Goal: Information Seeking & Learning: Learn about a topic

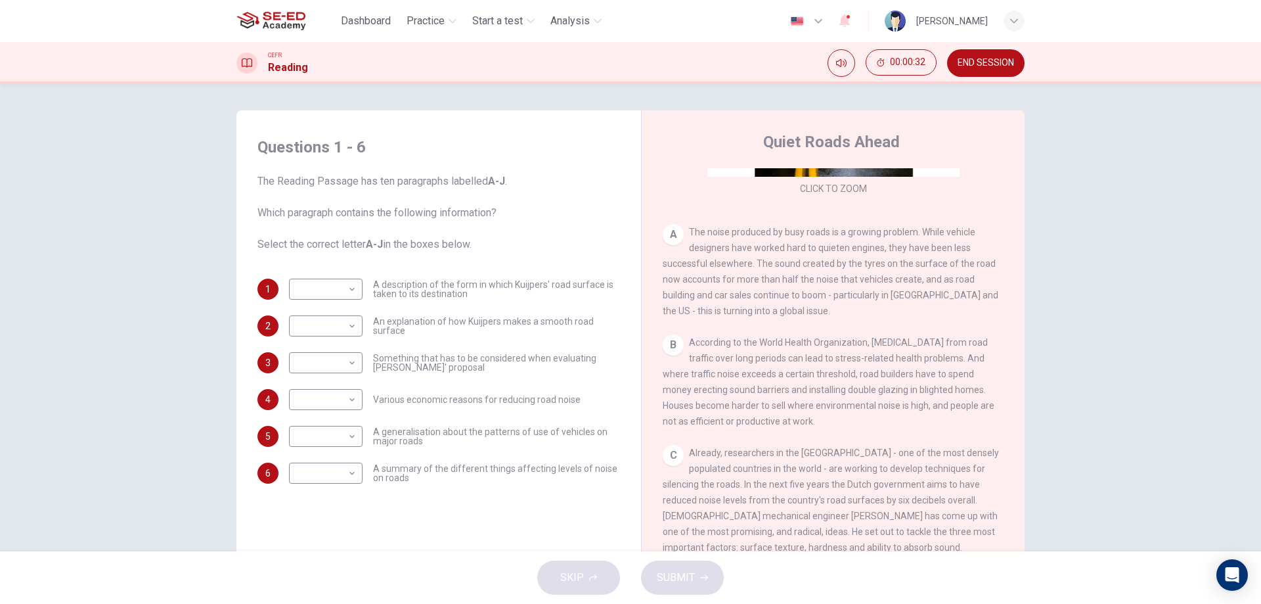
scroll to position [216, 0]
click at [1107, 285] on div "Questions 1 - 6 The Reading Passage has ten paragraphs labelled A-J . Which par…" at bounding box center [630, 317] width 1261 height 467
click at [1050, 22] on header "Dashboard Practice Start a test Analysis English en ​ Suwitchaya Khantho" at bounding box center [630, 21] width 1261 height 42
click at [1089, 14] on header "Dashboard Practice Start a test Analysis English en ​ Suwitchaya Khantho" at bounding box center [630, 21] width 1261 height 42
click at [319, 399] on body "This site uses cookies, as explained in our Privacy Policy . If you agree to th…" at bounding box center [630, 302] width 1261 height 604
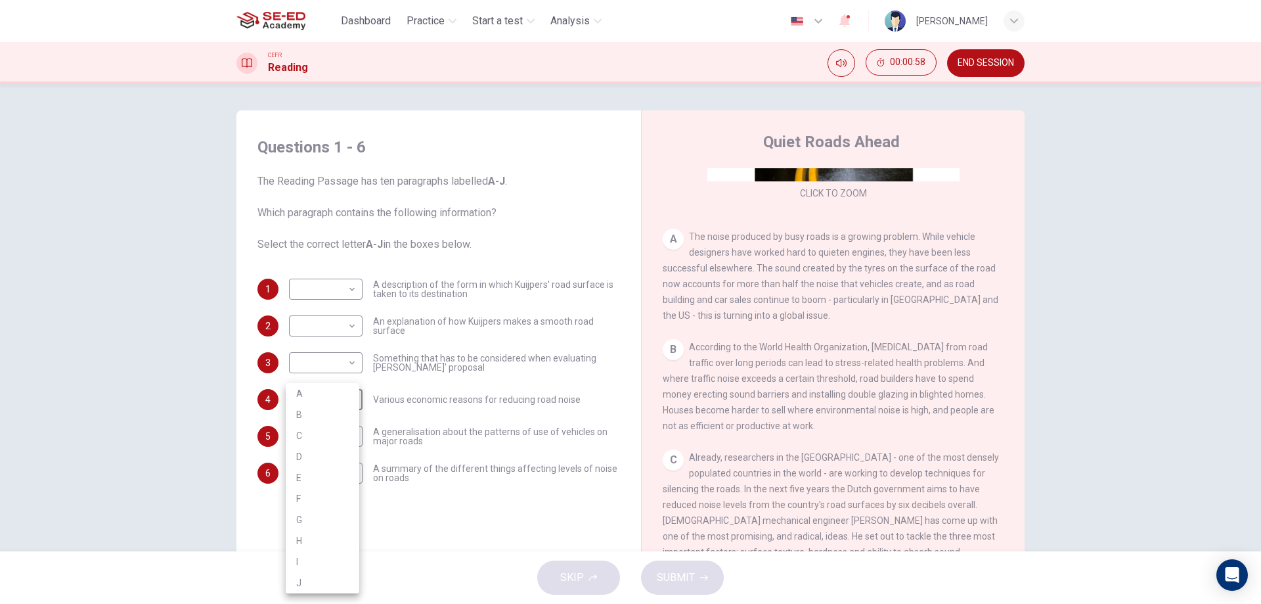
click at [759, 435] on div at bounding box center [630, 302] width 1261 height 604
click at [343, 473] on body "This site uses cookies, as explained in our Privacy Policy . If you agree to th…" at bounding box center [630, 302] width 1261 height 604
click at [317, 392] on li "A" at bounding box center [323, 393] width 74 height 21
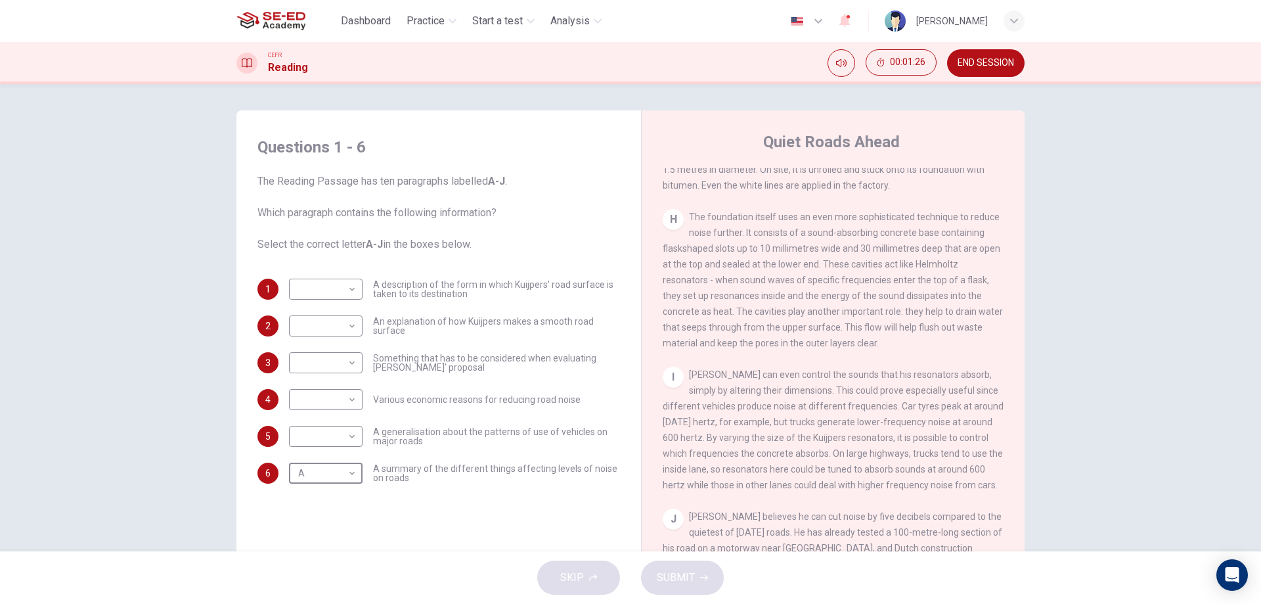
scroll to position [1136, 0]
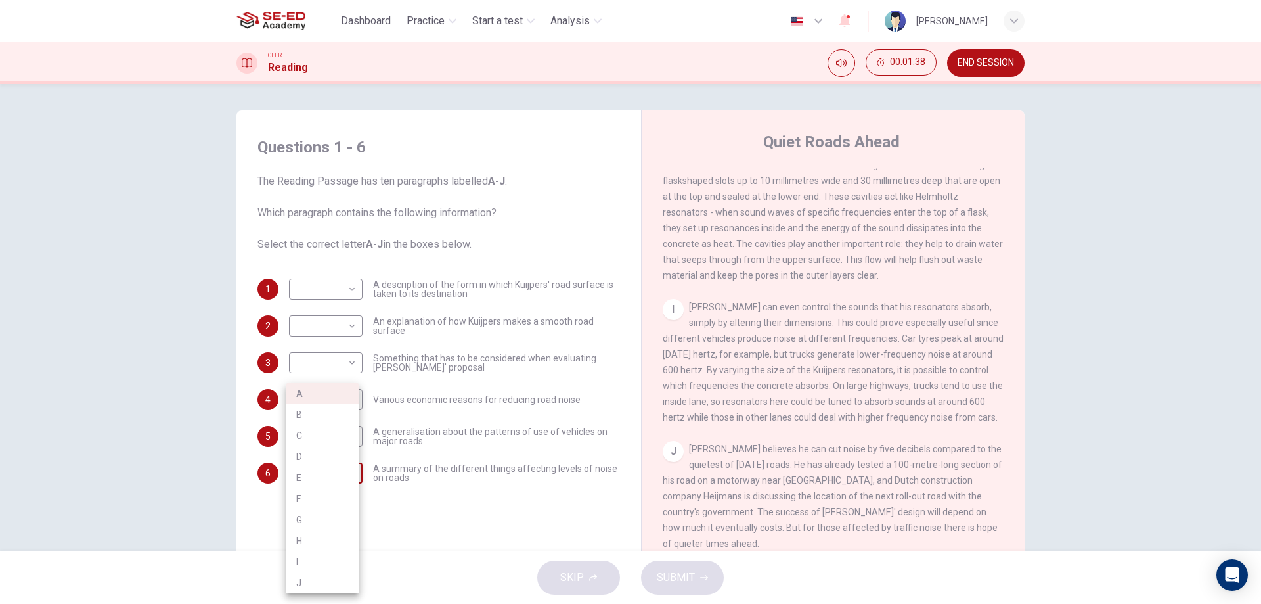
click at [334, 476] on body "This site uses cookies, as explained in our Privacy Policy . If you agree to th…" at bounding box center [630, 302] width 1261 height 604
click at [321, 556] on li "I" at bounding box center [323, 561] width 74 height 21
type input "I"
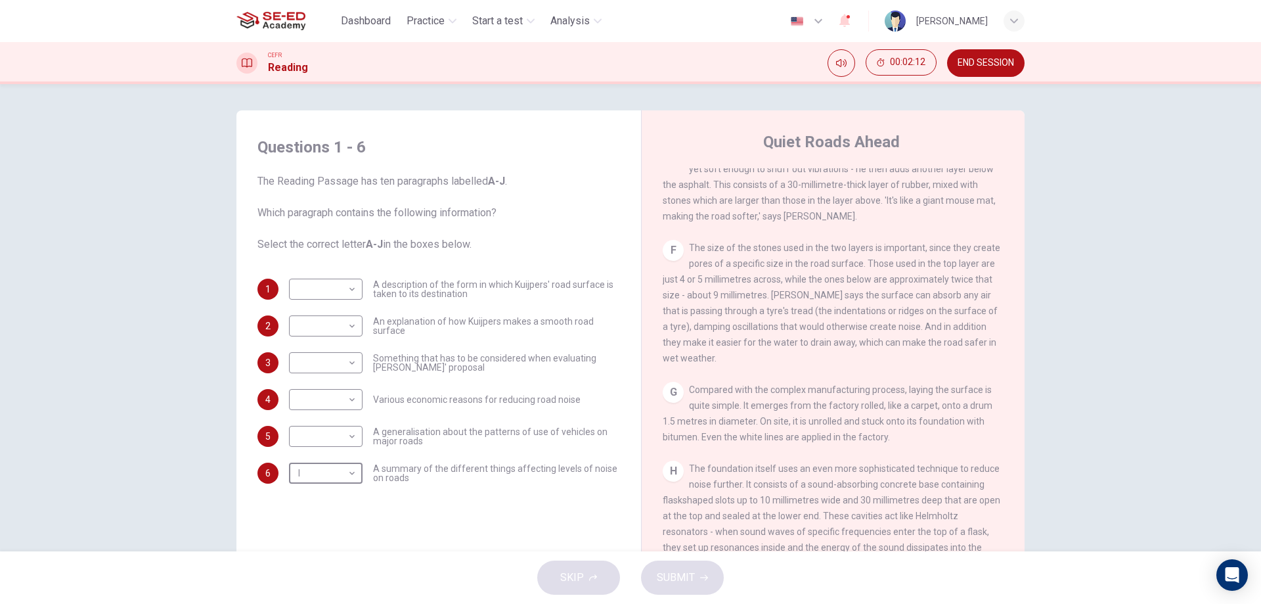
scroll to position [610, 0]
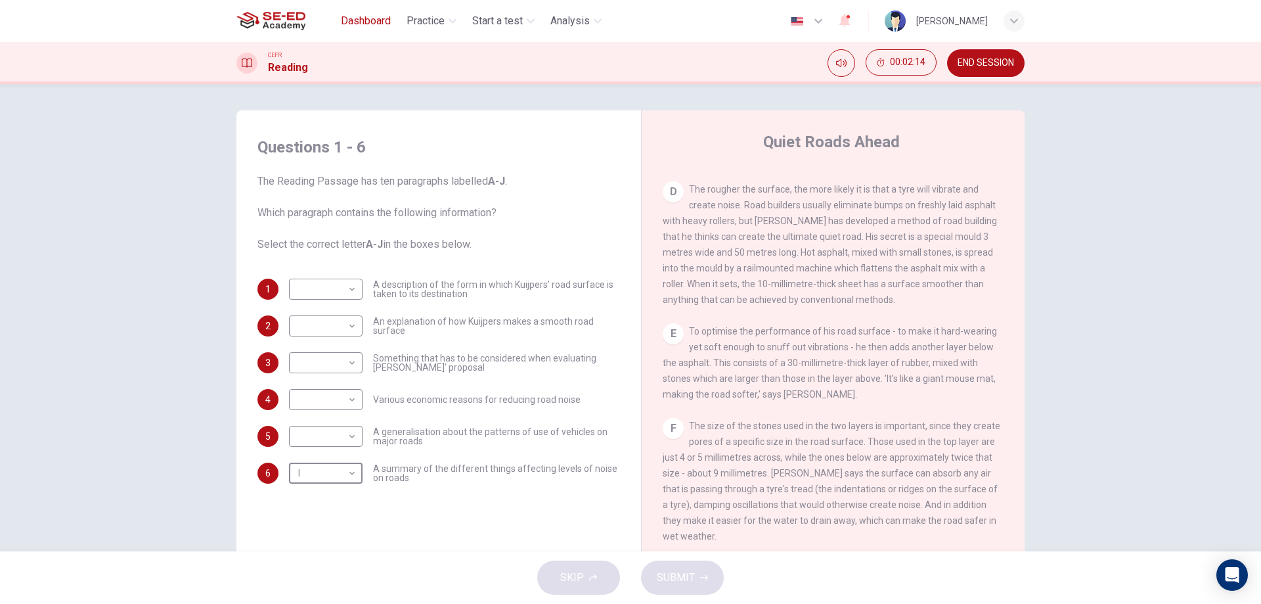
click at [367, 20] on span "Dashboard" at bounding box center [366, 21] width 50 height 16
click at [960, 61] on span "END SESSION" at bounding box center [986, 63] width 57 height 11
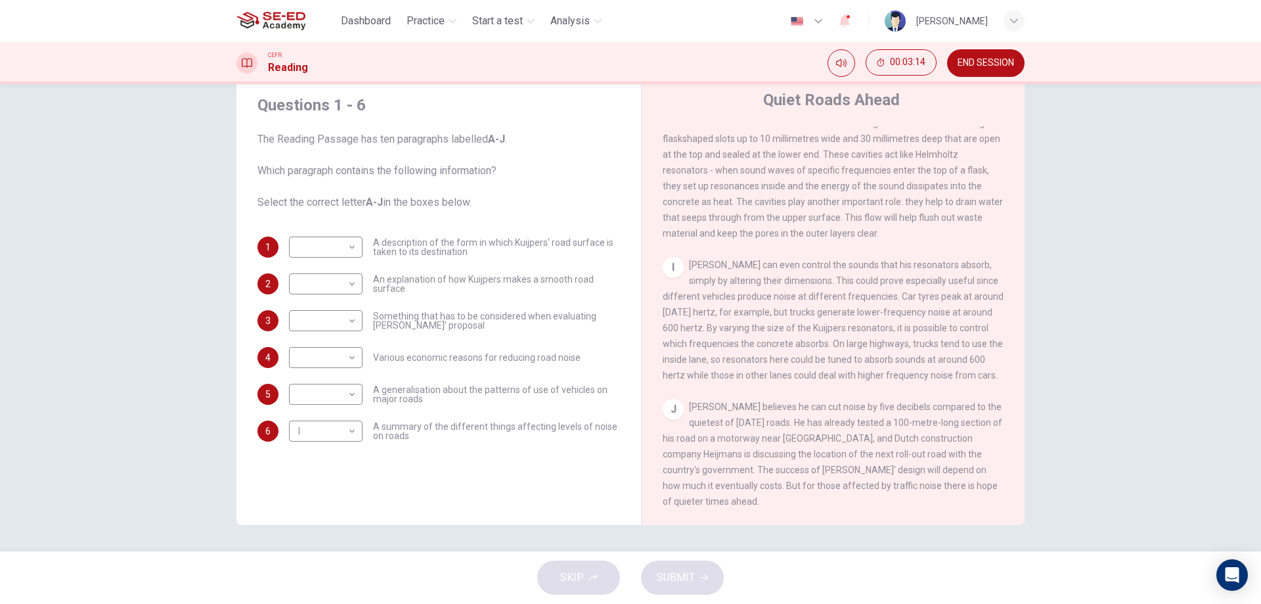
scroll to position [1051, 0]
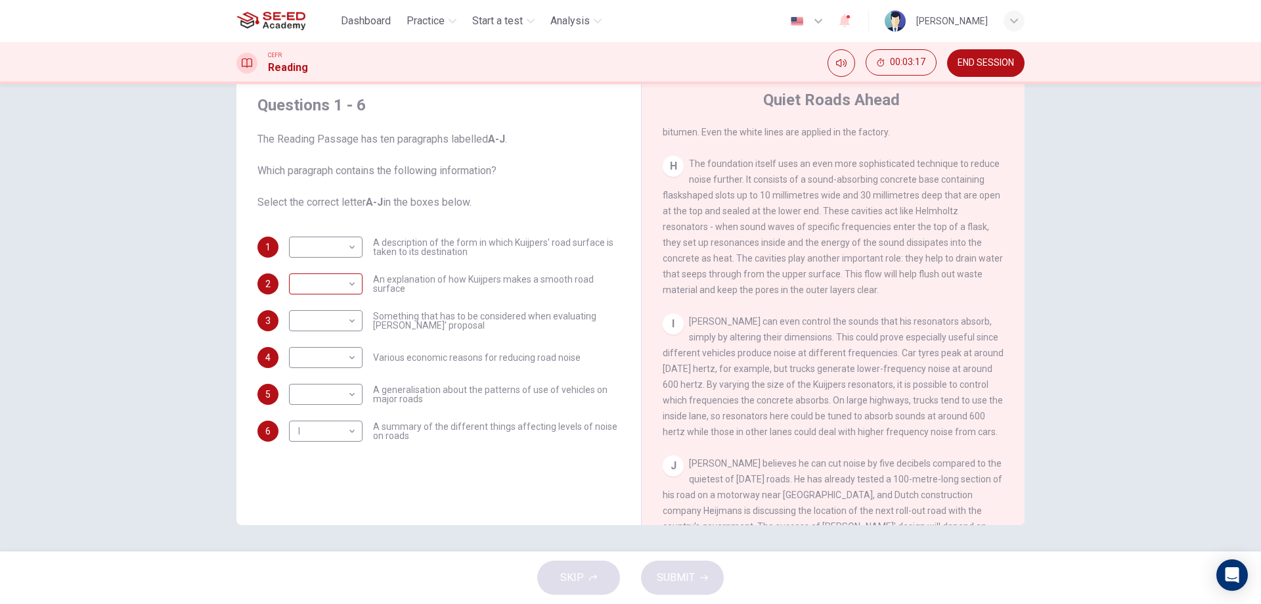
click at [322, 281] on body "This site uses cookies, as explained in our Privacy Policy . If you agree to th…" at bounding box center [630, 302] width 1261 height 604
click at [330, 468] on li "I" at bounding box center [323, 473] width 74 height 21
type input "I"
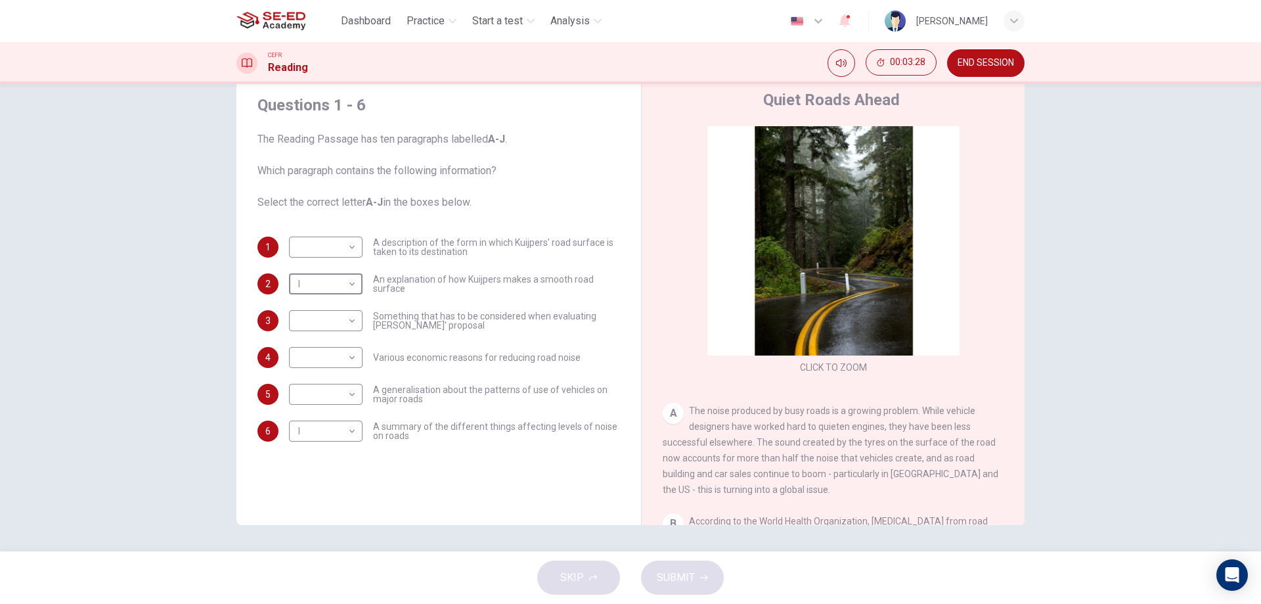
scroll to position [263, 0]
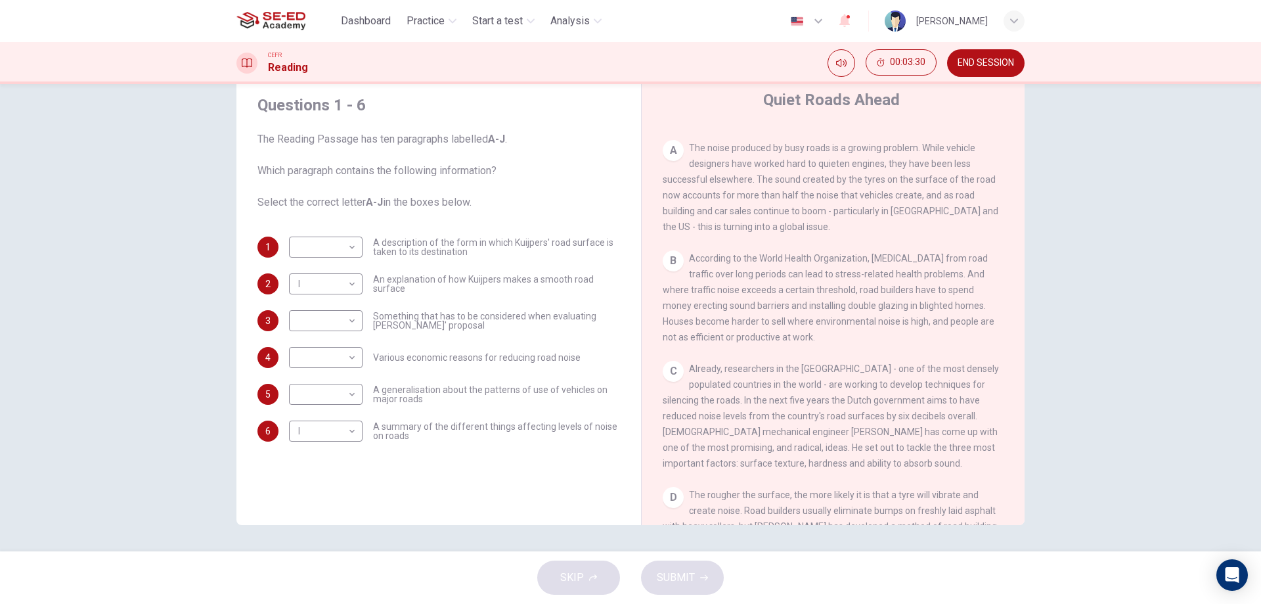
drag, startPoint x: 1210, startPoint y: 422, endPoint x: 1204, endPoint y: 498, distance: 75.7
click at [1204, 498] on div "Questions 1 - 6 The Reading Passage has ten paragraphs labelled A-J . Which par…" at bounding box center [630, 317] width 1261 height 467
click at [348, 317] on body "This site uses cookies, as explained in our Privacy Policy . If you agree to th…" at bounding box center [630, 302] width 1261 height 604
click at [316, 382] on li "C" at bounding box center [323, 383] width 74 height 21
type input "C"
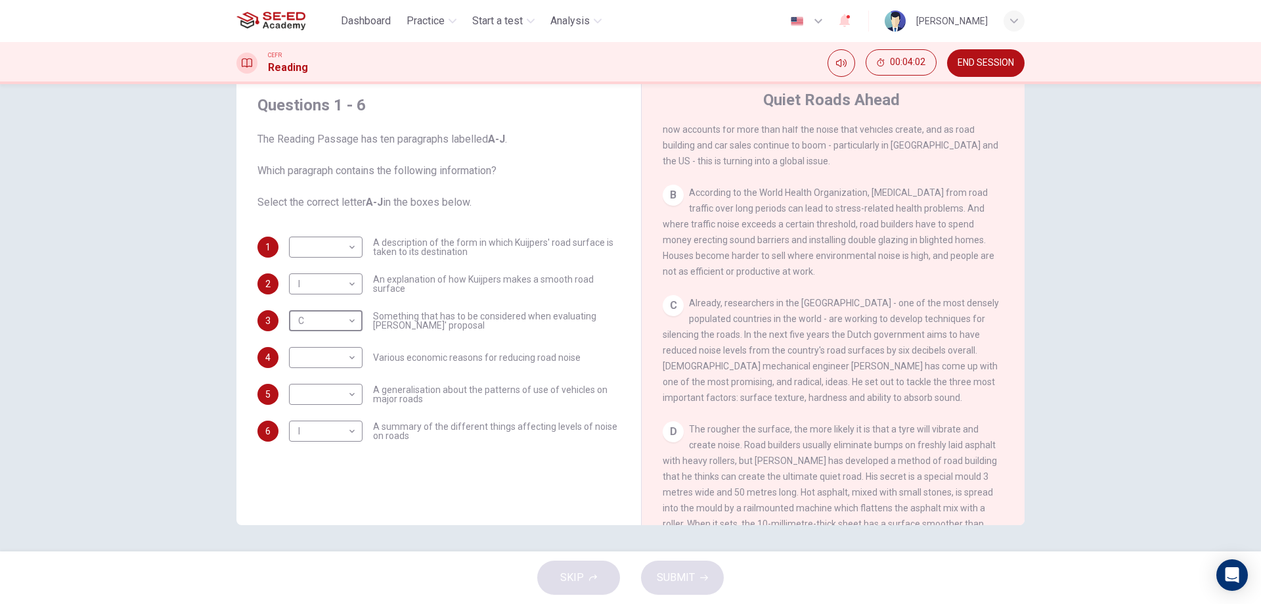
scroll to position [394, 0]
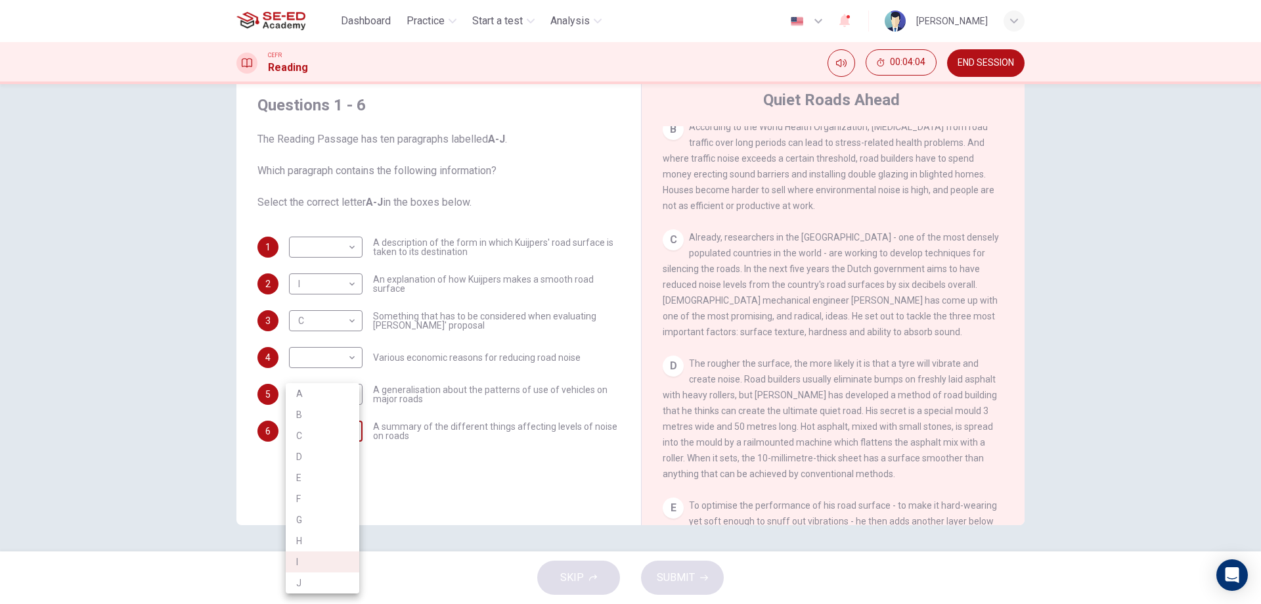
click at [312, 429] on body "This site uses cookies, as explained in our Privacy Policy . If you agree to th…" at bounding box center [630, 302] width 1261 height 604
click at [321, 462] on li "D" at bounding box center [323, 456] width 74 height 21
type input "D"
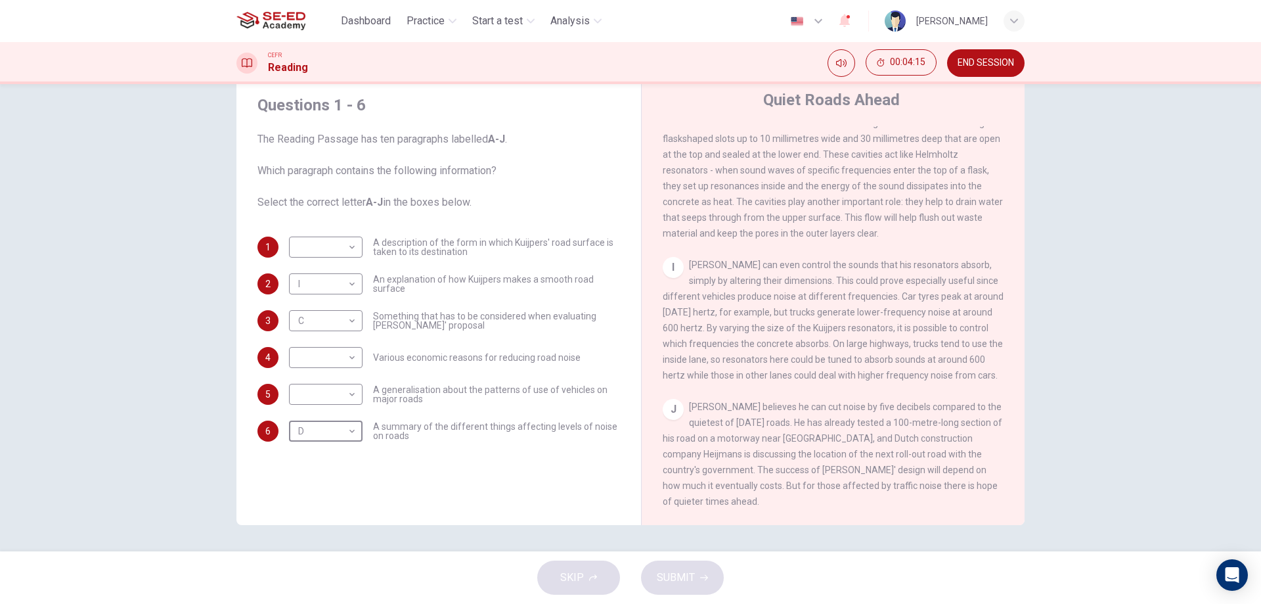
scroll to position [1136, 0]
click at [331, 398] on body "This site uses cookies, as explained in our Privacy Policy . If you agree to th…" at bounding box center [630, 302] width 1261 height 604
click at [574, 200] on div at bounding box center [630, 302] width 1261 height 604
click at [308, 257] on body "This site uses cookies, as explained in our Privacy Policy . If you agree to th…" at bounding box center [630, 302] width 1261 height 604
click at [308, 452] on li "J" at bounding box center [323, 457] width 74 height 21
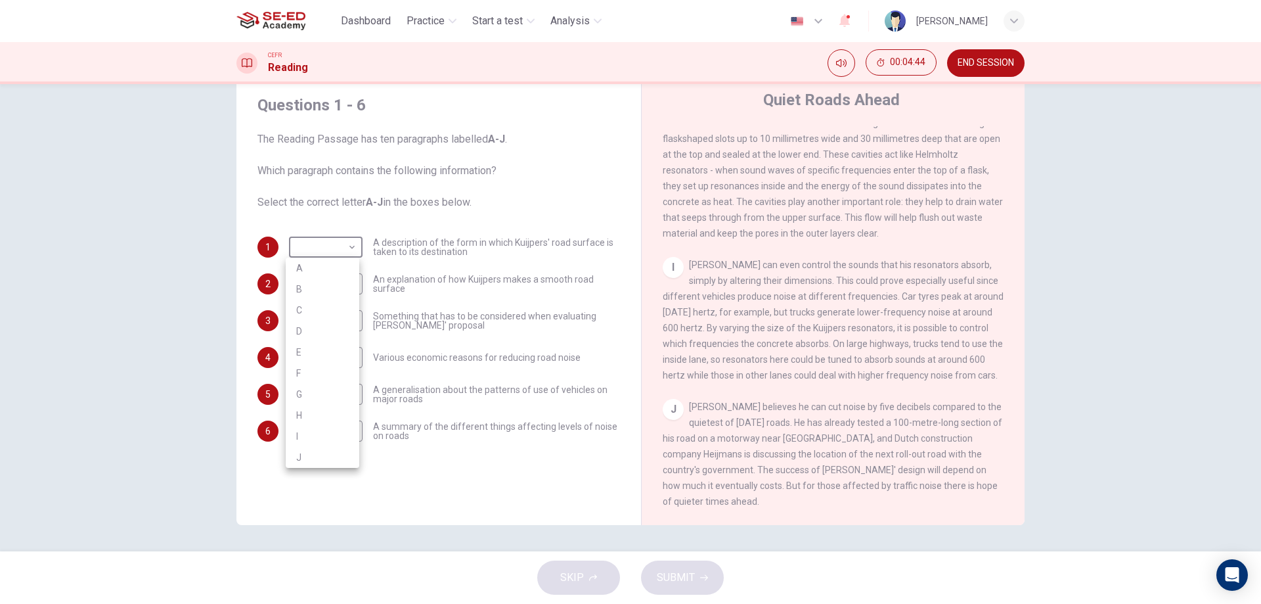
type input "J"
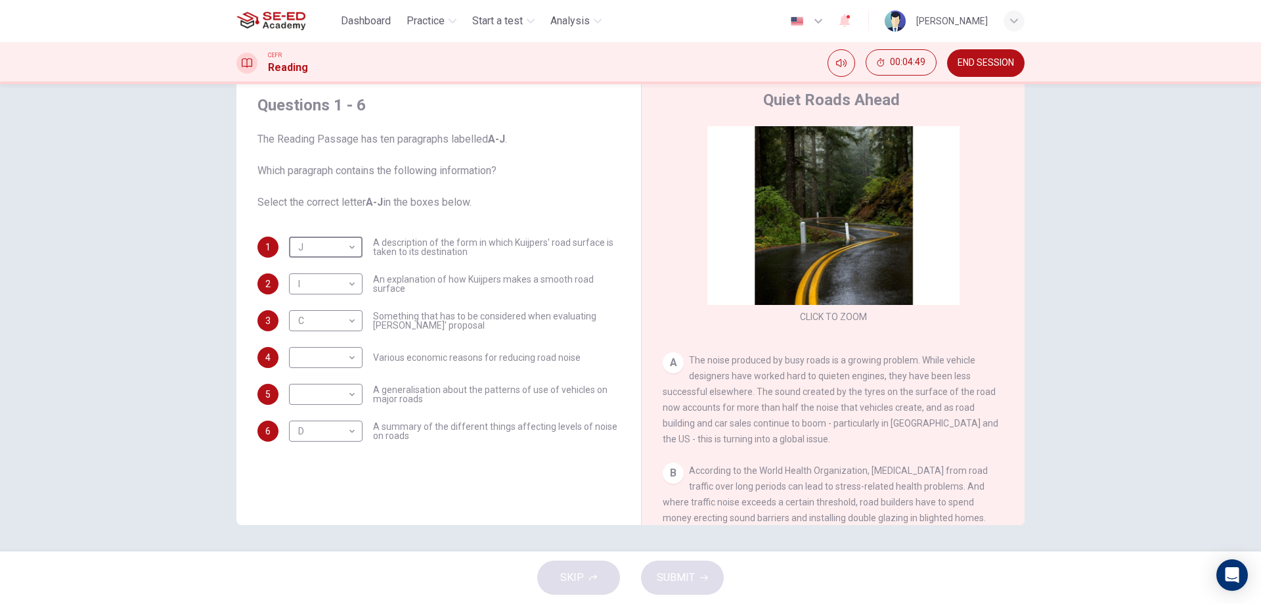
scroll to position [131, 0]
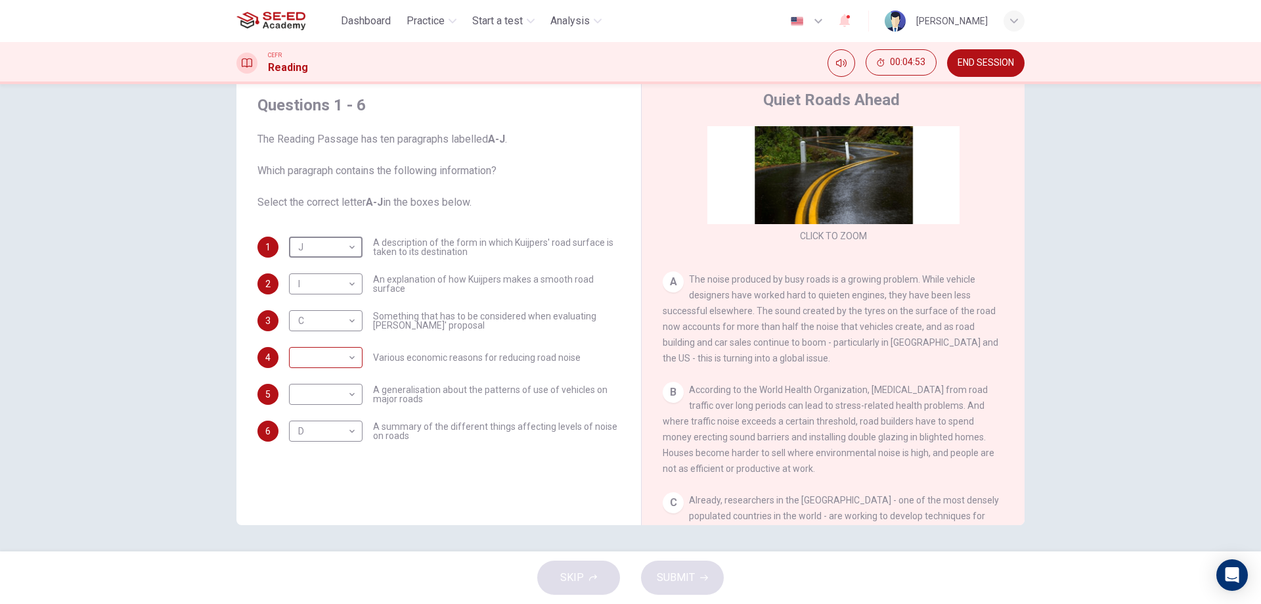
click at [322, 357] on body "This site uses cookies, as explained in our Privacy Policy . If you agree to th…" at bounding box center [630, 302] width 1261 height 604
click at [323, 402] on li "B" at bounding box center [323, 399] width 74 height 21
type input "B"
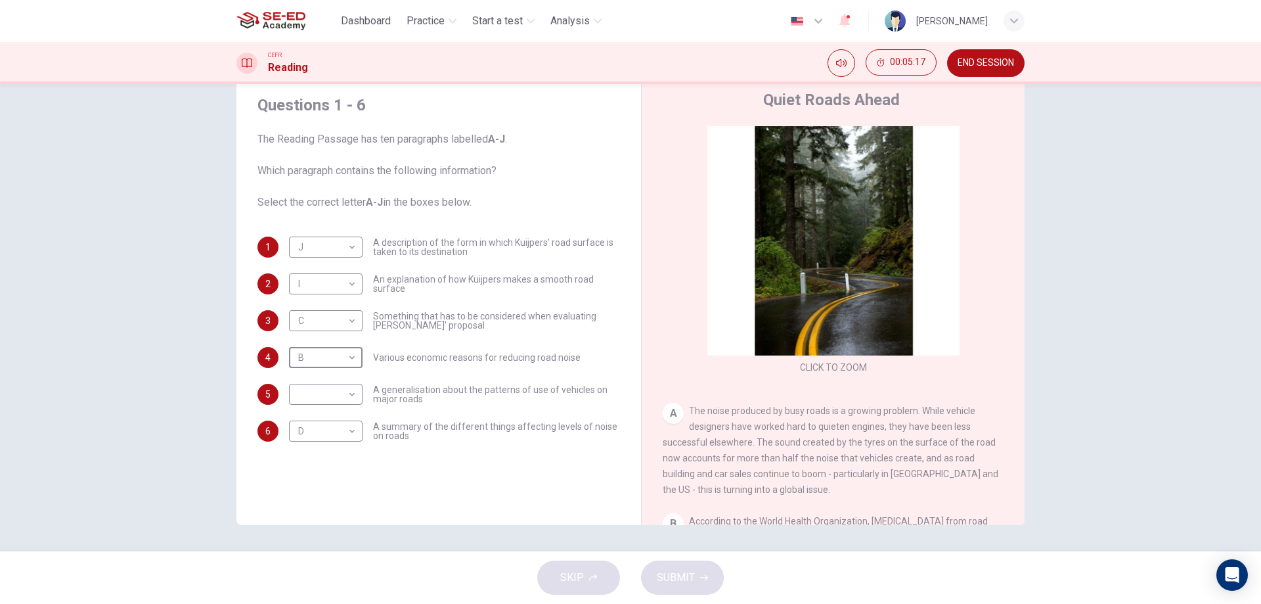
scroll to position [66, 0]
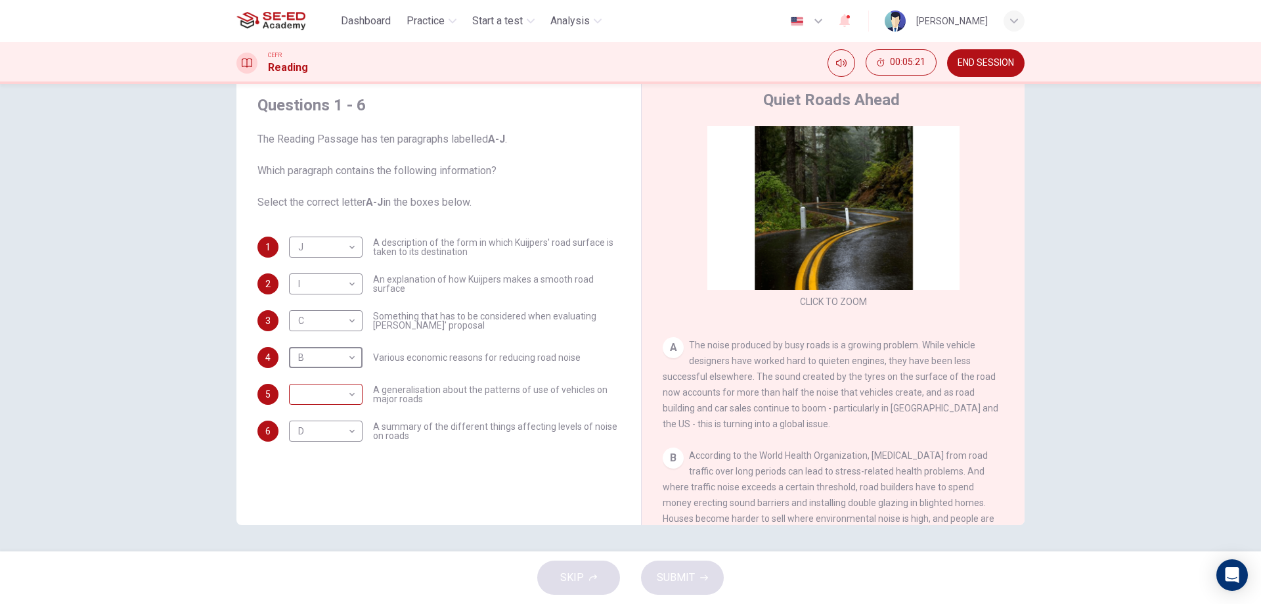
click at [324, 395] on body "This site uses cookies, as explained in our Privacy Policy . If you agree to th…" at bounding box center [630, 302] width 1261 height 604
click at [323, 393] on li "A" at bounding box center [323, 393] width 74 height 21
type input "A"
click at [692, 574] on span "SUBMIT" at bounding box center [676, 577] width 38 height 18
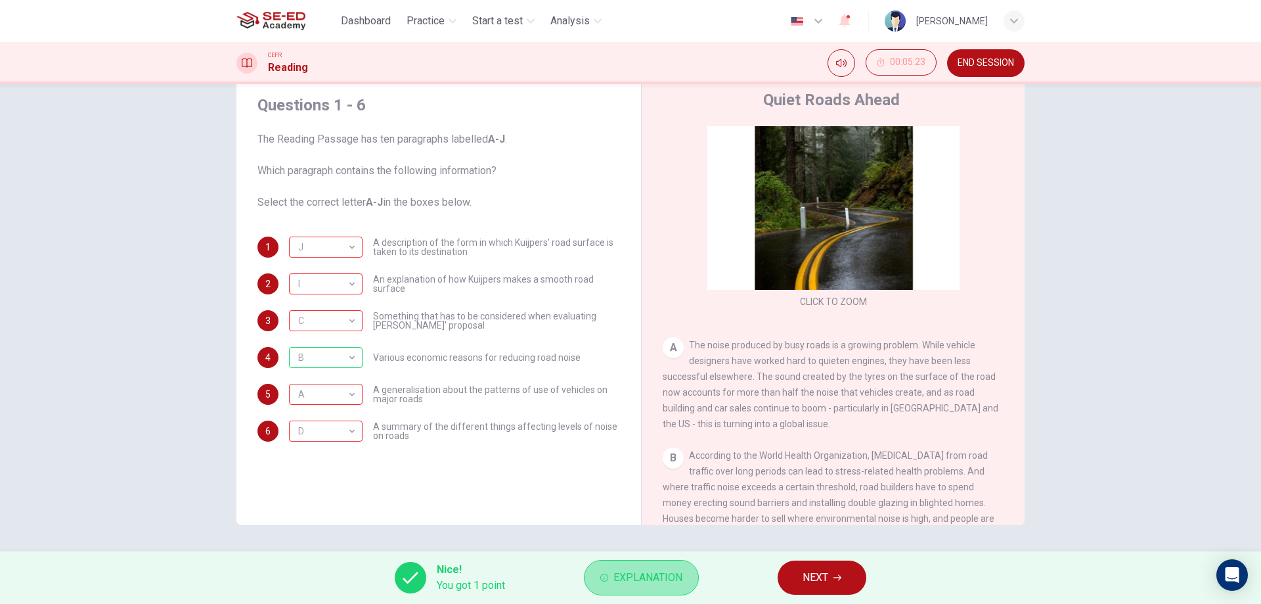
click at [644, 575] on span "Explanation" at bounding box center [648, 577] width 69 height 18
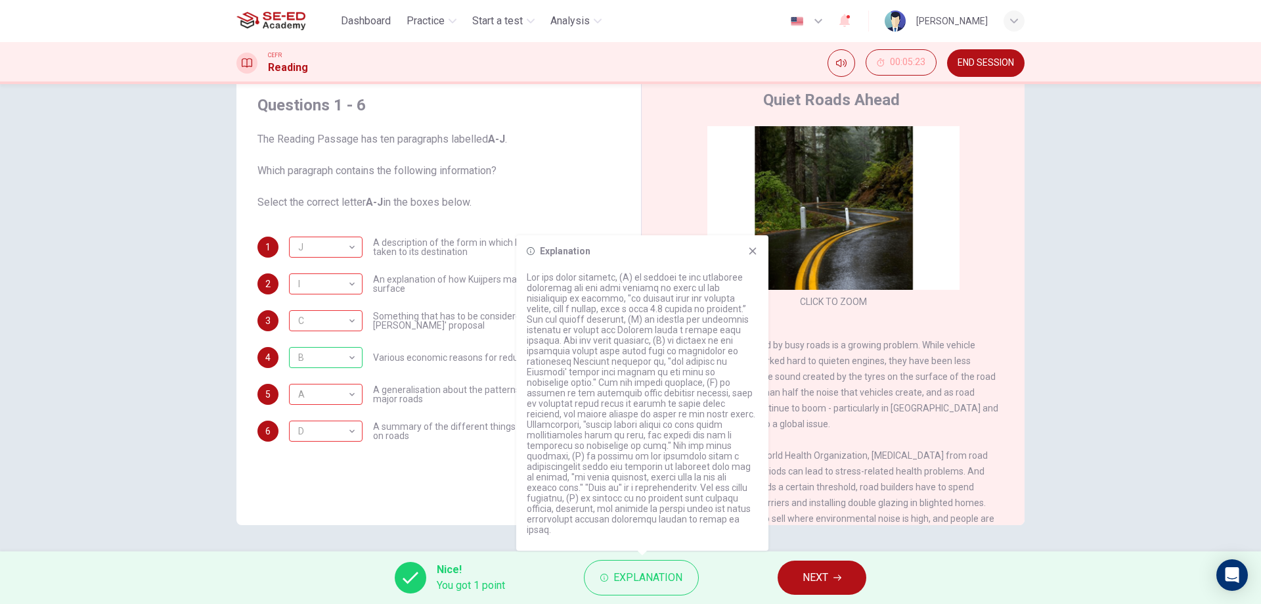
click at [851, 461] on span "According to the World Health Organization, exposure to noise from road traffic…" at bounding box center [829, 494] width 332 height 89
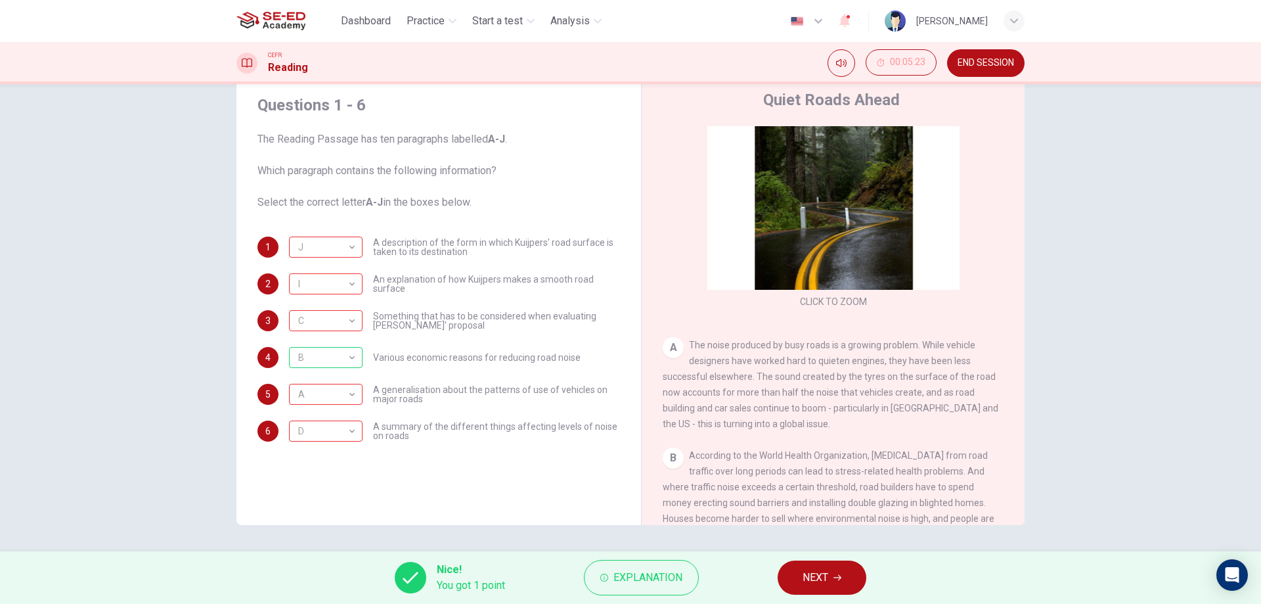
click at [834, 573] on button "NEXT" at bounding box center [822, 577] width 89 height 34
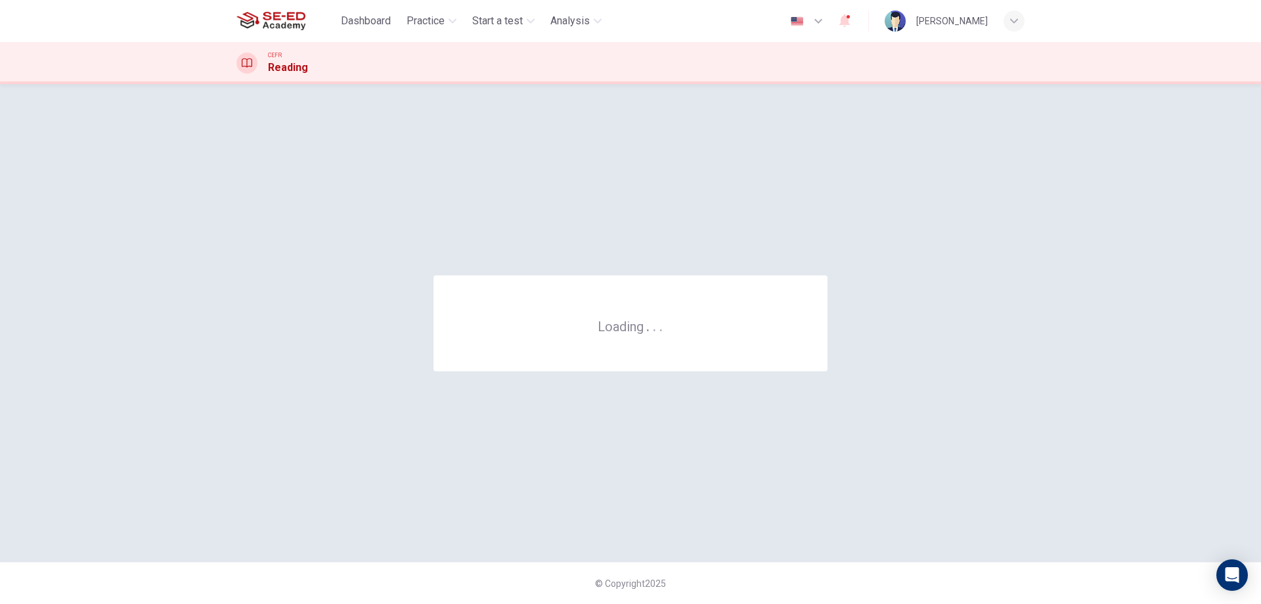
scroll to position [0, 0]
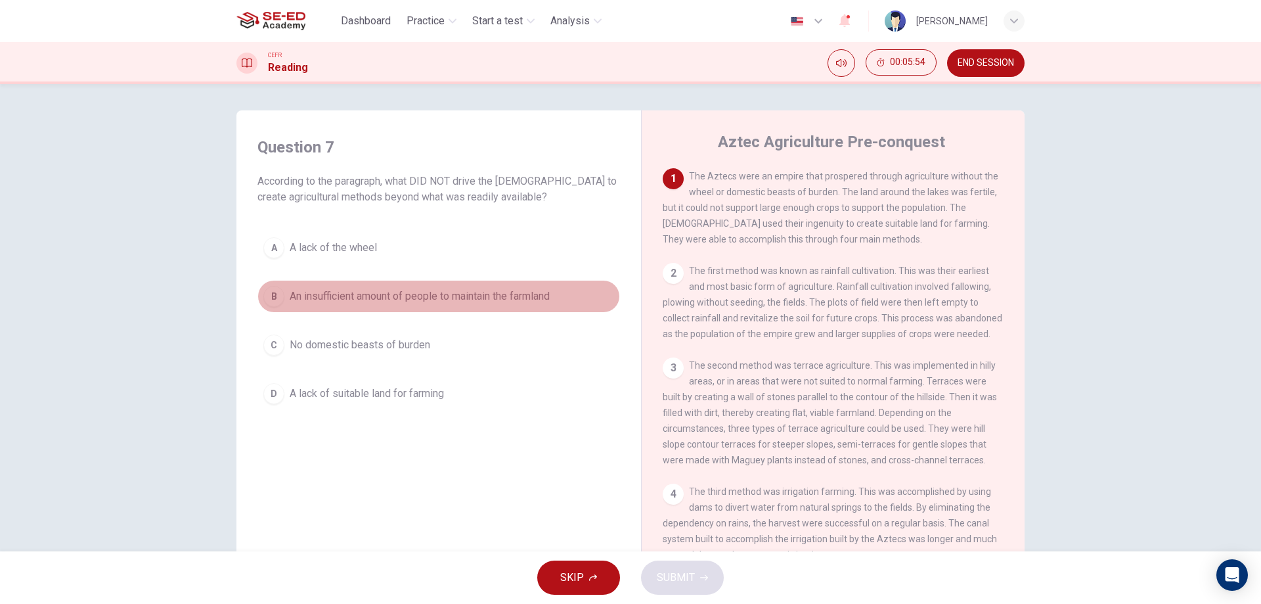
click at [493, 293] on span "An insufficient amount of people to maintain the farmland" at bounding box center [420, 296] width 260 height 16
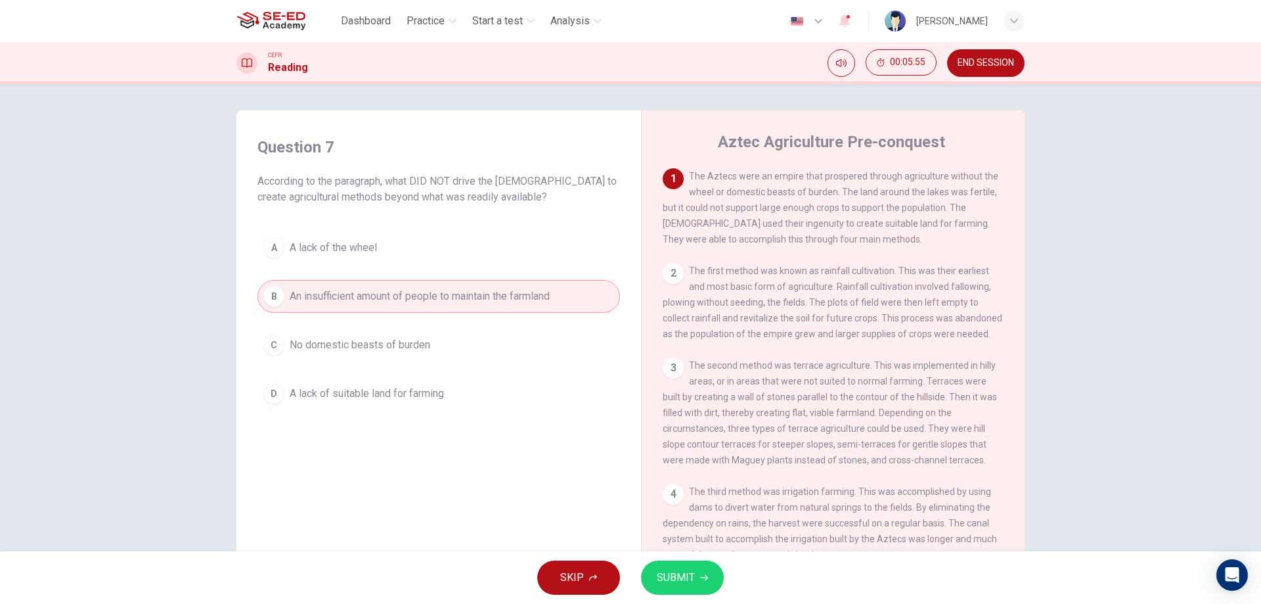
click at [666, 579] on span "SUBMIT" at bounding box center [676, 577] width 38 height 18
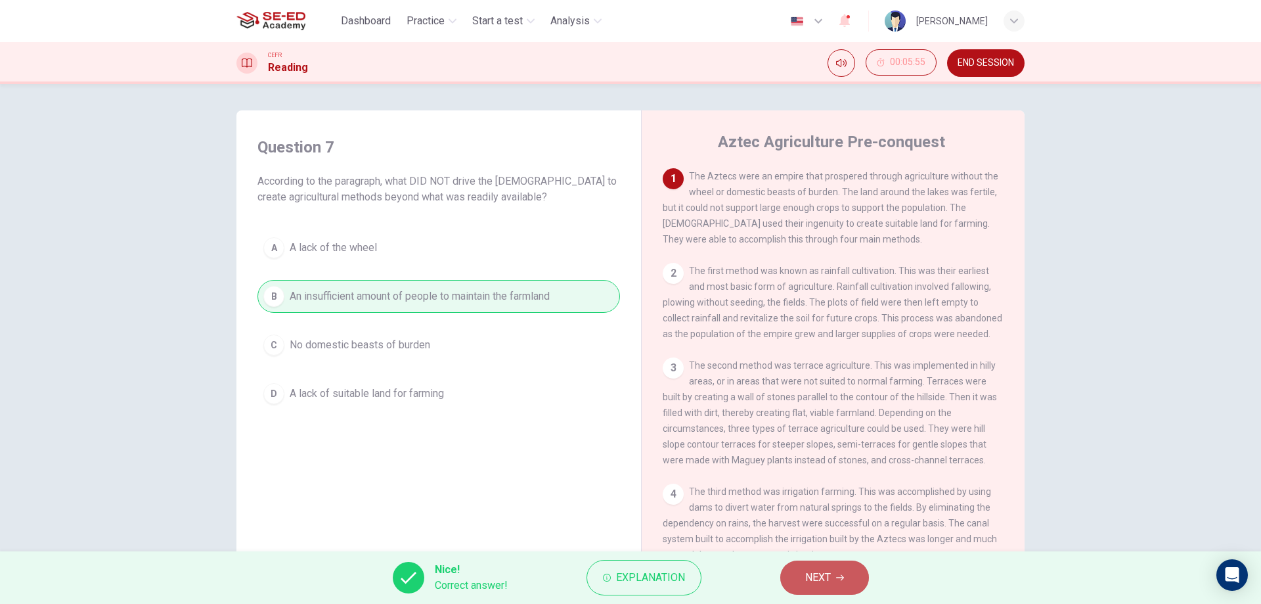
click at [850, 575] on button "NEXT" at bounding box center [825, 577] width 89 height 34
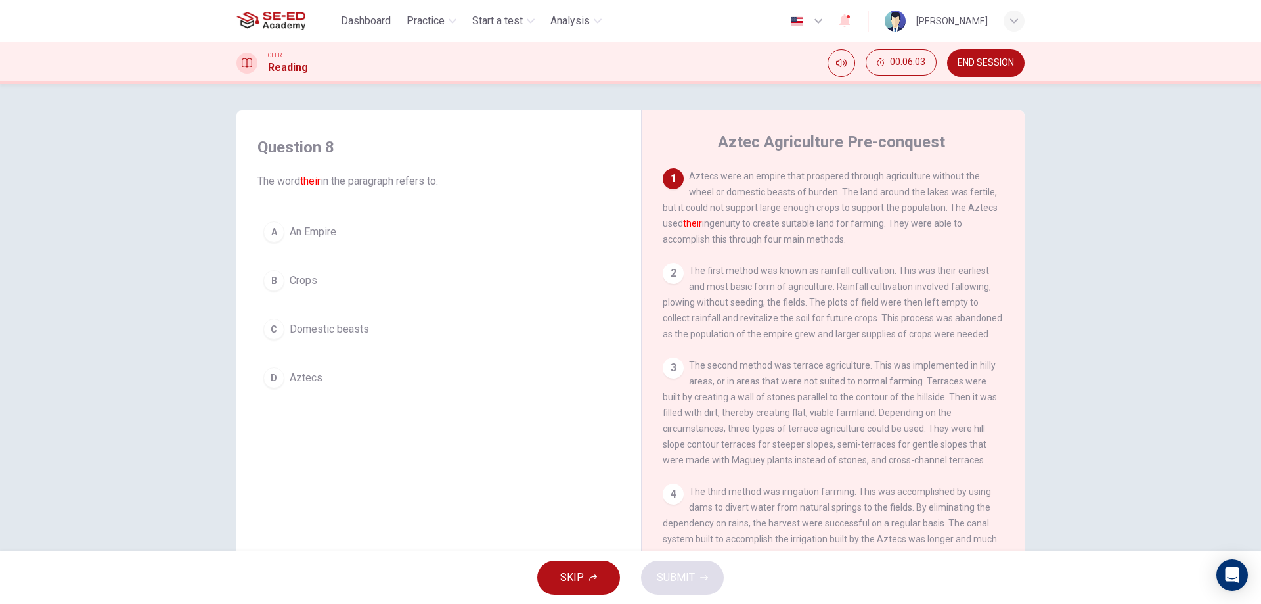
click at [345, 365] on button "D Aztecs" at bounding box center [439, 377] width 363 height 33
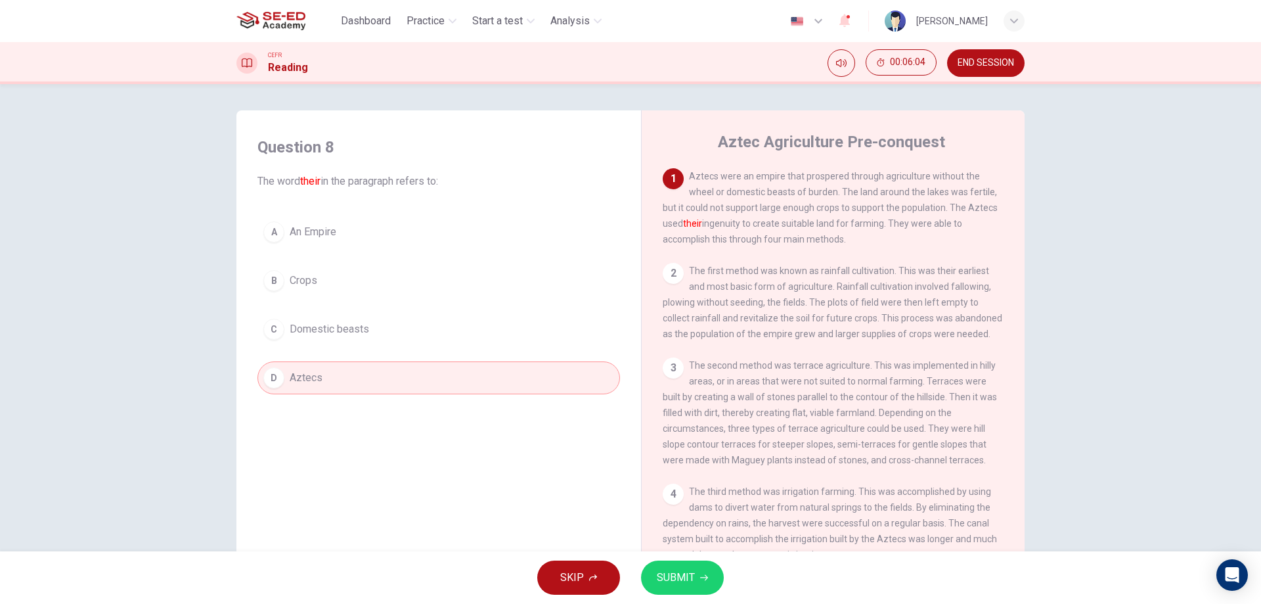
click at [719, 579] on button "SUBMIT" at bounding box center [682, 577] width 83 height 34
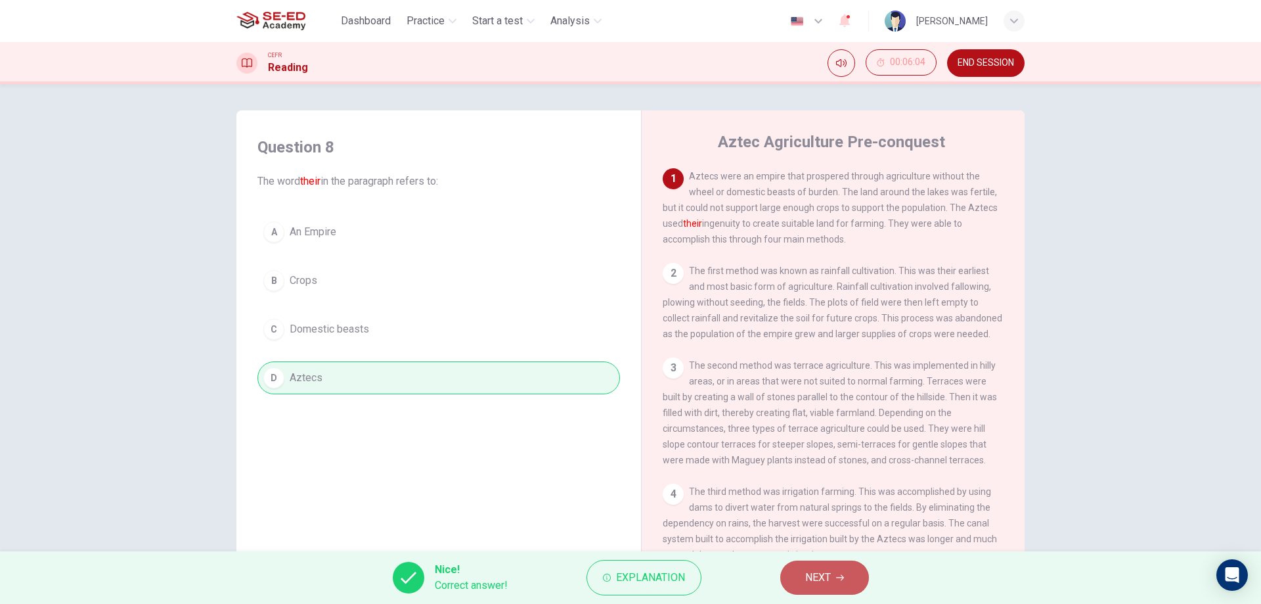
click at [818, 584] on span "NEXT" at bounding box center [818, 577] width 26 height 18
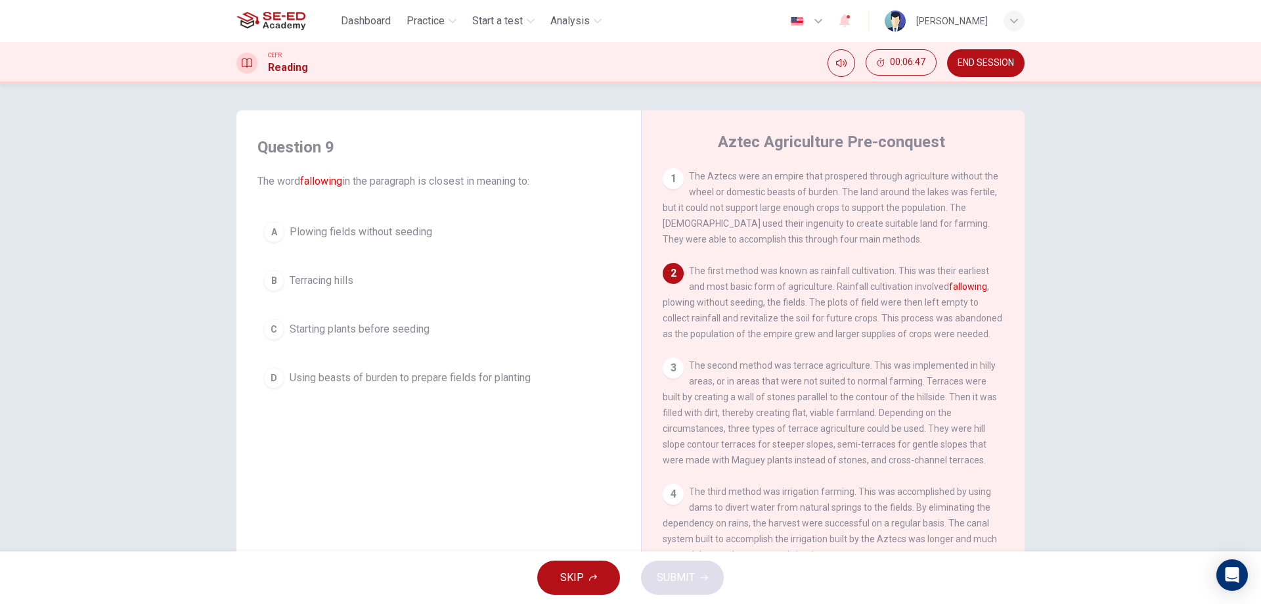
click at [359, 273] on button "B Terracing hills" at bounding box center [439, 280] width 363 height 33
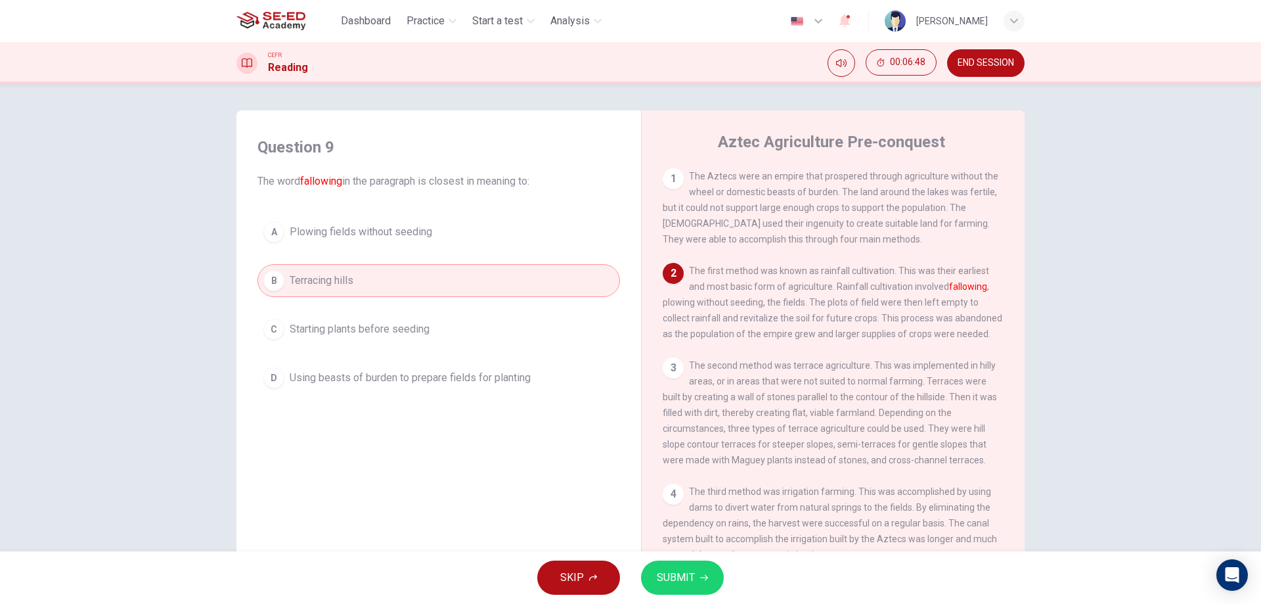
click at [714, 569] on button "SUBMIT" at bounding box center [682, 577] width 83 height 34
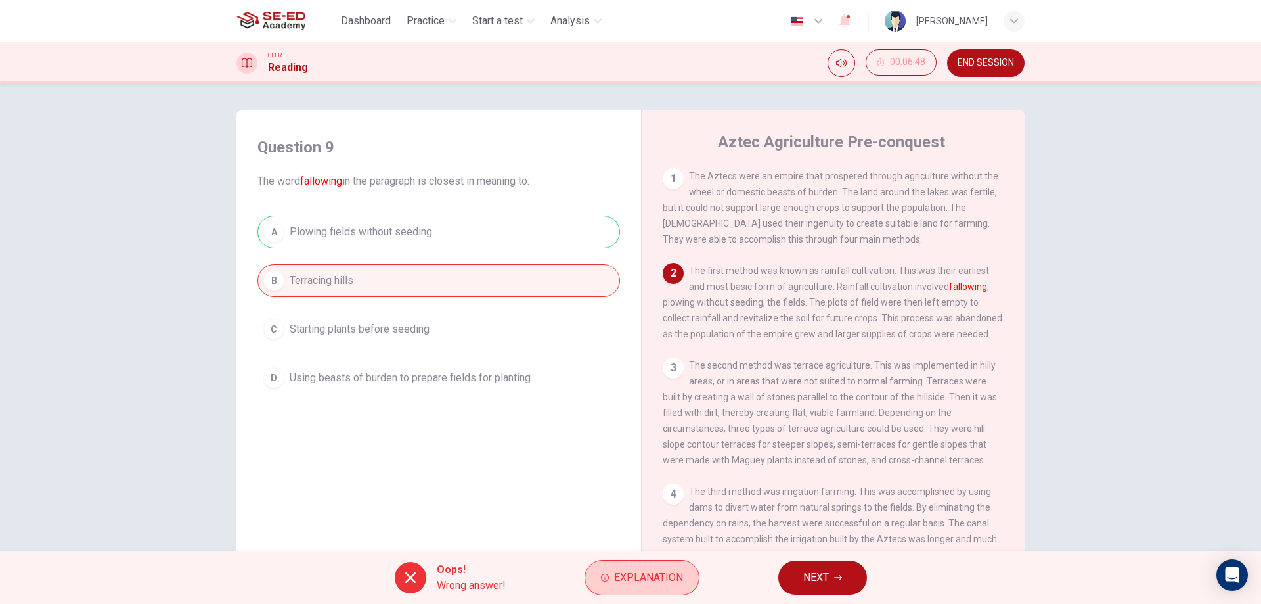
click at [678, 574] on span "Explanation" at bounding box center [648, 577] width 69 height 18
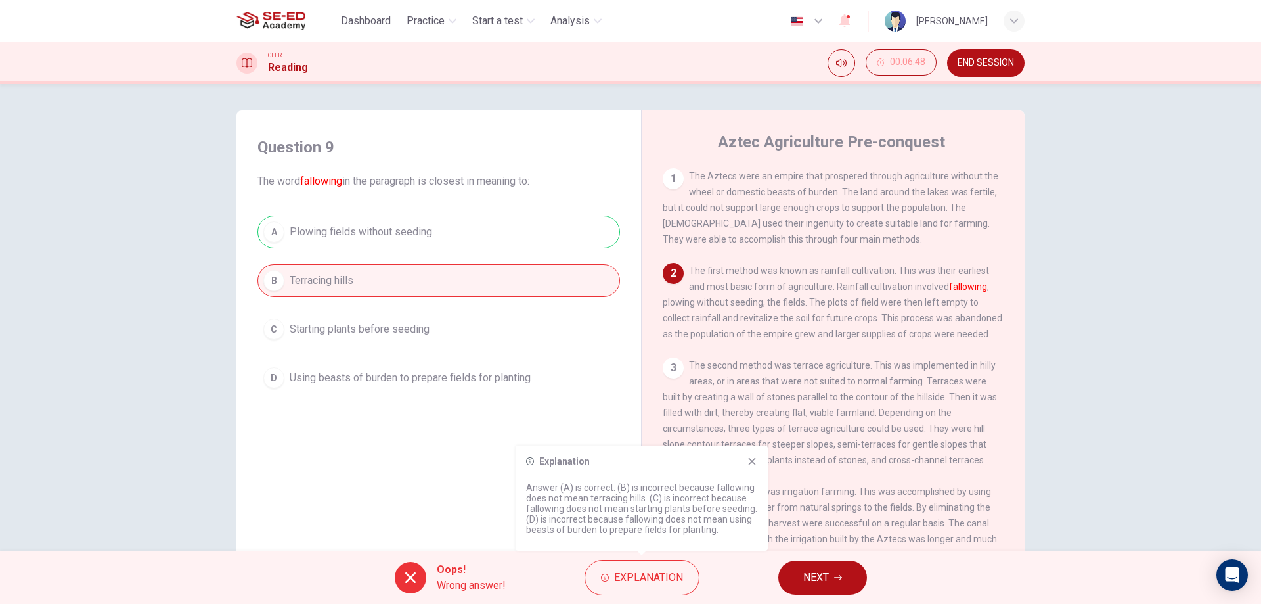
click at [817, 588] on button "NEXT" at bounding box center [823, 577] width 89 height 34
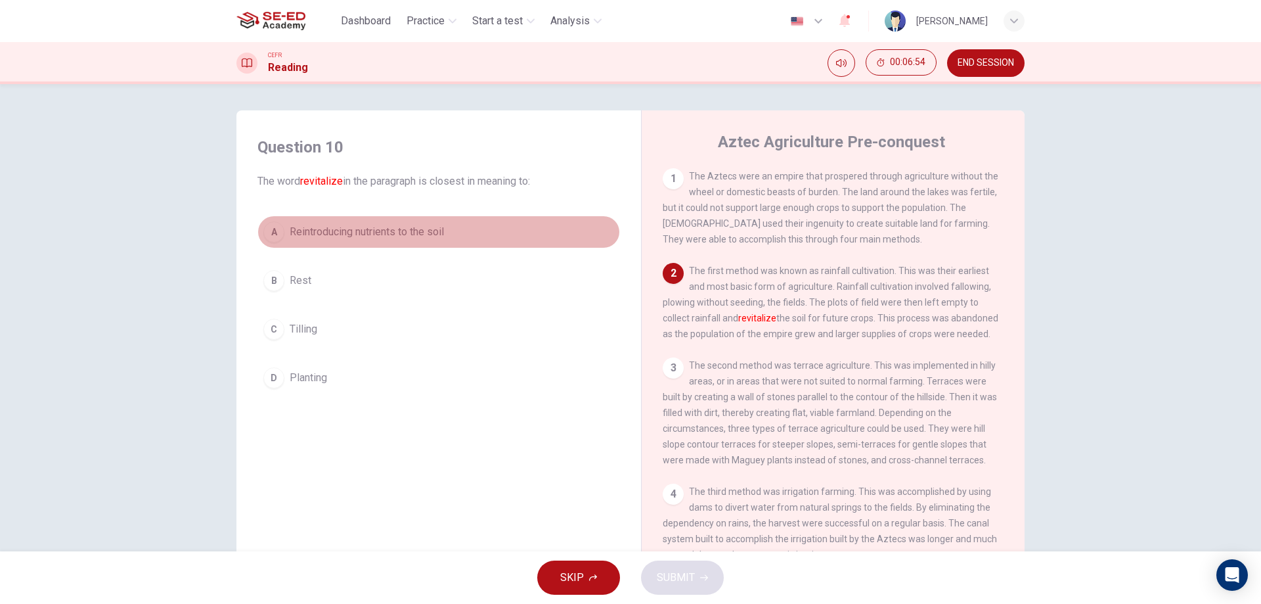
click at [414, 235] on span "Reintroducing nutrients to the soil" at bounding box center [367, 232] width 154 height 16
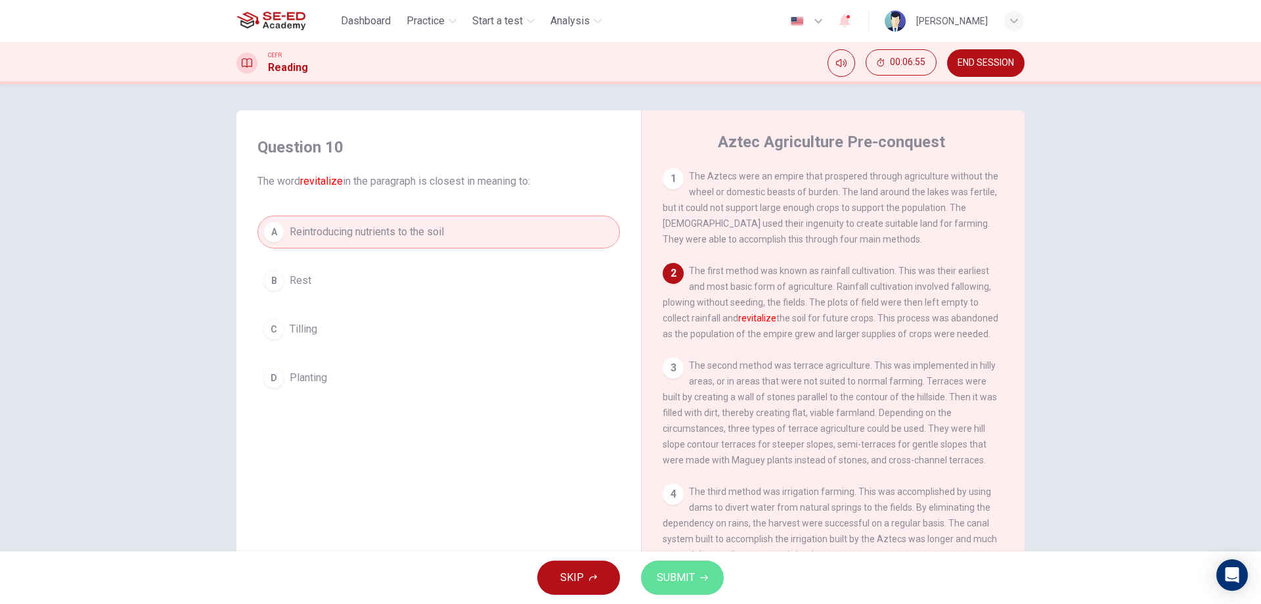
click at [696, 585] on button "SUBMIT" at bounding box center [682, 577] width 83 height 34
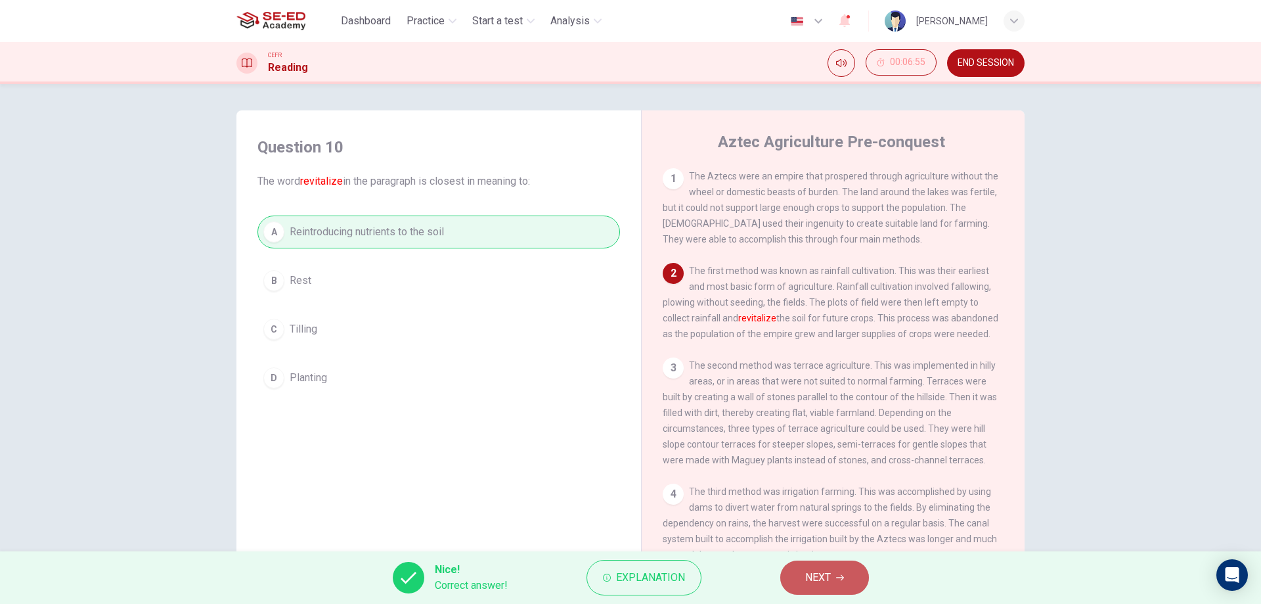
click at [805, 576] on span "NEXT" at bounding box center [818, 577] width 26 height 18
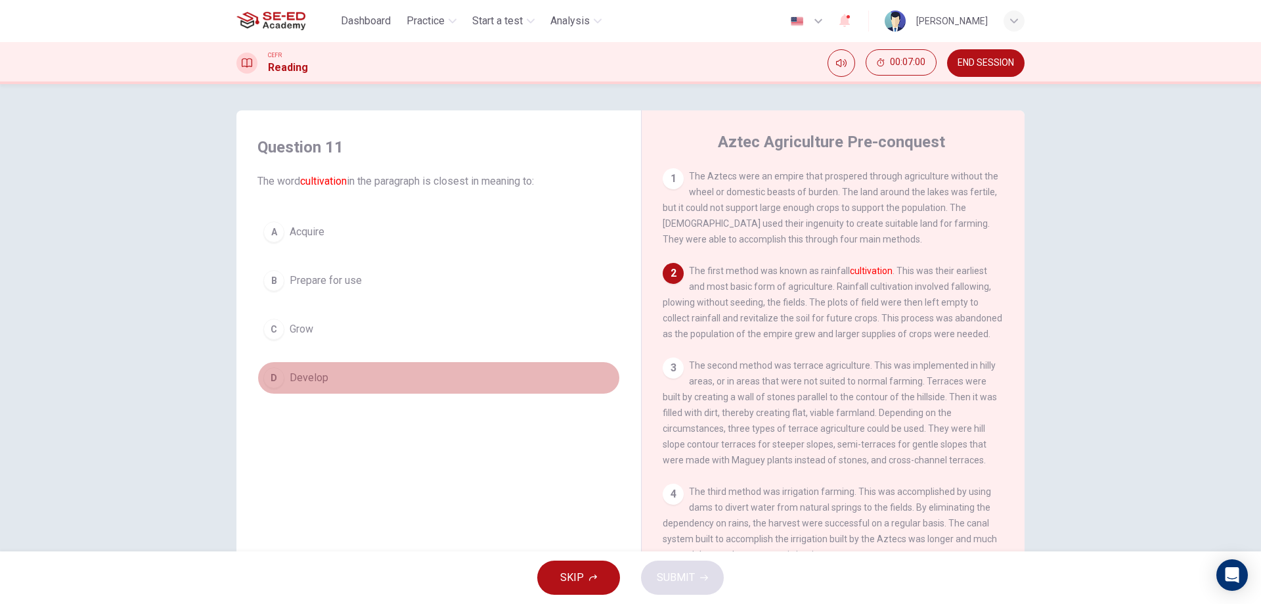
click at [328, 382] on button "D Develop" at bounding box center [439, 377] width 363 height 33
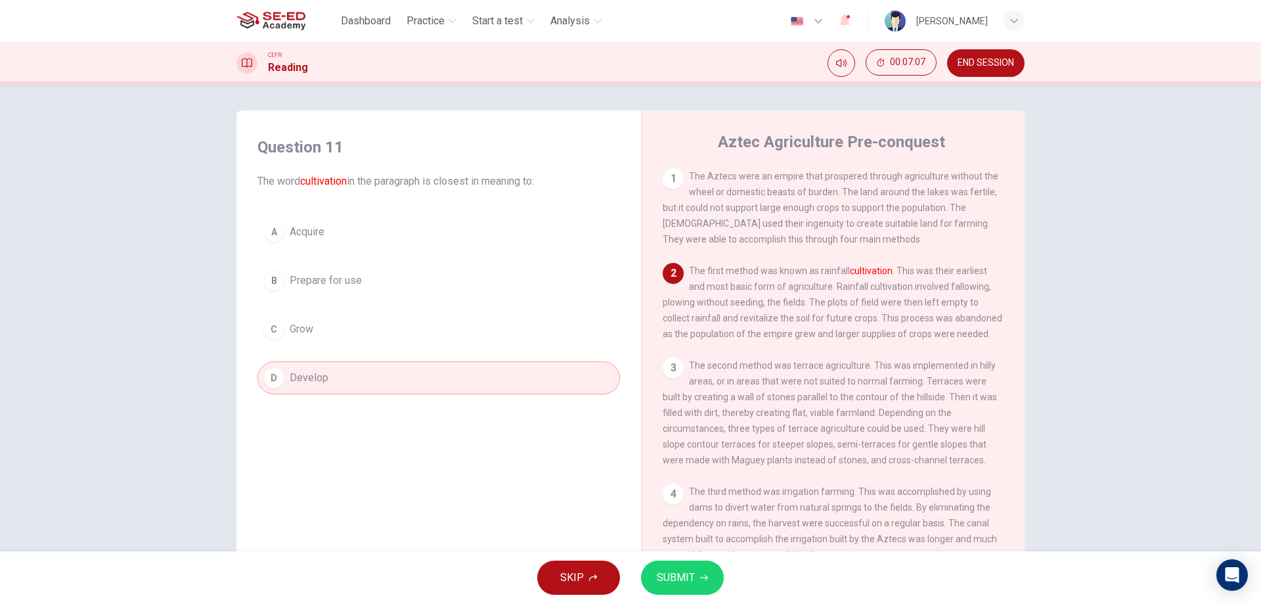
click at [449, 235] on button "A Acquire" at bounding box center [439, 231] width 363 height 33
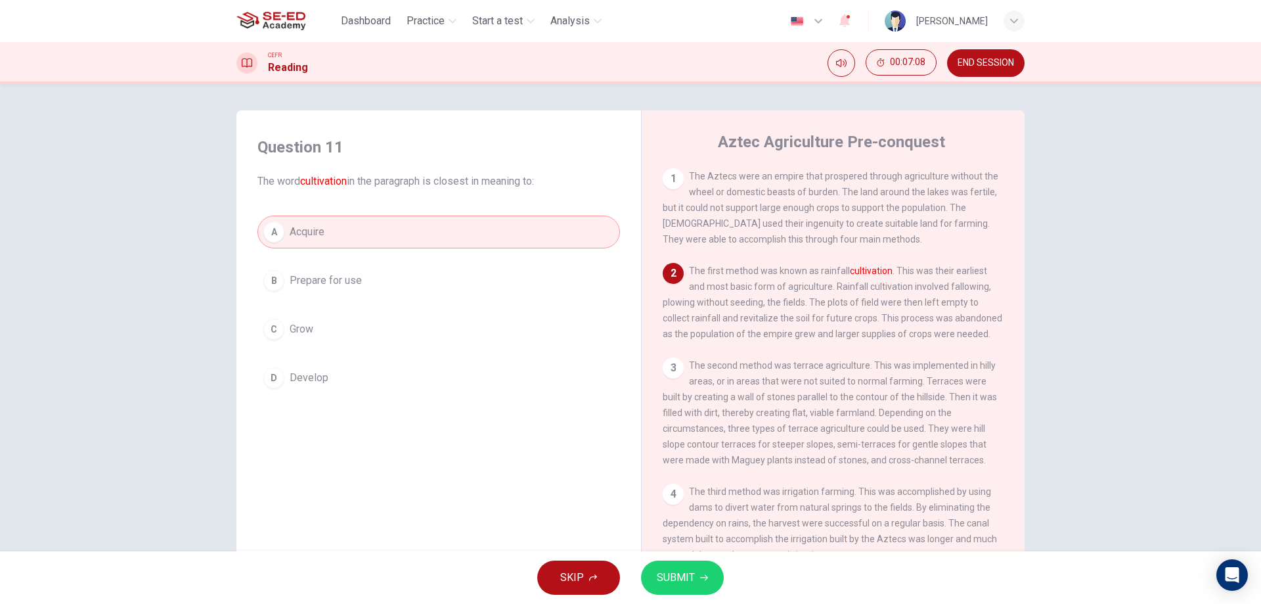
click at [712, 584] on button "SUBMIT" at bounding box center [682, 577] width 83 height 34
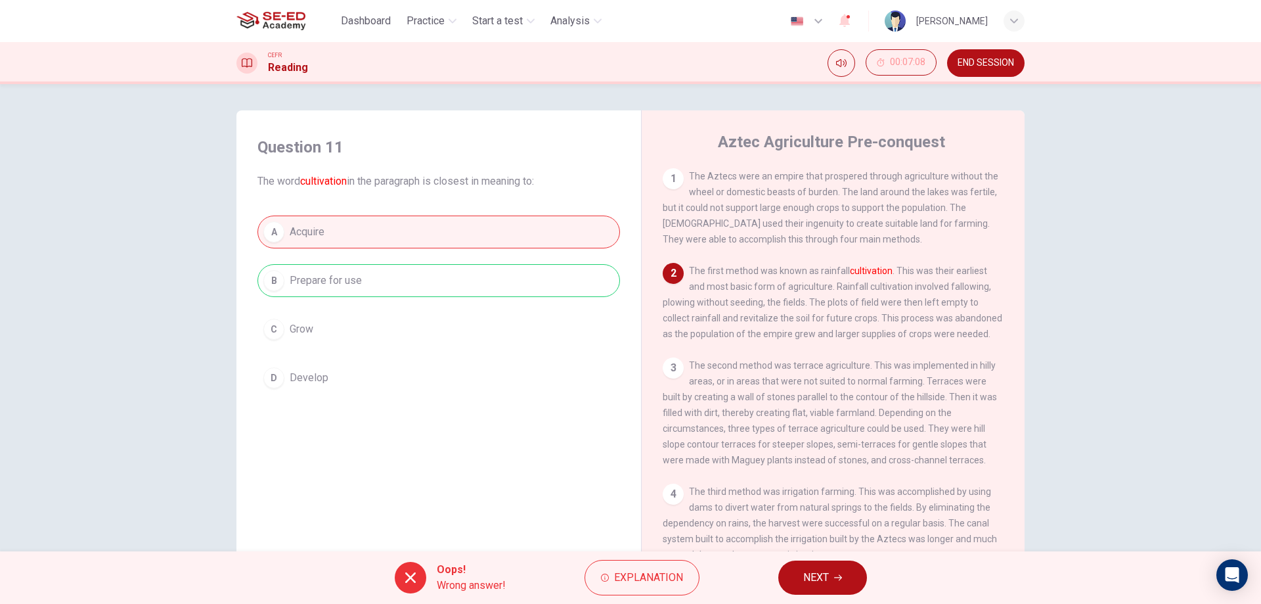
click at [811, 587] on button "NEXT" at bounding box center [823, 577] width 89 height 34
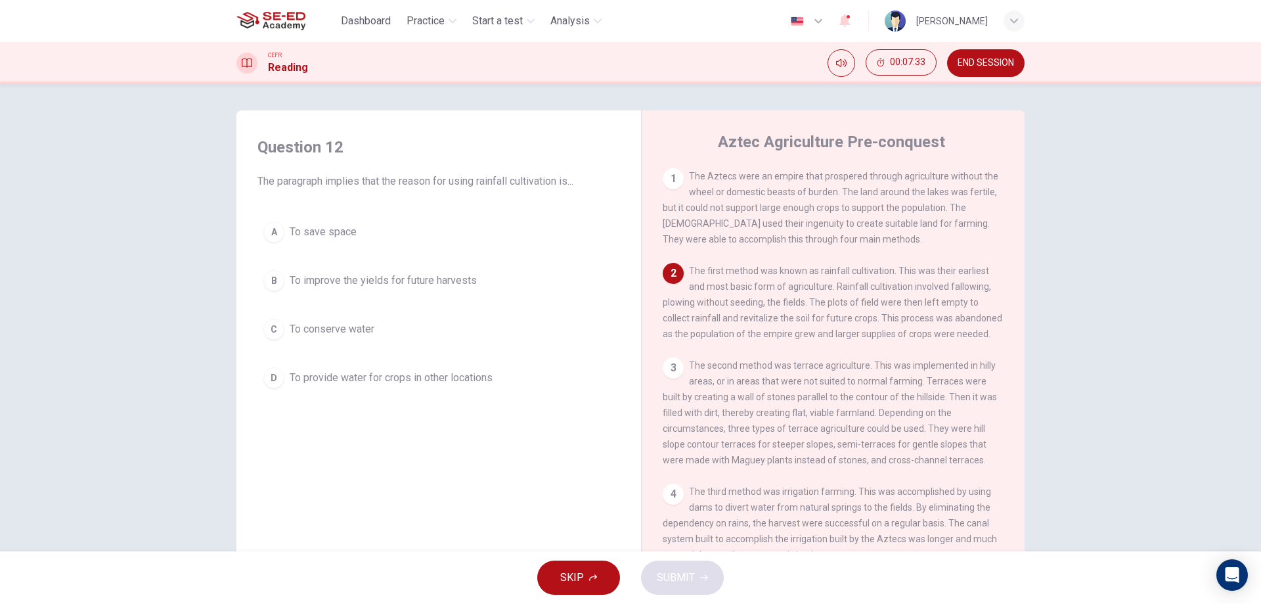
click at [411, 384] on span "To provide water for crops in other locations" at bounding box center [391, 378] width 203 height 16
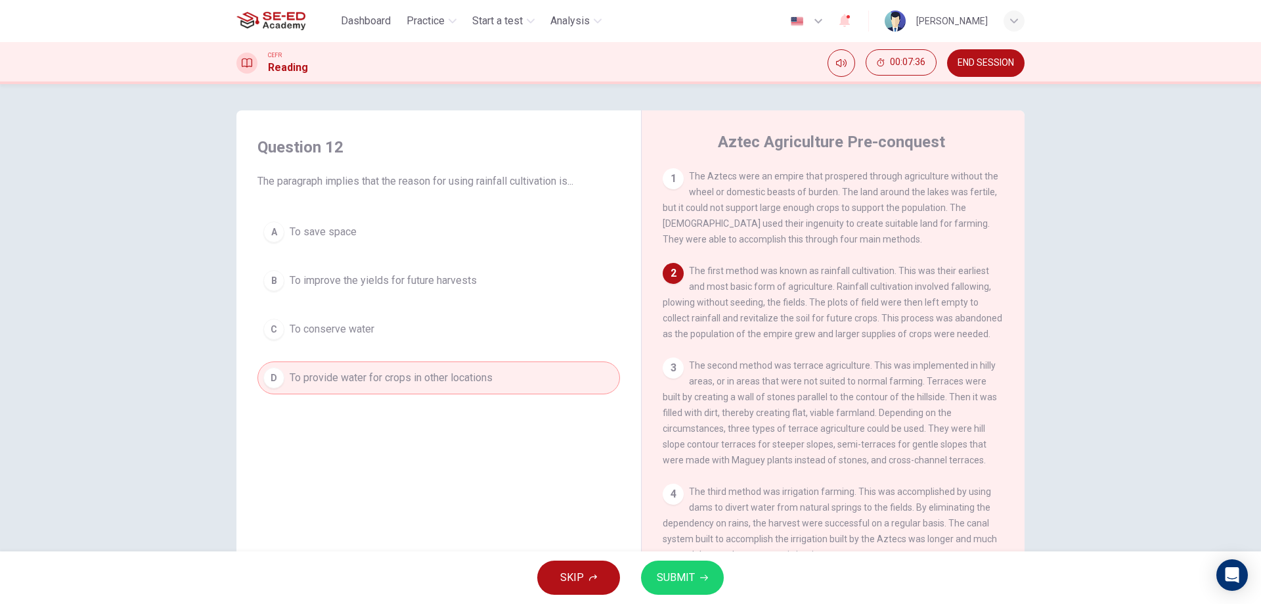
click at [422, 286] on span "To improve the yields for future harvests" at bounding box center [383, 281] width 187 height 16
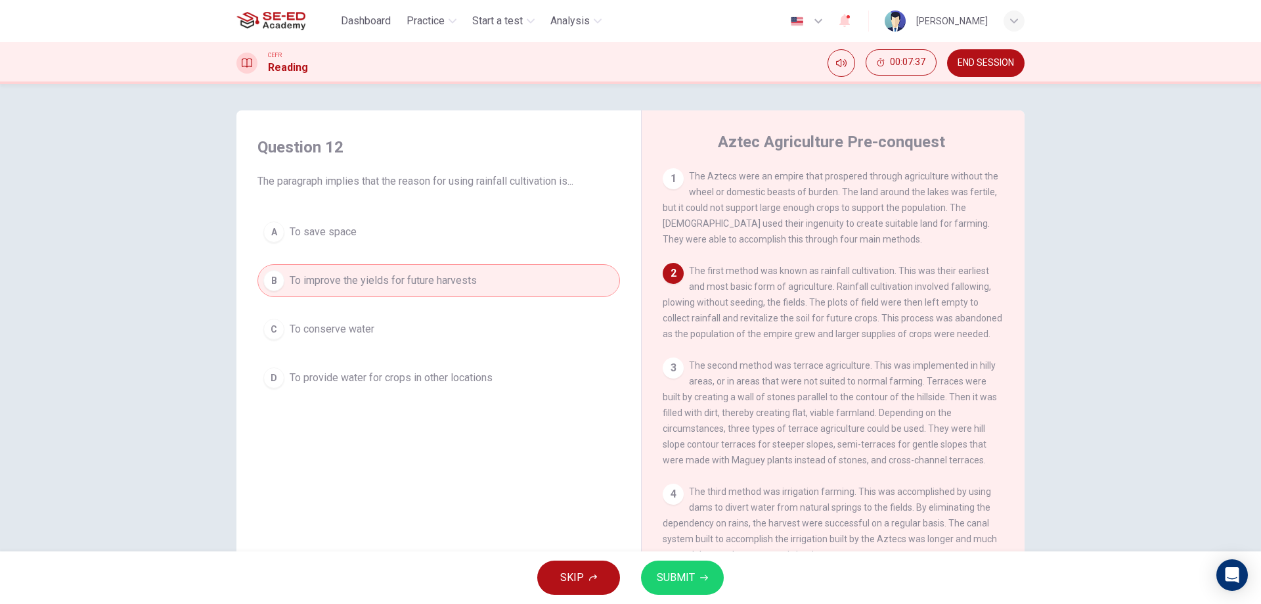
click at [692, 569] on span "SUBMIT" at bounding box center [676, 577] width 38 height 18
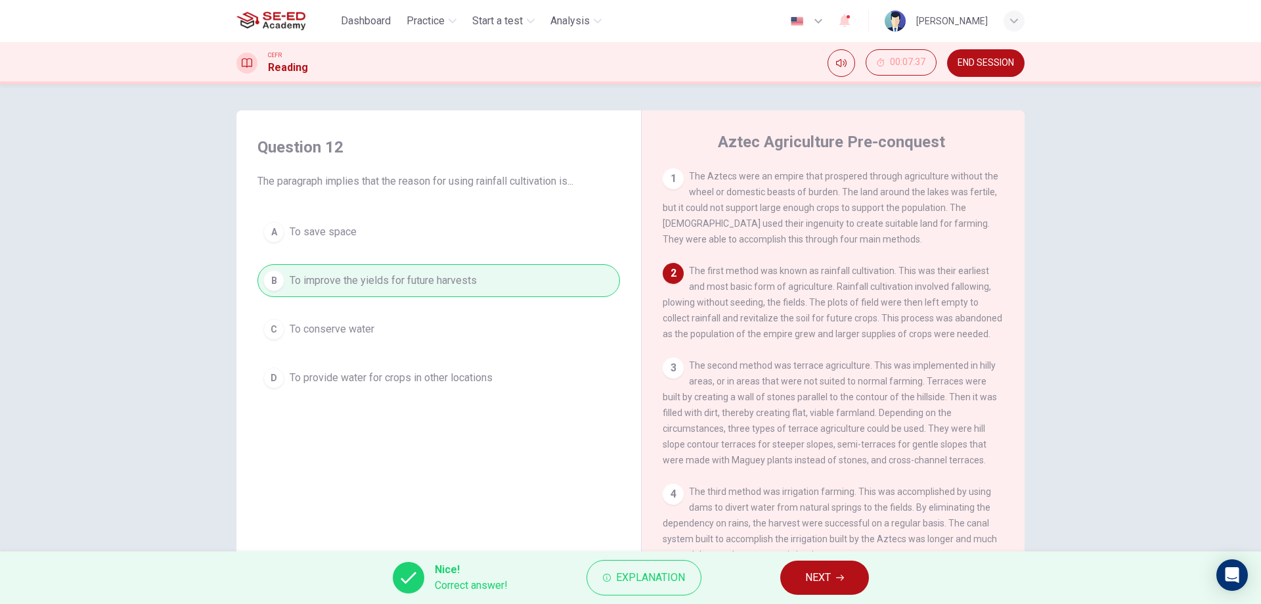
drag, startPoint x: 855, startPoint y: 576, endPoint x: 842, endPoint y: 568, distance: 15.3
click at [854, 575] on button "NEXT" at bounding box center [825, 577] width 89 height 34
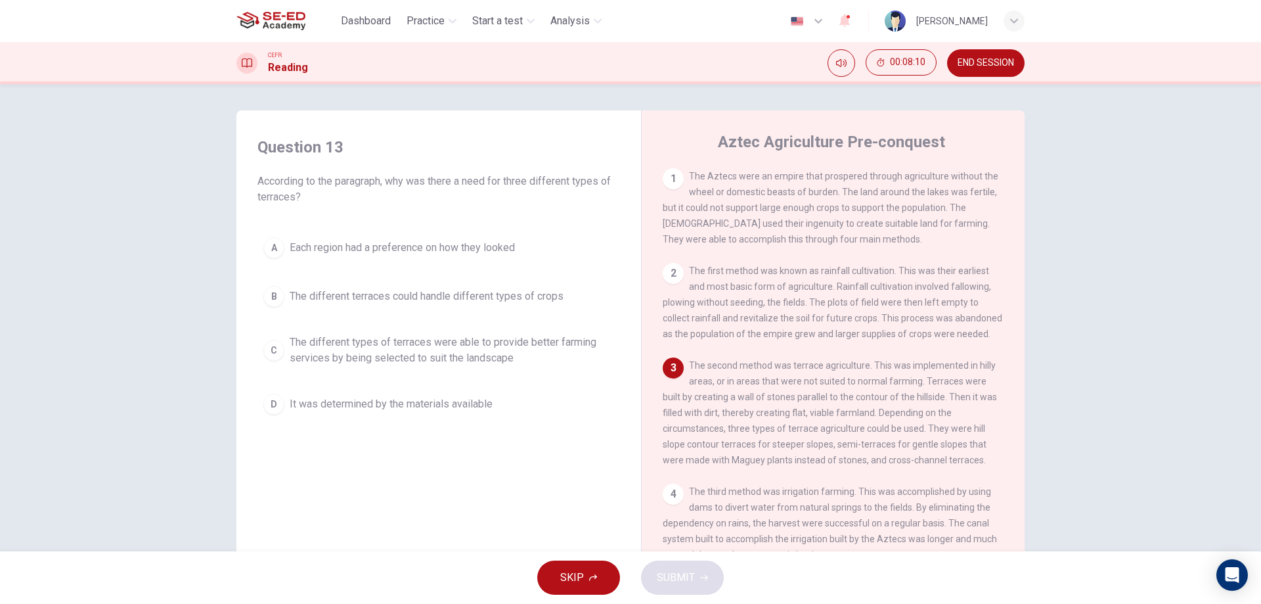
click at [374, 362] on span "The different types of terraces were able to provide better farming services by…" at bounding box center [452, 350] width 325 height 32
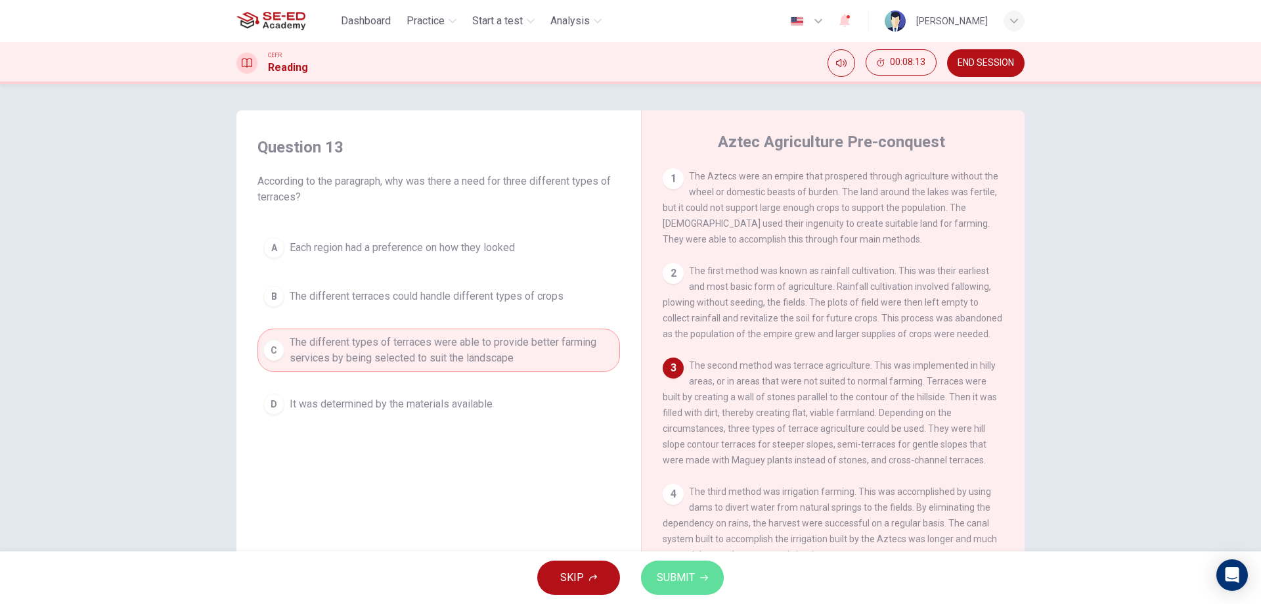
click at [700, 577] on icon "button" at bounding box center [704, 578] width 8 height 8
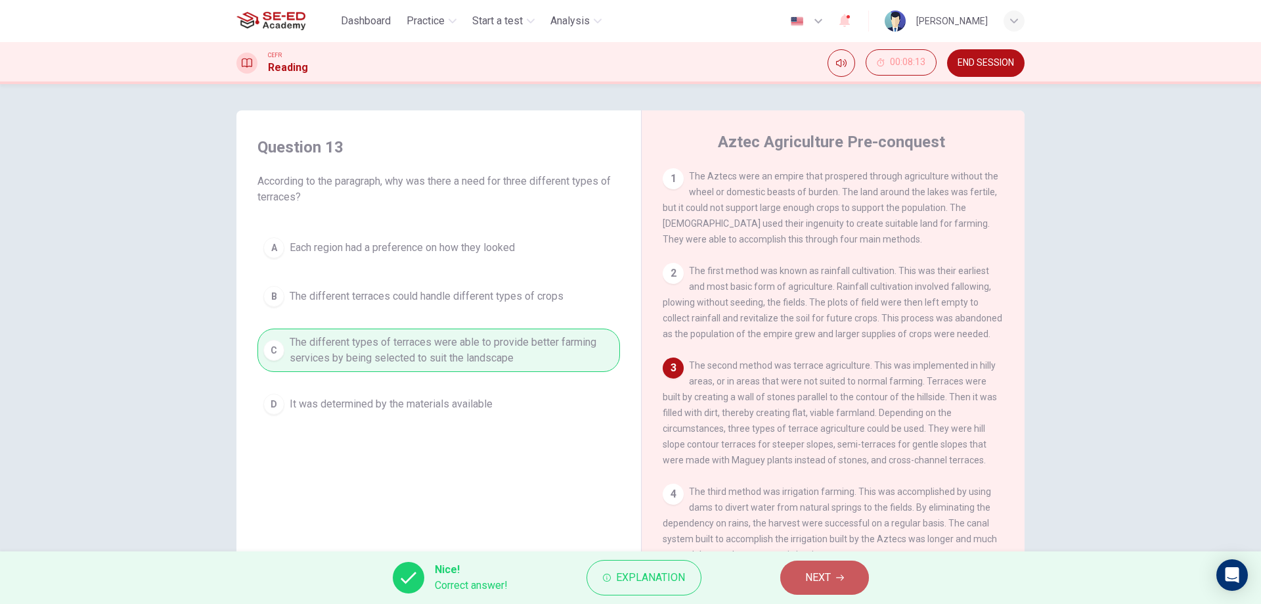
click at [813, 585] on span "NEXT" at bounding box center [818, 577] width 26 height 18
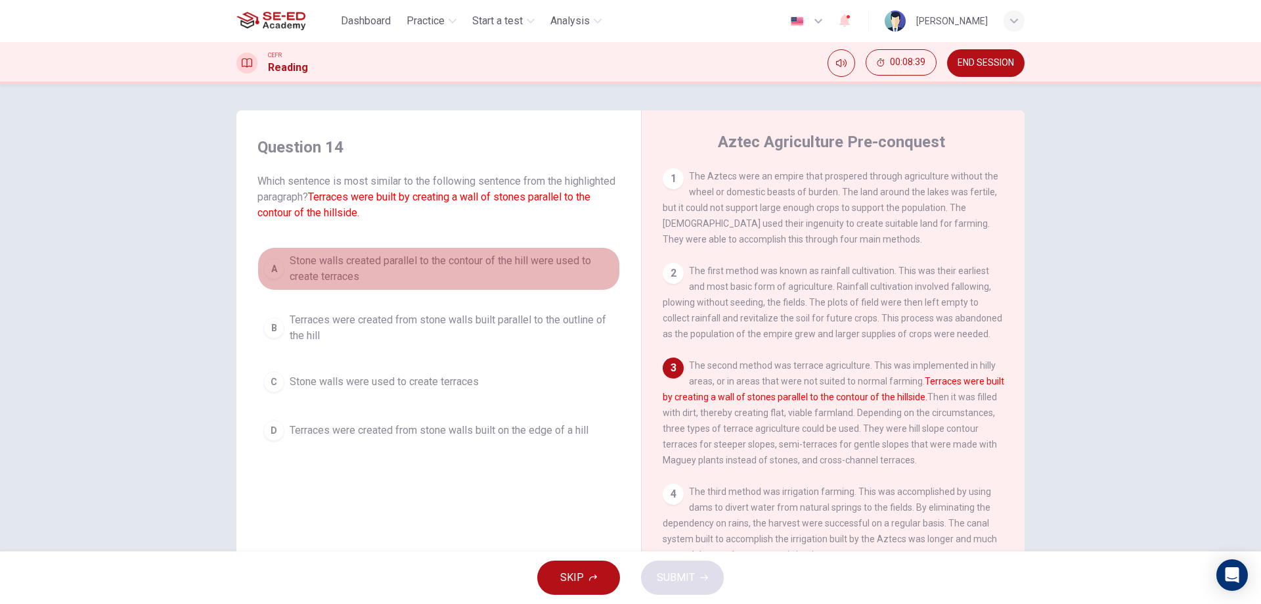
click at [422, 267] on span "Stone walls created parallel to the contour of the hill were used to create ter…" at bounding box center [452, 269] width 325 height 32
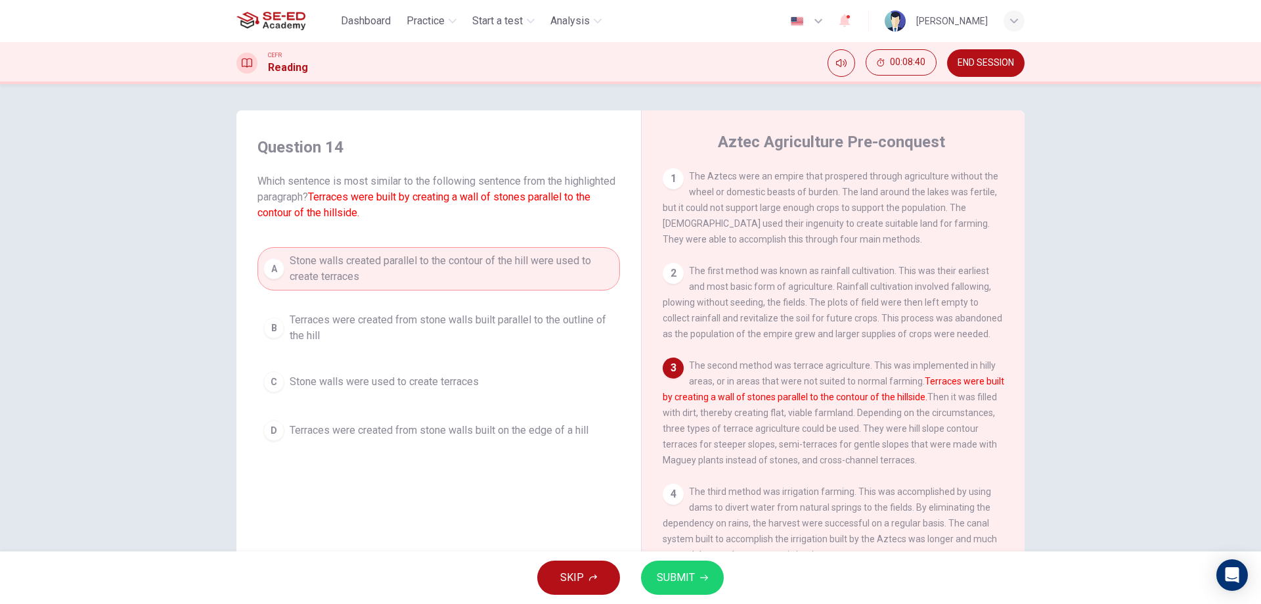
click at [669, 576] on span "SUBMIT" at bounding box center [676, 577] width 38 height 18
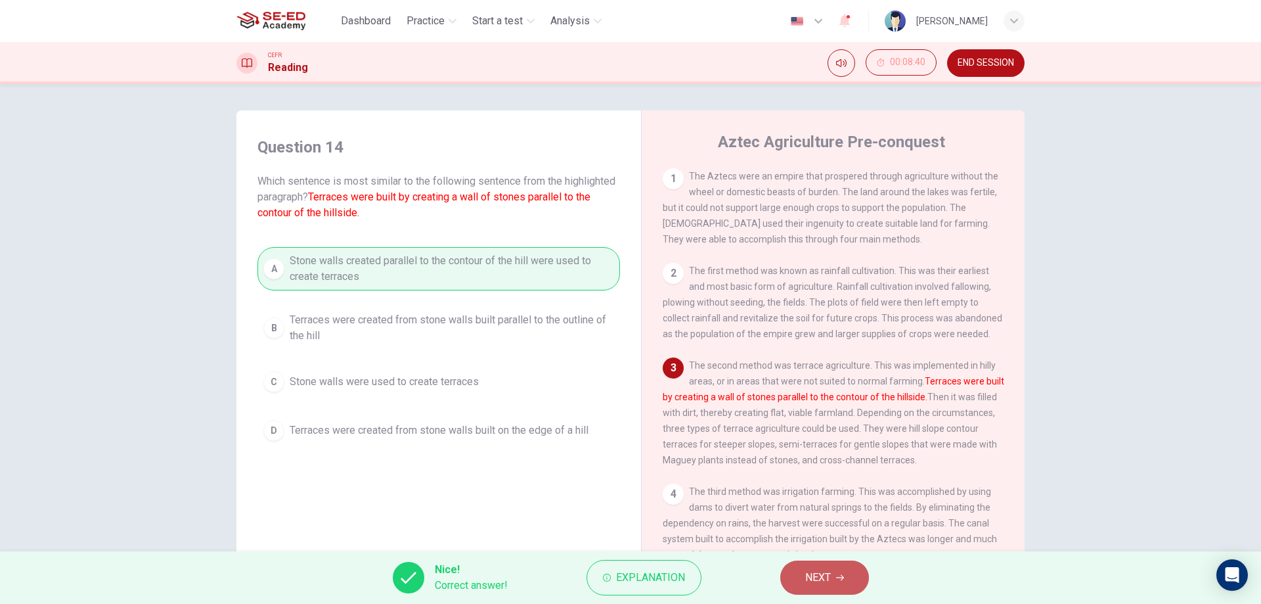
click at [827, 575] on span "NEXT" at bounding box center [818, 577] width 26 height 18
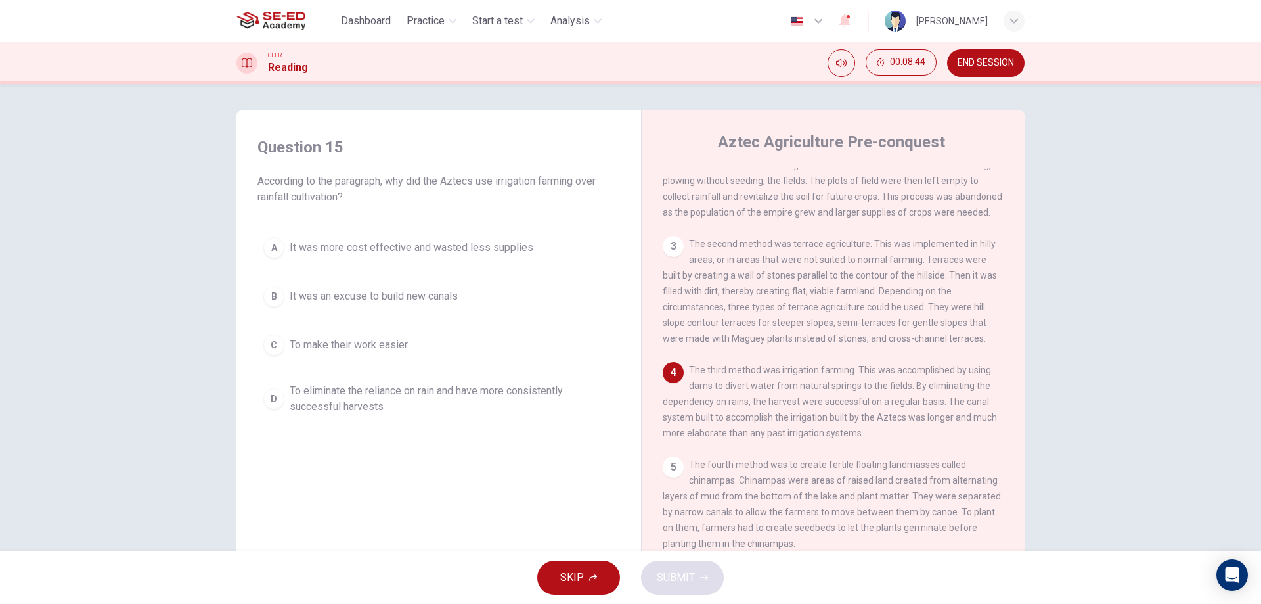
scroll to position [131, 0]
click at [276, 392] on div "D" at bounding box center [273, 398] width 21 height 21
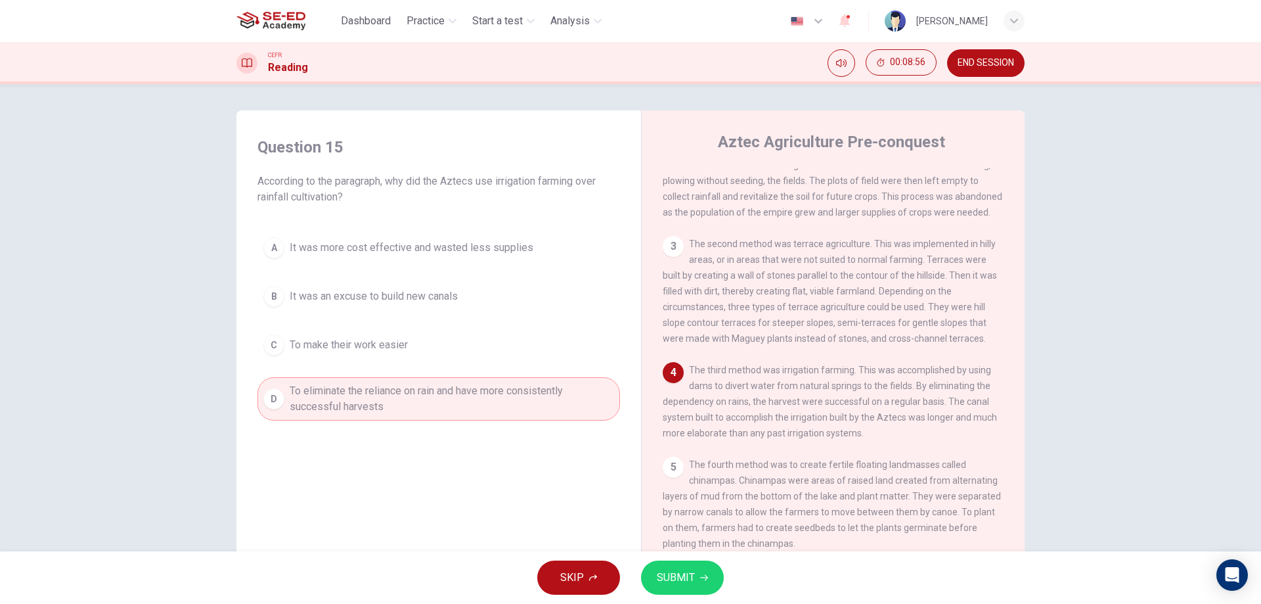
drag, startPoint x: 708, startPoint y: 582, endPoint x: 703, endPoint y: 566, distance: 17.2
click at [708, 582] on button "SUBMIT" at bounding box center [682, 577] width 83 height 34
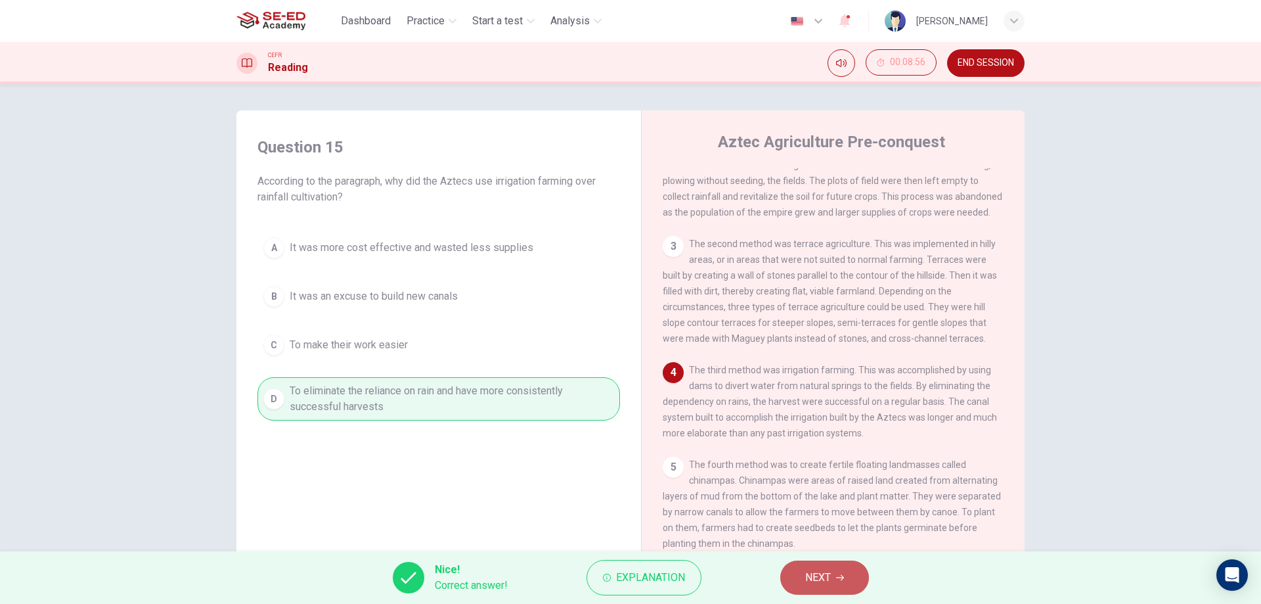
click at [838, 591] on button "NEXT" at bounding box center [825, 577] width 89 height 34
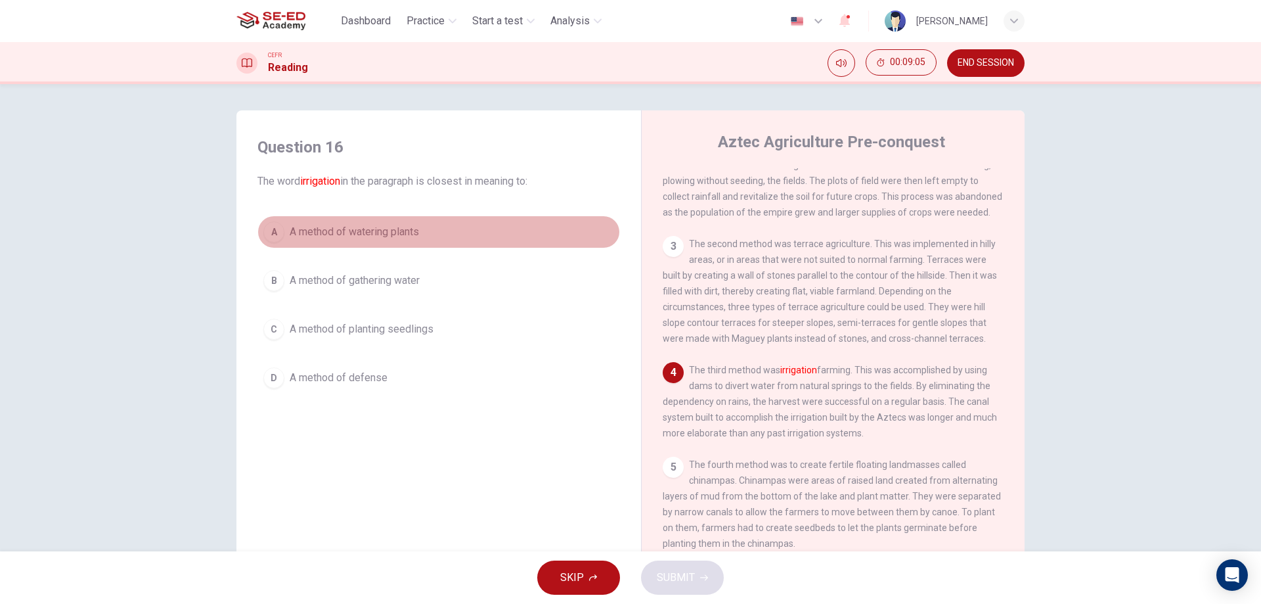
click at [412, 233] on span "A method of watering plants" at bounding box center [354, 232] width 129 height 16
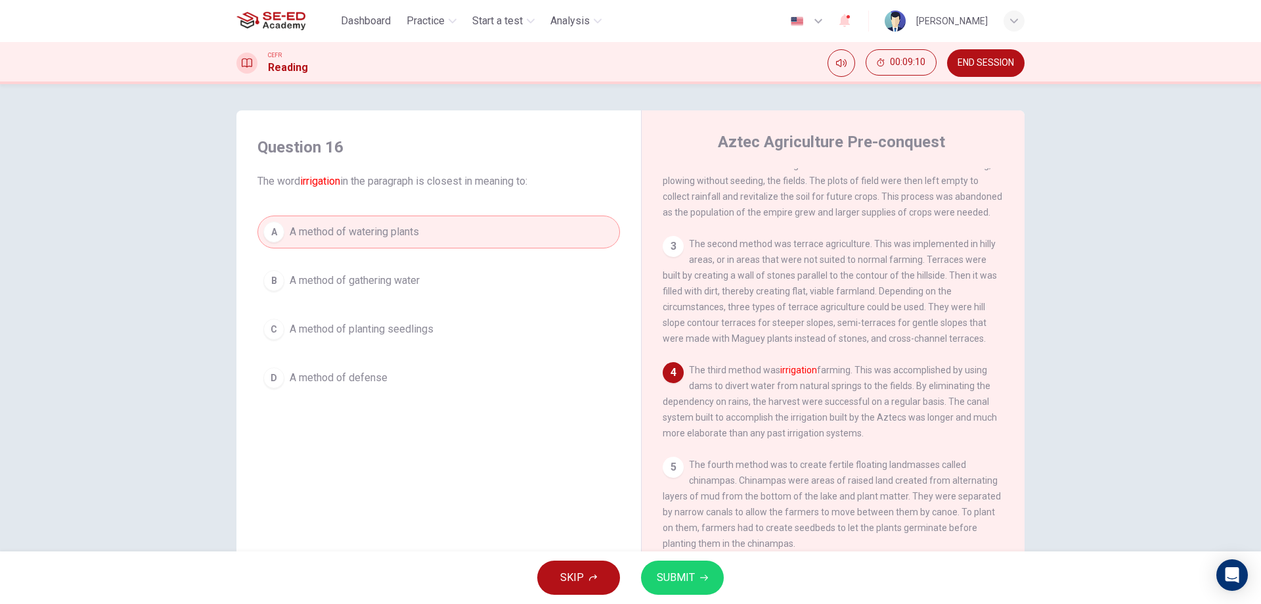
click at [701, 579] on icon "button" at bounding box center [704, 578] width 8 height 8
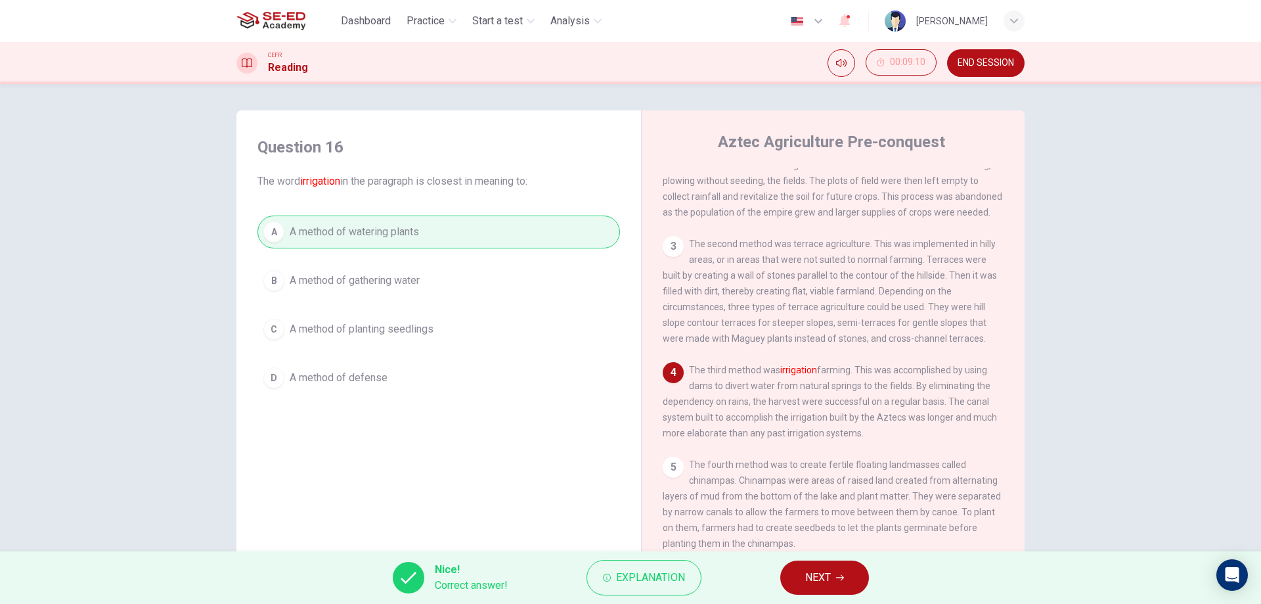
click at [814, 582] on span "NEXT" at bounding box center [818, 577] width 26 height 18
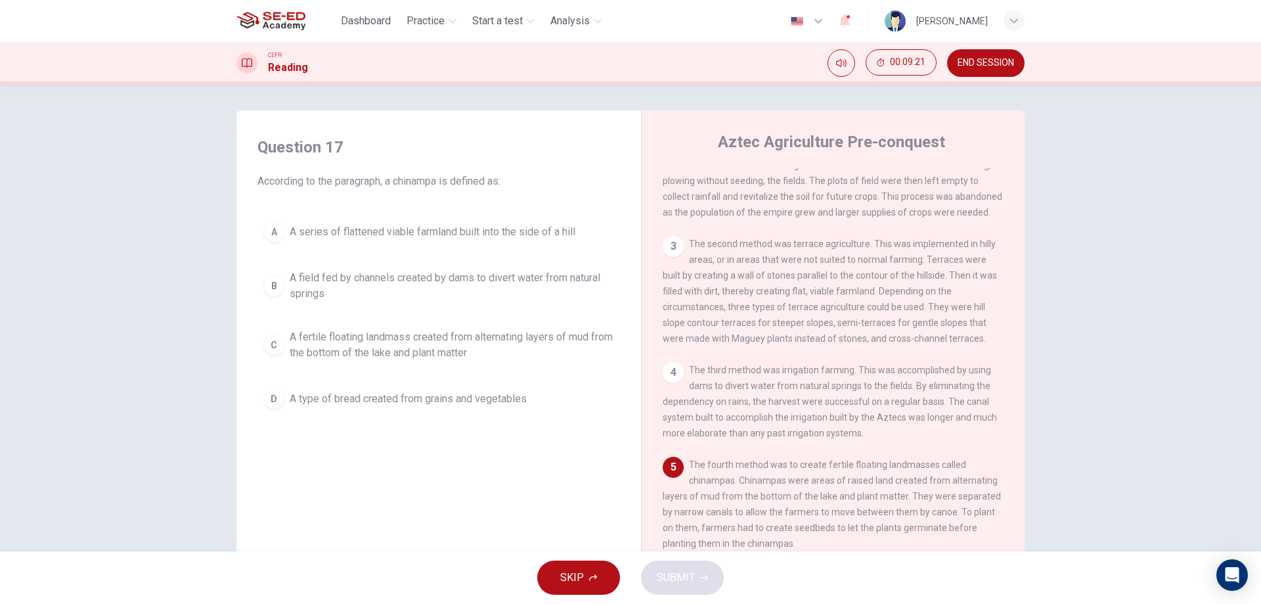
scroll to position [156, 0]
click at [420, 351] on span "A fertile floating landmass created from alternating layers of mud from the bot…" at bounding box center [452, 345] width 325 height 32
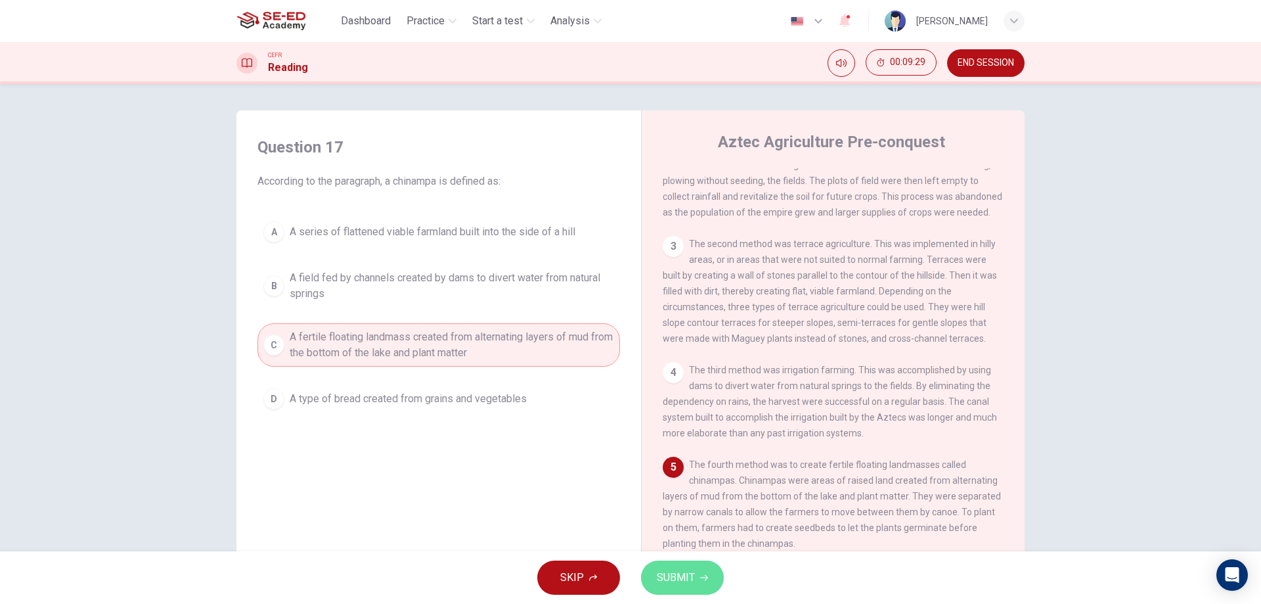
click at [708, 578] on button "SUBMIT" at bounding box center [682, 577] width 83 height 34
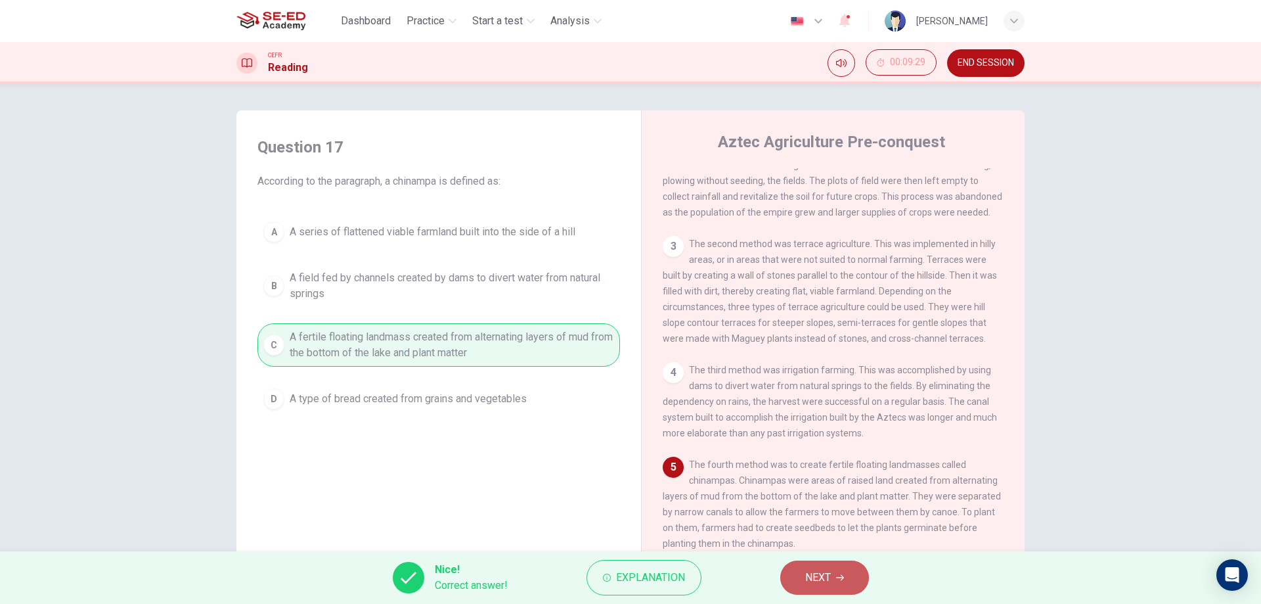
click at [807, 580] on span "NEXT" at bounding box center [818, 577] width 26 height 18
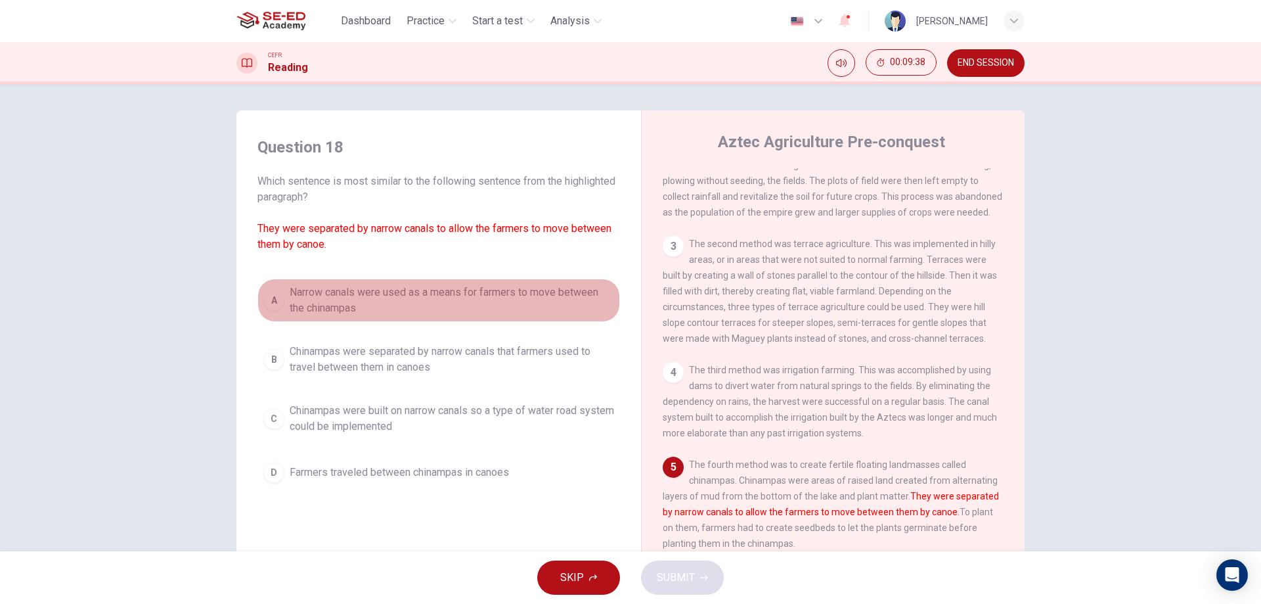
click at [326, 298] on span "Narrow canals were used as a means for farmers to move between the chinampas" at bounding box center [452, 300] width 325 height 32
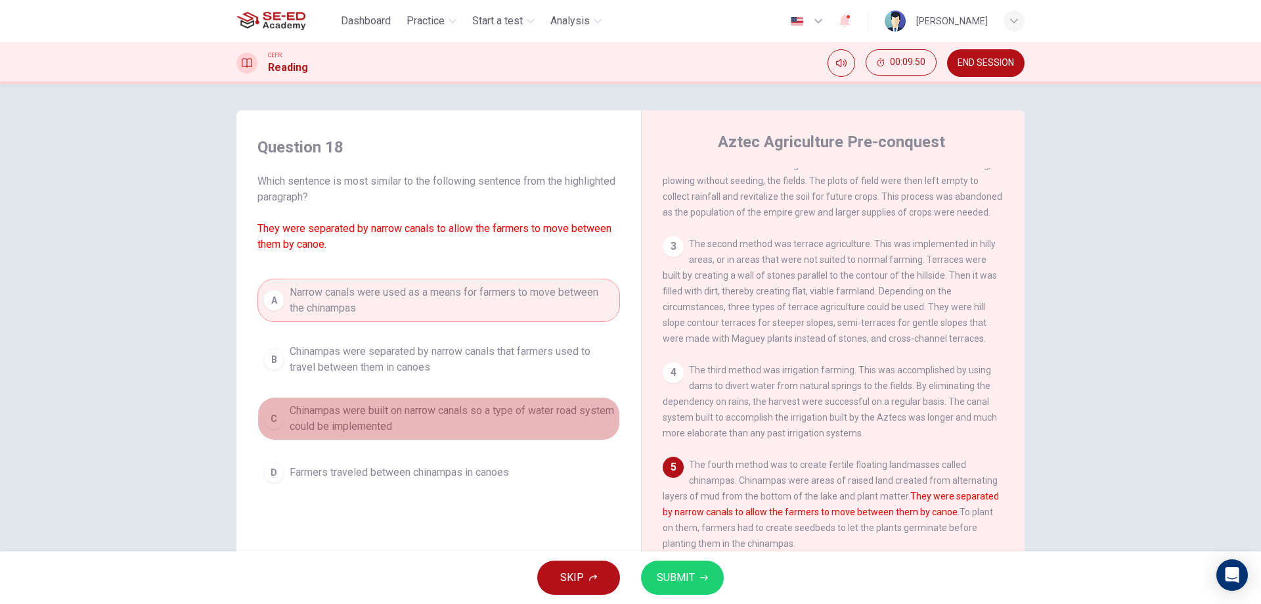
click at [357, 408] on span "Chinampas were built on narrow canals so a type of water road system could be i…" at bounding box center [452, 419] width 325 height 32
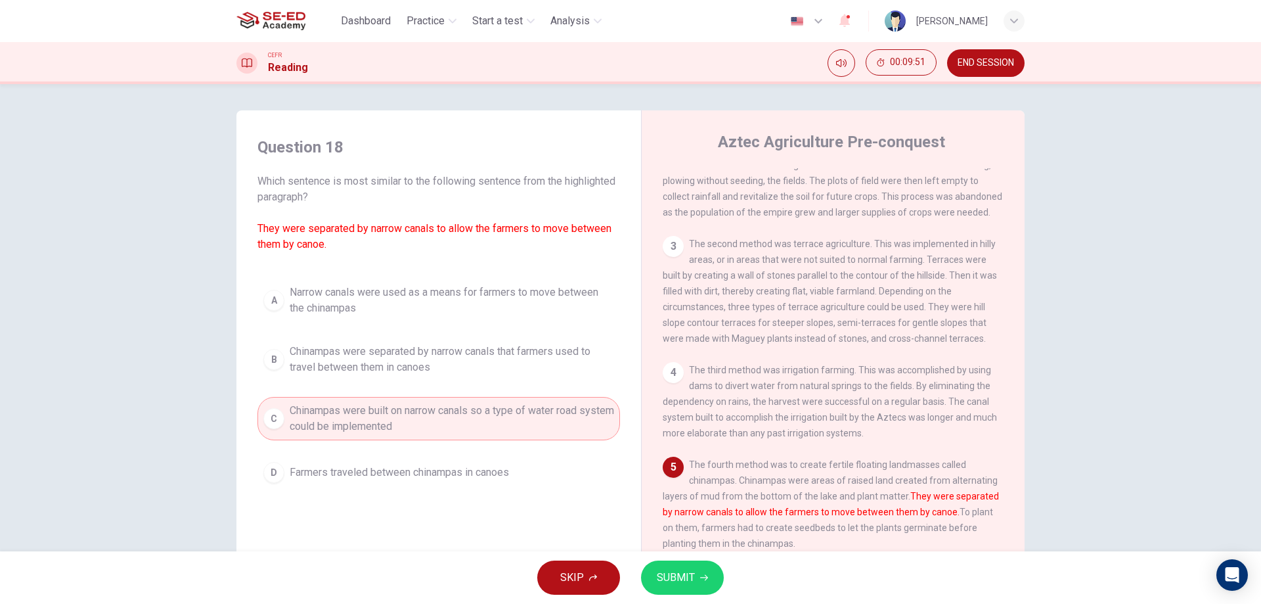
click at [370, 379] on button "B Chinampas were separated by narrow canals that farmers used to travel between…" at bounding box center [439, 359] width 363 height 43
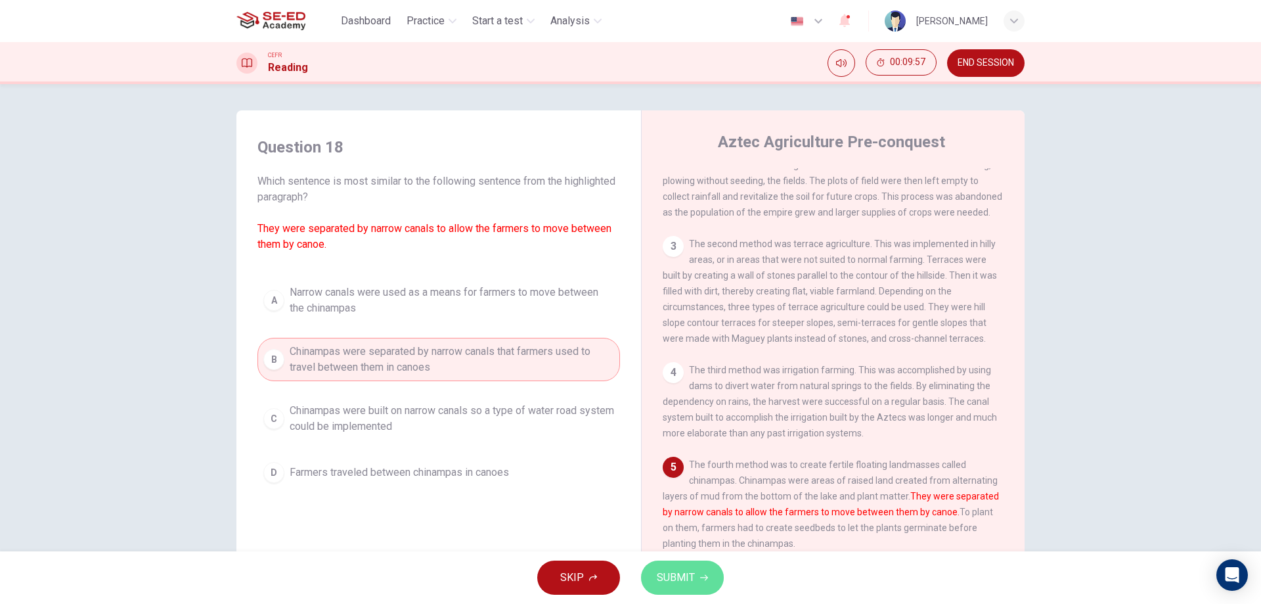
click at [702, 578] on icon "button" at bounding box center [704, 578] width 8 height 8
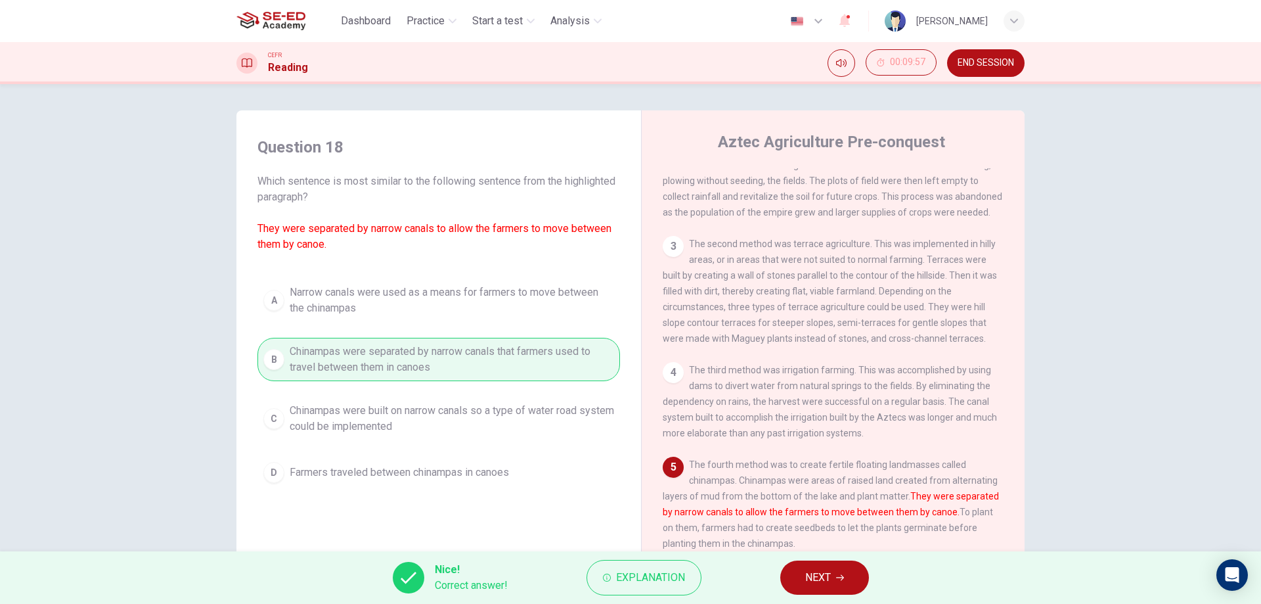
click at [811, 581] on span "NEXT" at bounding box center [818, 577] width 26 height 18
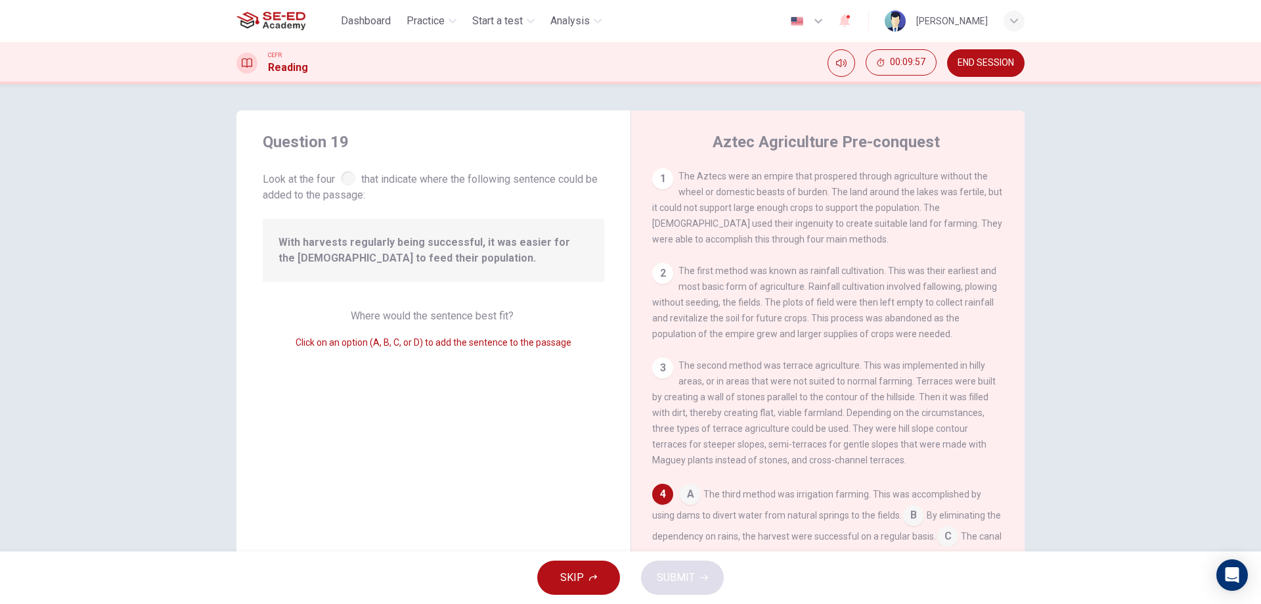
scroll to position [179, 0]
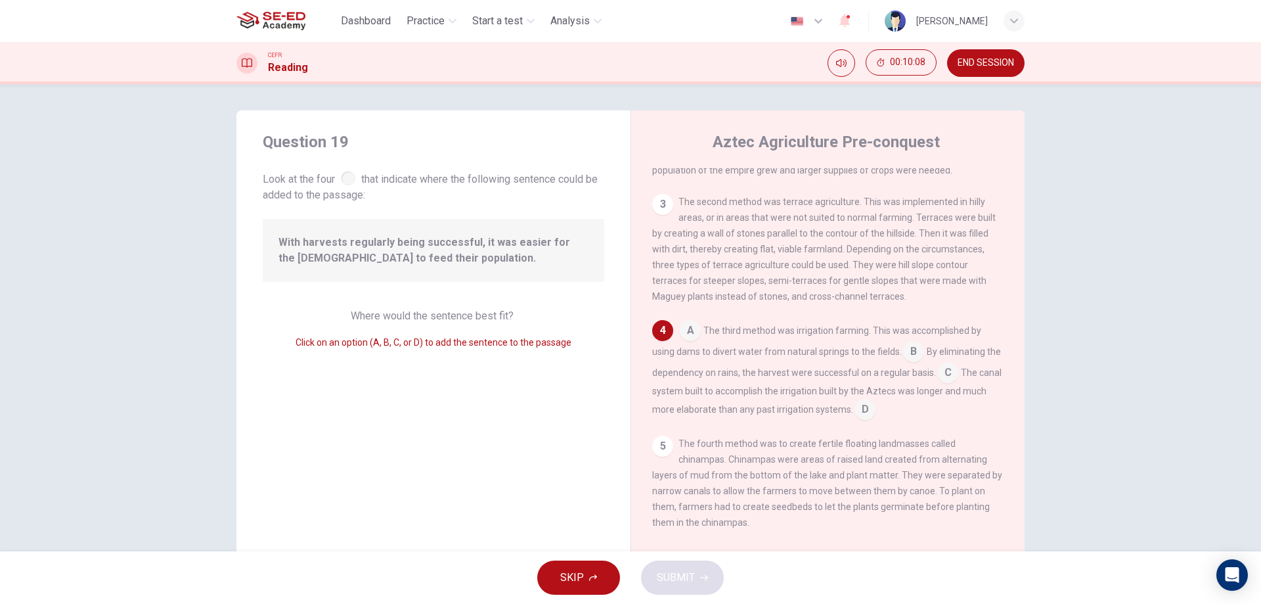
click at [876, 405] on input at bounding box center [865, 410] width 21 height 21
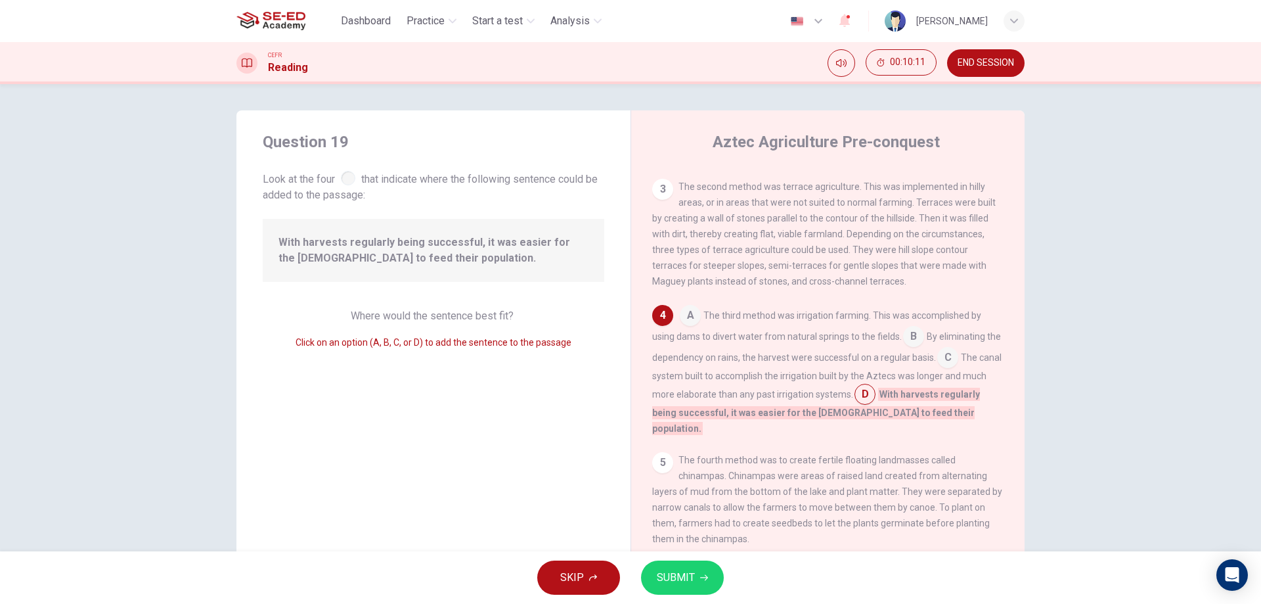
click at [953, 362] on input at bounding box center [948, 358] width 21 height 21
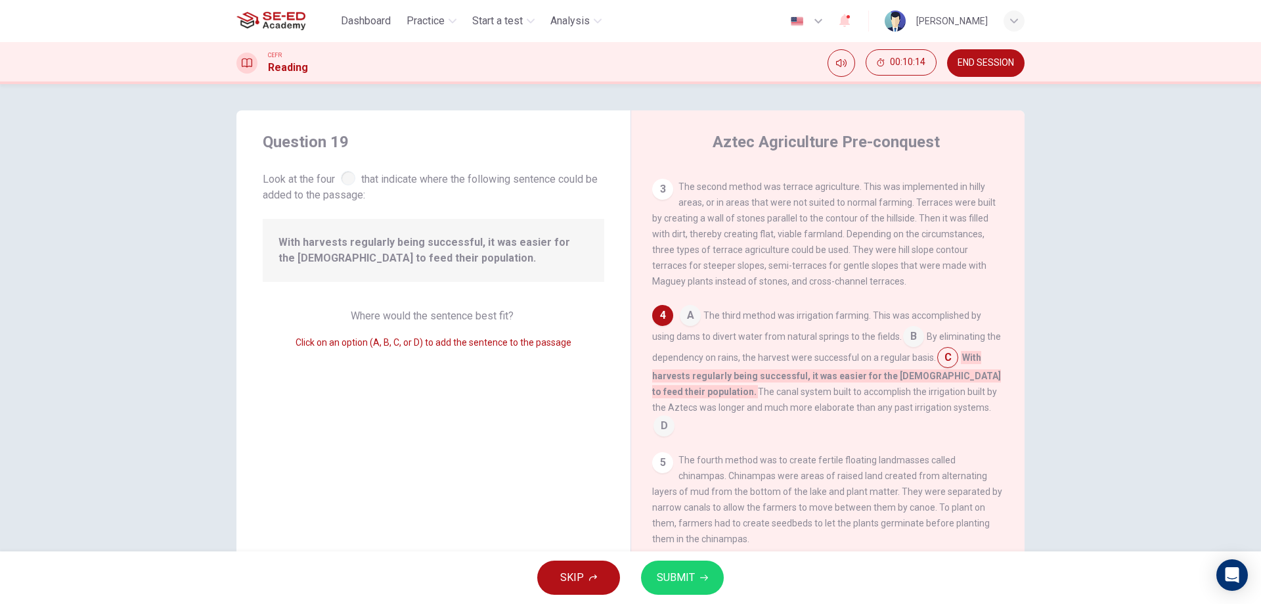
click at [710, 576] on button "SUBMIT" at bounding box center [682, 577] width 83 height 34
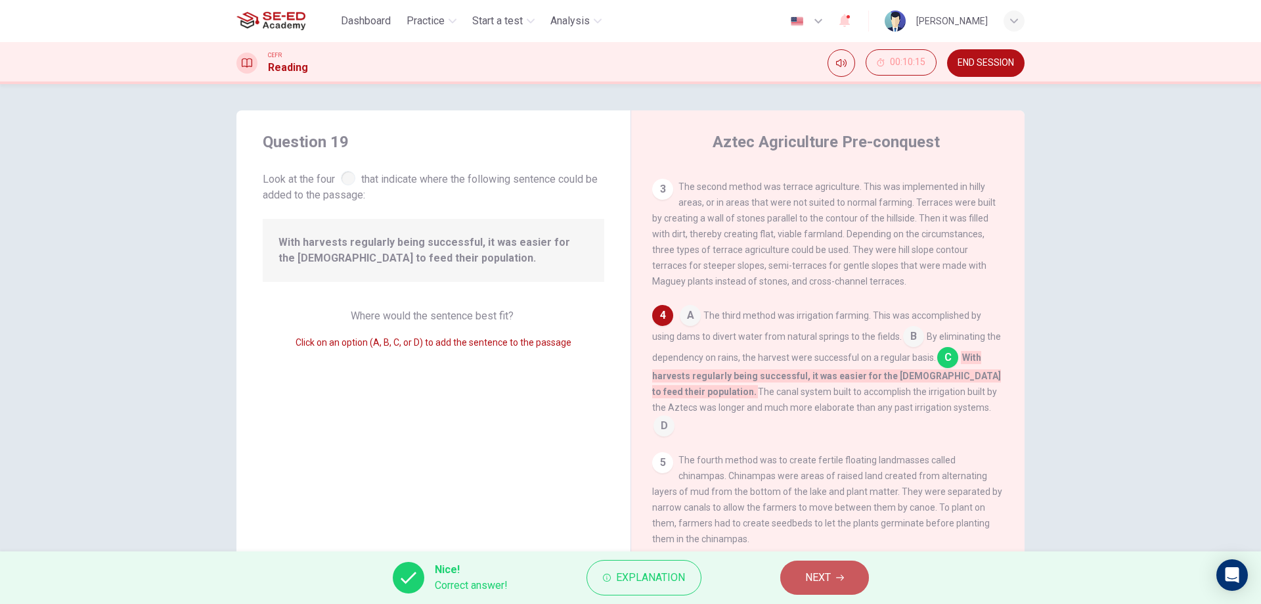
click at [813, 583] on span "NEXT" at bounding box center [818, 577] width 26 height 18
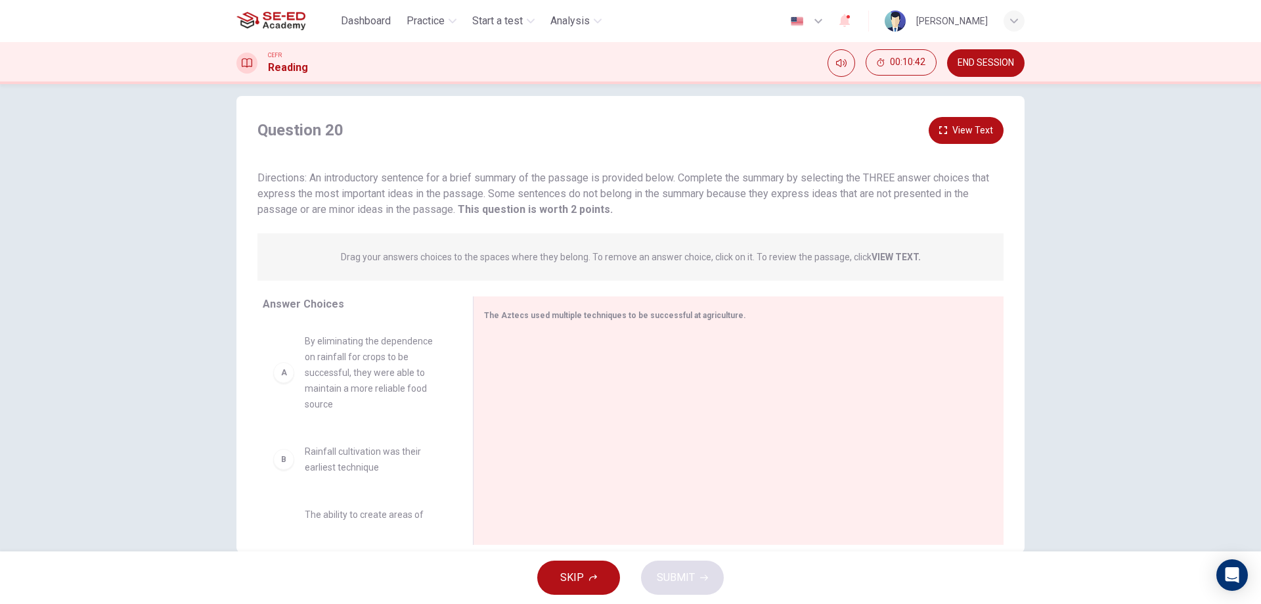
scroll to position [0, 0]
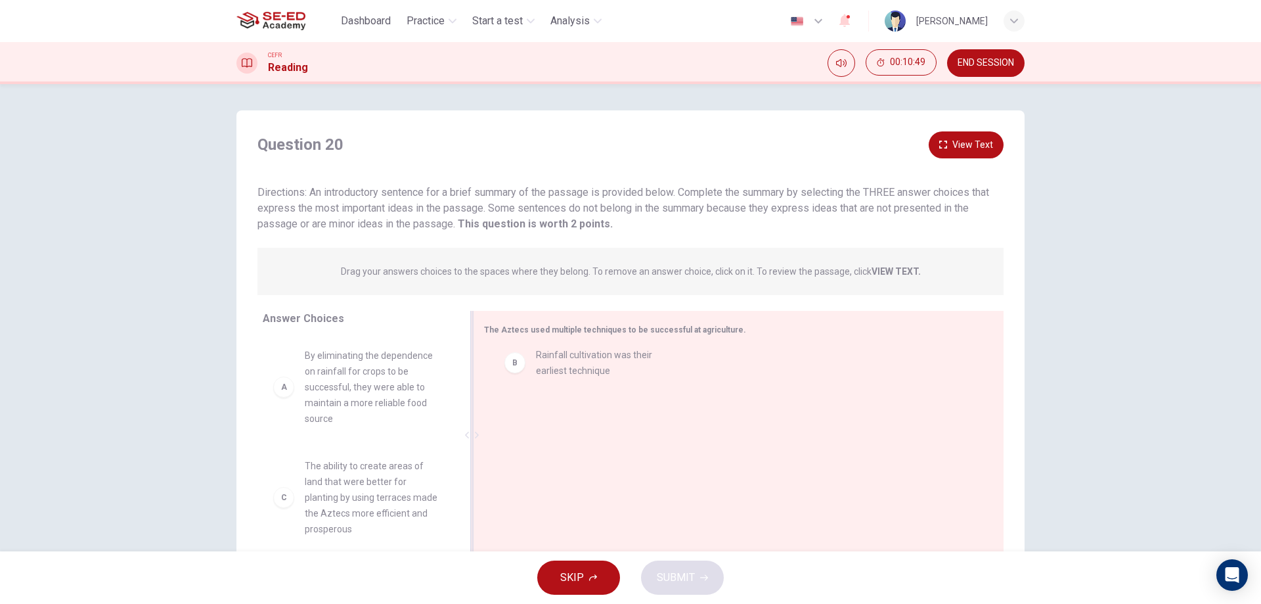
drag, startPoint x: 359, startPoint y: 480, endPoint x: 595, endPoint y: 369, distance: 260.1
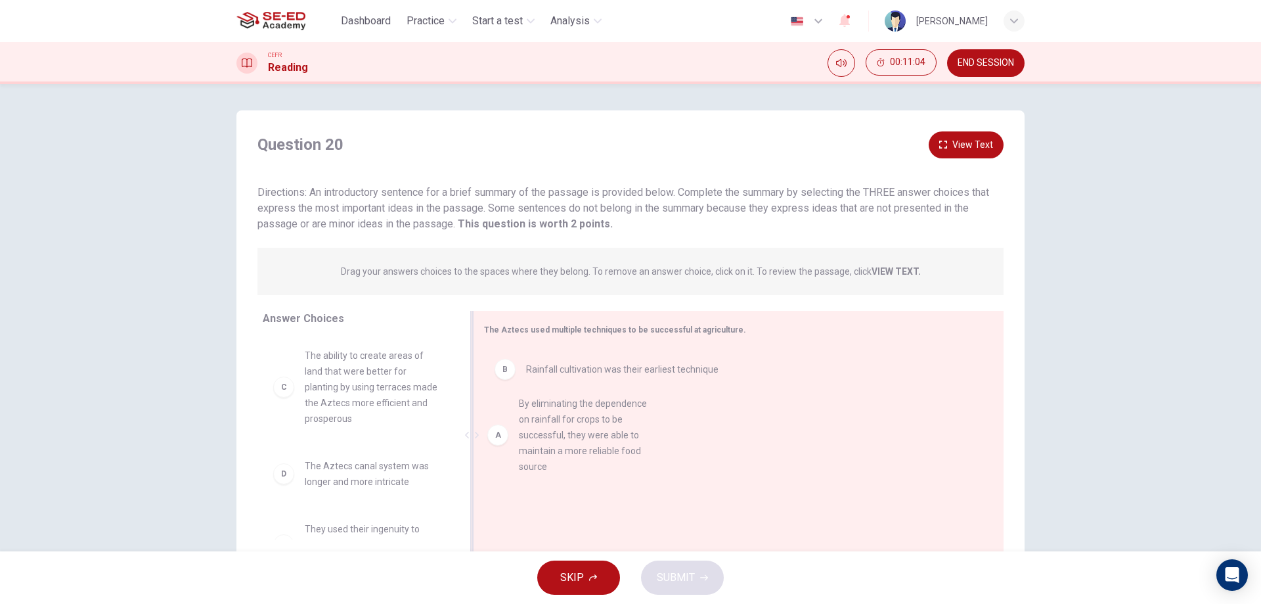
drag, startPoint x: 371, startPoint y: 384, endPoint x: 564, endPoint y: 433, distance: 199.3
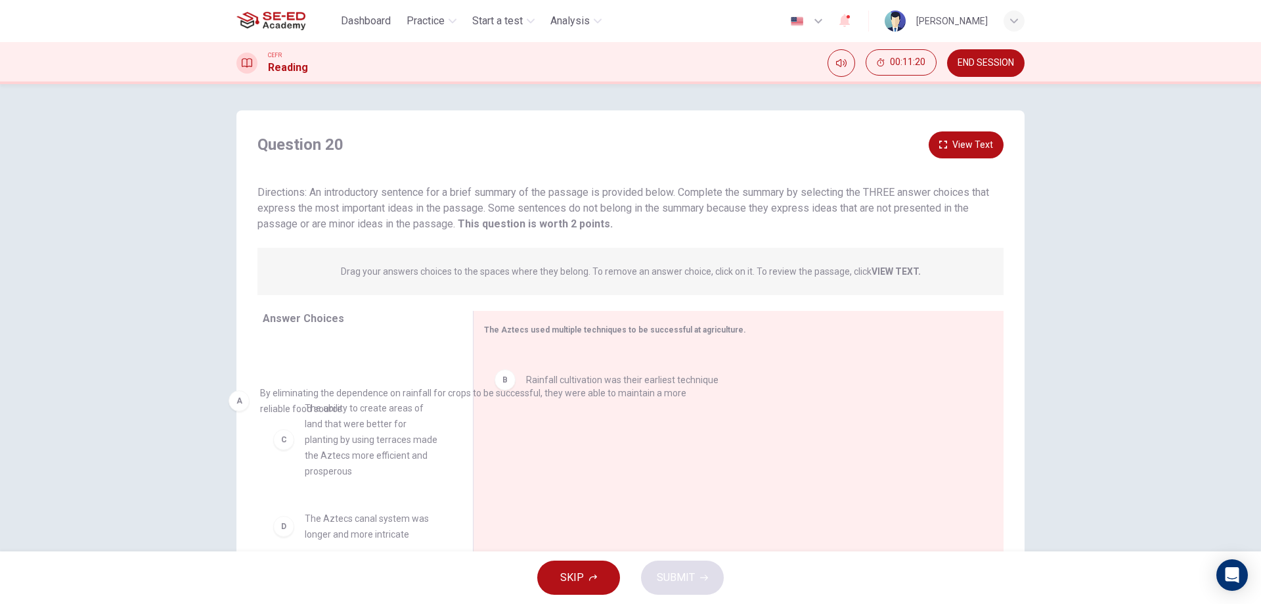
drag, startPoint x: 532, startPoint y: 381, endPoint x: 294, endPoint y: 401, distance: 238.0
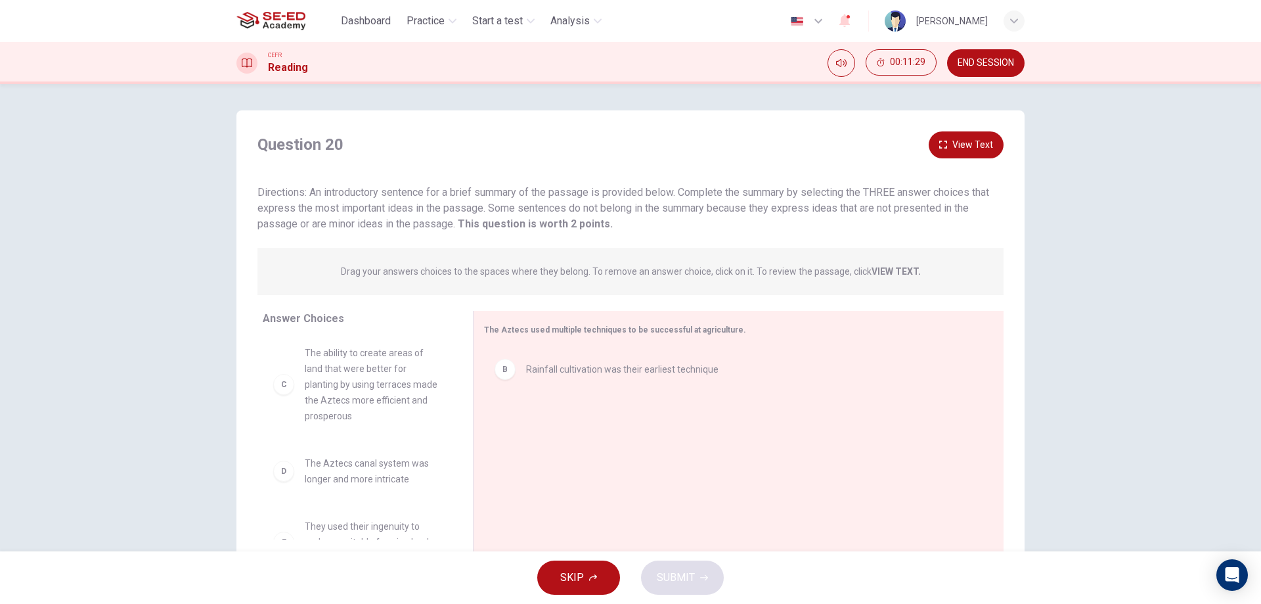
scroll to position [47, 0]
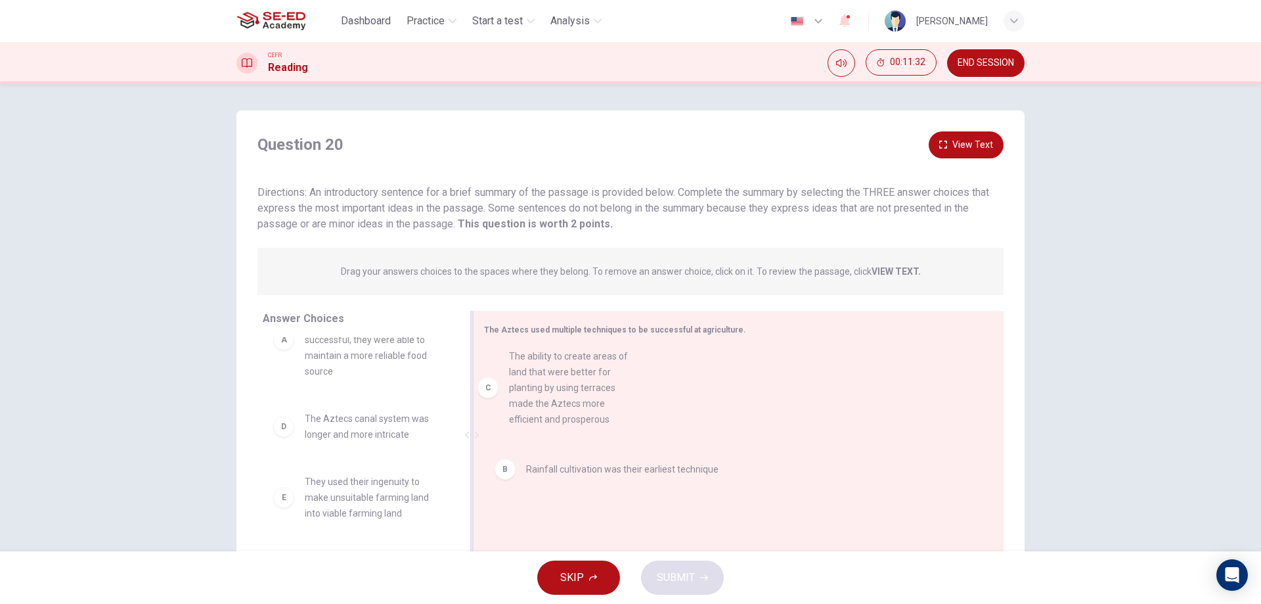
drag, startPoint x: 386, startPoint y: 439, endPoint x: 597, endPoint y: 375, distance: 219.7
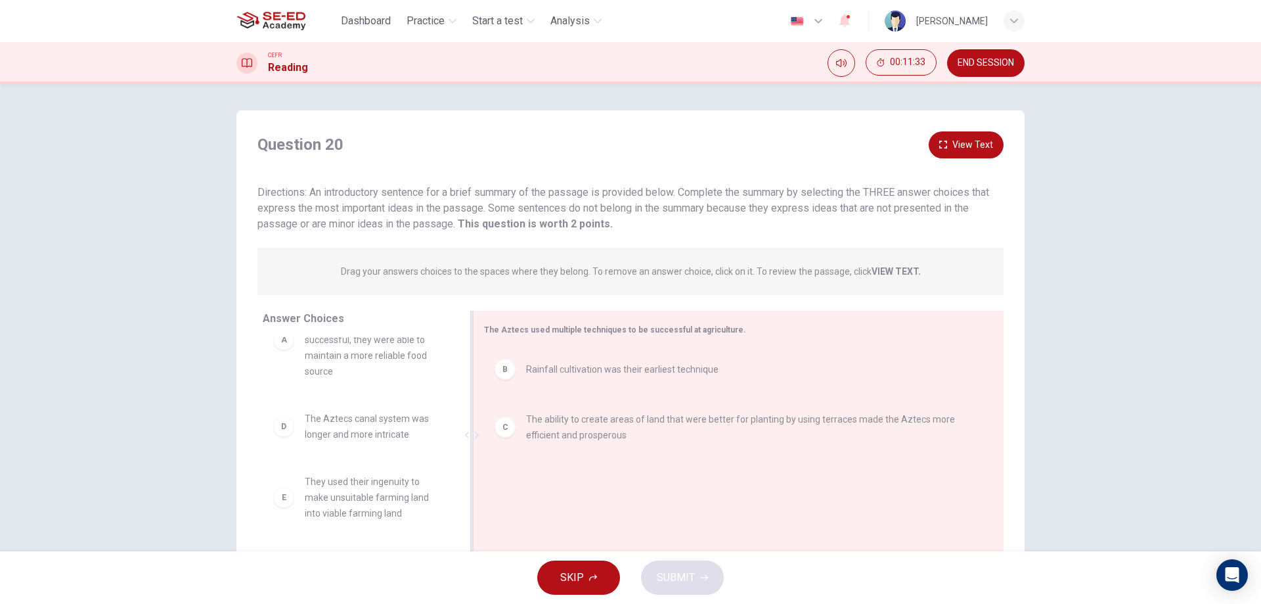
drag, startPoint x: 599, startPoint y: 477, endPoint x: 599, endPoint y: 447, distance: 29.6
click at [599, 447] on div "B Rainfall cultivation was their earliest technique C The ability to create are…" at bounding box center [733, 436] width 499 height 176
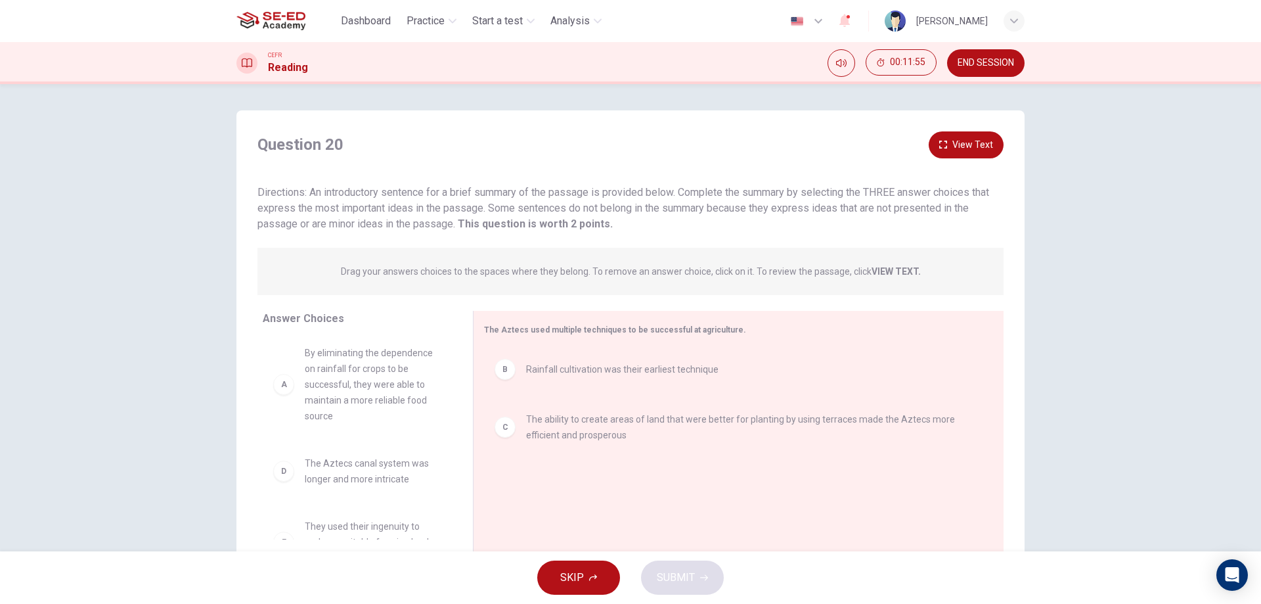
scroll to position [68, 0]
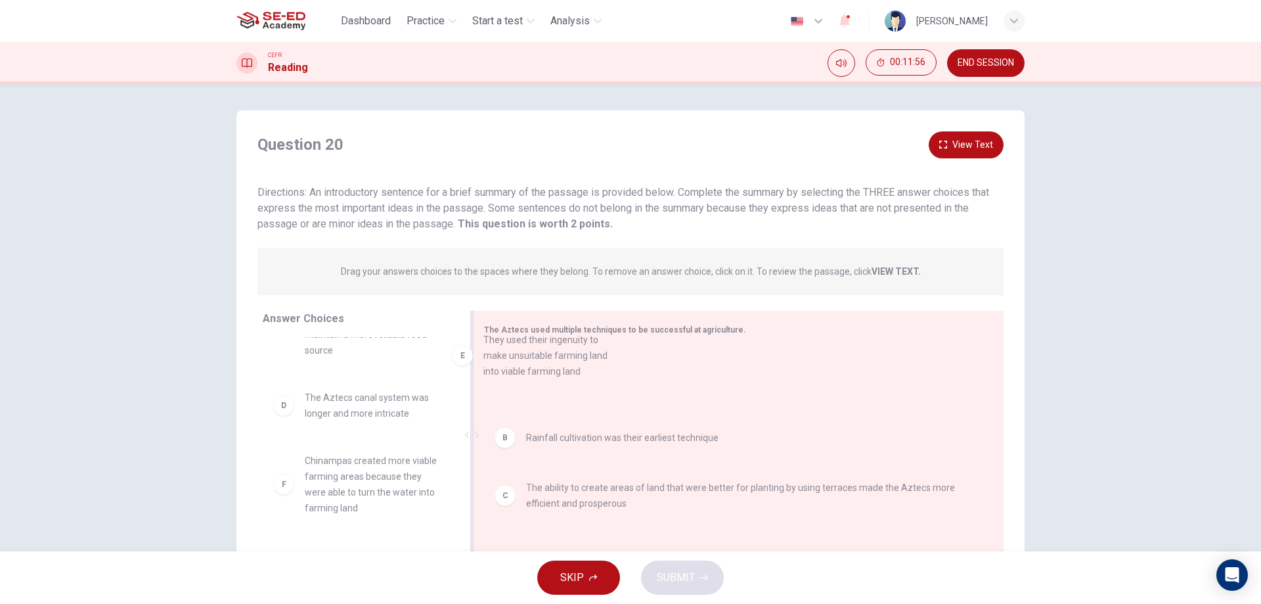
drag, startPoint x: 382, startPoint y: 480, endPoint x: 570, endPoint y: 381, distance: 211.9
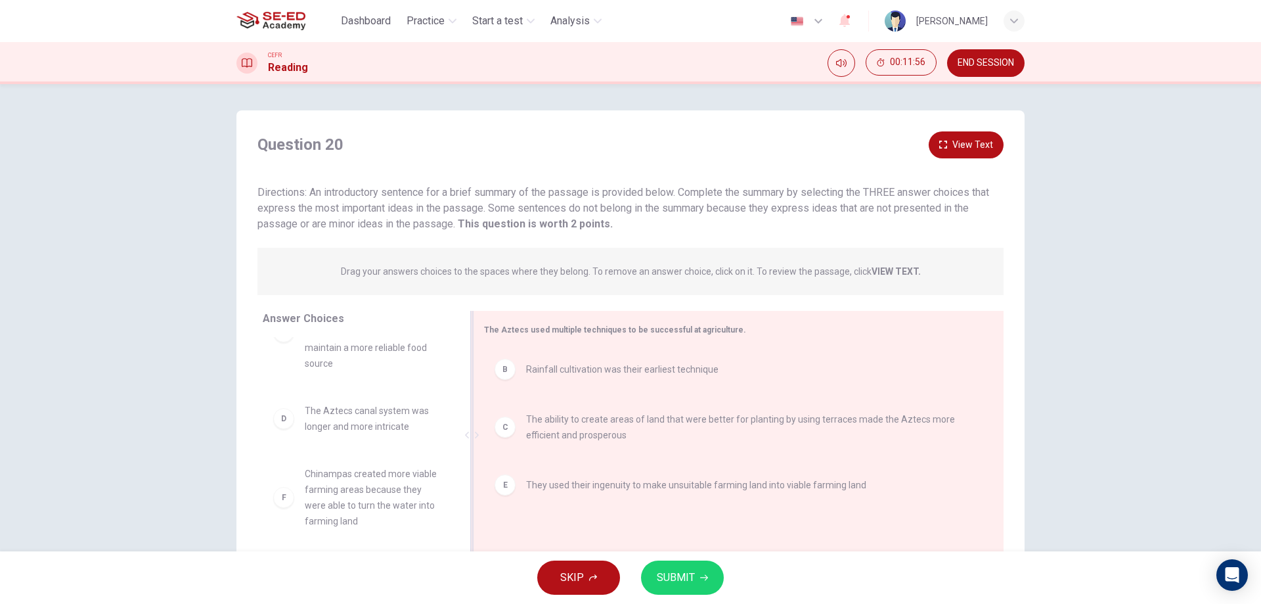
scroll to position [55, 0]
drag, startPoint x: 594, startPoint y: 486, endPoint x: 583, endPoint y: 491, distance: 12.3
click at [706, 574] on icon "button" at bounding box center [704, 578] width 8 height 8
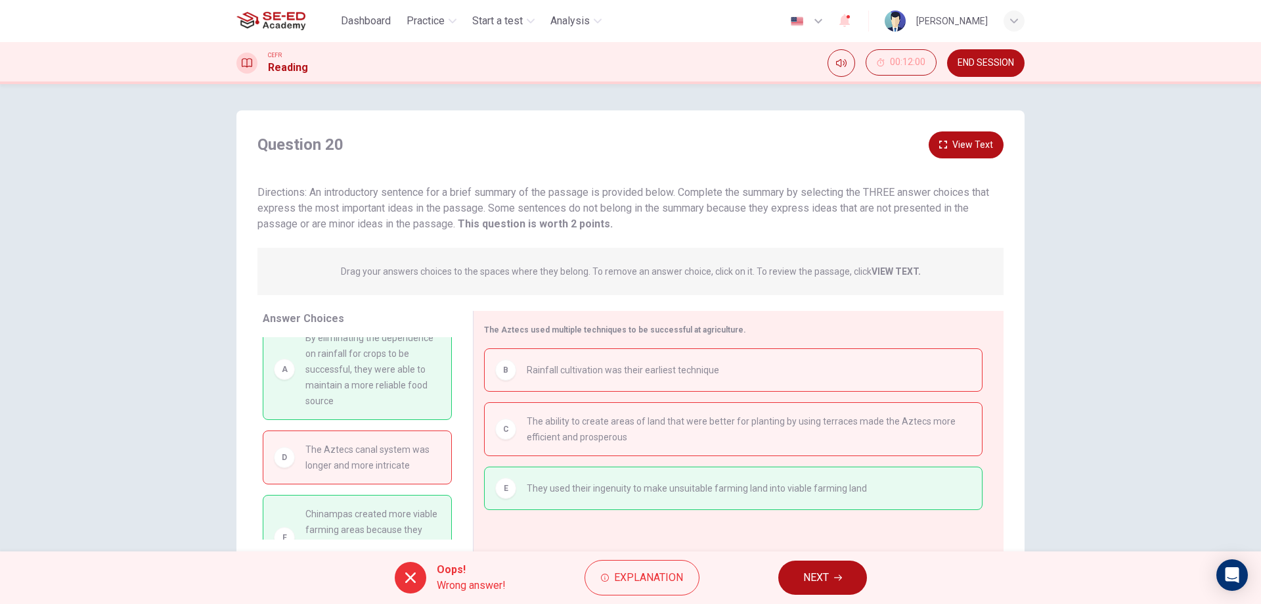
scroll to position [0, 0]
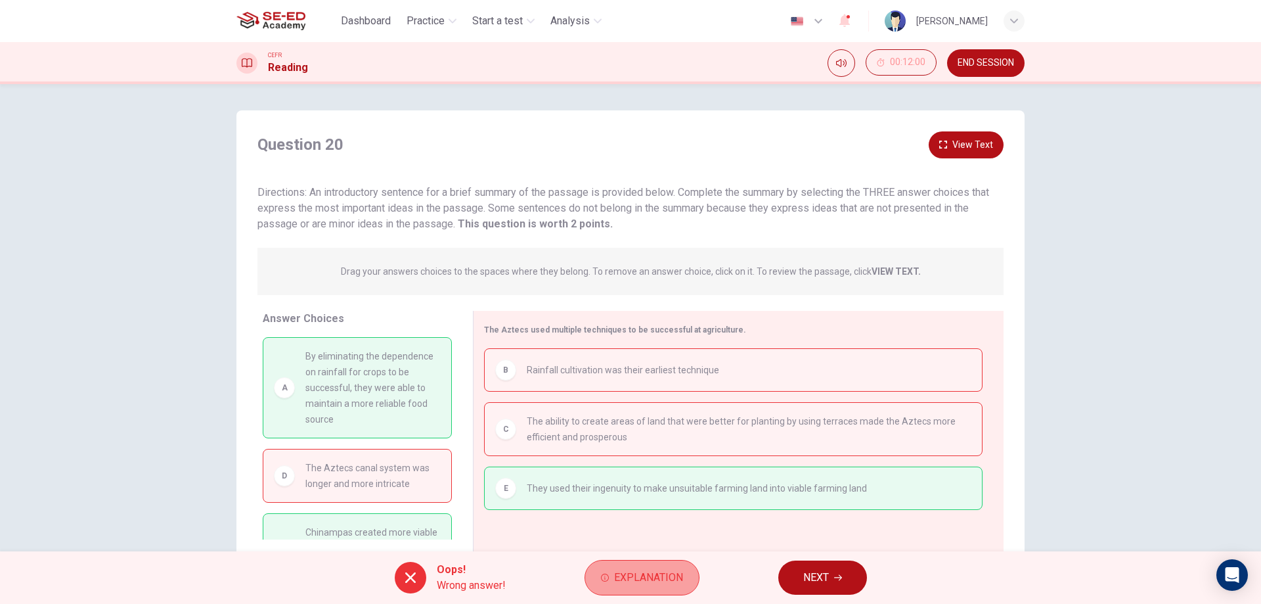
drag, startPoint x: 623, startPoint y: 570, endPoint x: 633, endPoint y: 560, distance: 14.9
click at [623, 570] on span "Explanation" at bounding box center [648, 577] width 69 height 18
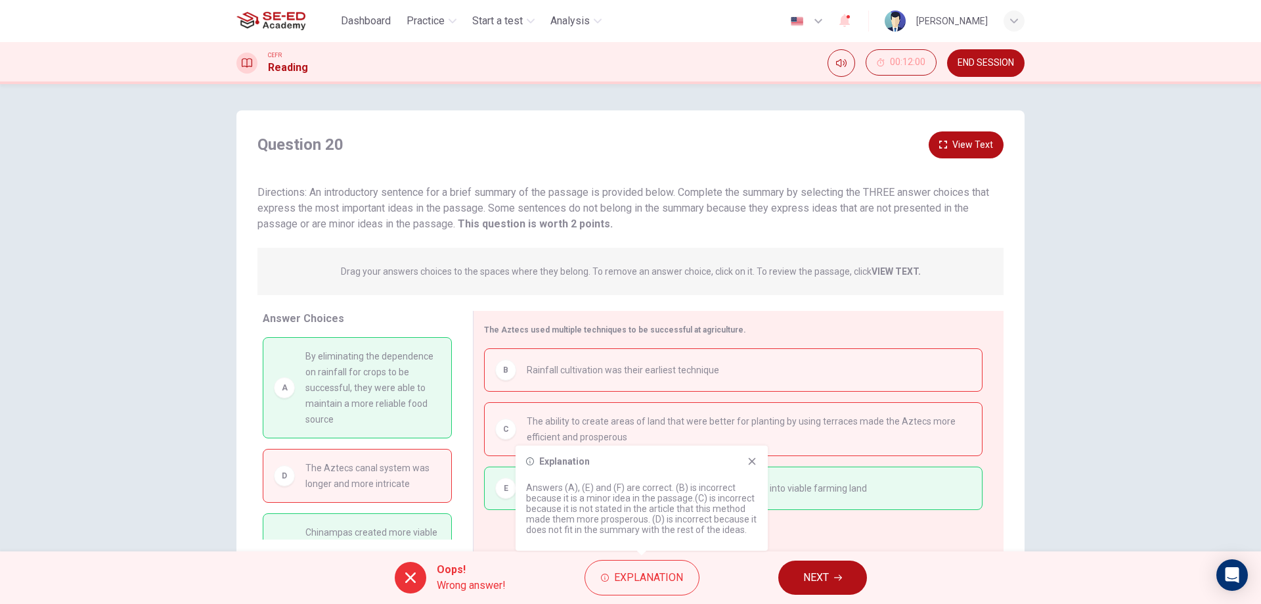
click at [752, 461] on icon at bounding box center [752, 461] width 7 height 7
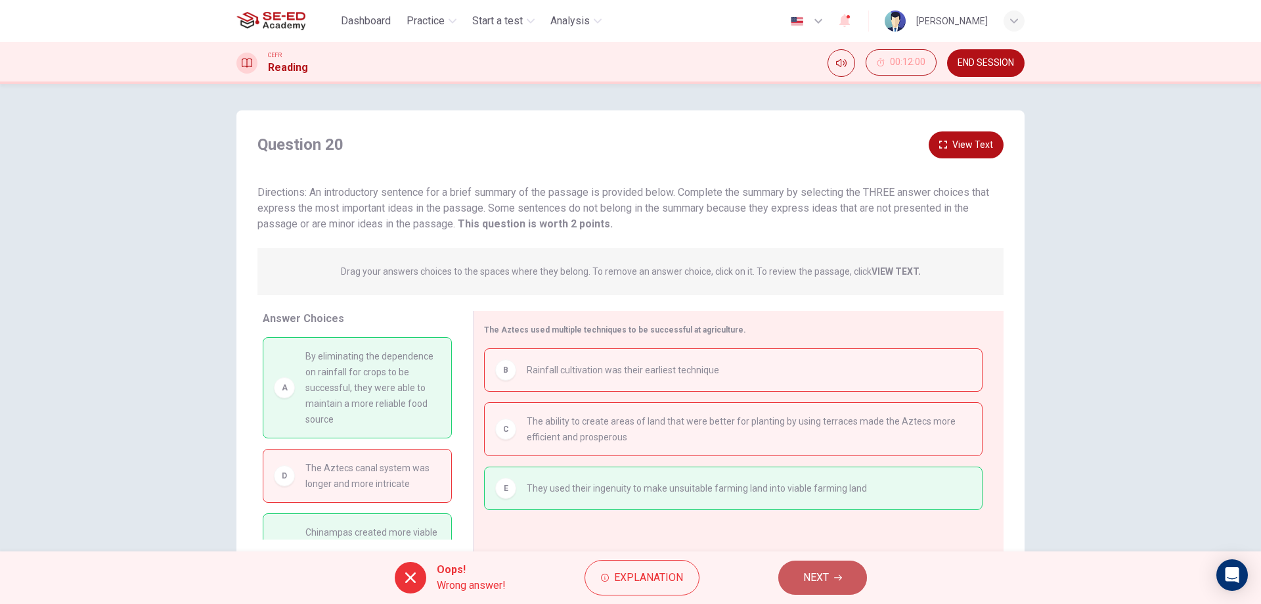
click at [811, 573] on span "NEXT" at bounding box center [817, 577] width 26 height 18
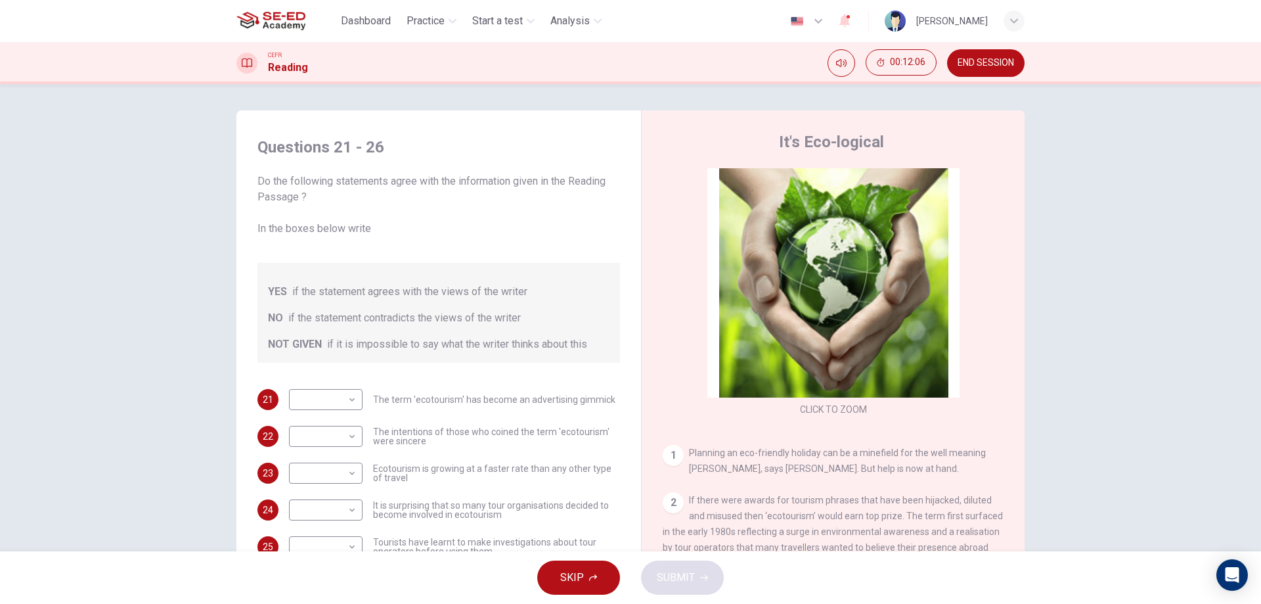
scroll to position [66, 0]
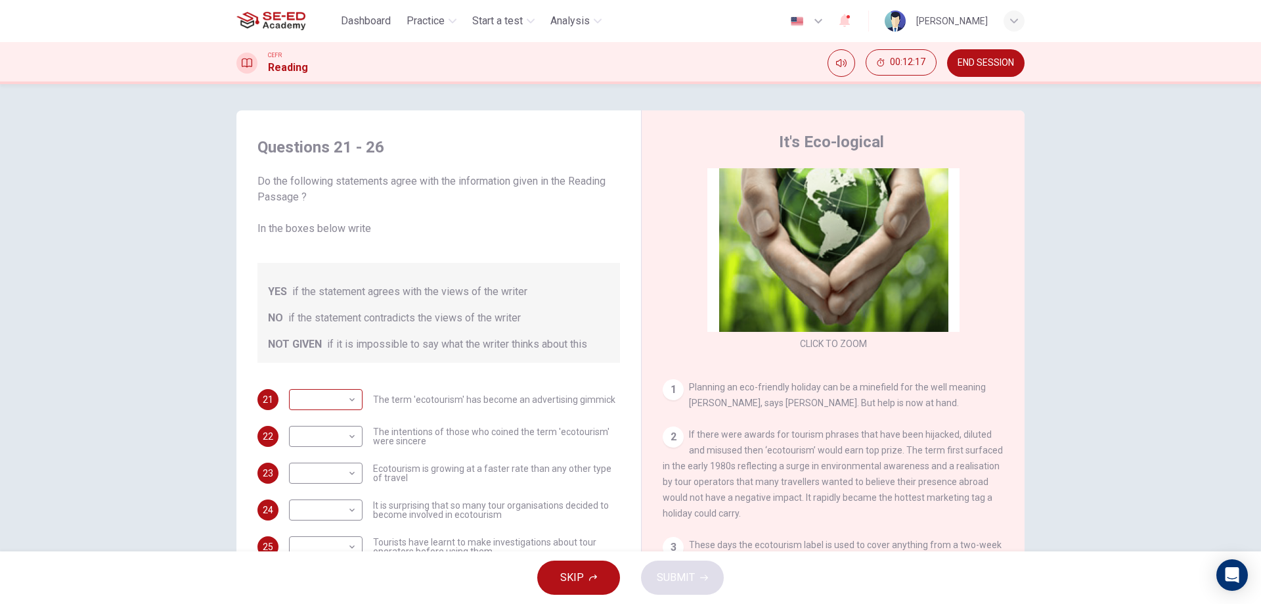
click at [326, 396] on body "This site uses cookies, as explained in our Privacy Policy . If you agree to th…" at bounding box center [630, 302] width 1261 height 604
click at [320, 419] on li "YES" at bounding box center [323, 420] width 74 height 21
type input "YES"
click at [339, 440] on body "This site uses cookies, as explained in our Privacy Policy . If you agree to th…" at bounding box center [630, 302] width 1261 height 604
click at [325, 459] on li "YES" at bounding box center [323, 457] width 74 height 21
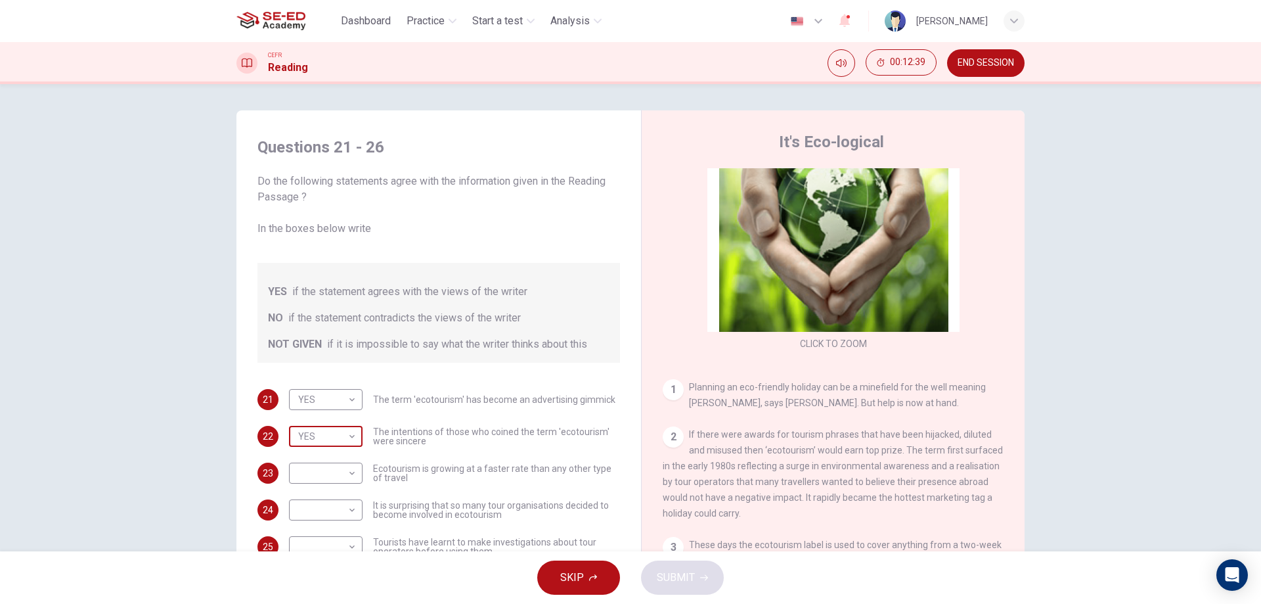
click at [330, 434] on body "This site uses cookies, as explained in our Privacy Policy . If you agree to th…" at bounding box center [630, 302] width 1261 height 604
click at [334, 489] on li "NOT GIVEN" at bounding box center [323, 499] width 74 height 21
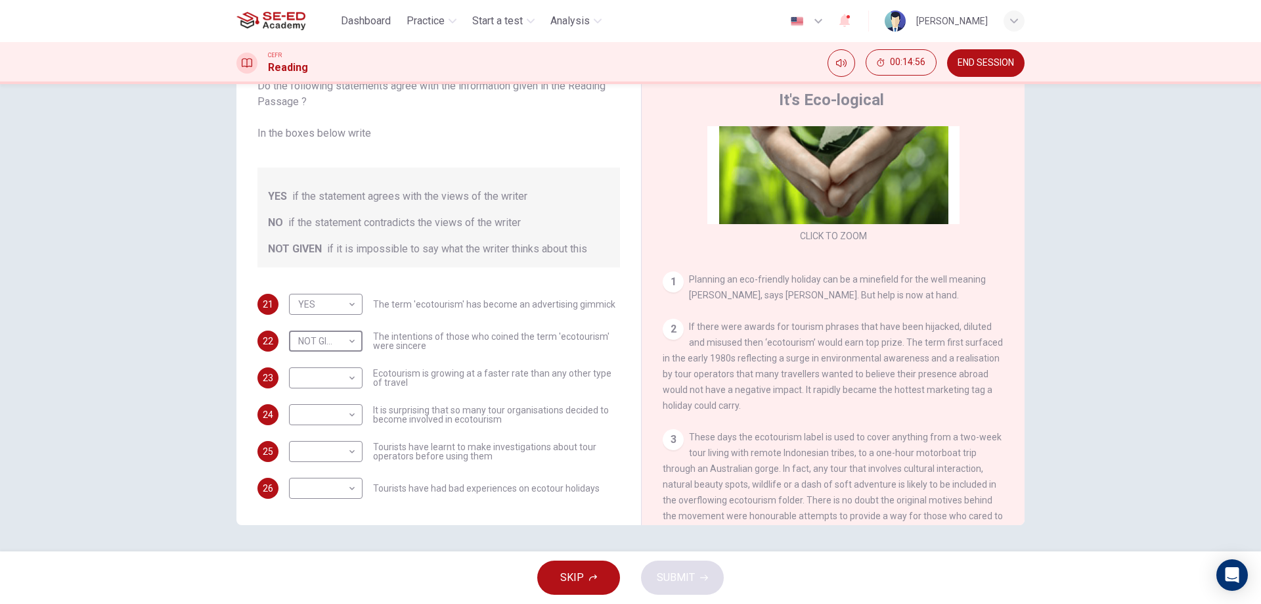
scroll to position [197, 0]
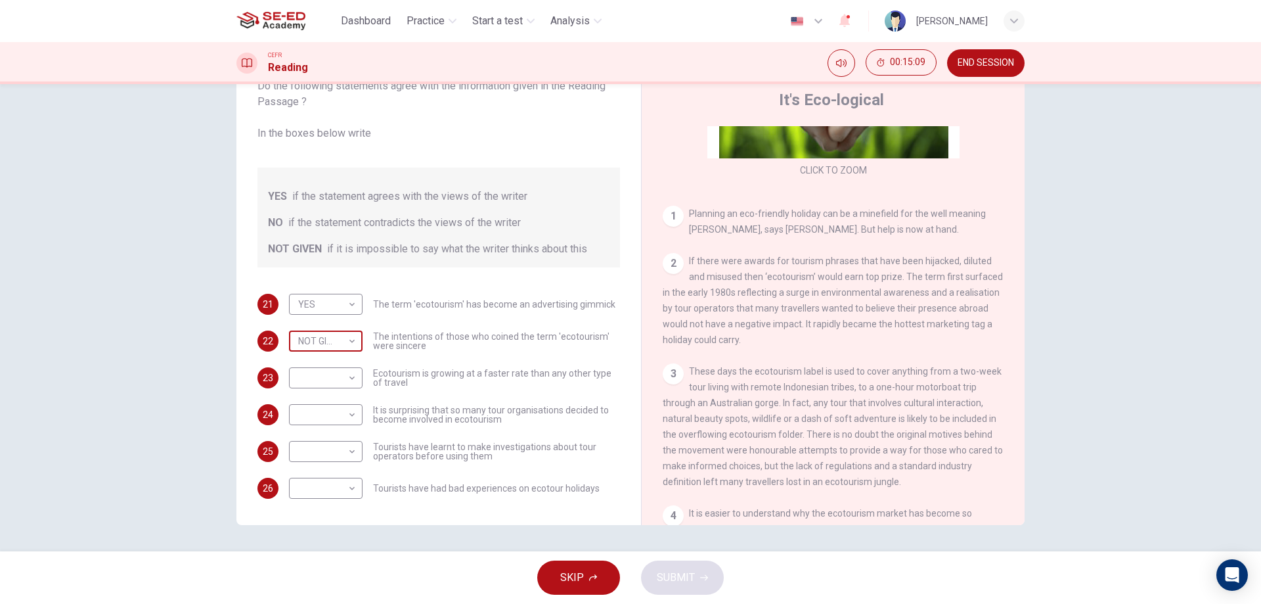
click at [313, 340] on body "This site uses cookies, as explained in our Privacy Policy . If you agree to th…" at bounding box center [630, 302] width 1261 height 604
click at [320, 361] on li "YES" at bounding box center [323, 361] width 74 height 21
type input "YES"
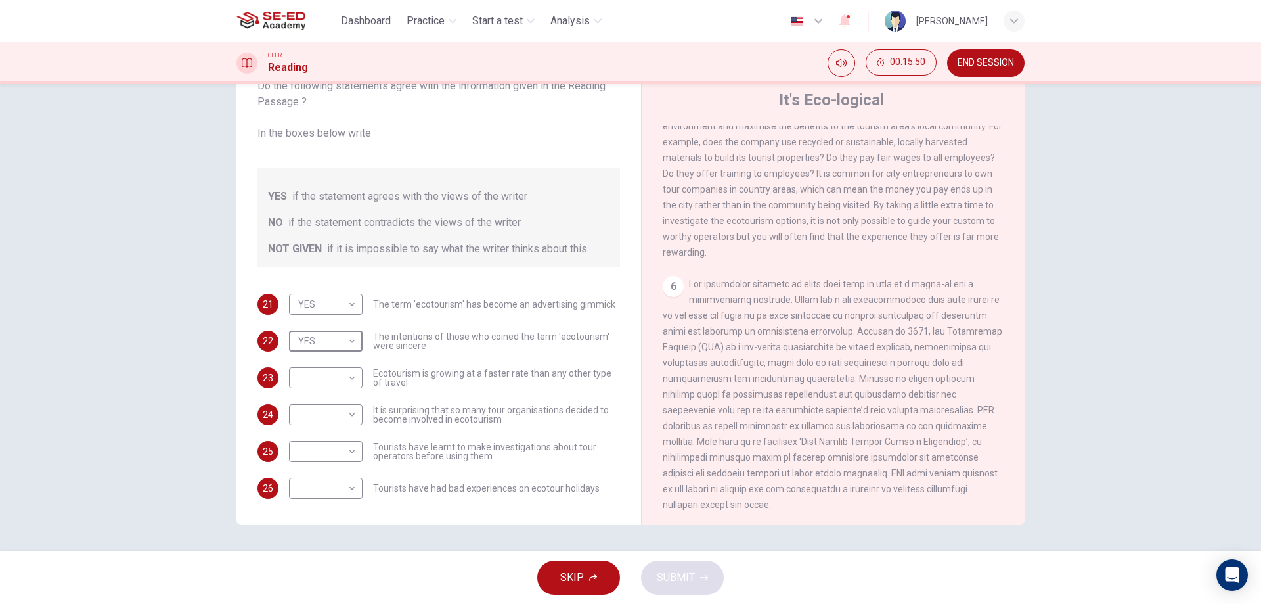
scroll to position [854, 0]
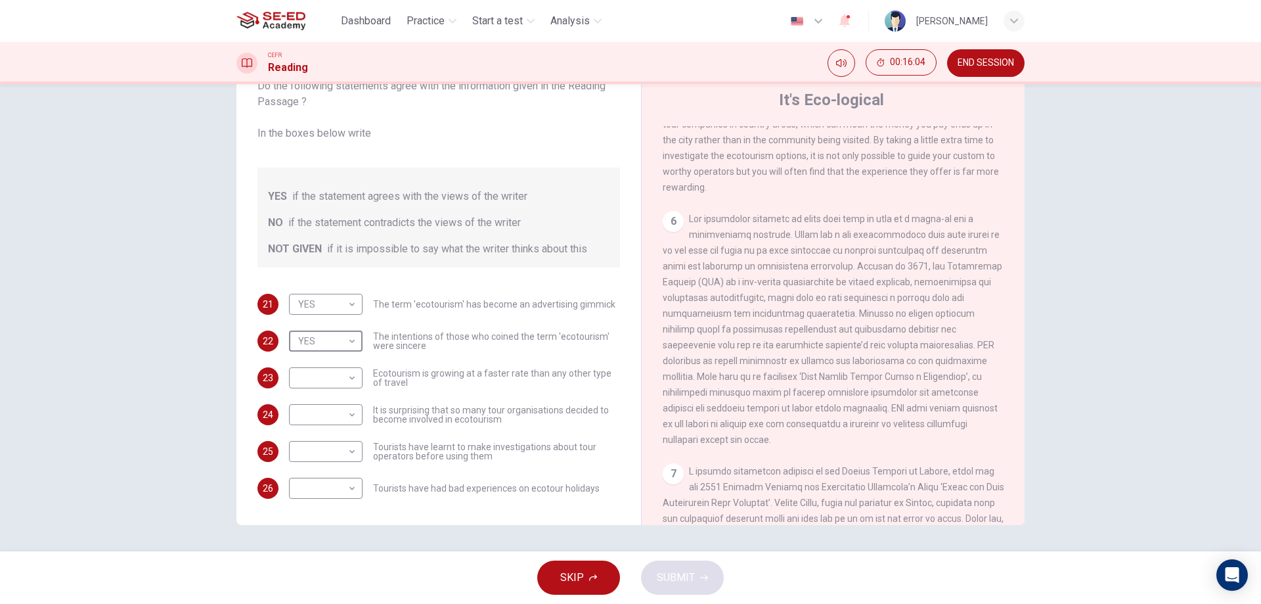
click at [601, 585] on button "SKIP" at bounding box center [578, 577] width 83 height 34
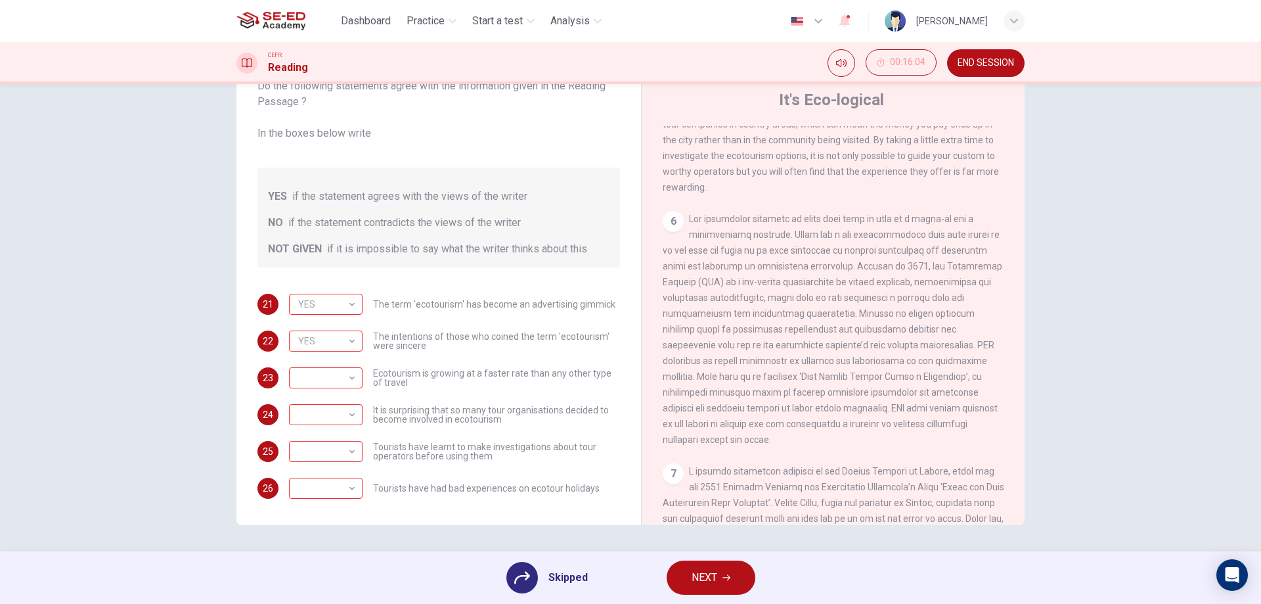
click at [689, 578] on button "NEXT" at bounding box center [711, 577] width 89 height 34
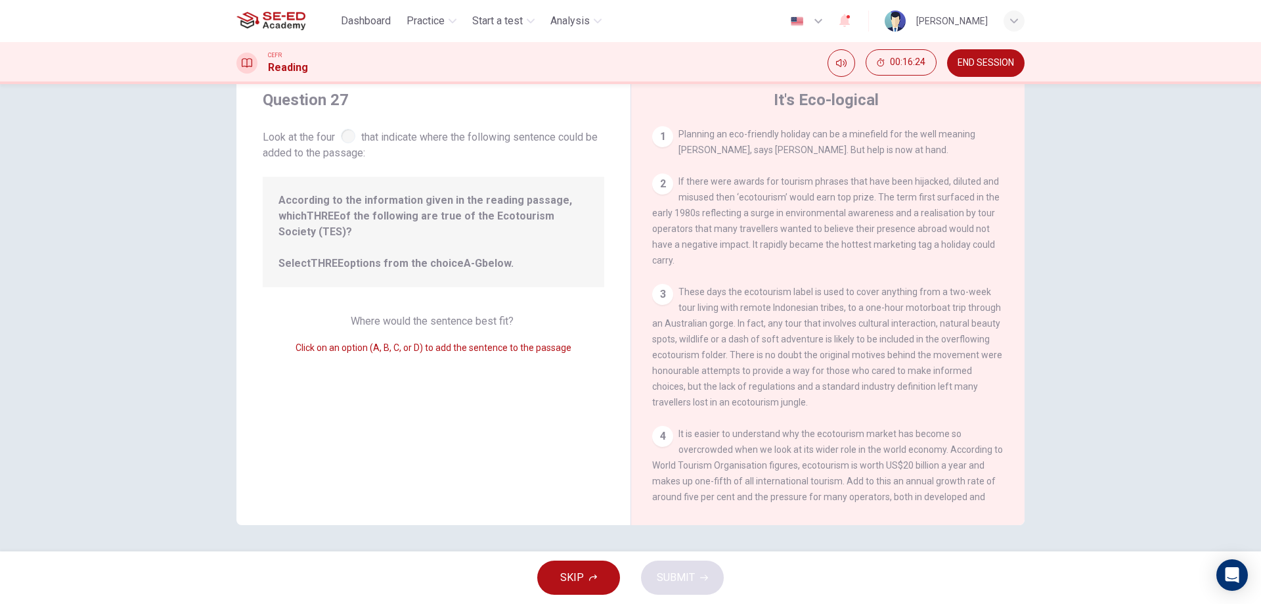
click at [482, 342] on span "Click on an option (A, B, C, or D) to add the sentence to the passage" at bounding box center [434, 347] width 276 height 11
click at [662, 183] on div "2" at bounding box center [662, 183] width 21 height 21
click at [664, 194] on div "2" at bounding box center [662, 183] width 21 height 21
click at [486, 315] on span "Where would the sentence best fit?" at bounding box center [434, 321] width 166 height 12
click at [748, 246] on span "If there were awards for tourism phrases that have been hijacked, diluted and m…" at bounding box center [826, 220] width 348 height 89
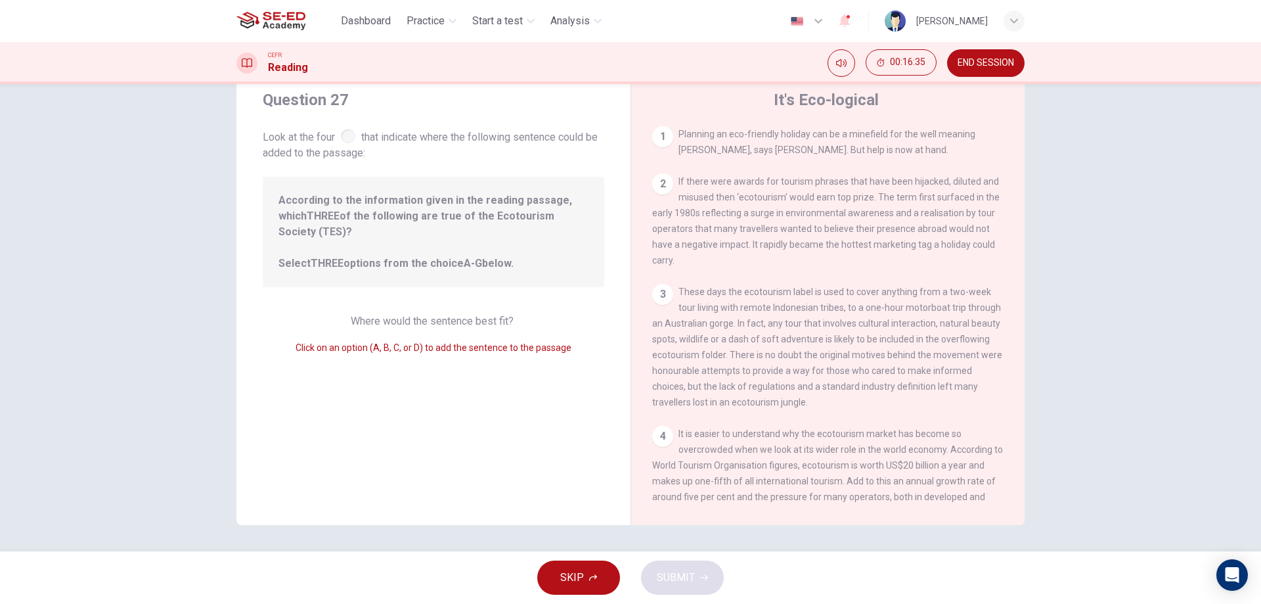
click at [922, 201] on span "If there were awards for tourism phrases that have been hijacked, diluted and m…" at bounding box center [826, 220] width 348 height 89
click at [495, 210] on span "According to the information given in the reading passage, which THREE of the f…" at bounding box center [434, 232] width 310 height 79
click at [478, 237] on span "According to the information given in the reading passage, which THREE of the f…" at bounding box center [434, 232] width 310 height 79
click at [477, 250] on span "According to the information given in the reading passage, which THREE of the f…" at bounding box center [434, 232] width 310 height 79
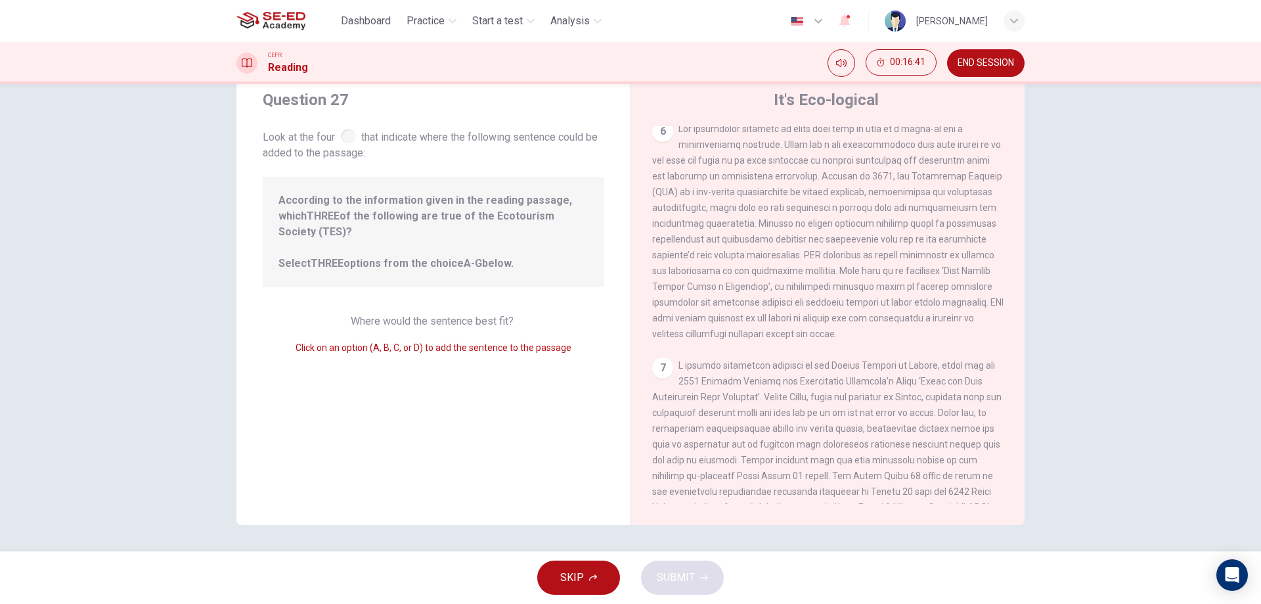
scroll to position [389, 0]
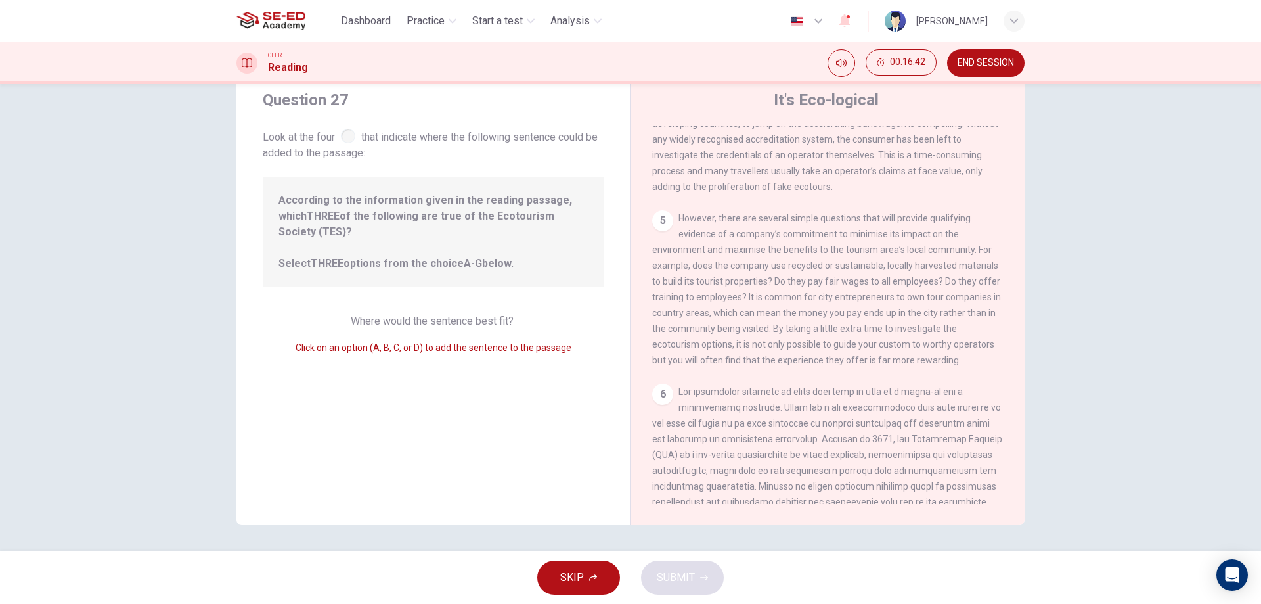
click at [375, 342] on span "Click on an option (A, B, C, or D) to add the sentence to the passage" at bounding box center [434, 347] width 276 height 11
drag, startPoint x: 462, startPoint y: 343, endPoint x: 506, endPoint y: 336, distance: 44.6
click at [505, 346] on div "Question 27 Look at the four that indicate where the following sentence could b…" at bounding box center [434, 296] width 394 height 457
drag, startPoint x: 516, startPoint y: 313, endPoint x: 442, endPoint y: 299, distance: 75.5
click at [442, 313] on div "Where would the sentence best fit? Click on an option (A, B, C, or D) to add th…" at bounding box center [434, 334] width 342 height 42
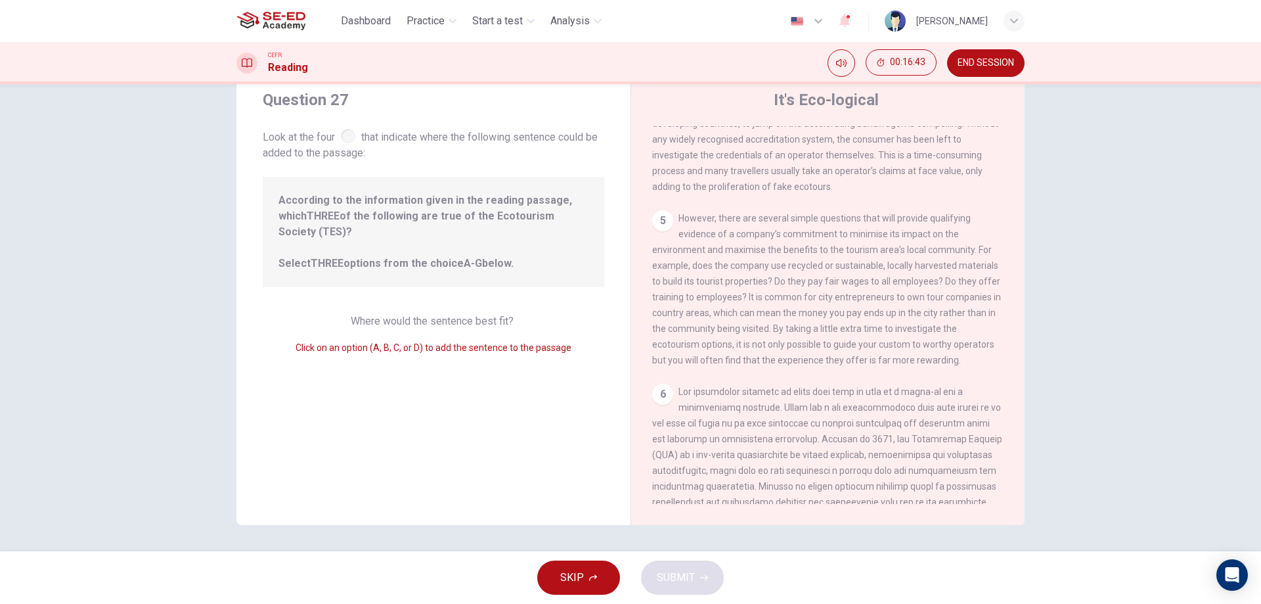
click at [578, 582] on span "SKIP" at bounding box center [572, 577] width 24 height 18
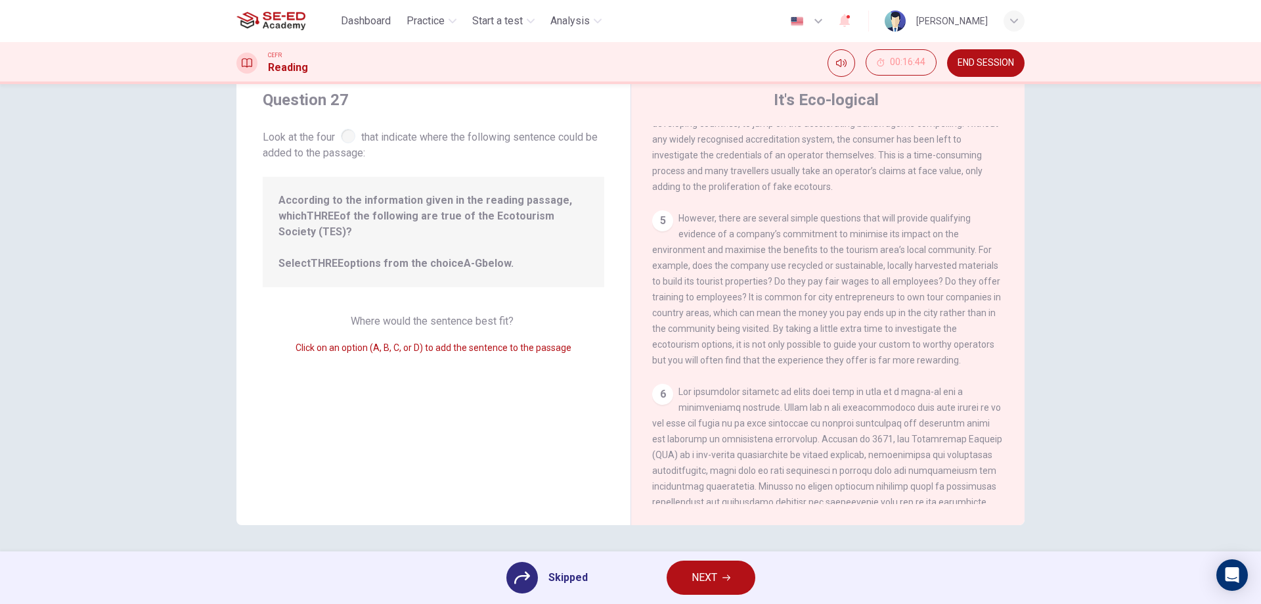
click at [698, 585] on span "NEXT" at bounding box center [705, 577] width 26 height 18
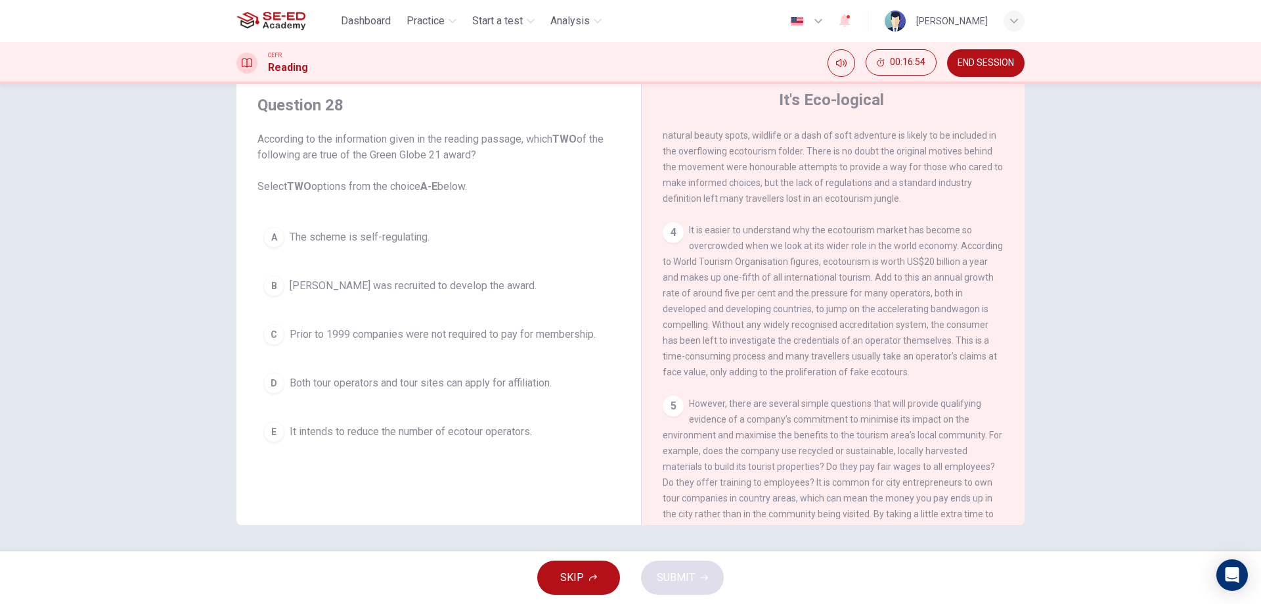
scroll to position [460, 0]
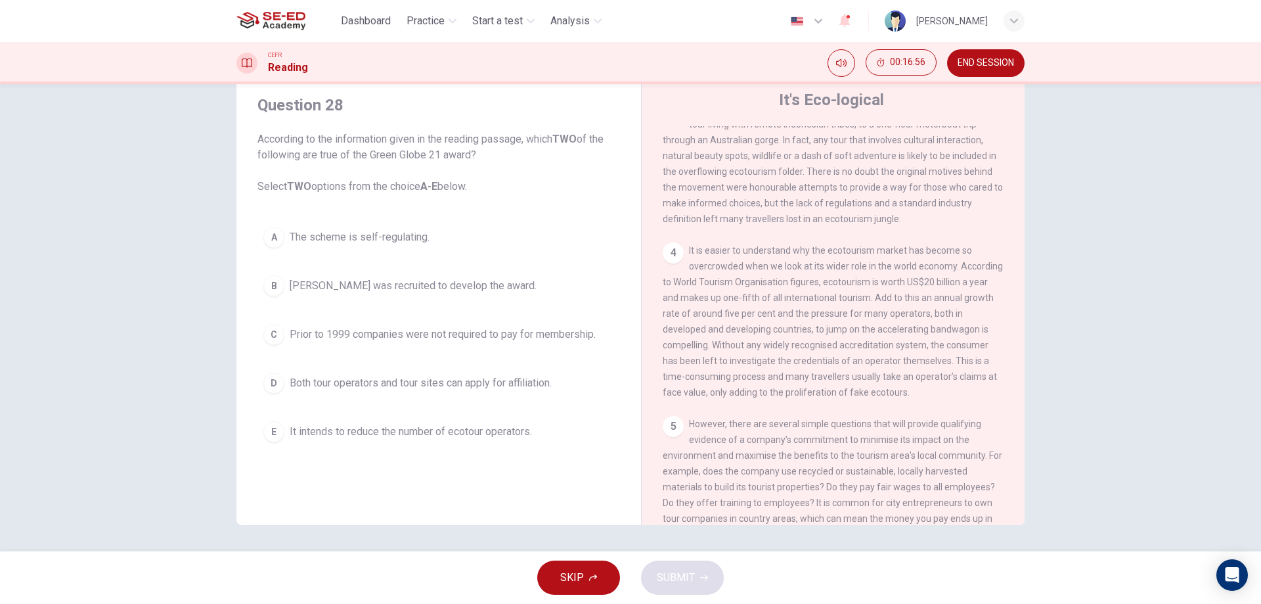
click at [516, 440] on button "E It intends to reduce the number of ecotour operators." at bounding box center [439, 431] width 363 height 33
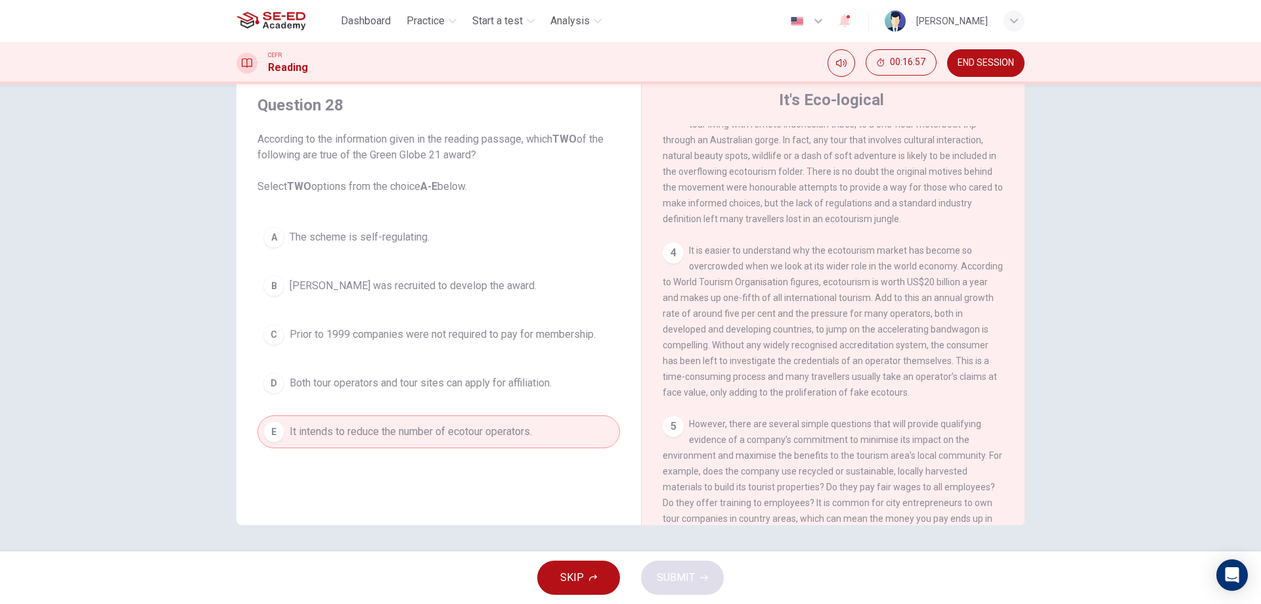
click at [509, 384] on span "Both tour operators and tour sites can apply for affiliation." at bounding box center [421, 383] width 262 height 16
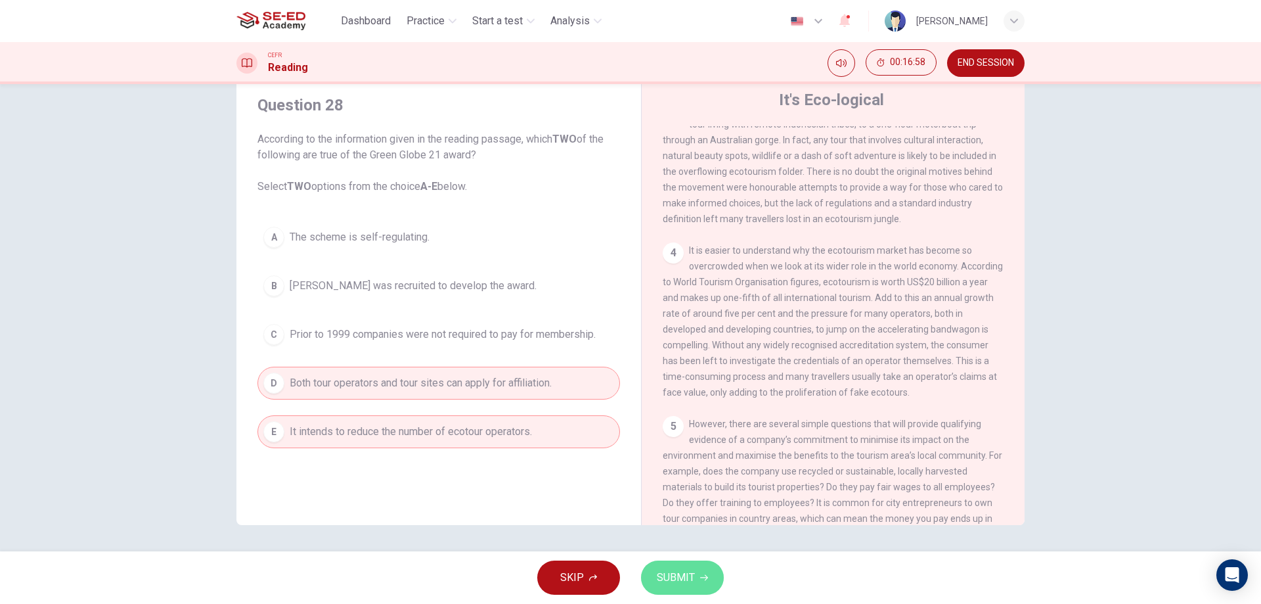
click at [669, 574] on span "SUBMIT" at bounding box center [676, 577] width 38 height 18
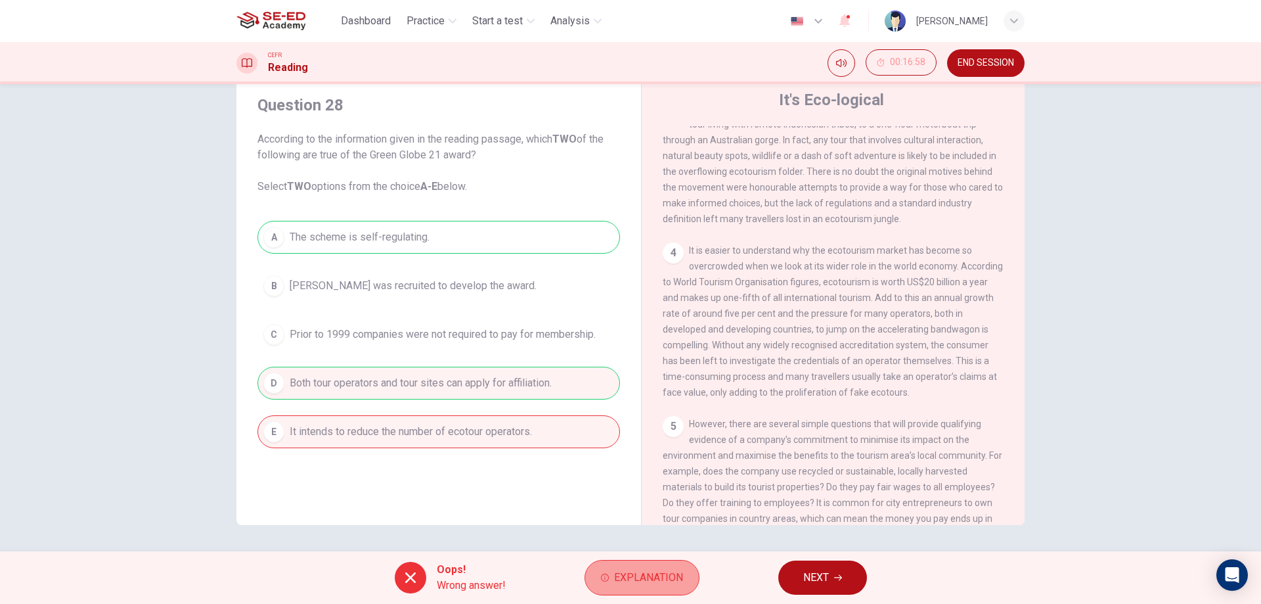
click at [648, 582] on span "Explanation" at bounding box center [648, 577] width 69 height 18
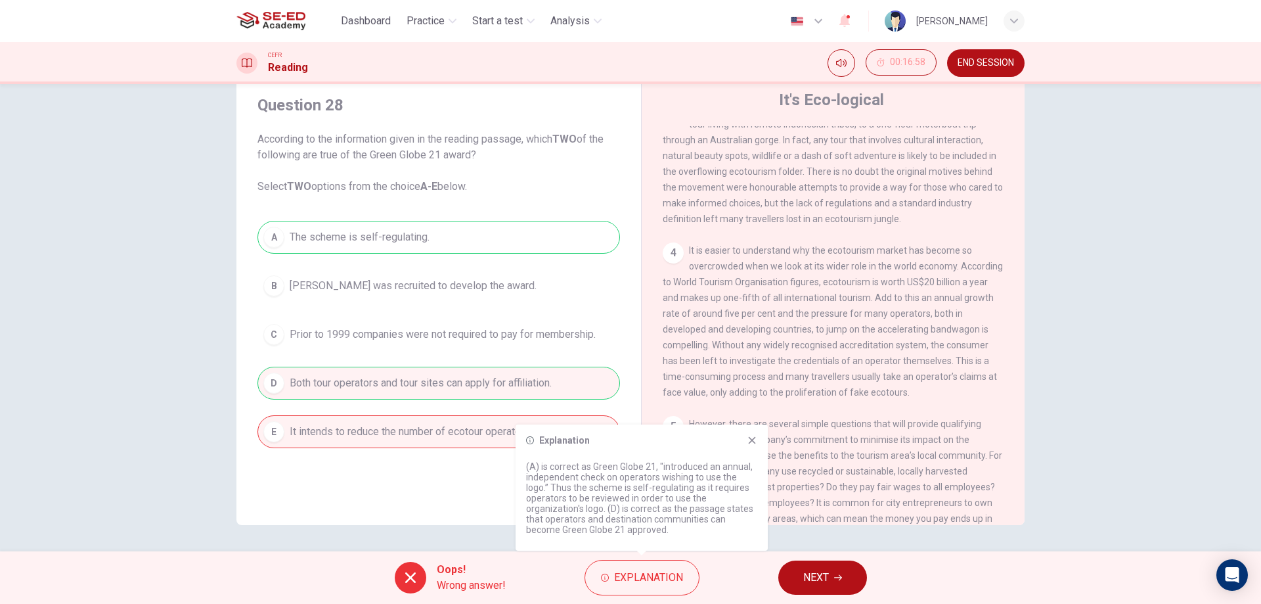
click at [756, 445] on div "Explanation (A) is correct as Green Globe 21, "introduced an annual, independen…" at bounding box center [642, 487] width 252 height 126
click at [847, 589] on button "NEXT" at bounding box center [823, 577] width 89 height 34
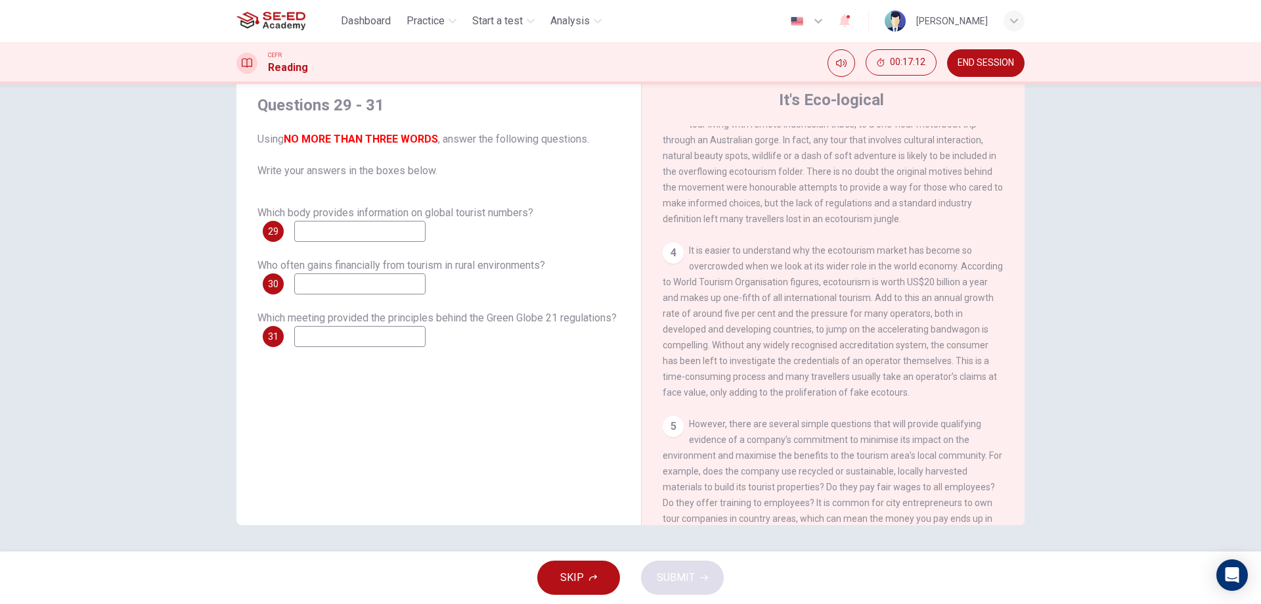
scroll to position [526, 0]
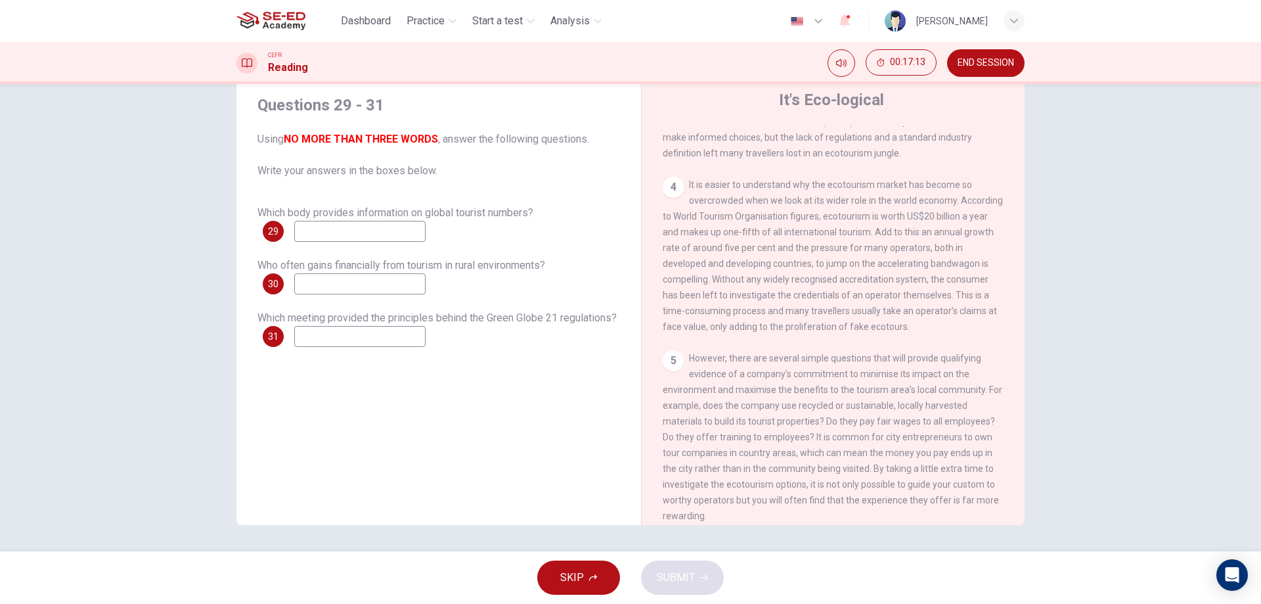
drag, startPoint x: 333, startPoint y: 257, endPoint x: 338, endPoint y: 284, distance: 27.4
click at [333, 260] on div "Which body provides information on global tourist numbers? 29 Who often gains f…" at bounding box center [439, 276] width 363 height 142
click at [339, 284] on input at bounding box center [359, 283] width 131 height 21
drag, startPoint x: 999, startPoint y: 69, endPoint x: 697, endPoint y: 62, distance: 301.7
click at [999, 68] on button "END SESSION" at bounding box center [986, 63] width 78 height 28
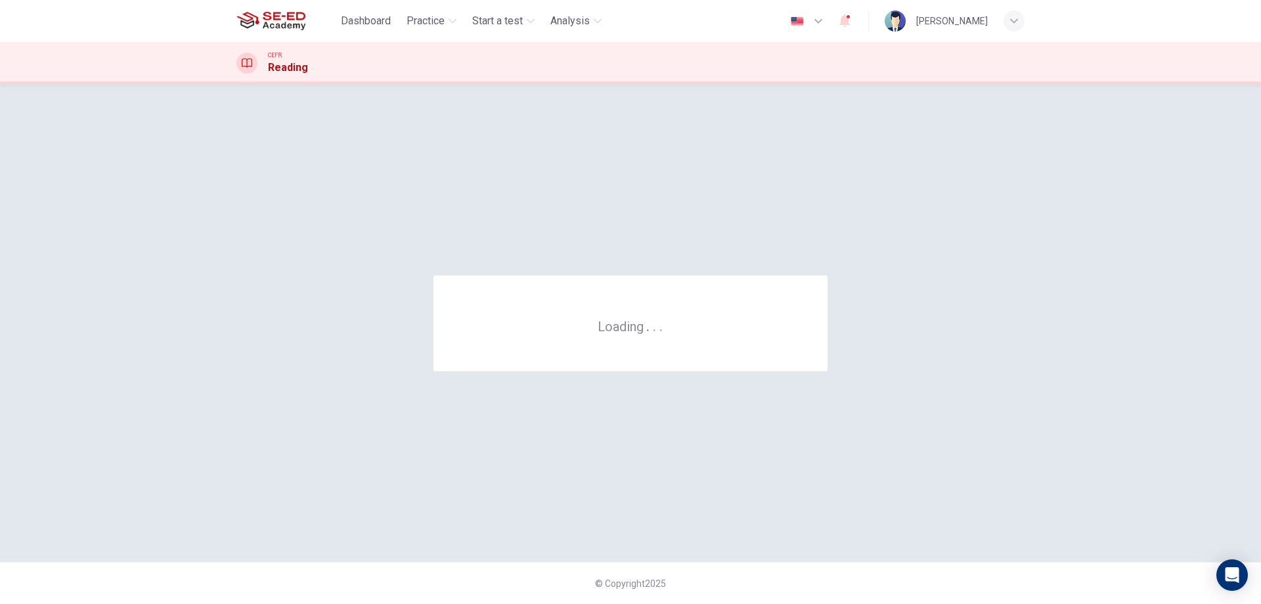
scroll to position [0, 0]
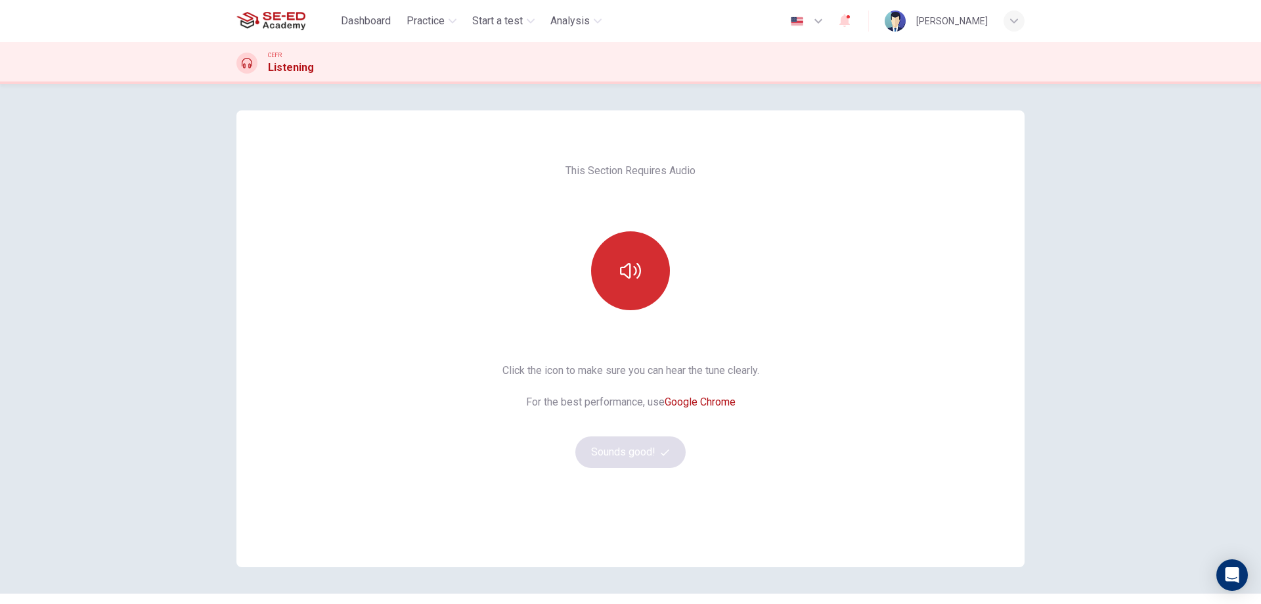
click at [639, 267] on button "button" at bounding box center [630, 270] width 79 height 79
click at [653, 447] on button "Sounds good!" at bounding box center [631, 452] width 110 height 32
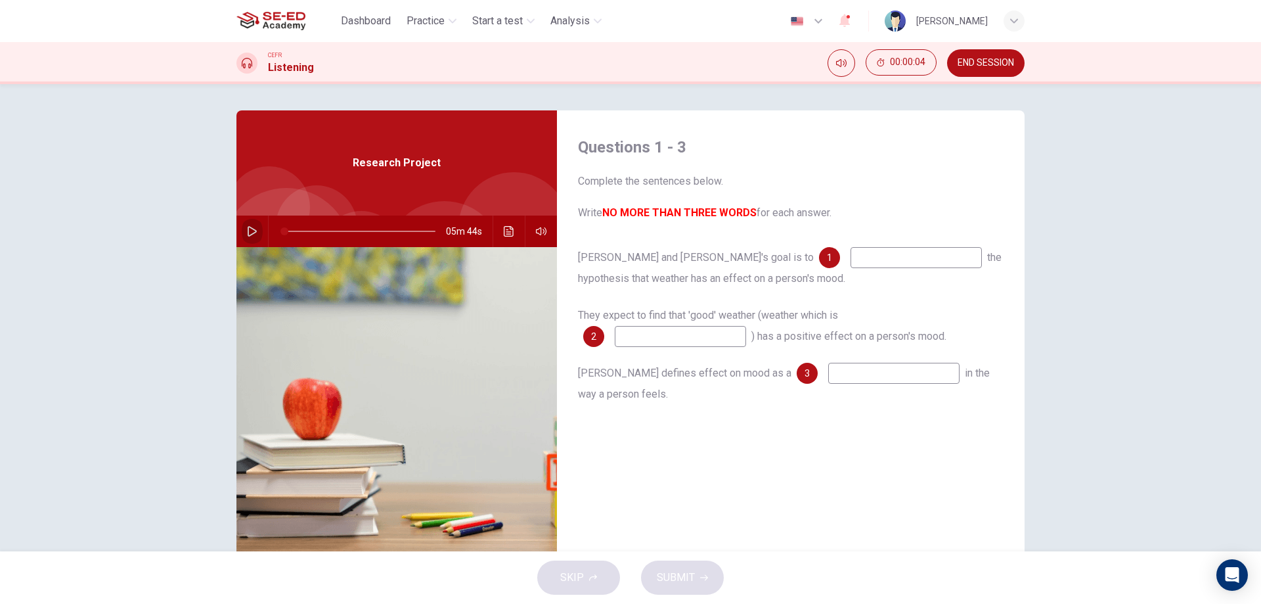
click at [248, 227] on icon "button" at bounding box center [252, 231] width 9 height 11
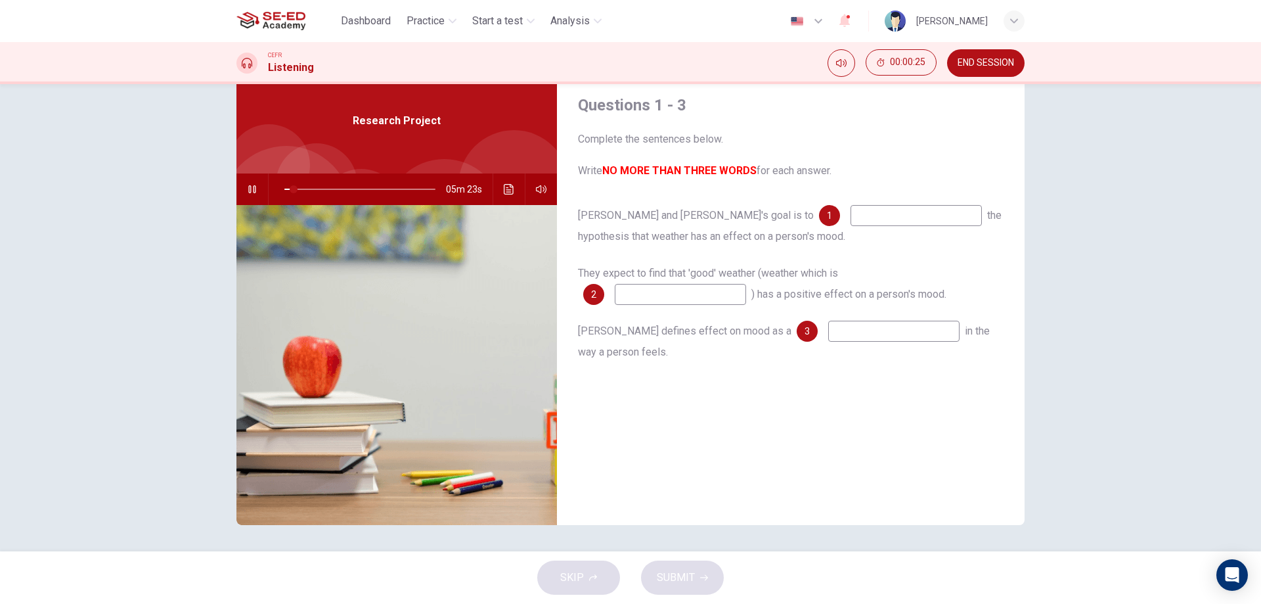
click at [851, 217] on input at bounding box center [916, 215] width 131 height 21
type input "14"
type input "pr"
type input "14"
type input "prove"
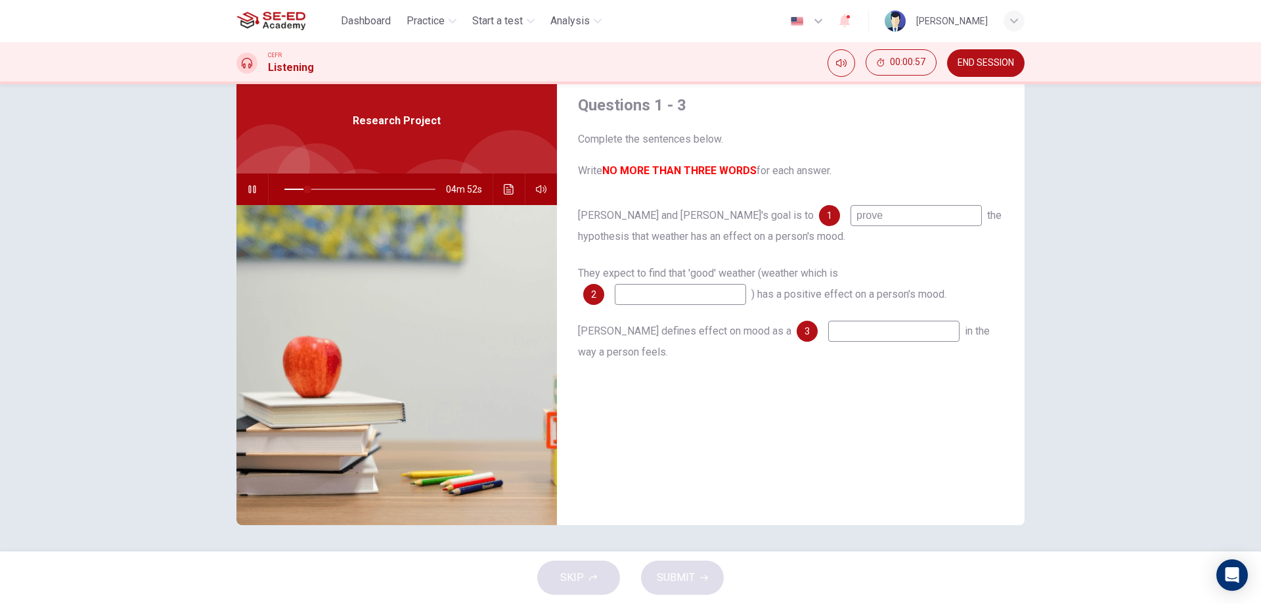
type input "15"
type input "p"
type input "16"
type input "investi"
type input "16"
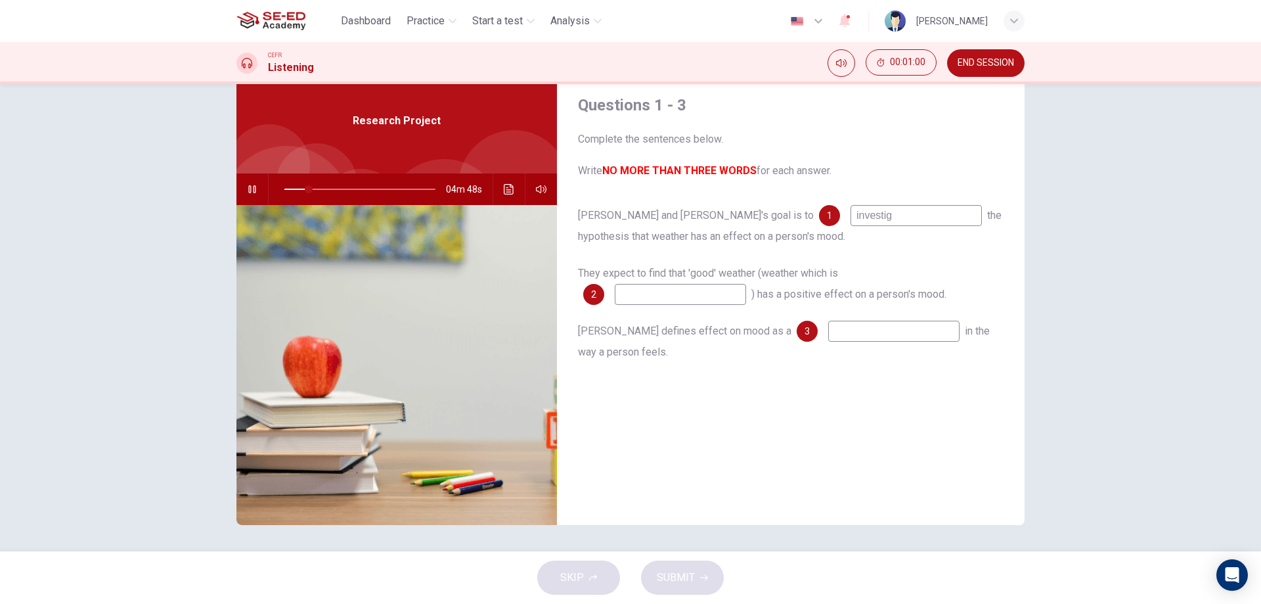
type input "investiga"
type input "17"
type input "investigate"
type input "17"
type input "investigate"
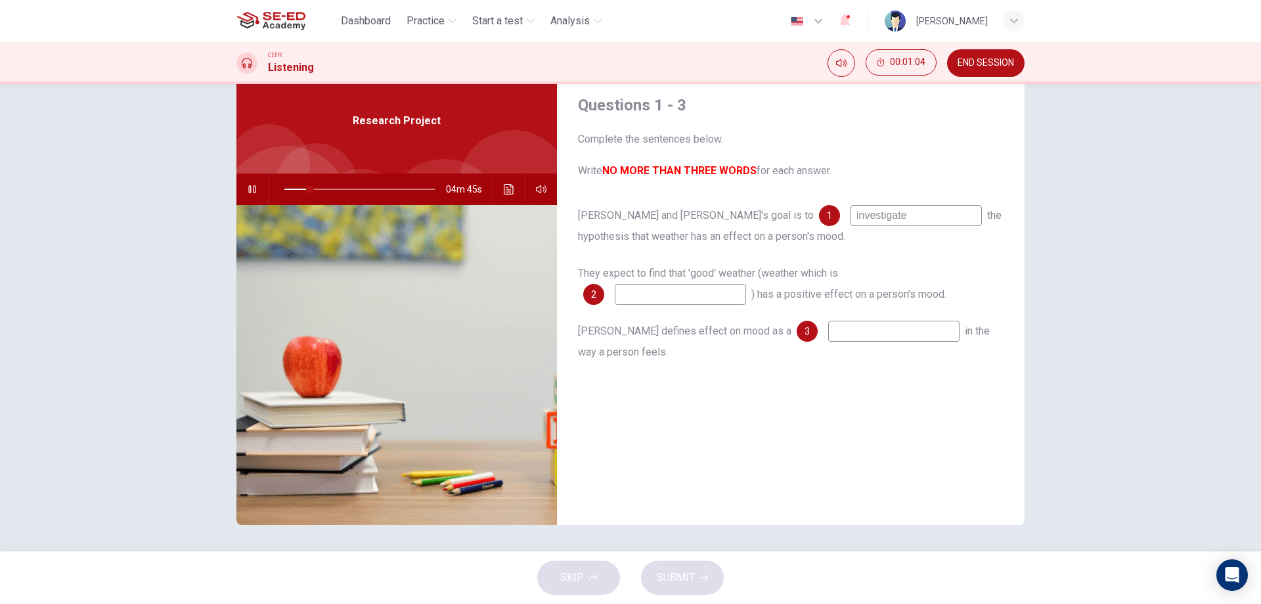
click at [828, 330] on input at bounding box center [893, 331] width 131 height 21
type input "28"
type input "c"
type input "28"
type input "[PERSON_NAME]"
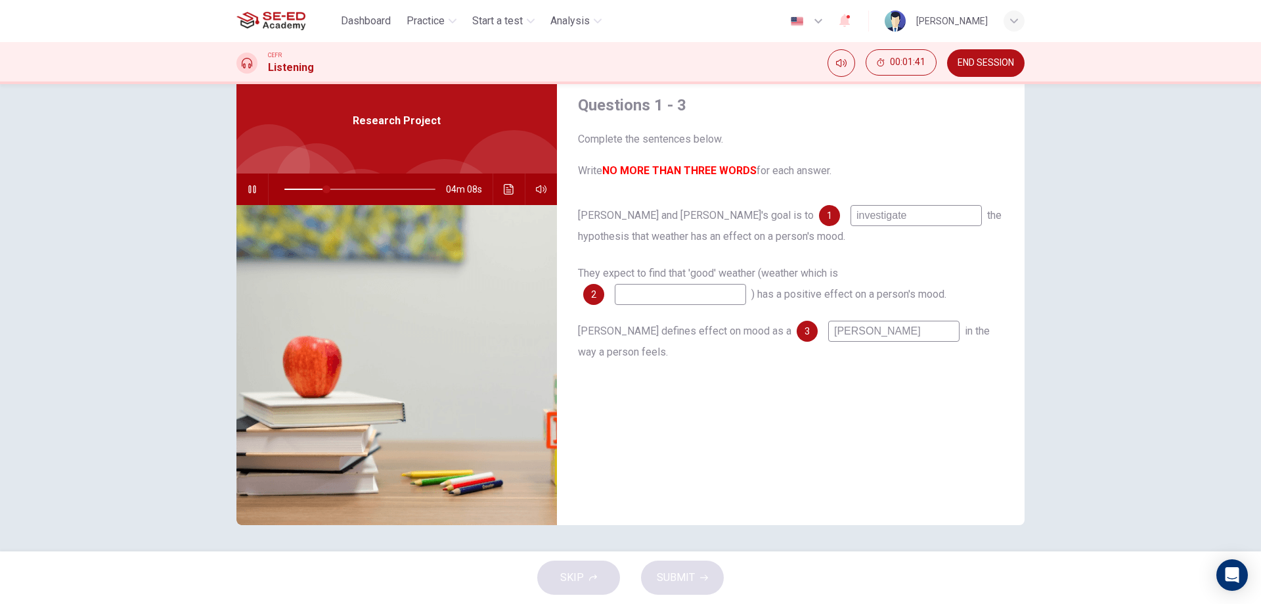
type input "28"
type input "change"
type input "28"
type input "change"
click at [719, 287] on input at bounding box center [680, 294] width 131 height 21
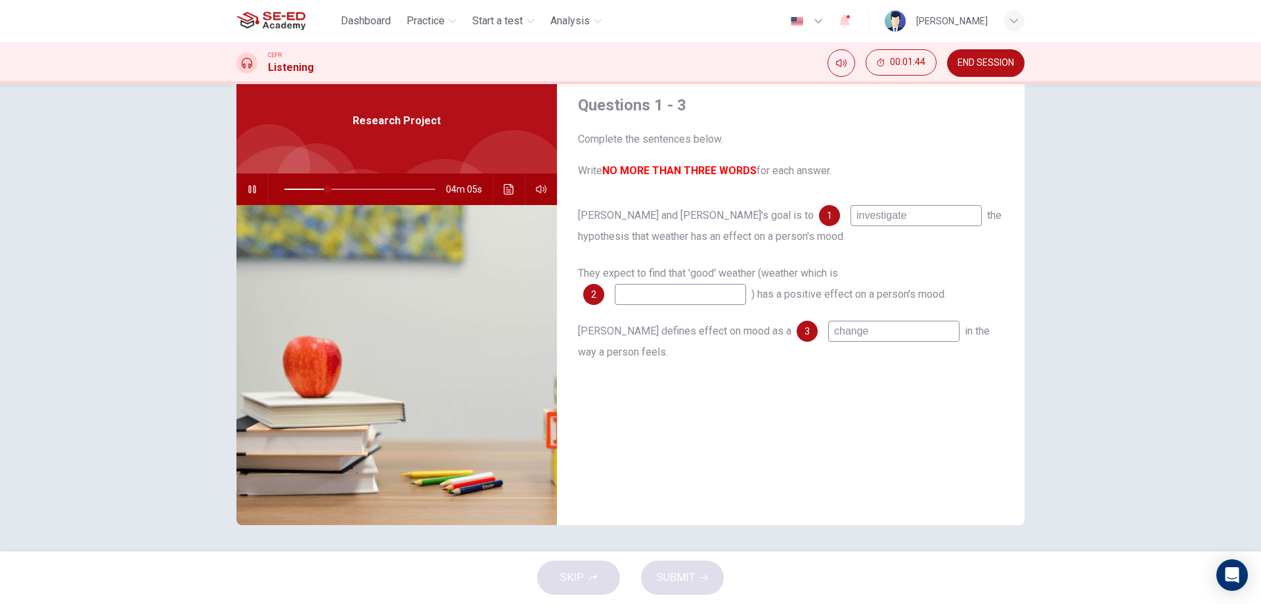
type input "29"
type input "s"
type input "29"
type input "su"
type input "29"
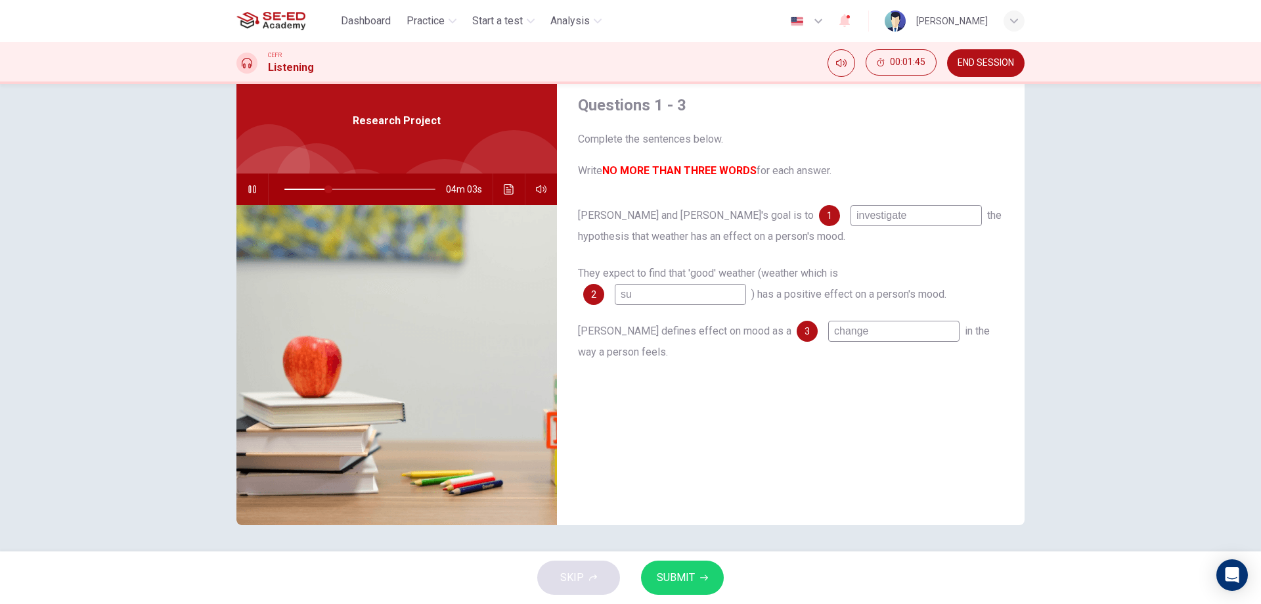
type input "sun"
type input "29"
type input "sunn"
type input "29"
type input "sunny"
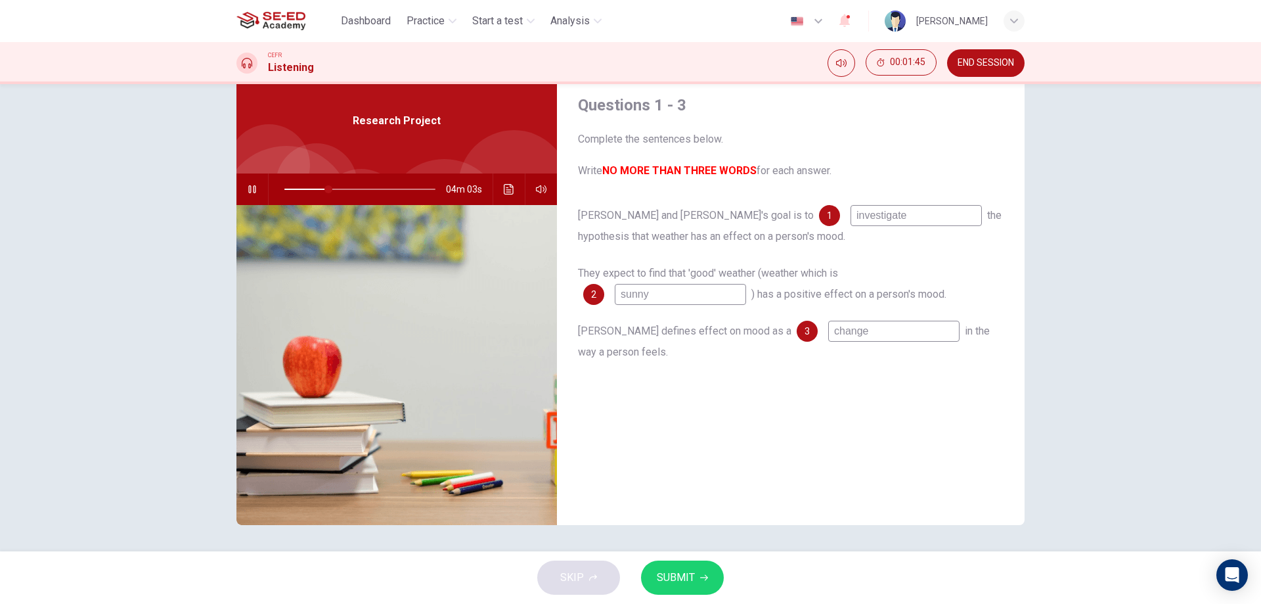
type input "29"
type input "sunny"
type input "29"
type input "sunny n"
type input "30"
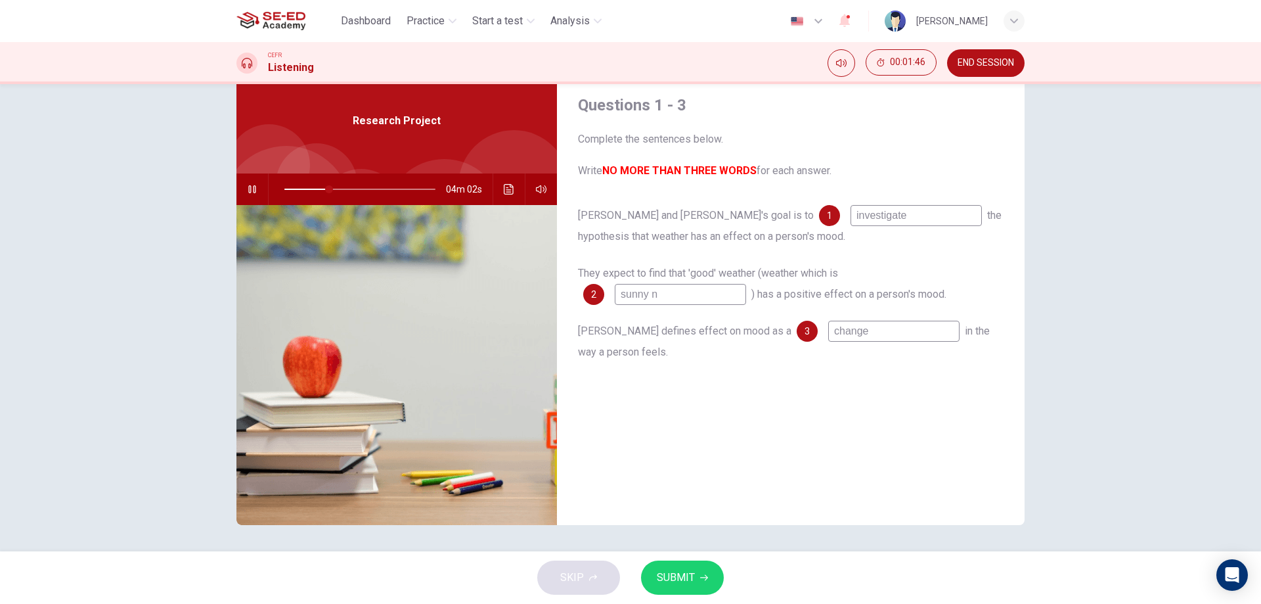
type input "sunny"
type input "30"
type input "sunny a"
type input "30"
type input "sunny an"
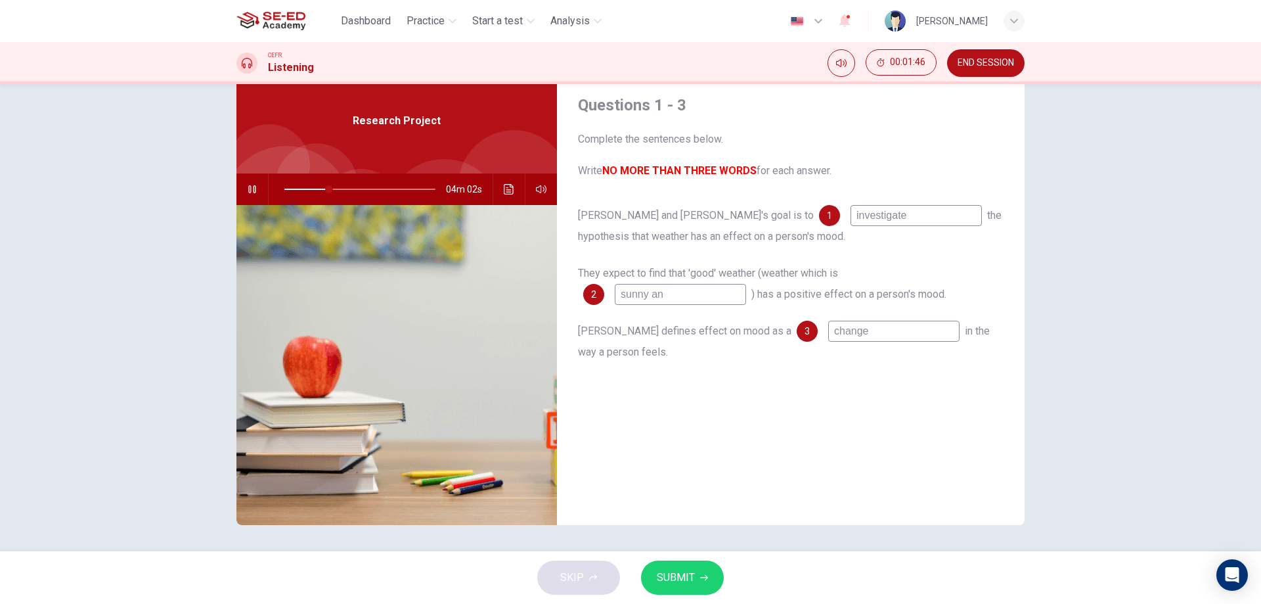
type input "30"
type input "sunny and"
type input "30"
type input "sunny and w"
type input "30"
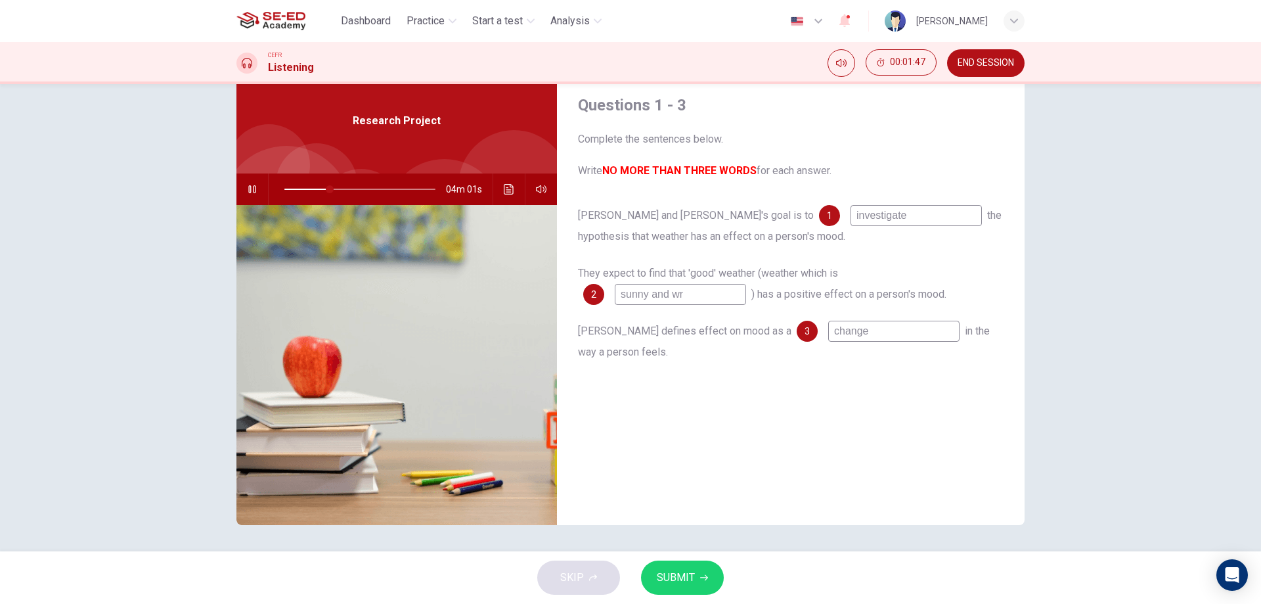
type input "sunny and wra"
type input "30"
type input "sunny and wram"
type input "30"
type input "sunny and wra"
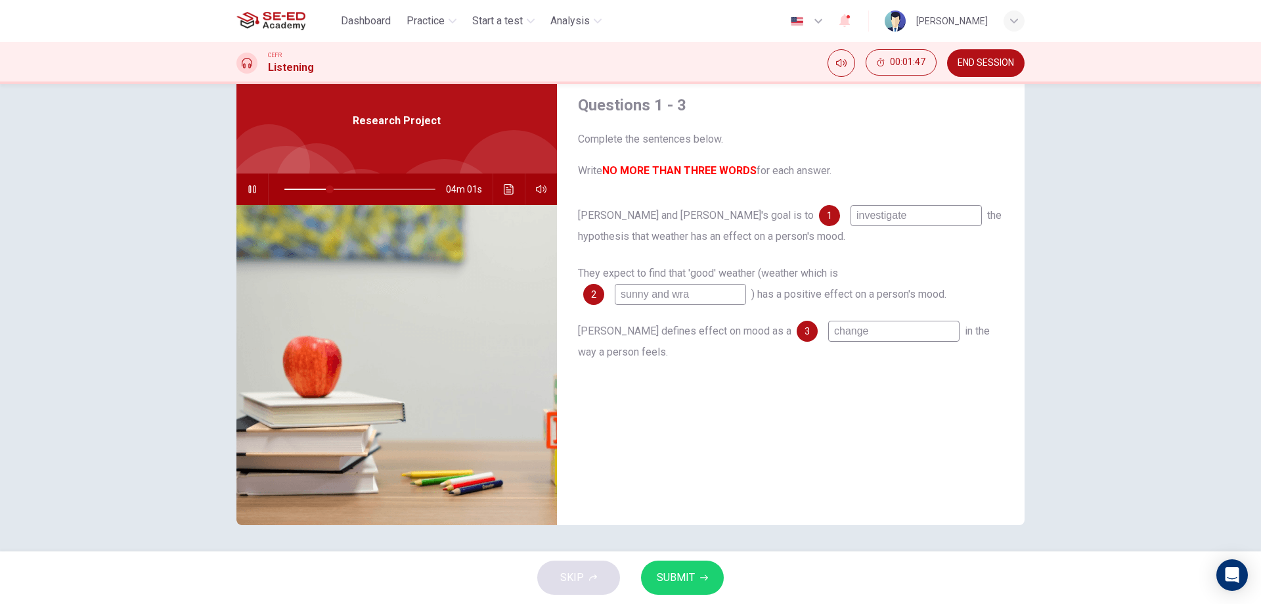
type input "30"
type input "sunny and wr"
type input "30"
type input "sunny and w"
type input "30"
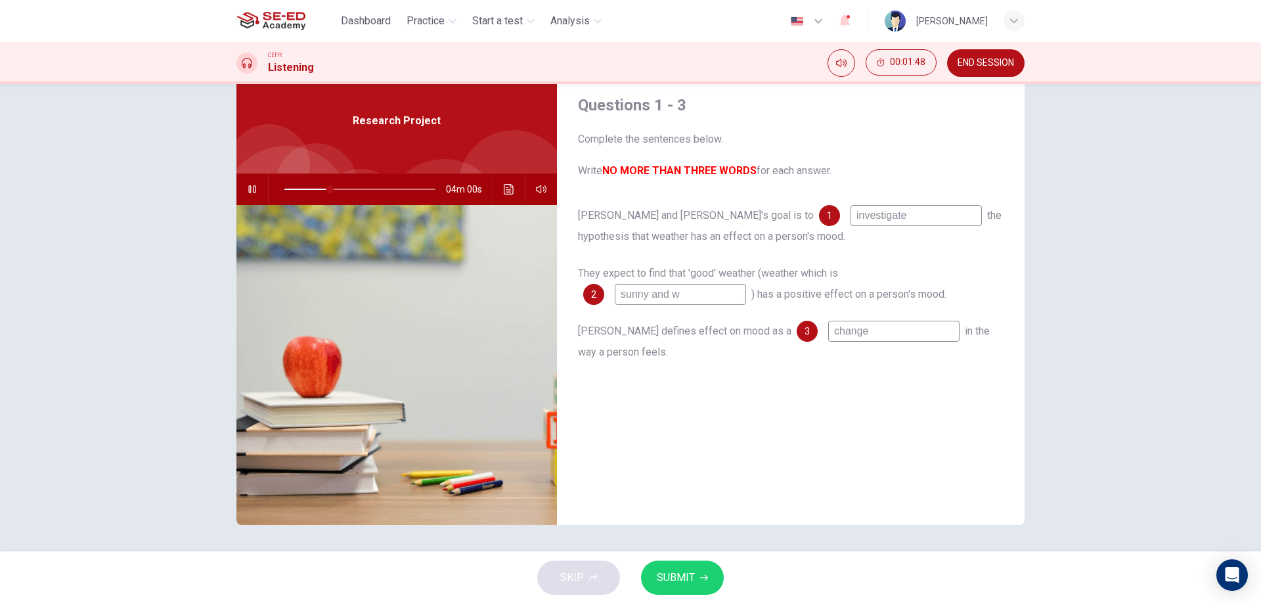
type input "sunny and wa"
type input "30"
type input "sunny and war"
type input "30"
type input "sunny and warm"
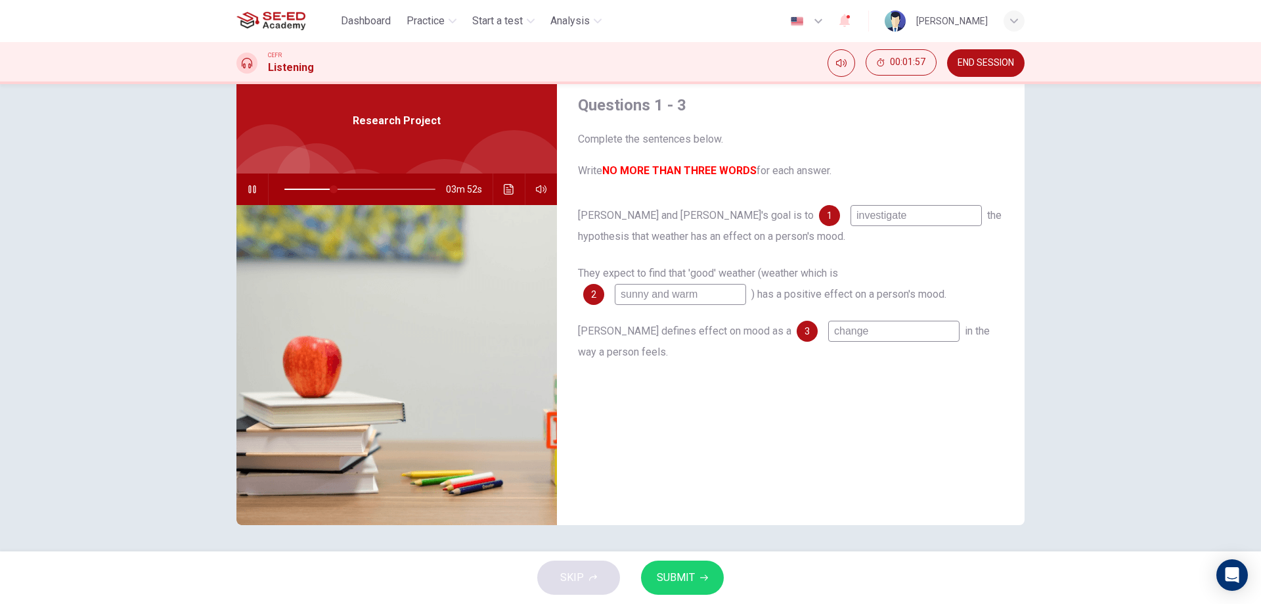
type input "33"
type input "sunny and warm"
click at [668, 583] on span "SUBMIT" at bounding box center [676, 577] width 38 height 18
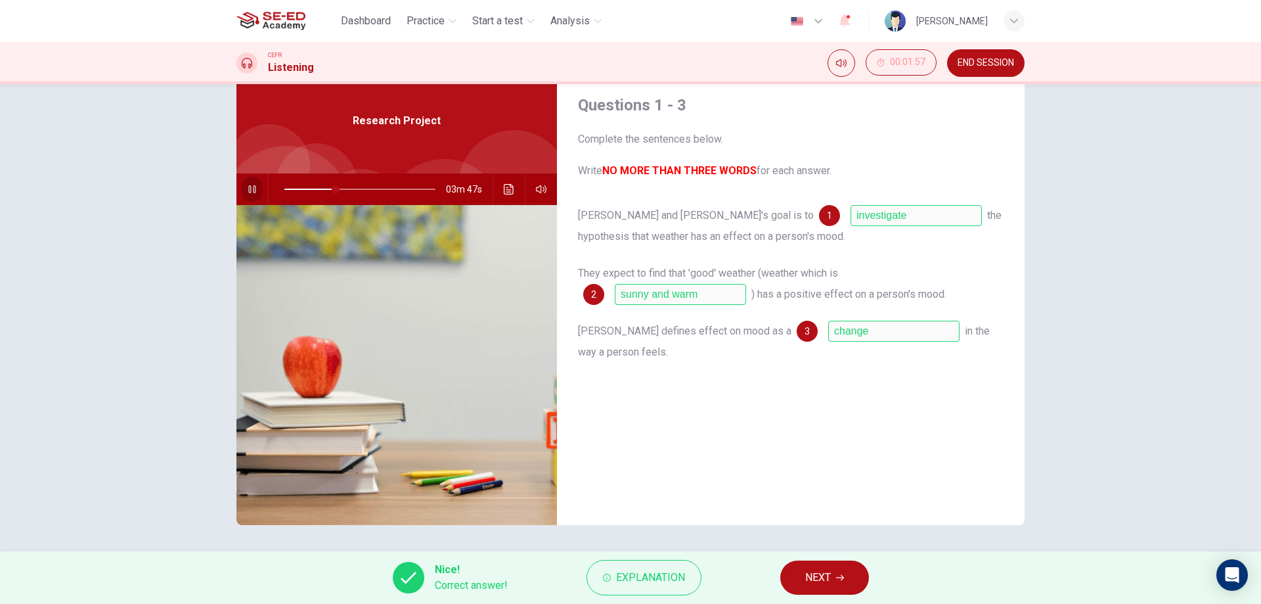
click at [247, 187] on icon "button" at bounding box center [252, 189] width 11 height 11
click at [840, 579] on icon "button" at bounding box center [840, 578] width 8 height 8
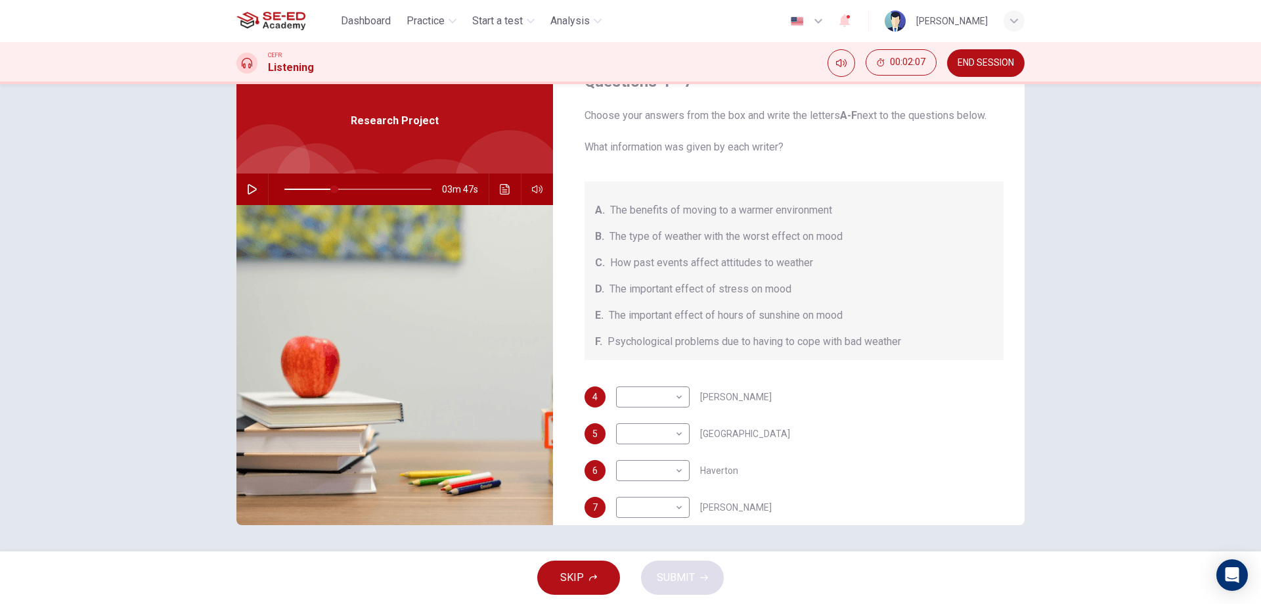
scroll to position [43, 0]
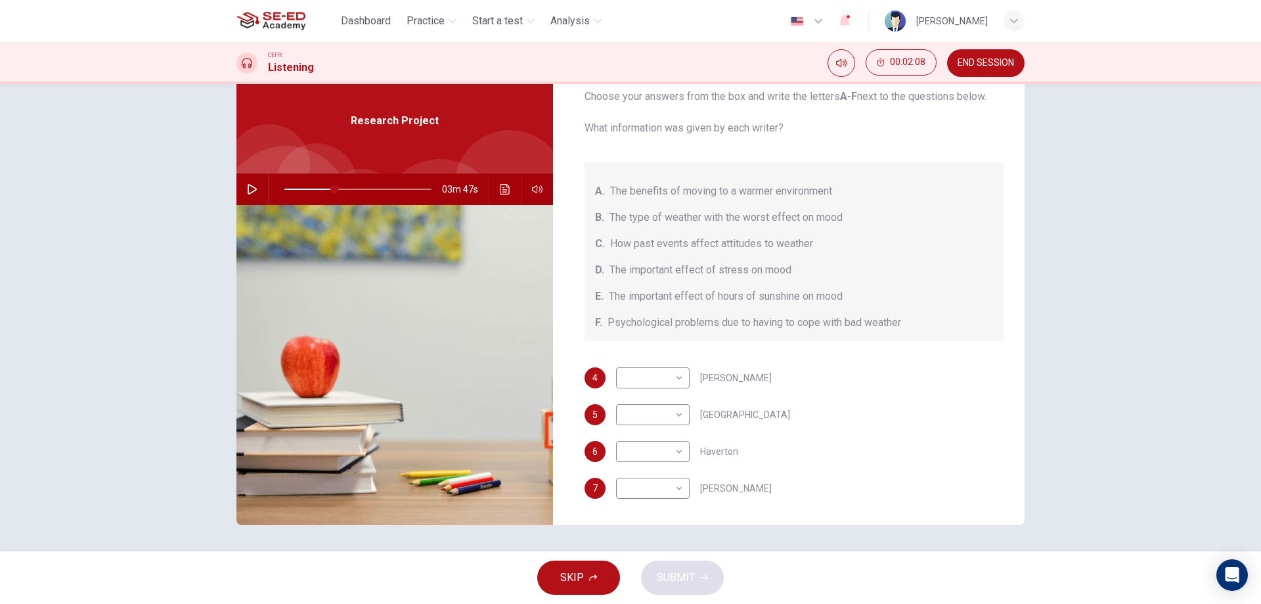
click at [252, 192] on icon "button" at bounding box center [252, 189] width 11 height 11
click at [256, 190] on button "button" at bounding box center [252, 189] width 21 height 32
click at [251, 187] on icon "button" at bounding box center [252, 189] width 9 height 11
click at [669, 383] on body "This site uses cookies, as explained in our Privacy Policy . If you agree to th…" at bounding box center [630, 302] width 1261 height 604
click at [658, 424] on li "B" at bounding box center [650, 419] width 74 height 21
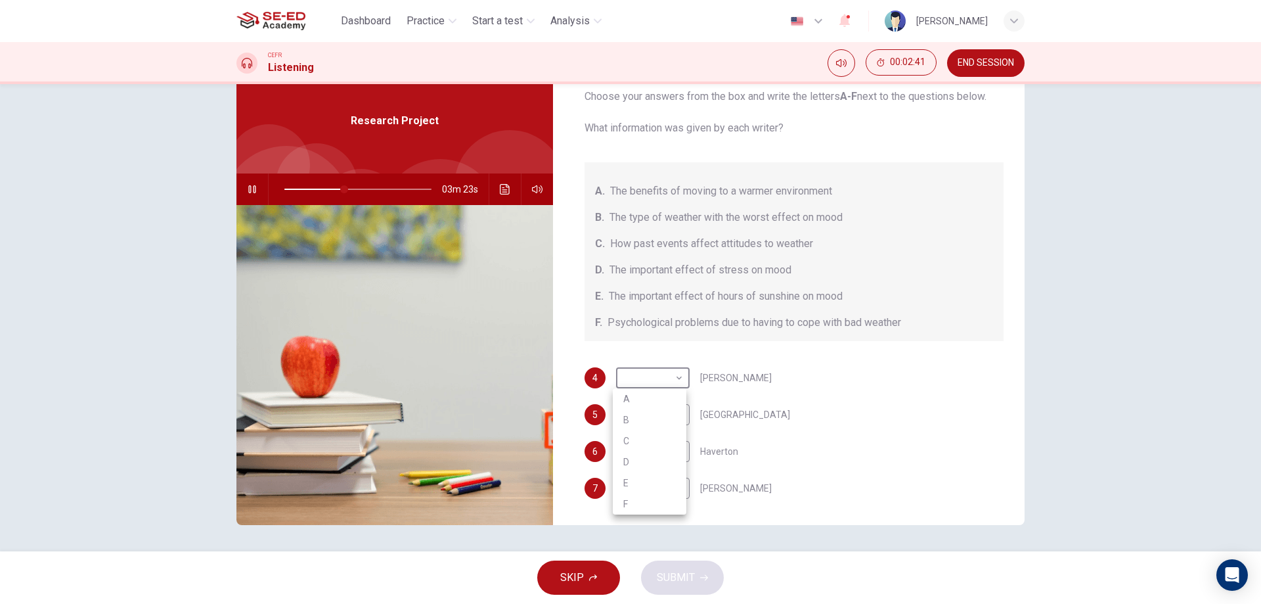
type input "41"
type input "B"
click at [678, 420] on body "This site uses cookies, as explained in our Privacy Policy . If you agree to th…" at bounding box center [630, 302] width 1261 height 604
click at [634, 492] on li "D" at bounding box center [650, 498] width 74 height 21
type input "53"
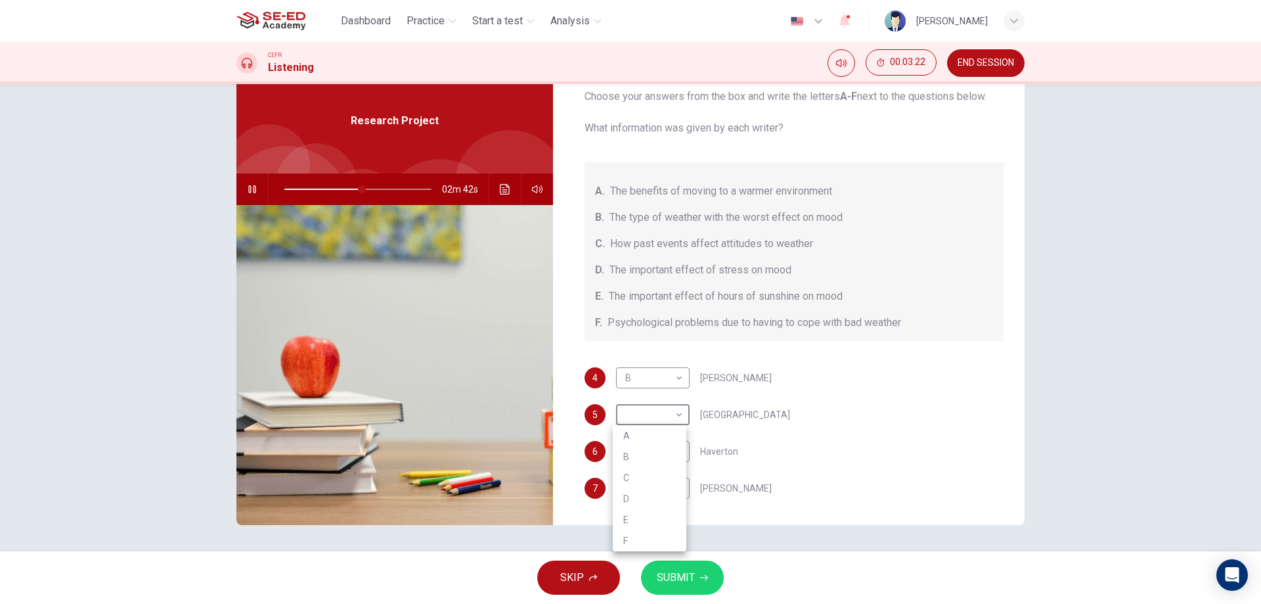
type input "D"
click at [668, 464] on body "This site uses cookies, as explained in our Privacy Policy . If you agree to th…" at bounding box center [630, 302] width 1261 height 604
click at [658, 519] on li "C" at bounding box center [650, 514] width 74 height 21
type input "61"
type input "C"
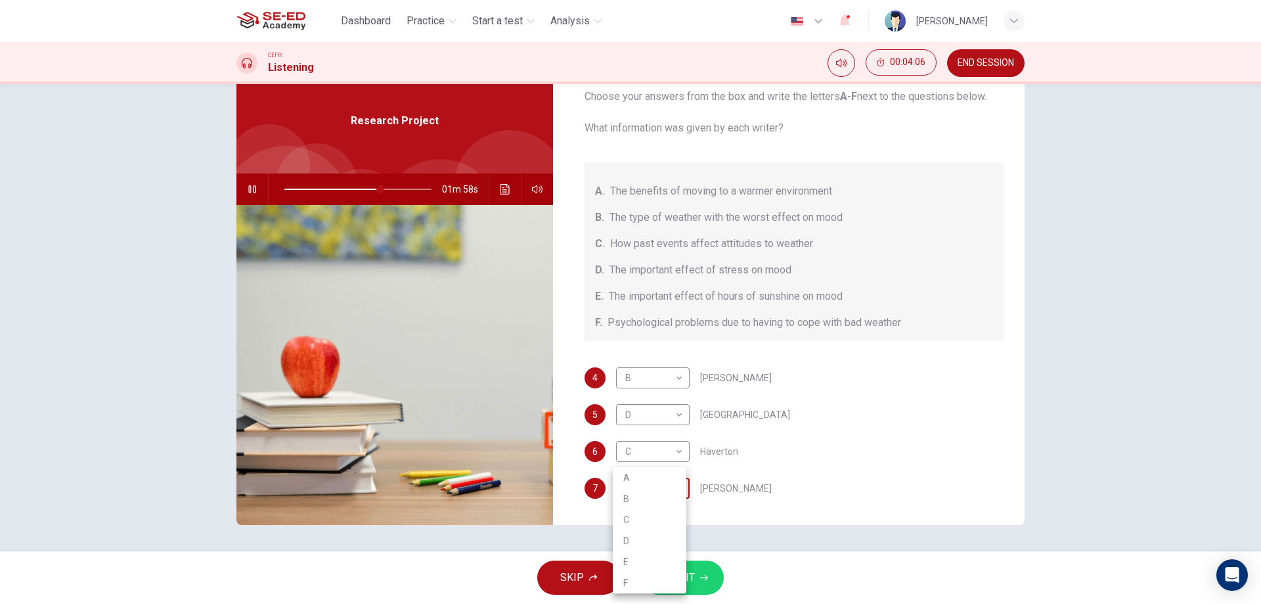
click at [662, 495] on body "This site uses cookies, as explained in our Privacy Policy . If you agree to th…" at bounding box center [630, 302] width 1261 height 604
click at [643, 561] on li "E" at bounding box center [650, 561] width 74 height 21
type input "70"
type input "E"
click at [249, 189] on icon "button" at bounding box center [252, 189] width 11 height 11
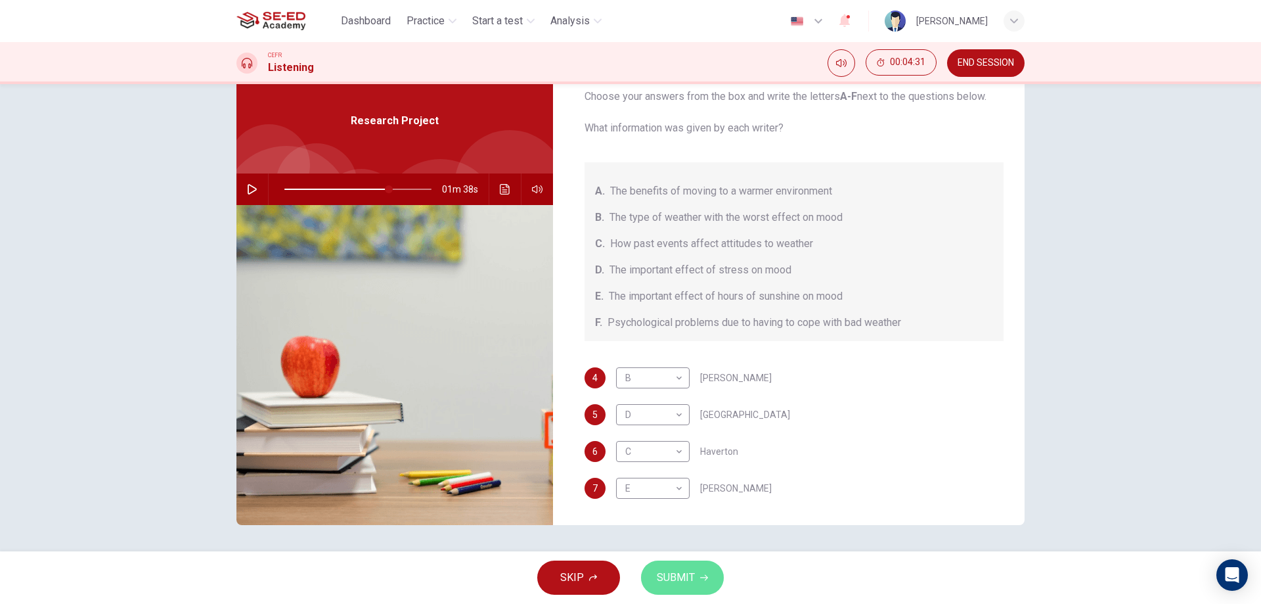
click at [702, 578] on icon "button" at bounding box center [704, 578] width 8 height 8
type input "71"
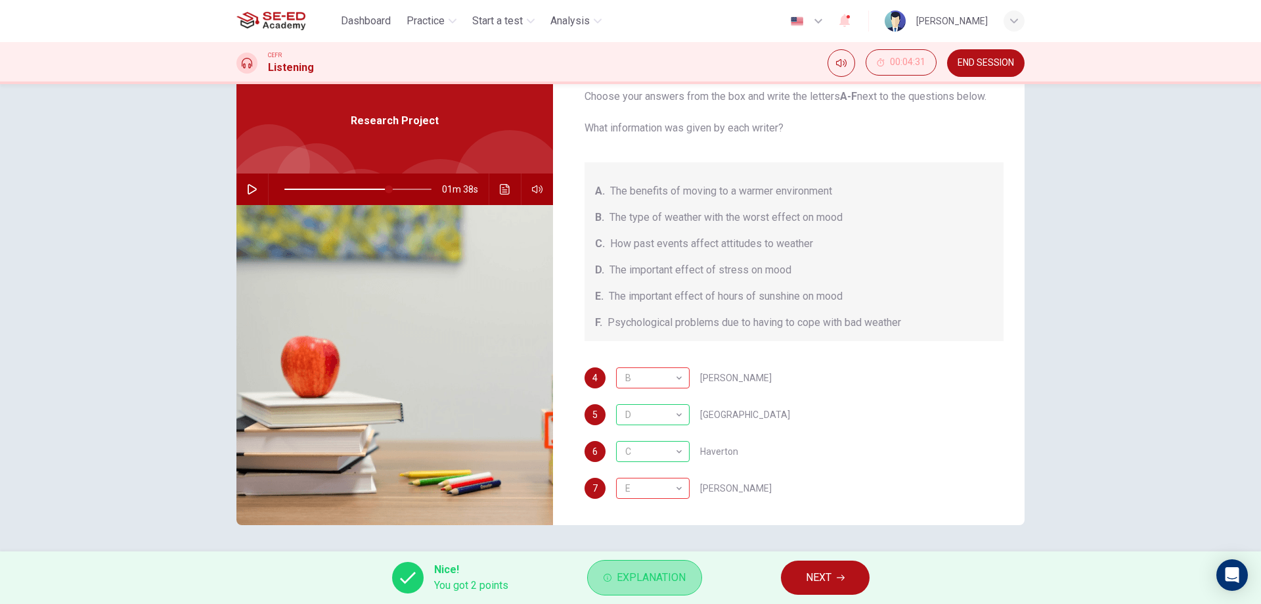
click at [658, 568] on span "Explanation" at bounding box center [651, 577] width 69 height 18
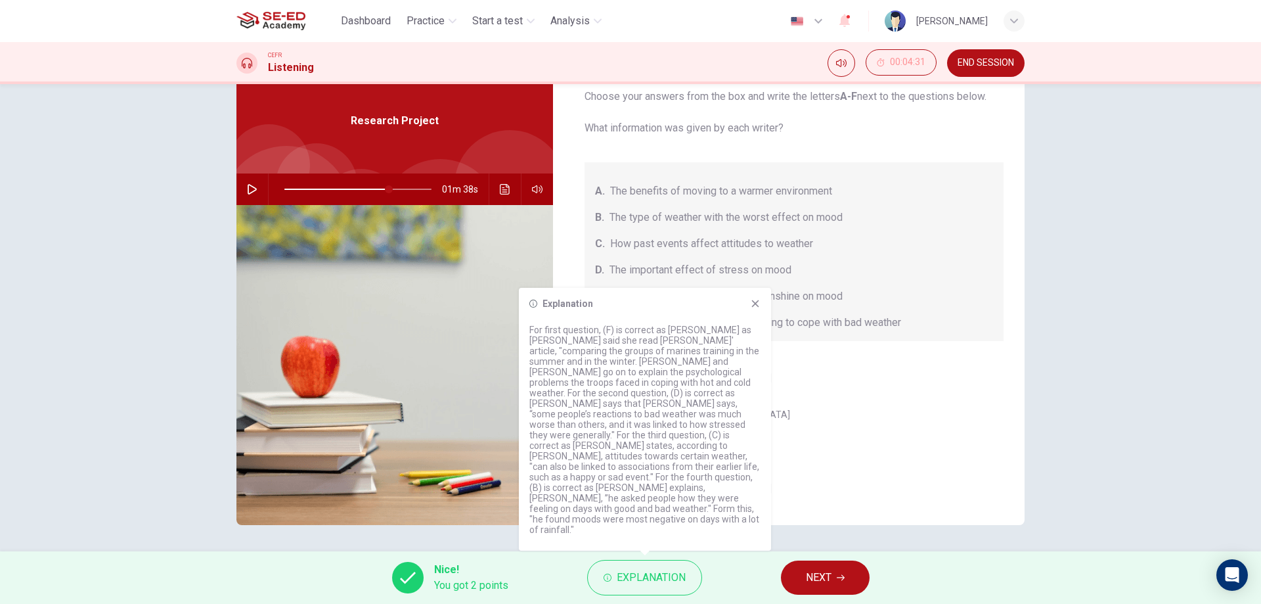
click at [755, 309] on icon at bounding box center [755, 303] width 11 height 11
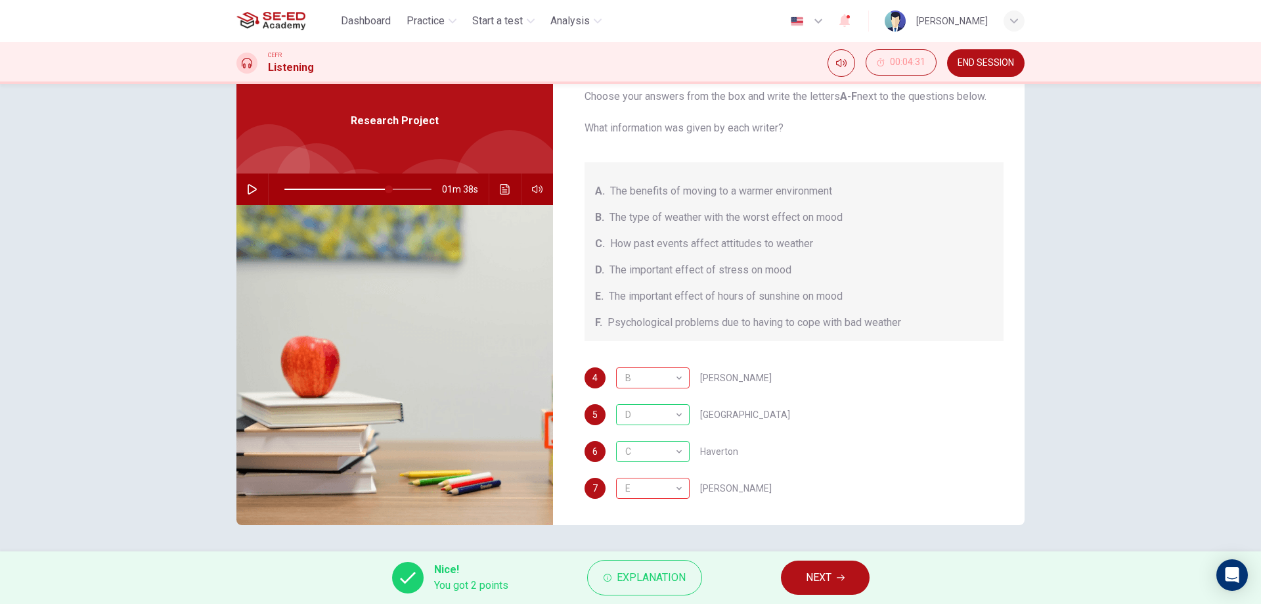
click at [813, 574] on span "NEXT" at bounding box center [819, 577] width 26 height 18
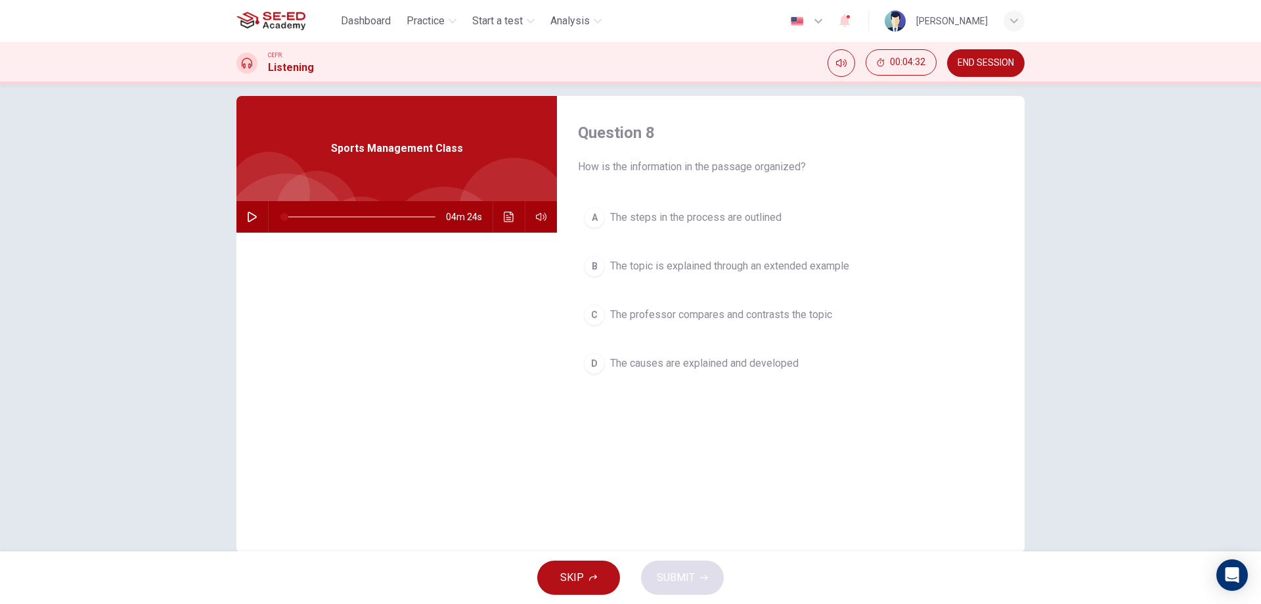
scroll to position [0, 0]
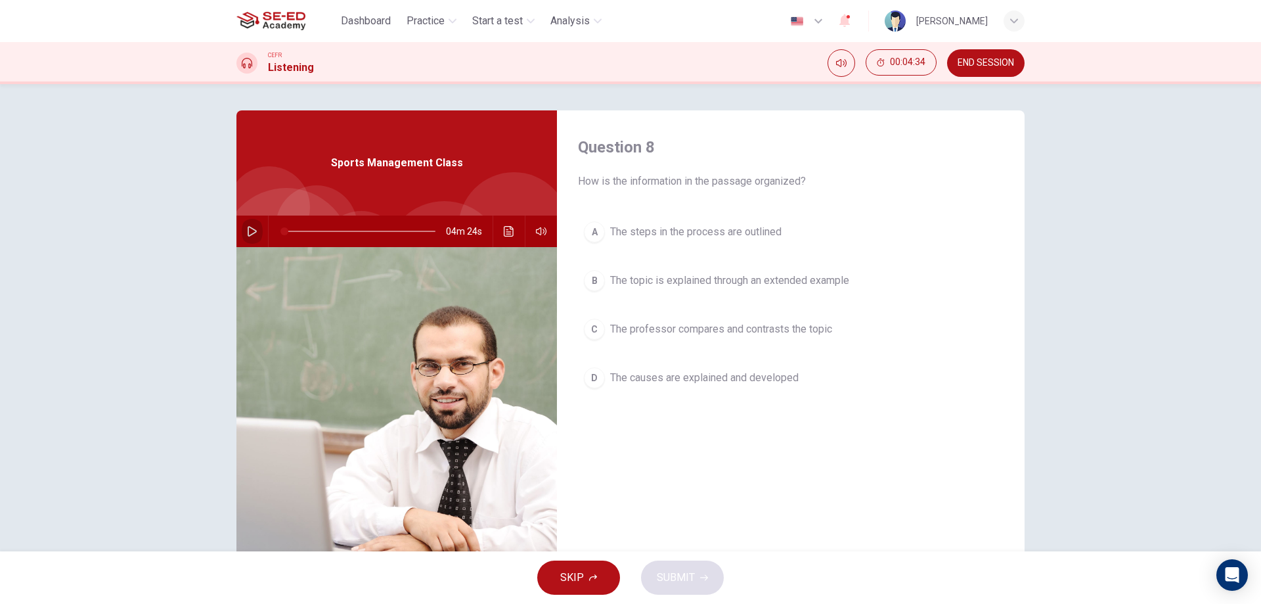
click at [253, 230] on icon "button" at bounding box center [252, 231] width 11 height 11
type input "3"
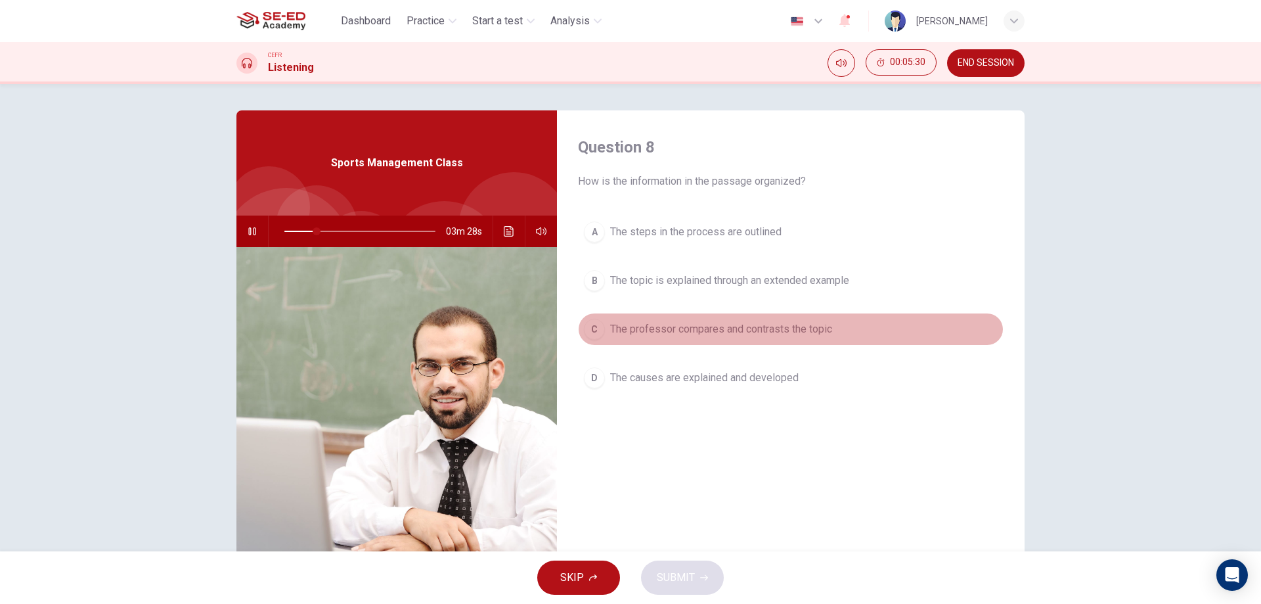
click at [705, 336] on span "The professor compares and contrasts the topic" at bounding box center [721, 329] width 222 height 16
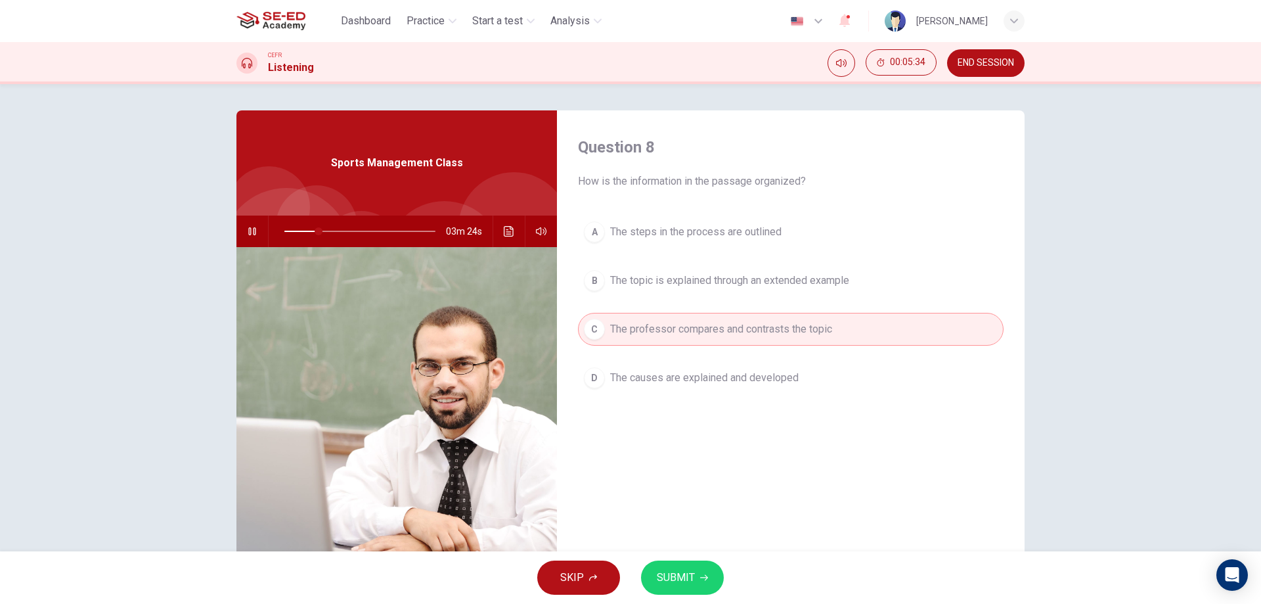
click at [668, 583] on span "SUBMIT" at bounding box center [676, 577] width 38 height 18
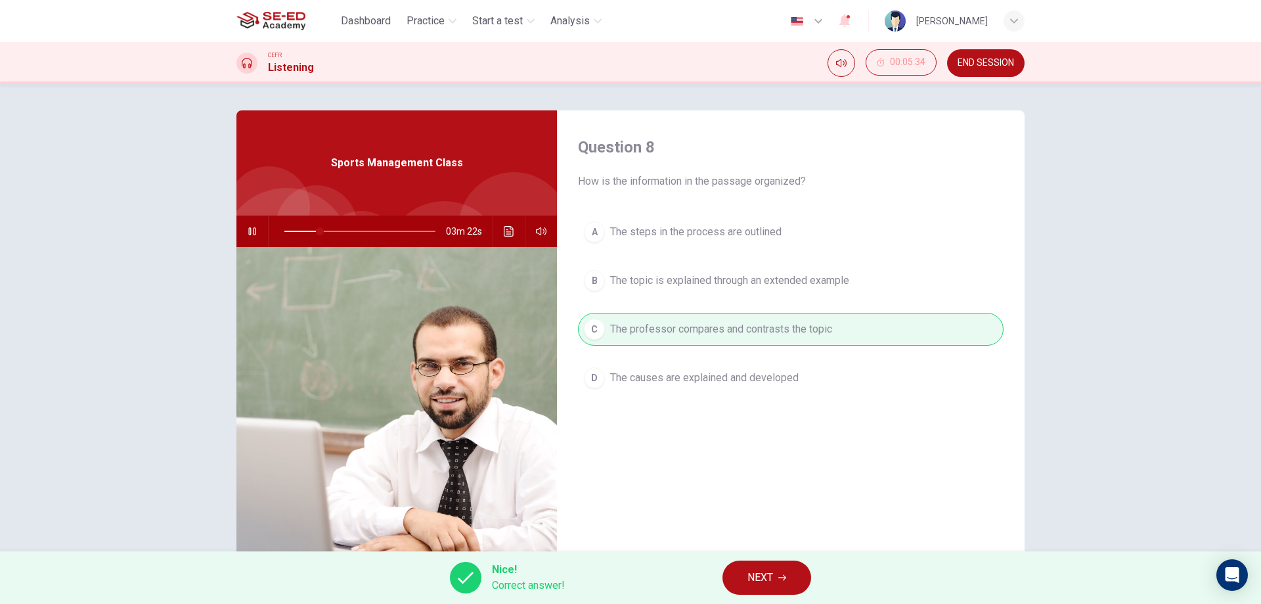
click at [742, 572] on button "NEXT" at bounding box center [767, 577] width 89 height 34
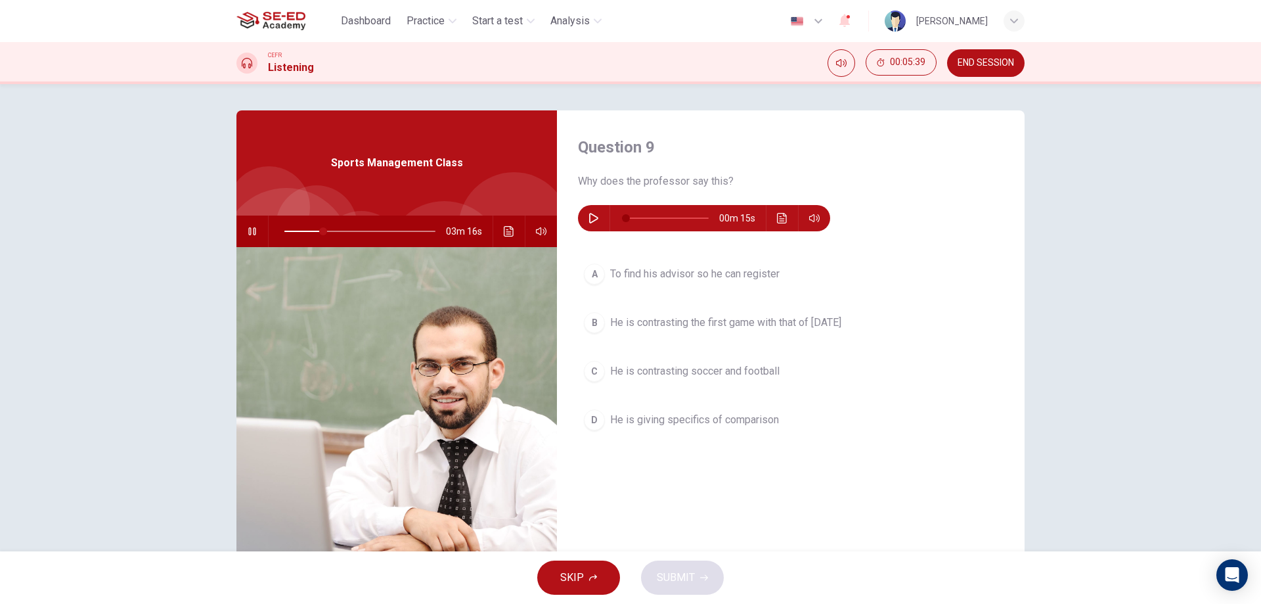
click at [245, 240] on button "button" at bounding box center [252, 231] width 21 height 32
type input "26"
click at [595, 213] on button "button" at bounding box center [593, 218] width 21 height 26
type input "65"
click at [649, 331] on button "B He is contrasting the first game with that of [DATE]" at bounding box center [791, 322] width 426 height 33
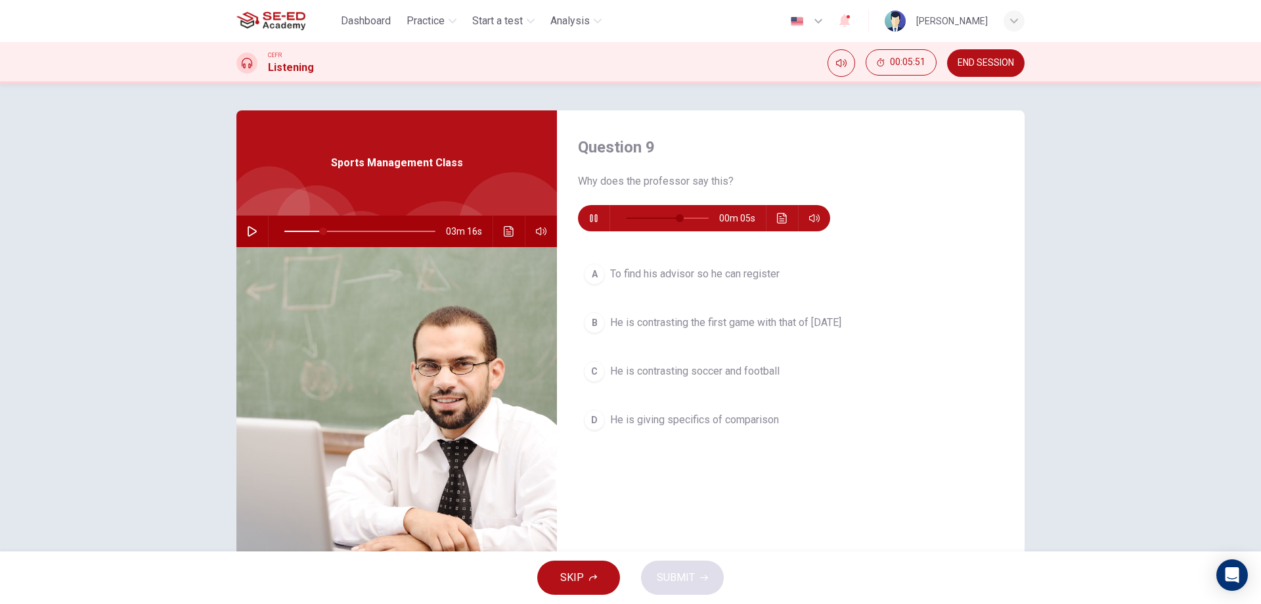
type input "26"
type input "65"
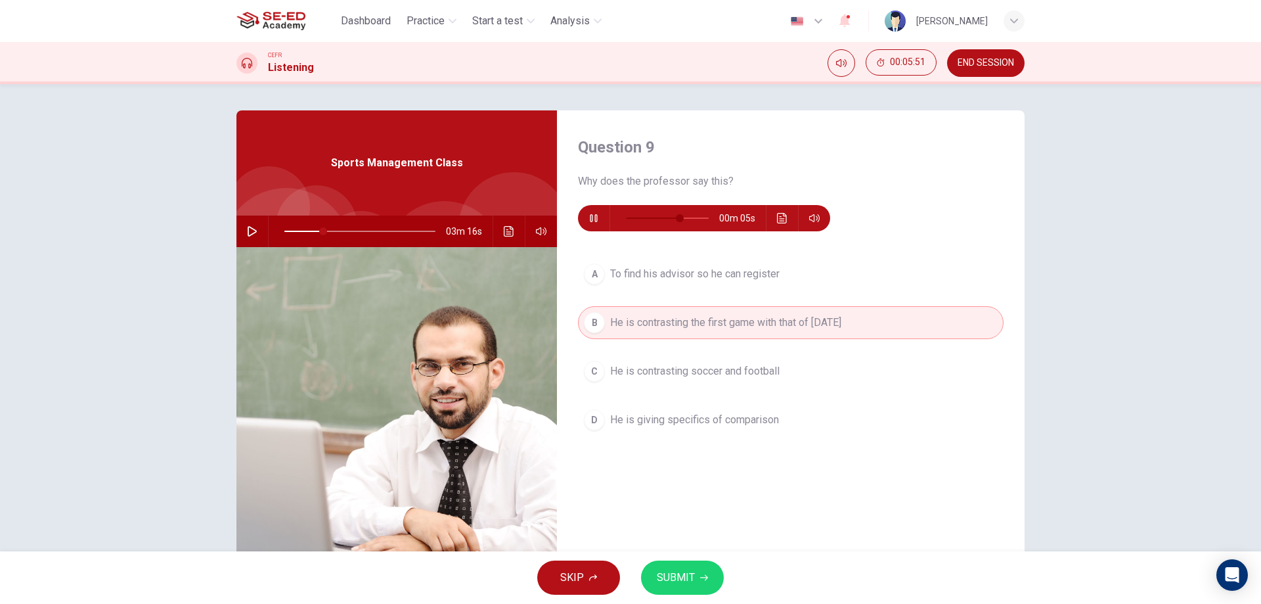
drag, startPoint x: 692, startPoint y: 594, endPoint x: 693, endPoint y: 587, distance: 6.7
click at [692, 593] on button "SUBMIT" at bounding box center [682, 577] width 83 height 34
type input "26"
type input "72"
click at [693, 572] on span "Processing your response..." at bounding box center [652, 578] width 128 height 16
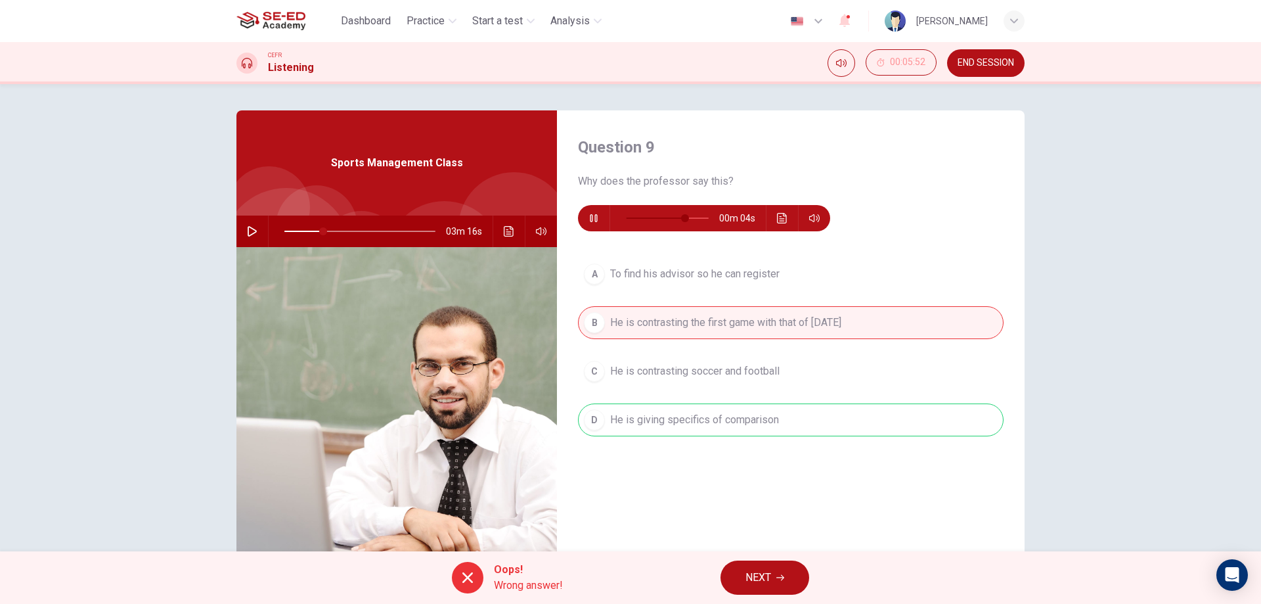
type input "26"
type input "91"
click at [765, 576] on span "NEXT" at bounding box center [759, 577] width 26 height 18
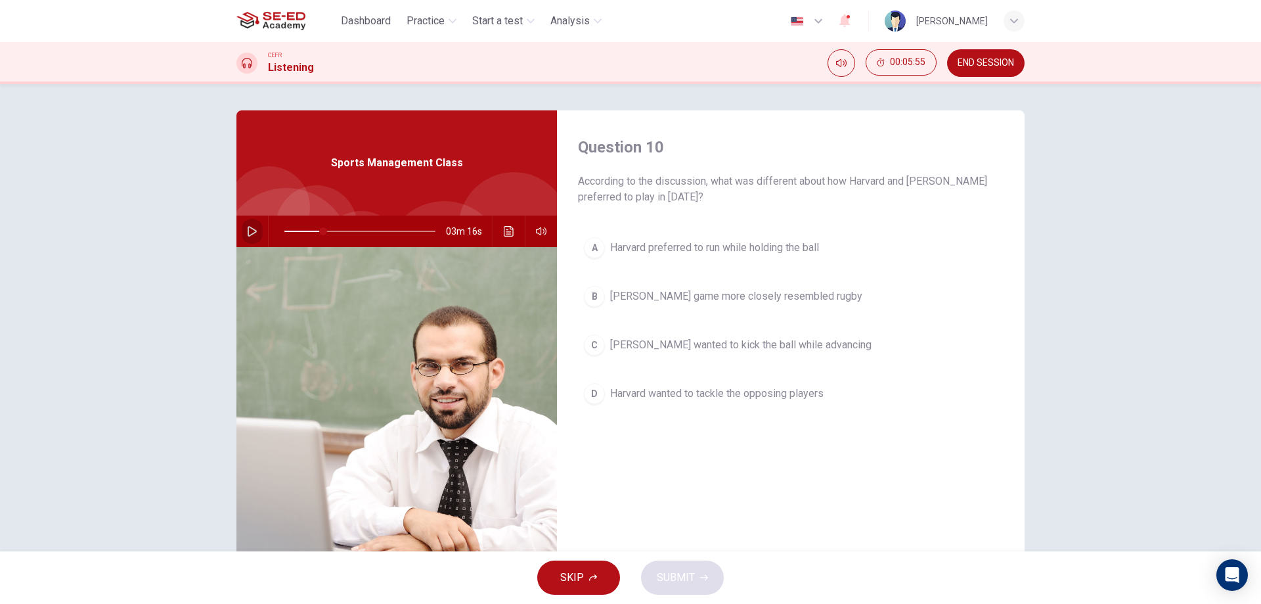
click at [248, 231] on icon "button" at bounding box center [252, 231] width 11 height 11
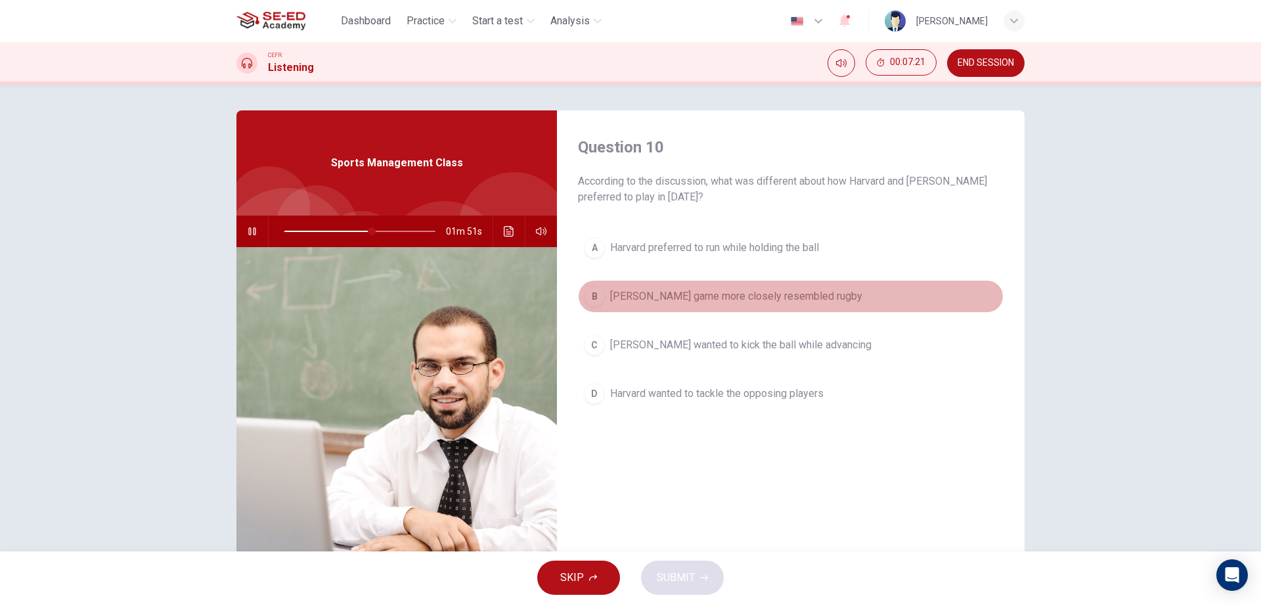
click at [674, 286] on button "[PERSON_NAME] game more closely resembled rugby" at bounding box center [791, 296] width 426 height 33
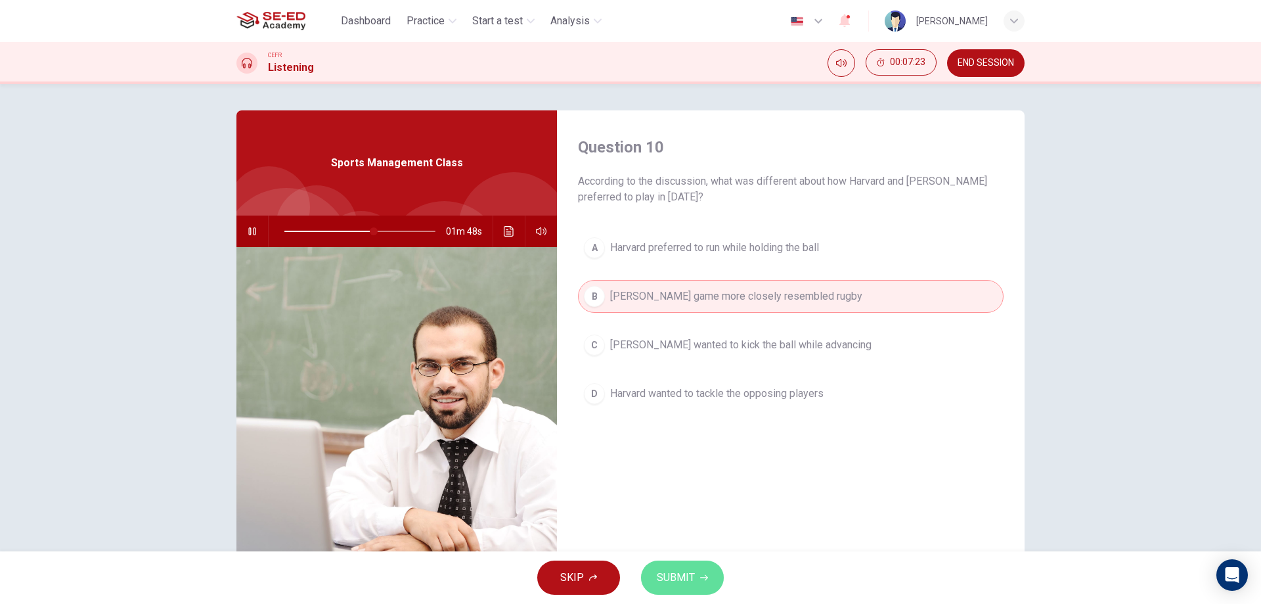
click at [687, 581] on span "SUBMIT" at bounding box center [676, 577] width 38 height 18
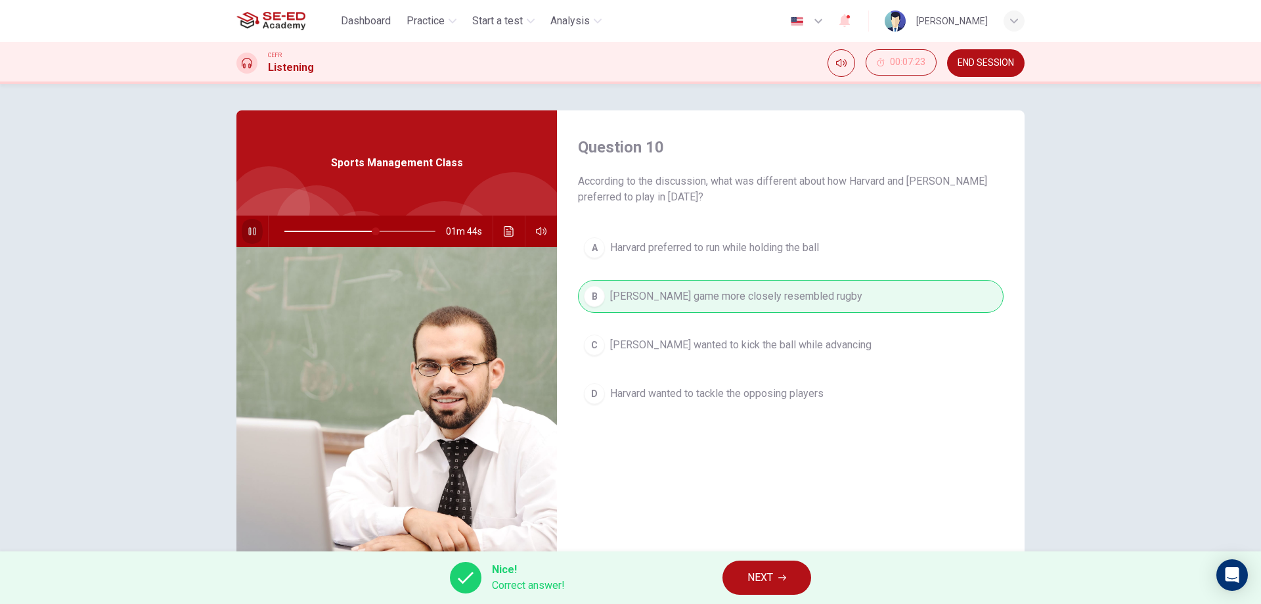
click at [252, 237] on button "button" at bounding box center [252, 231] width 21 height 32
click at [786, 578] on icon "button" at bounding box center [783, 578] width 8 height 6
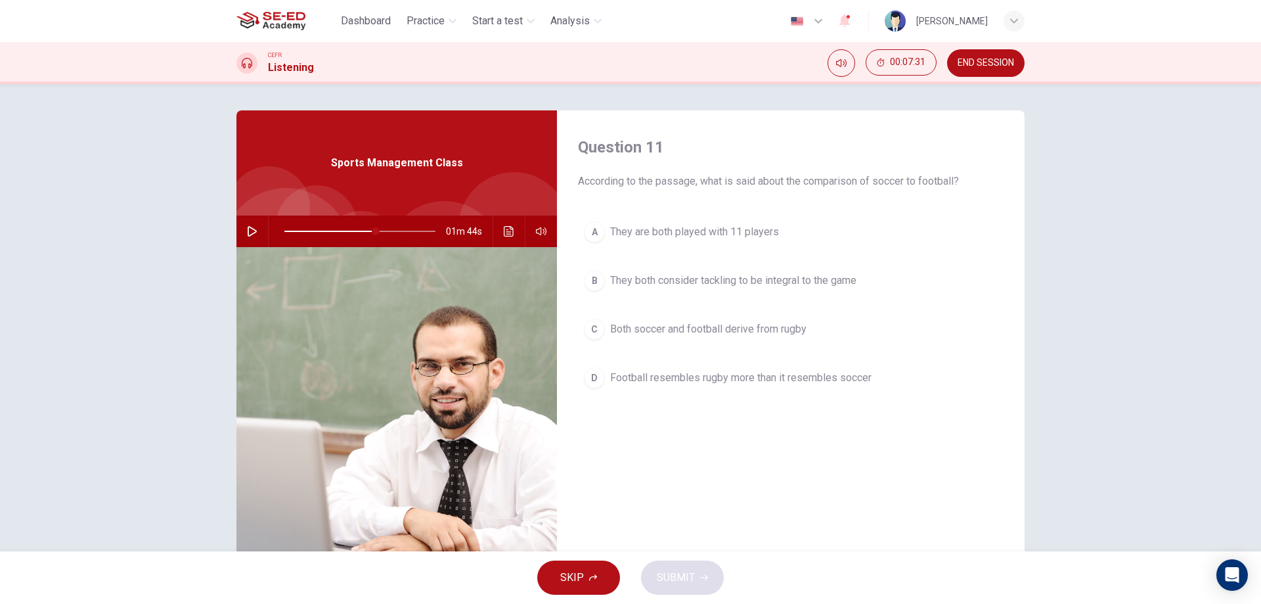
click at [242, 235] on button "button" at bounding box center [252, 231] width 21 height 32
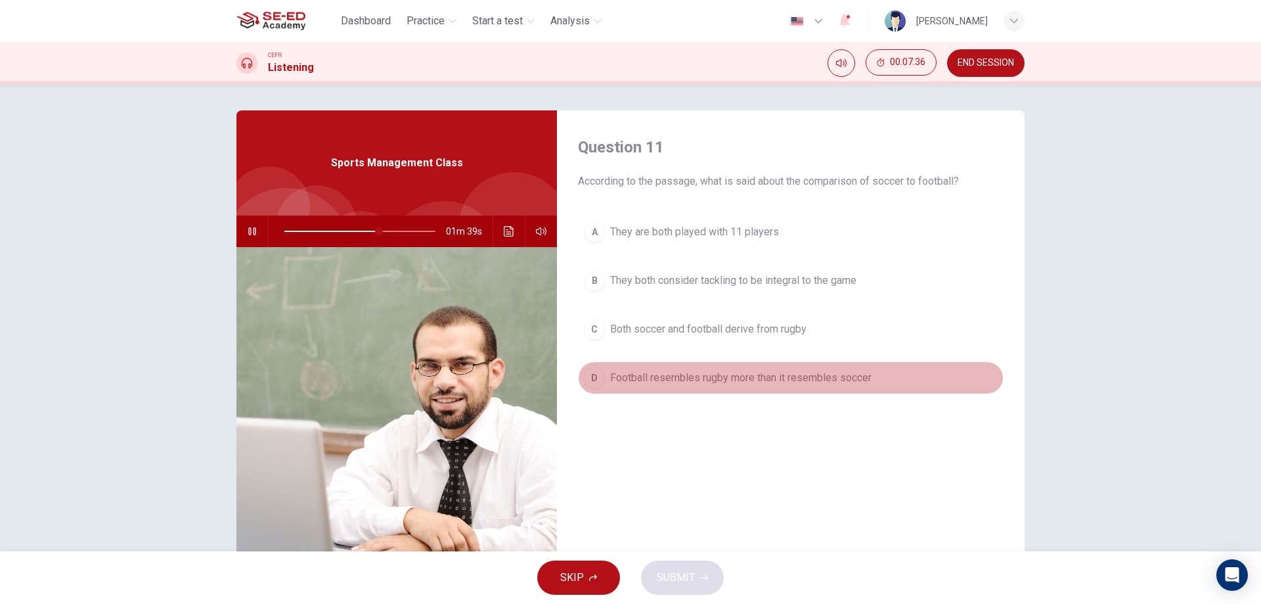
click at [680, 388] on button "D Football resembles rugby more than it resembles soccer" at bounding box center [791, 377] width 426 height 33
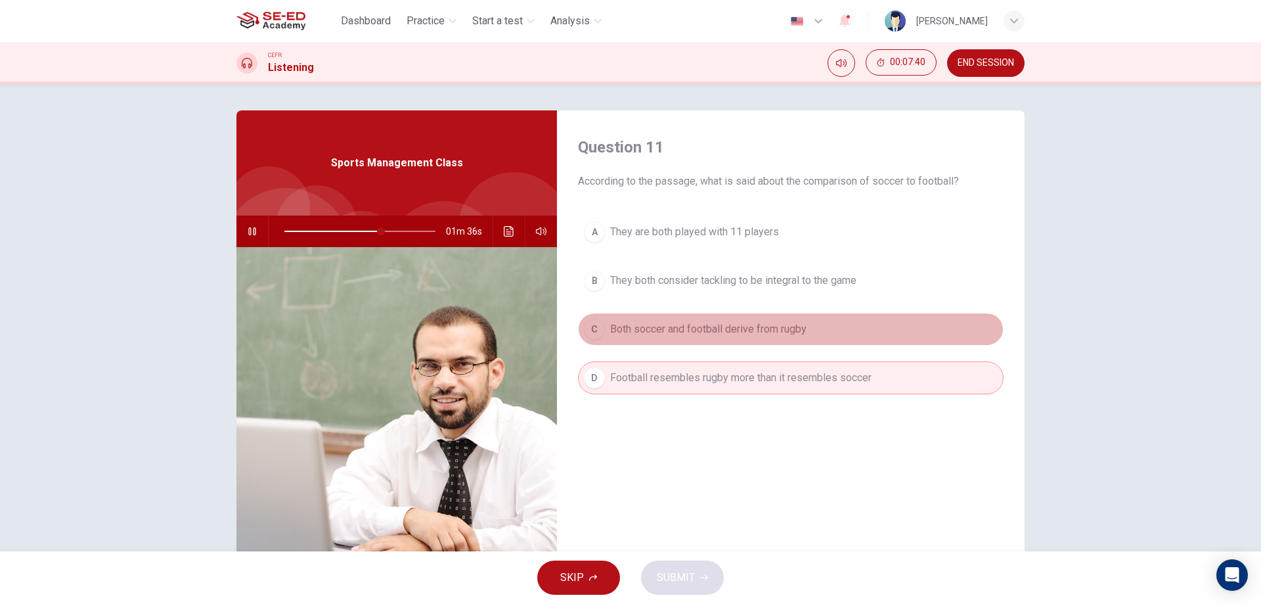
drag, startPoint x: 758, startPoint y: 324, endPoint x: 758, endPoint y: 332, distance: 8.5
click at [758, 332] on button "C Both soccer and football derive from rugby" at bounding box center [791, 329] width 426 height 33
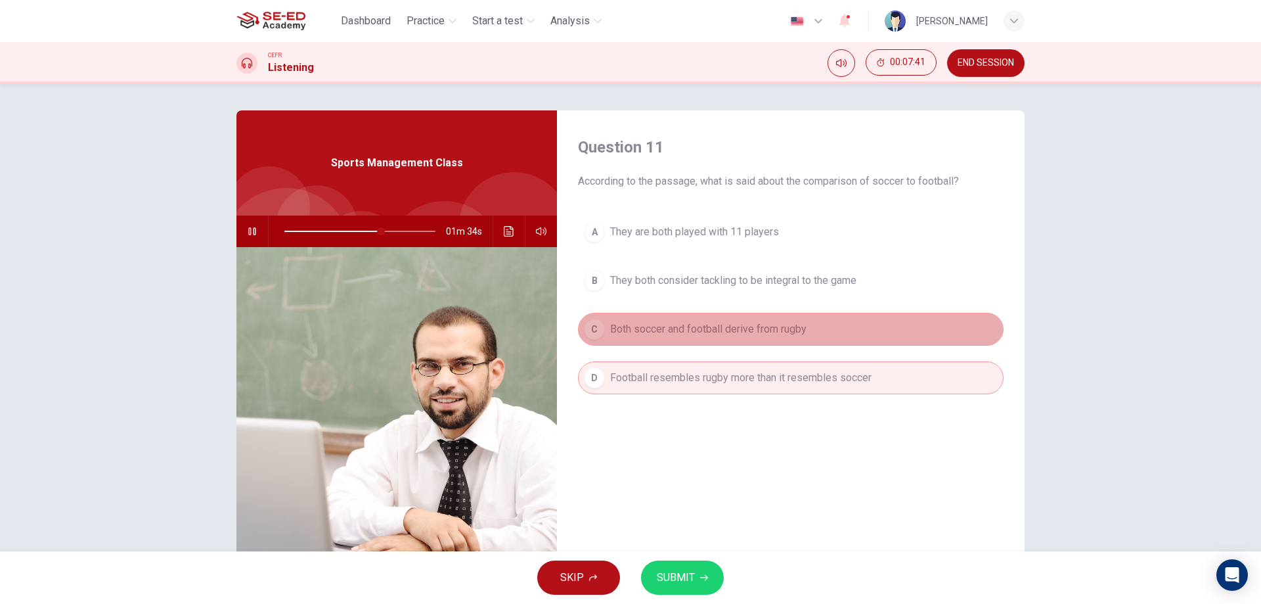
click at [746, 331] on span "Both soccer and football derive from rugby" at bounding box center [708, 329] width 196 height 16
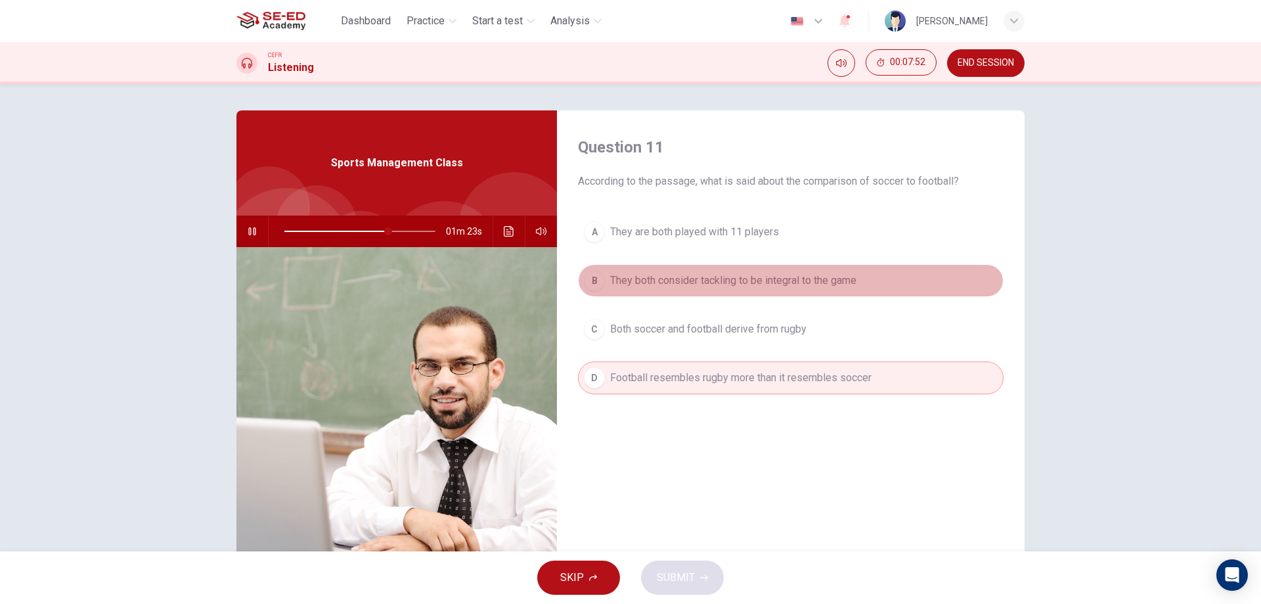
click at [643, 283] on span "They both consider tackling to be integral to the game" at bounding box center [733, 281] width 246 height 16
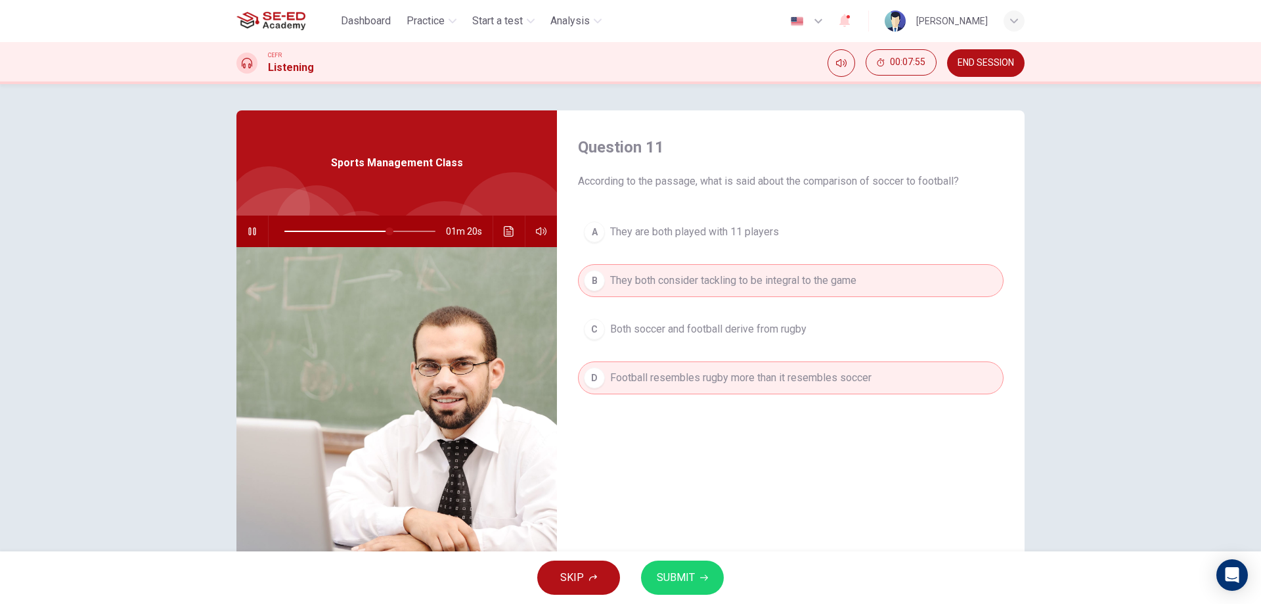
click at [685, 574] on span "SUBMIT" at bounding box center [676, 577] width 38 height 18
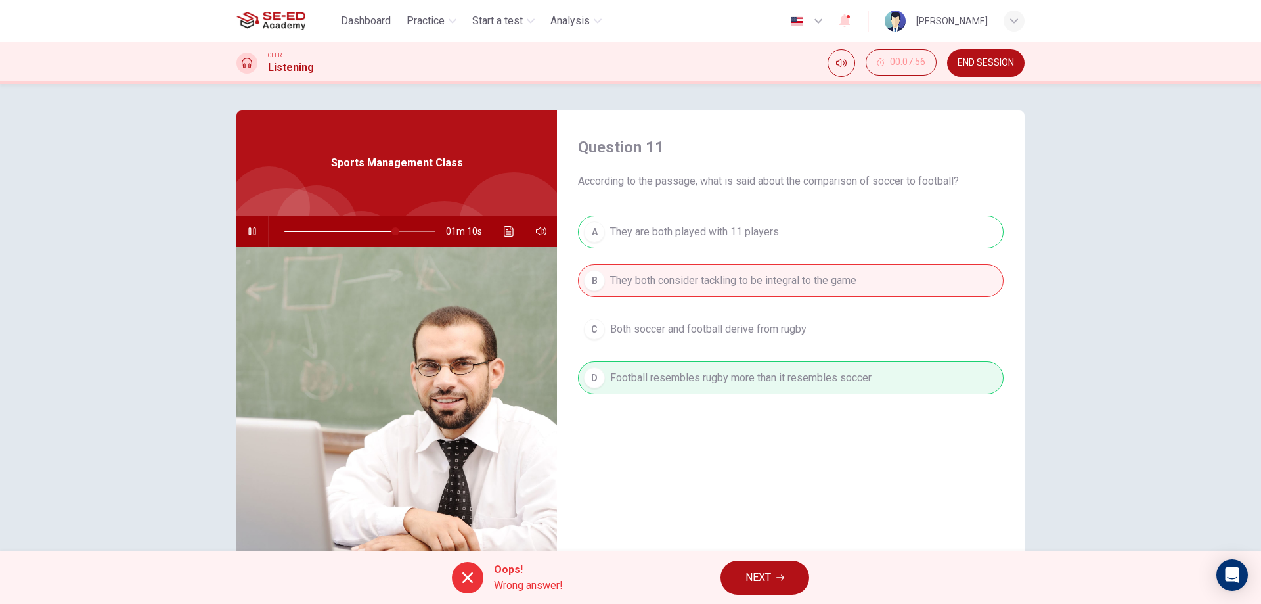
click at [756, 583] on span "NEXT" at bounding box center [759, 577] width 26 height 18
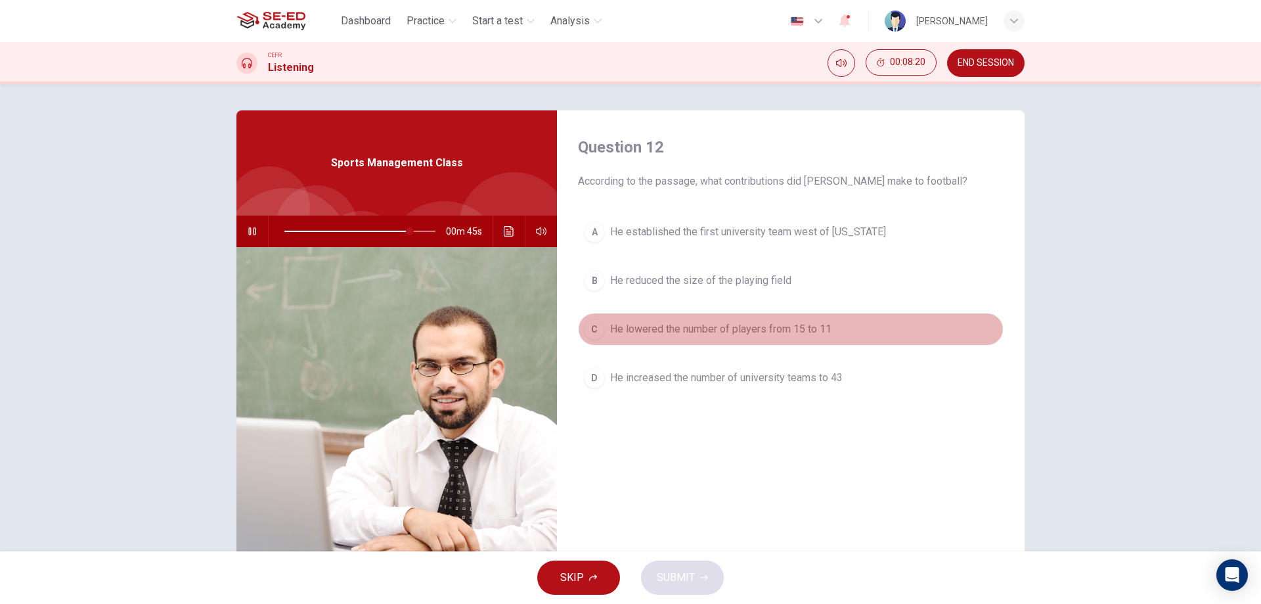
click at [813, 330] on span "He lowered the number of players from 15 to 11" at bounding box center [720, 329] width 221 height 16
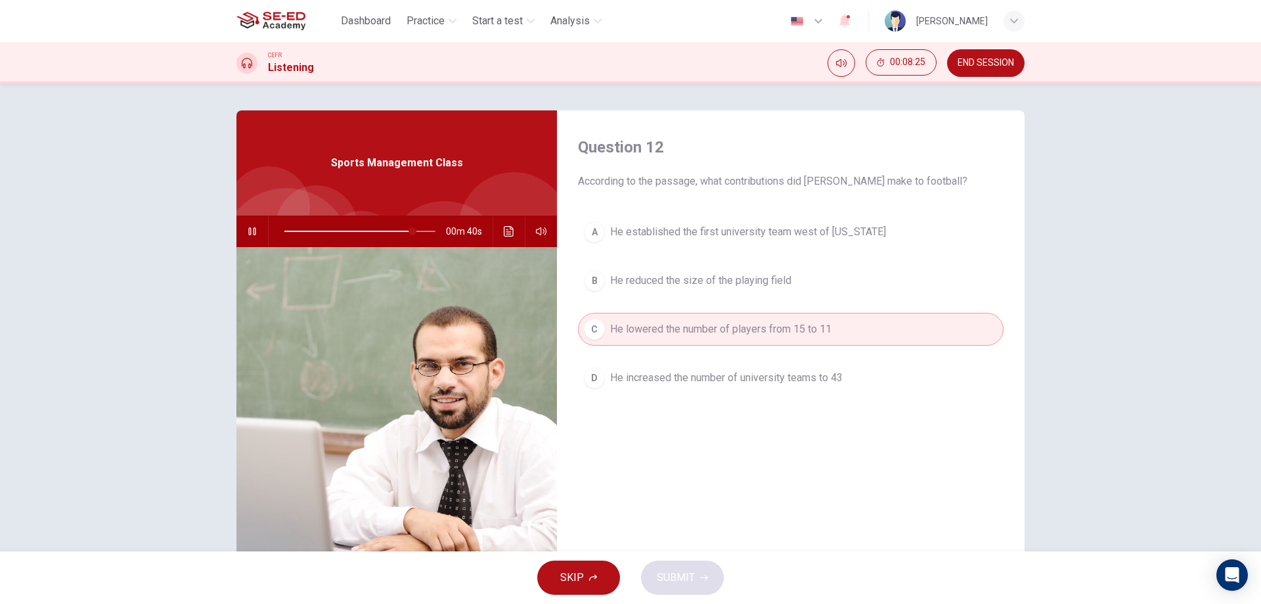
click at [242, 229] on button "button" at bounding box center [252, 231] width 21 height 32
drag, startPoint x: 411, startPoint y: 233, endPoint x: 403, endPoint y: 233, distance: 7.9
click at [403, 233] on span at bounding box center [405, 231] width 8 height 8
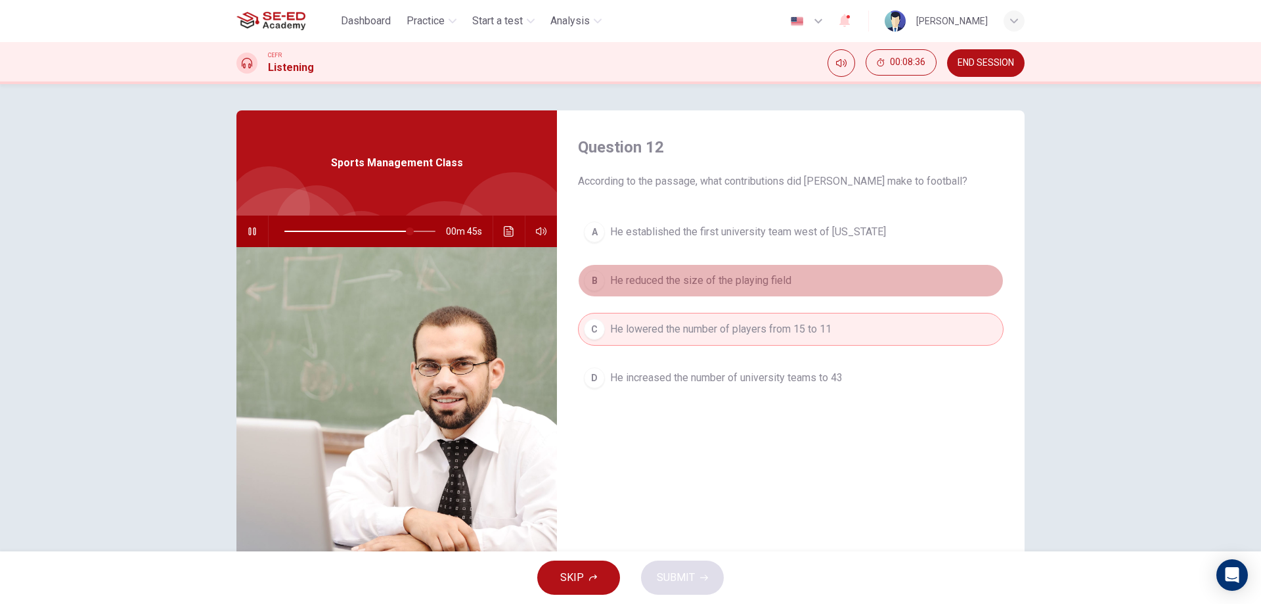
click at [848, 293] on button "B He reduced the size of the playing field" at bounding box center [791, 280] width 426 height 33
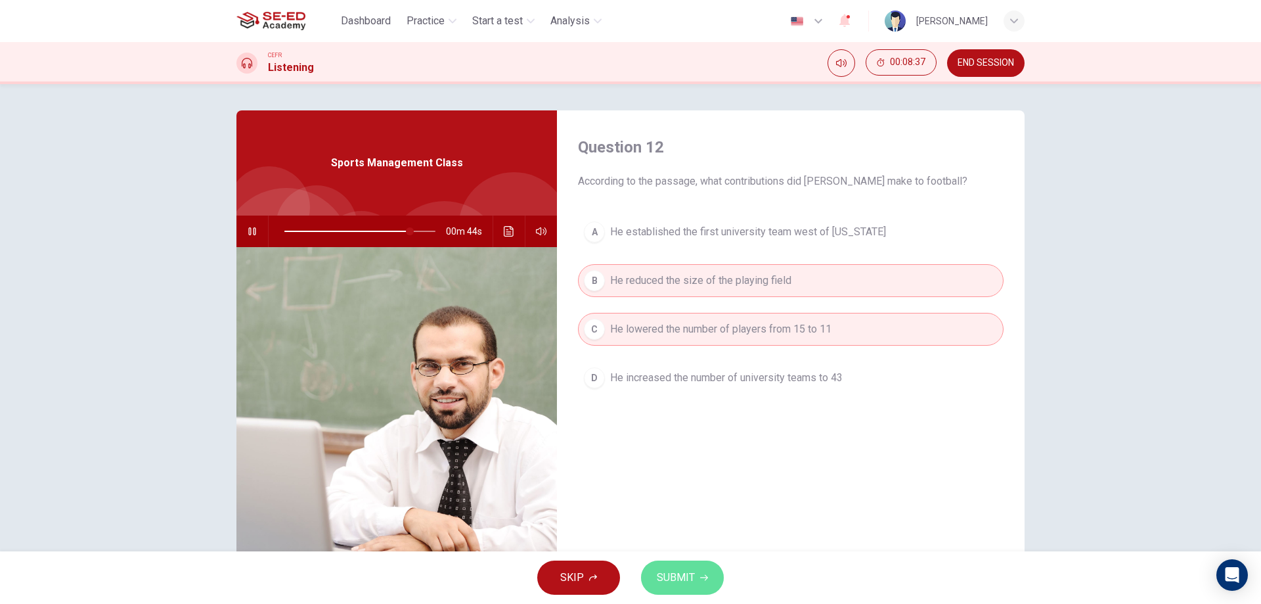
click at [696, 583] on button "SUBMIT" at bounding box center [682, 577] width 83 height 34
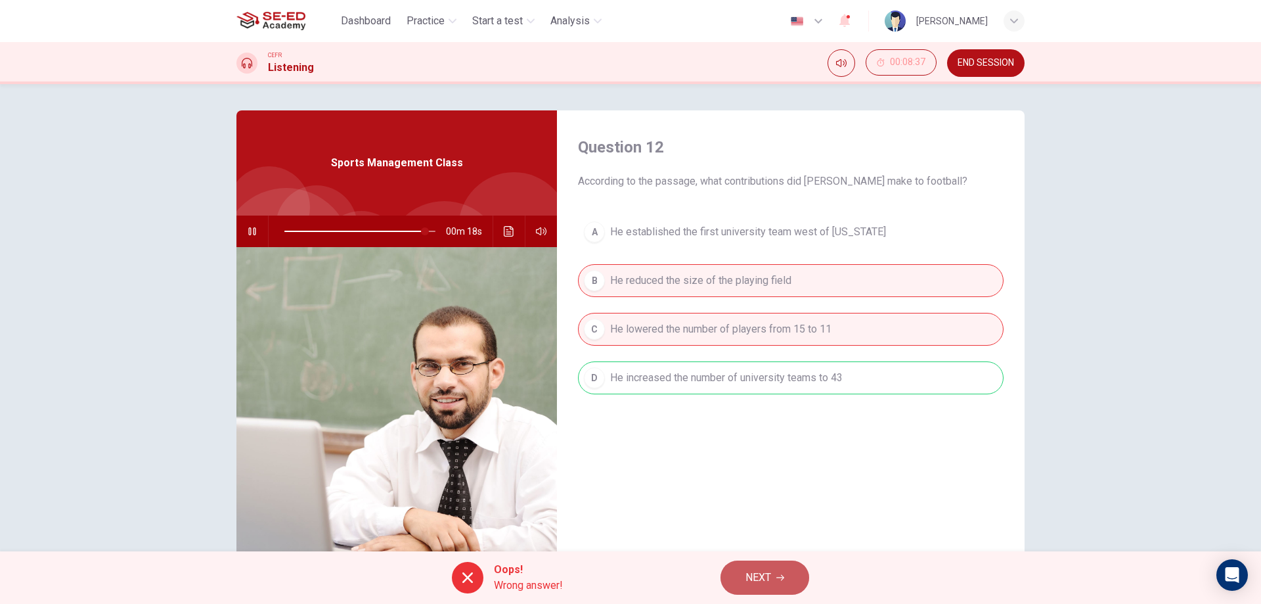
click at [790, 576] on button "NEXT" at bounding box center [765, 577] width 89 height 34
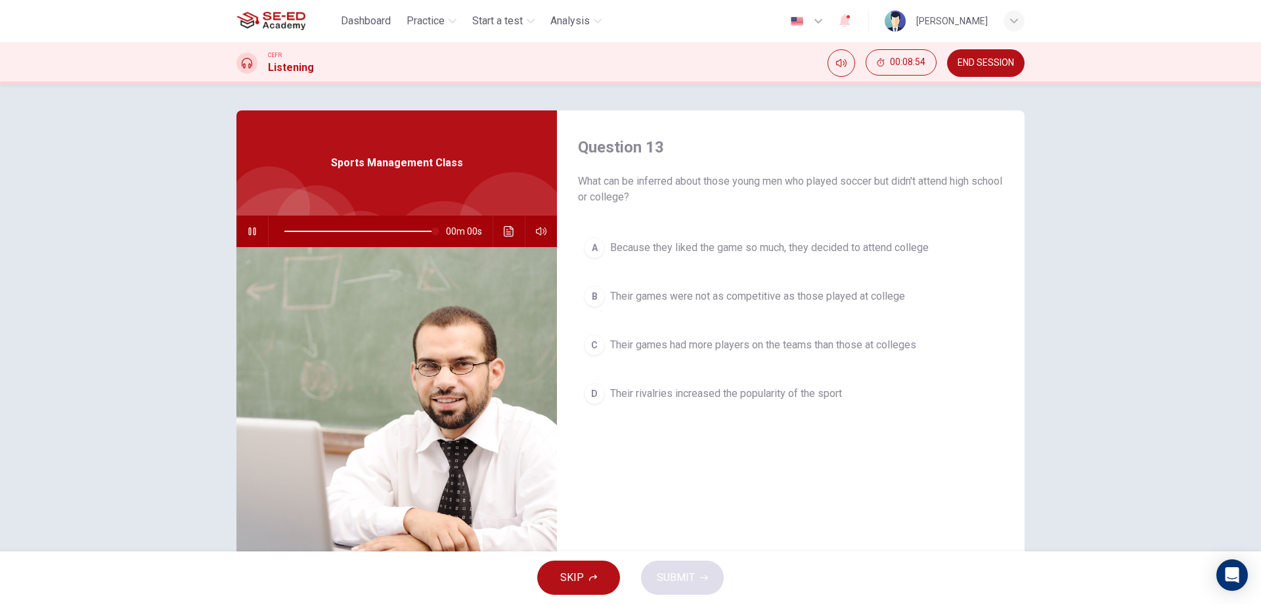
type input "0"
click at [773, 393] on span "Their rivalries increased the popularity of the sport" at bounding box center [726, 394] width 232 height 16
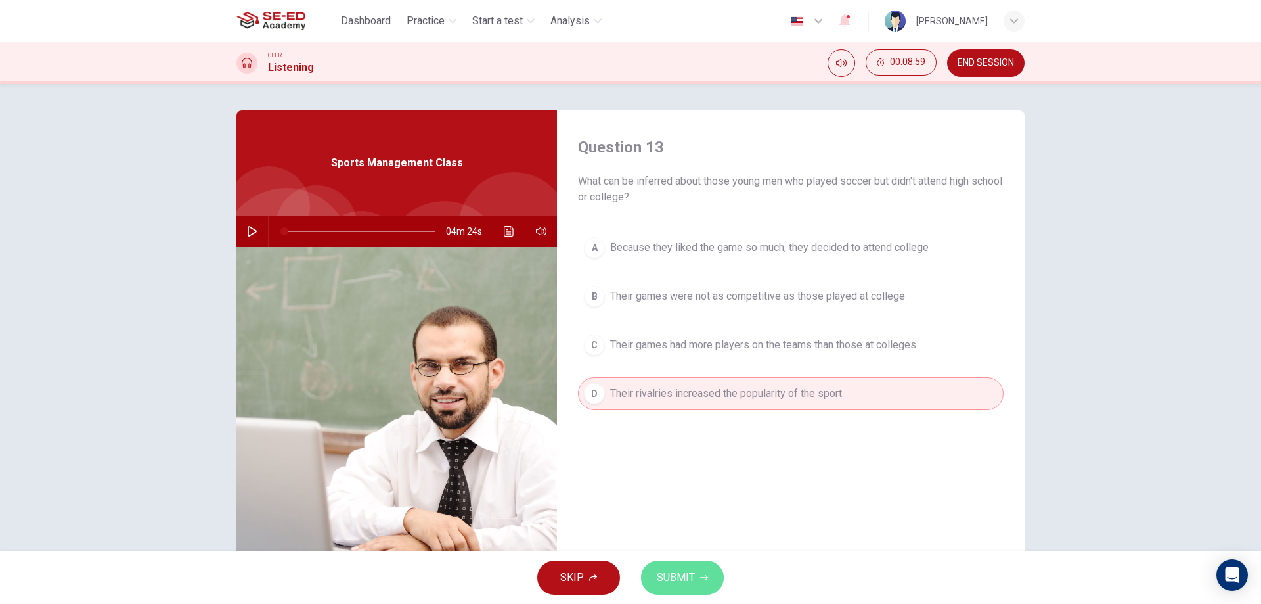
click at [698, 571] on button "SUBMIT" at bounding box center [682, 577] width 83 height 34
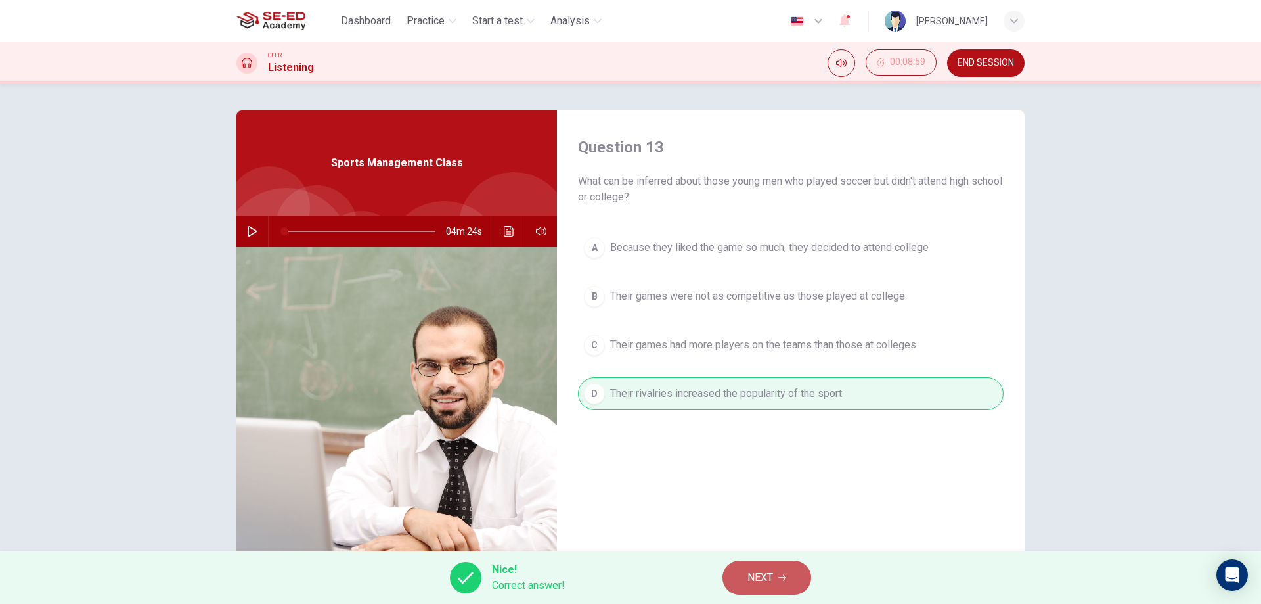
click at [754, 577] on span "NEXT" at bounding box center [761, 577] width 26 height 18
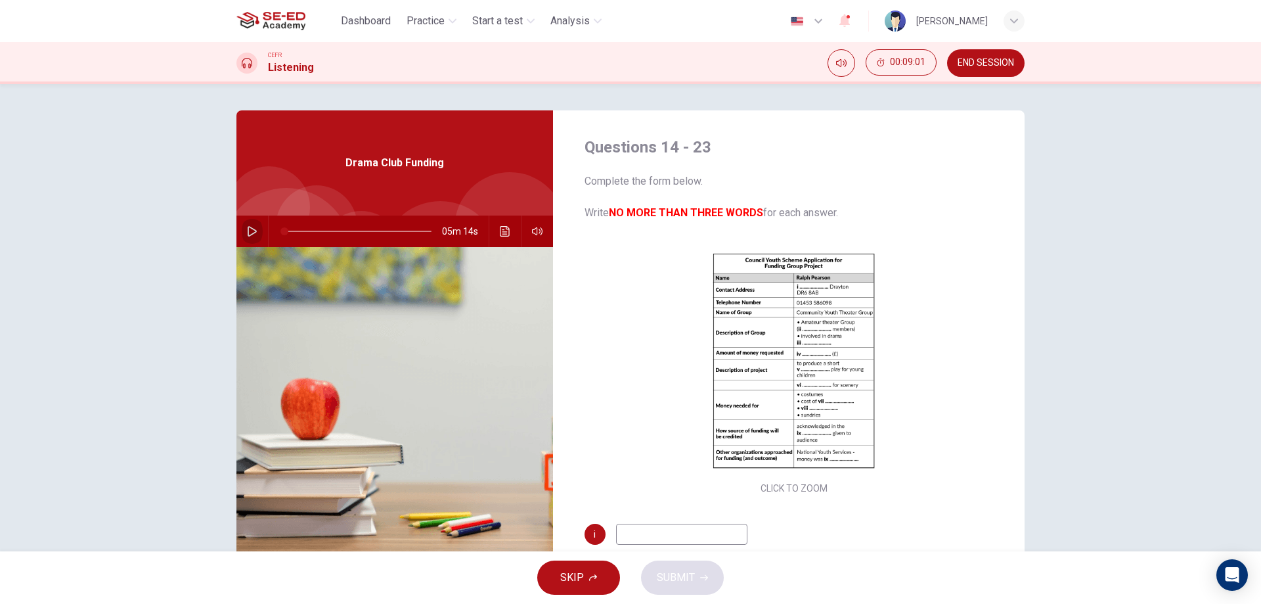
click at [254, 229] on button "button" at bounding box center [252, 231] width 21 height 32
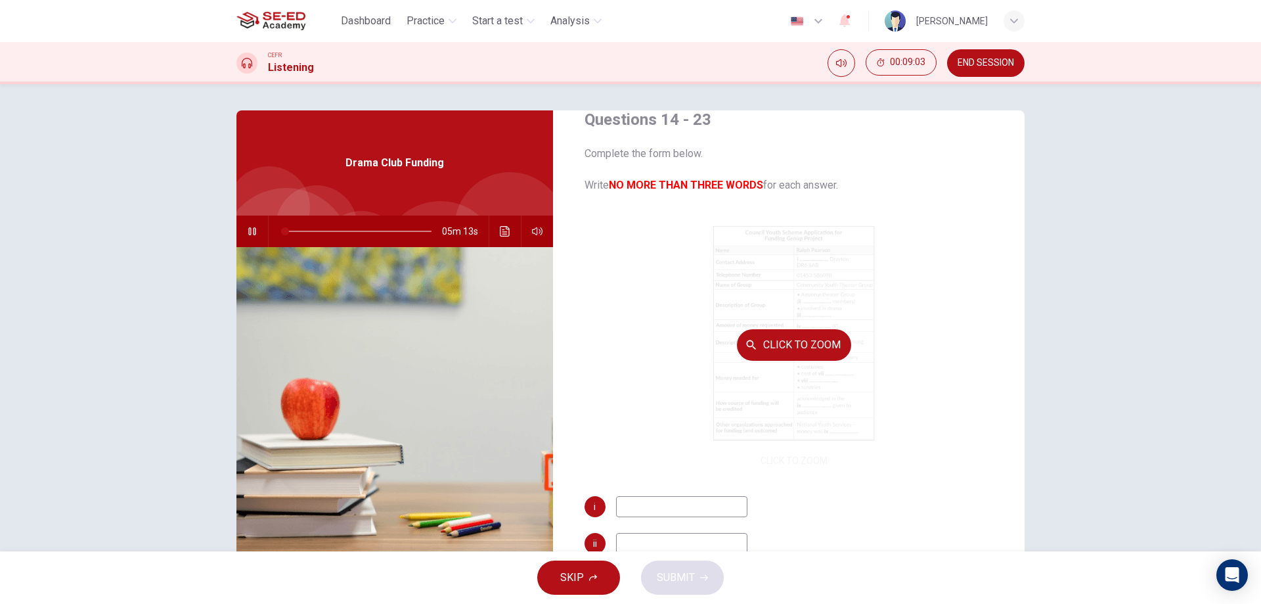
scroll to position [66, 0]
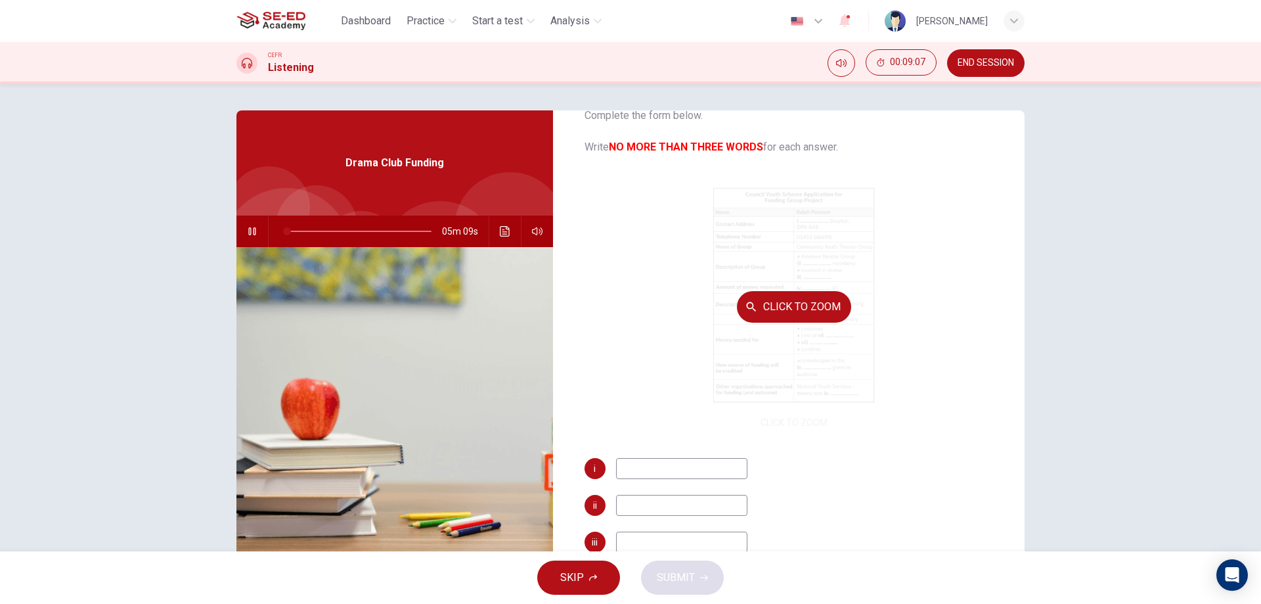
click at [729, 336] on div "Click to Zoom" at bounding box center [795, 306] width 420 height 250
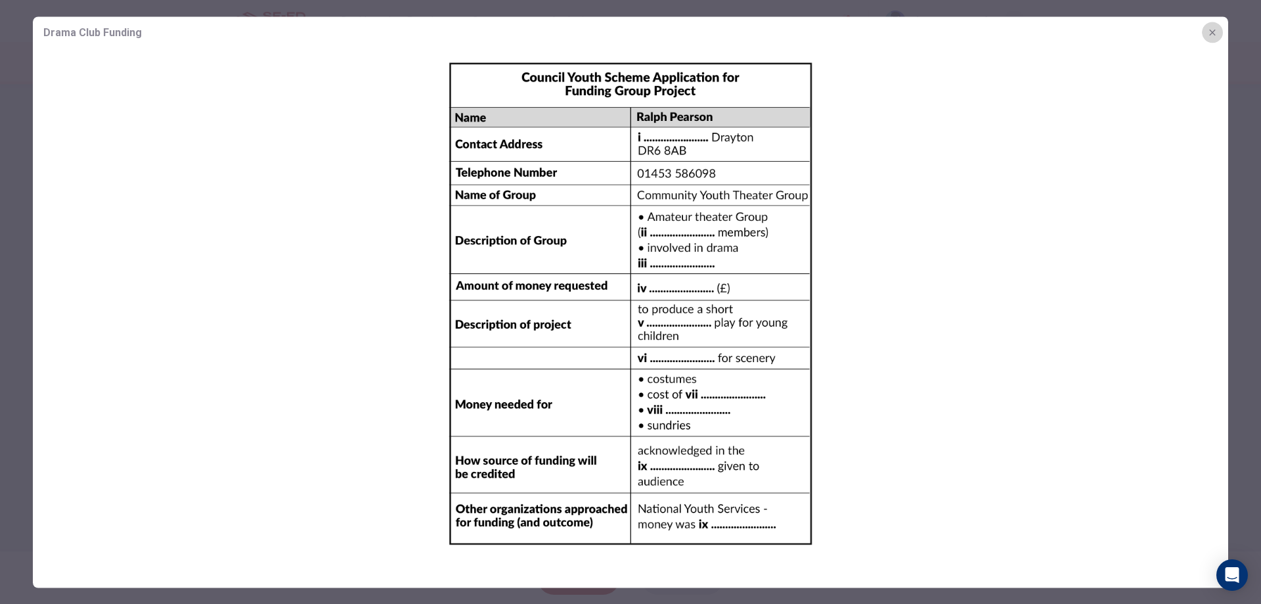
click at [1214, 35] on icon "button" at bounding box center [1213, 32] width 11 height 11
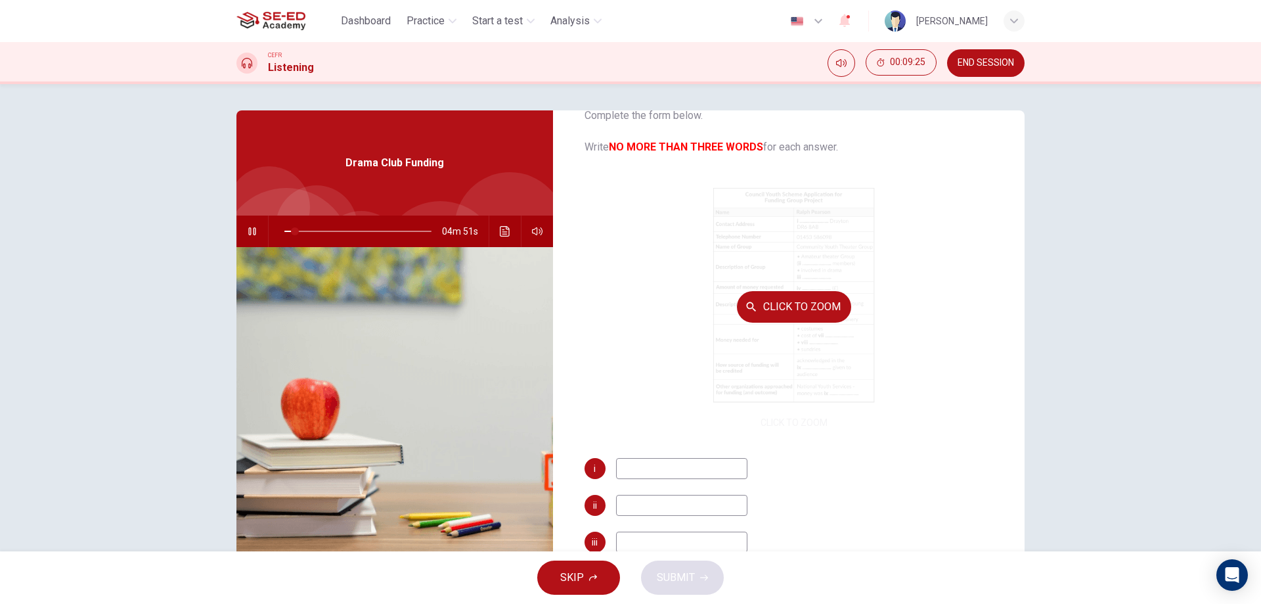
click at [775, 305] on button "Click to Zoom" at bounding box center [794, 307] width 114 height 32
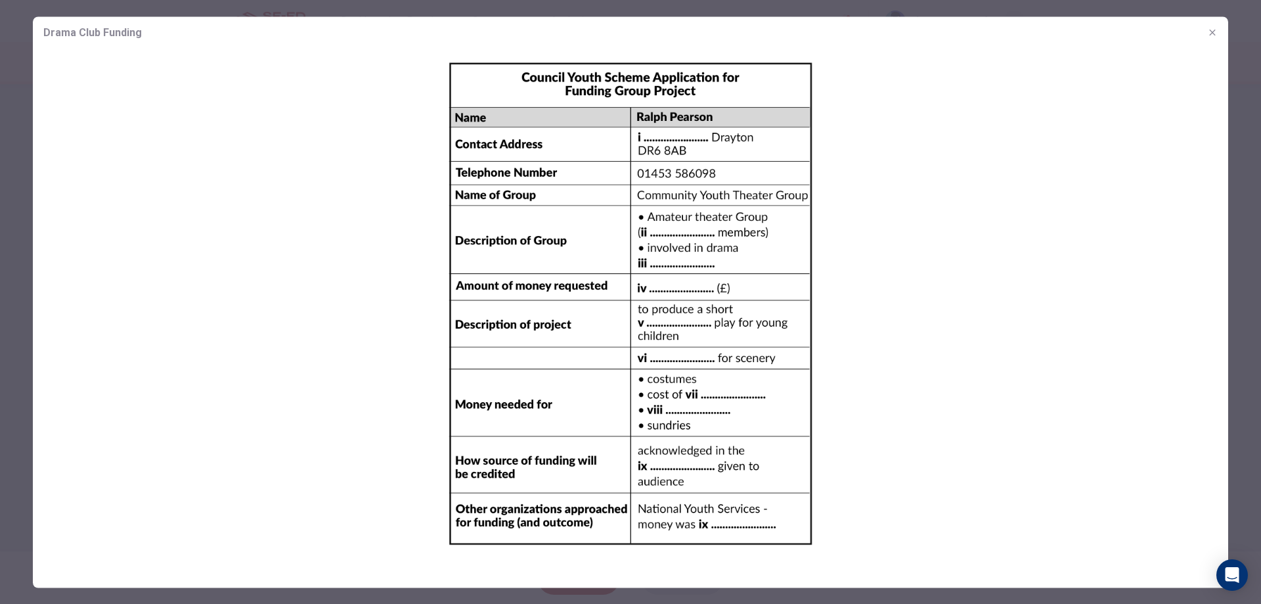
click at [1218, 33] on button "button" at bounding box center [1212, 32] width 21 height 21
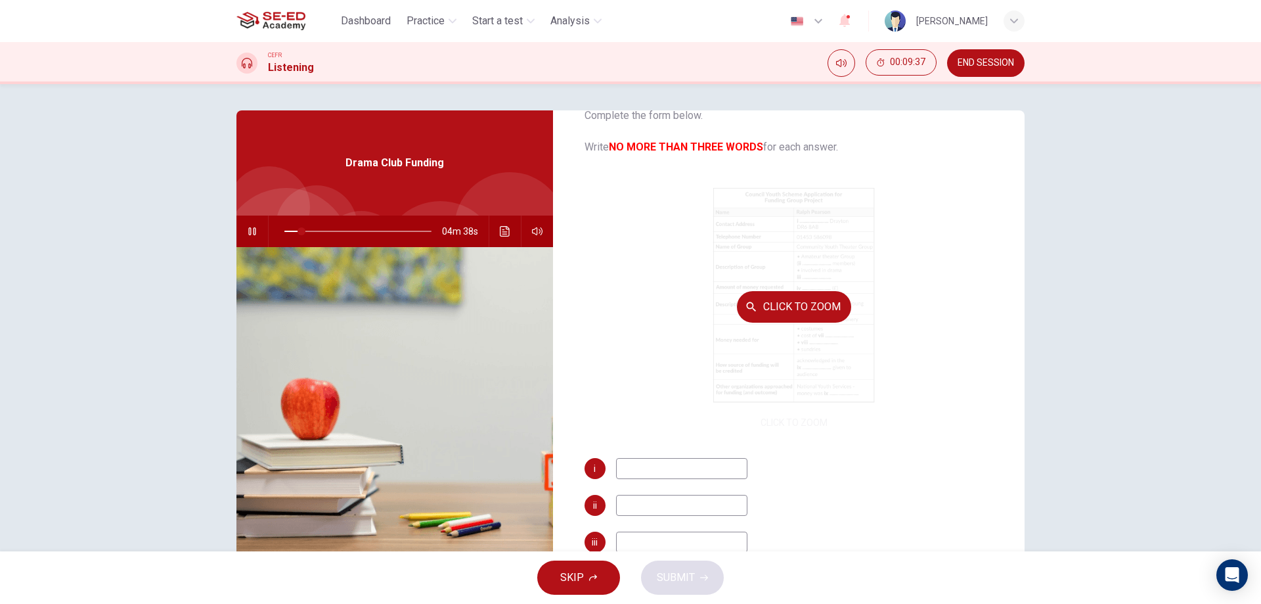
click at [766, 321] on button "Click to Zoom" at bounding box center [794, 307] width 114 height 32
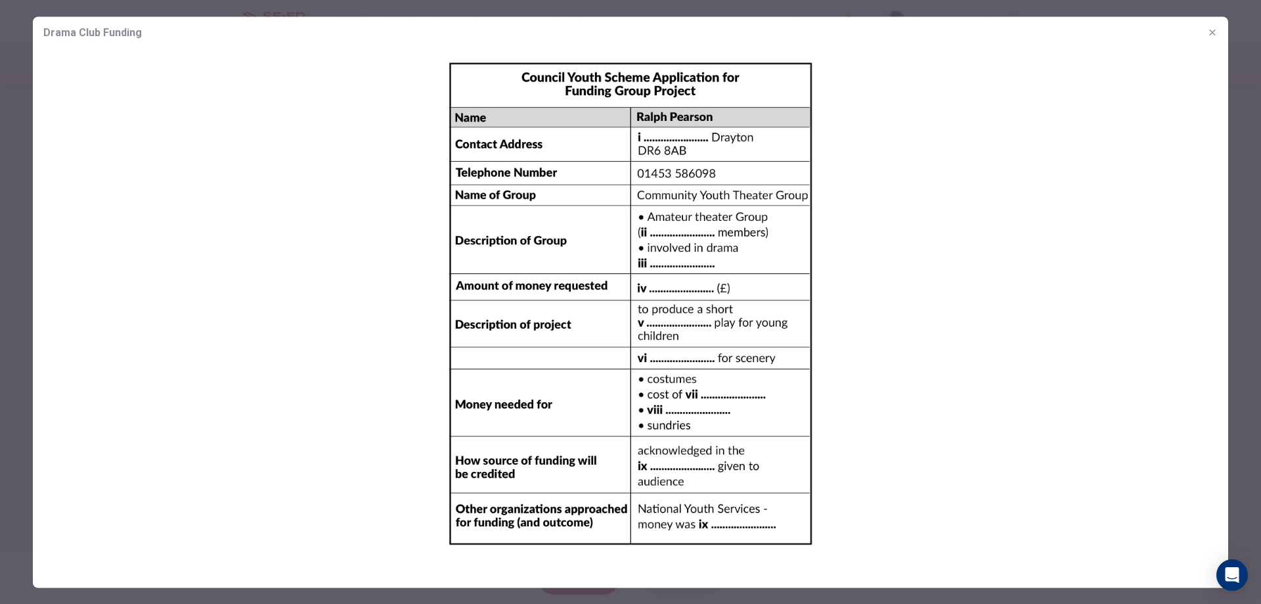
click at [1215, 30] on icon "button" at bounding box center [1213, 32] width 6 height 6
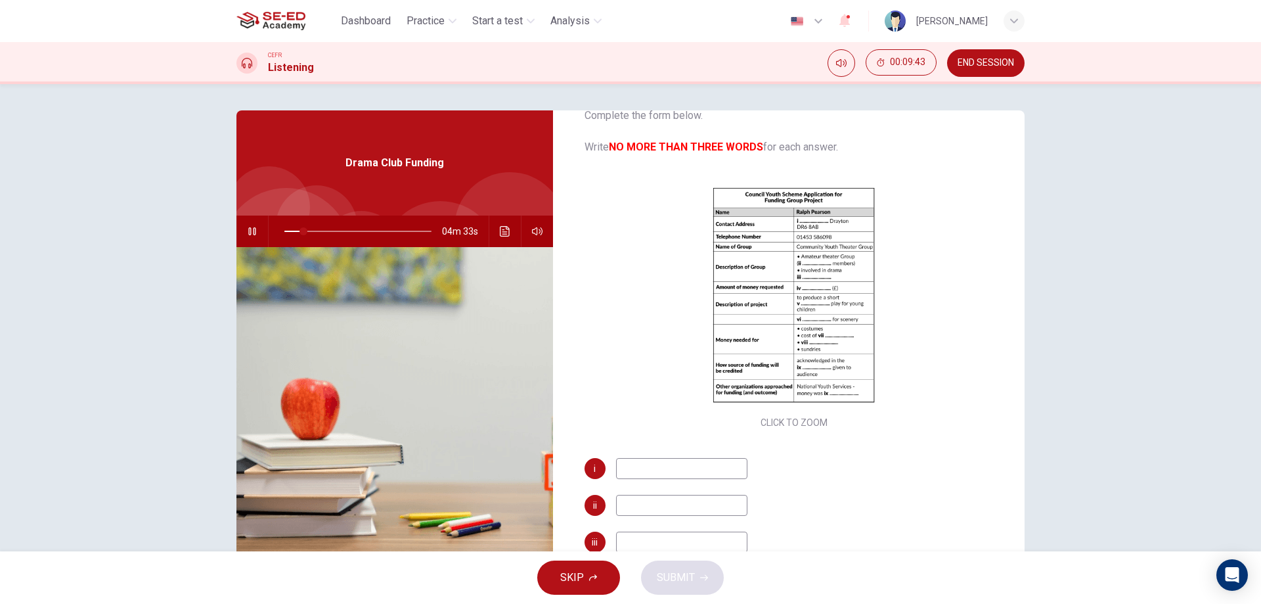
click at [673, 478] on input at bounding box center [681, 468] width 131 height 21
click at [656, 471] on input at bounding box center [681, 468] width 131 height 21
type input "24"
type input "2"
type input "24"
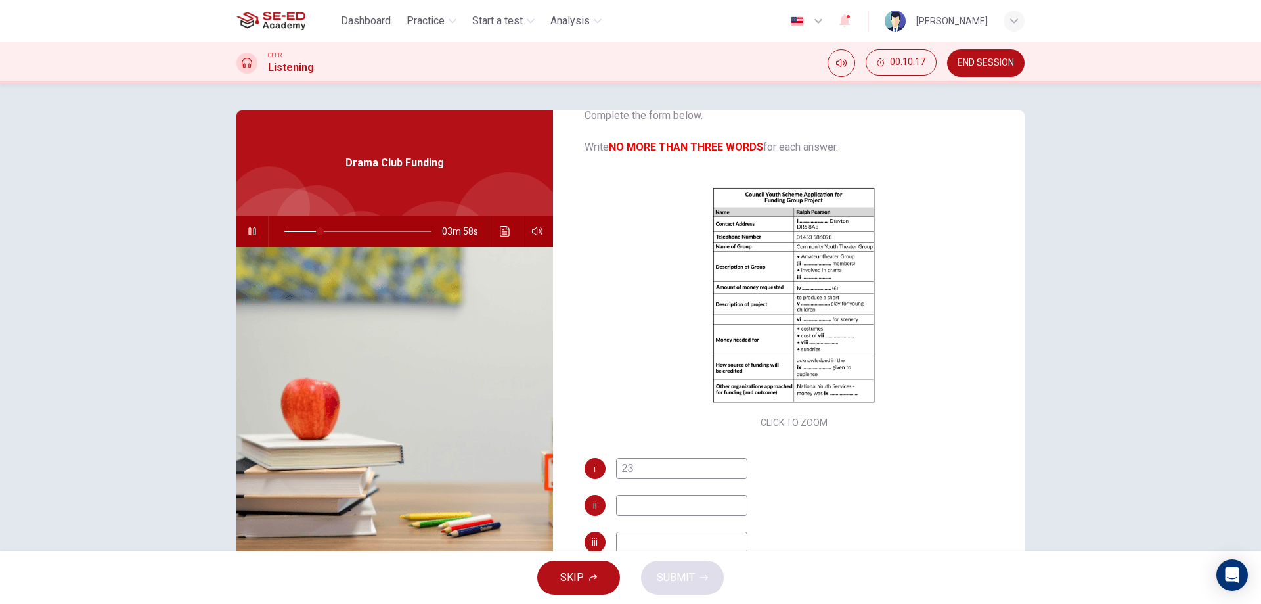
type input "230"
type input "27"
type input "230"
click at [659, 505] on input at bounding box center [681, 505] width 131 height 21
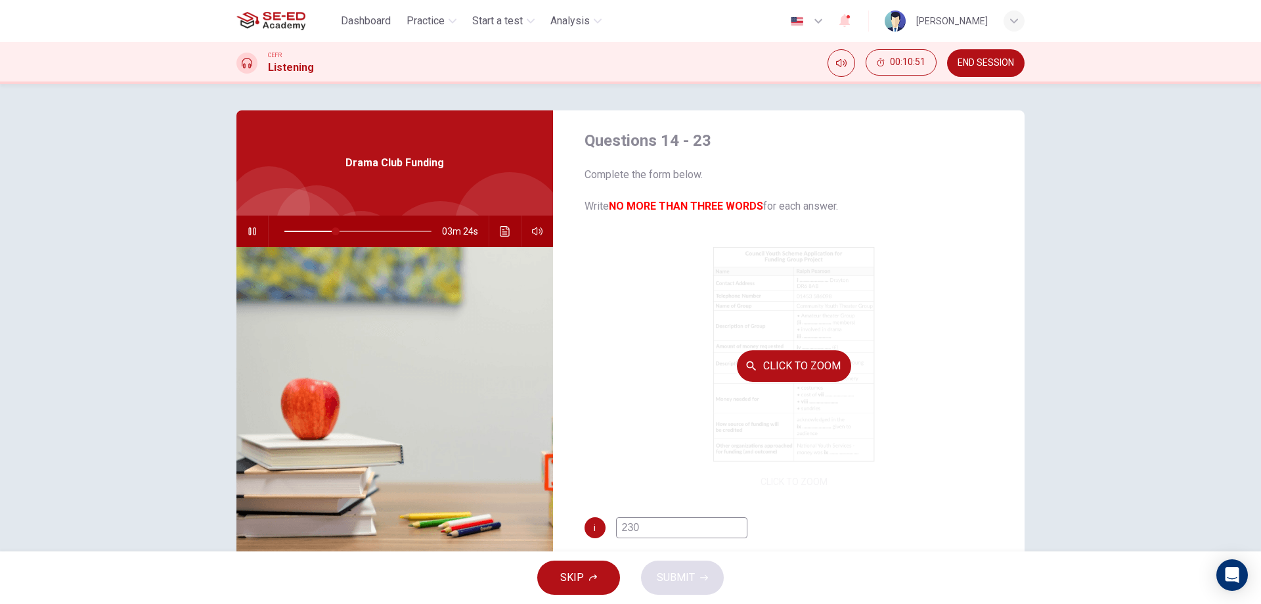
scroll to position [72, 0]
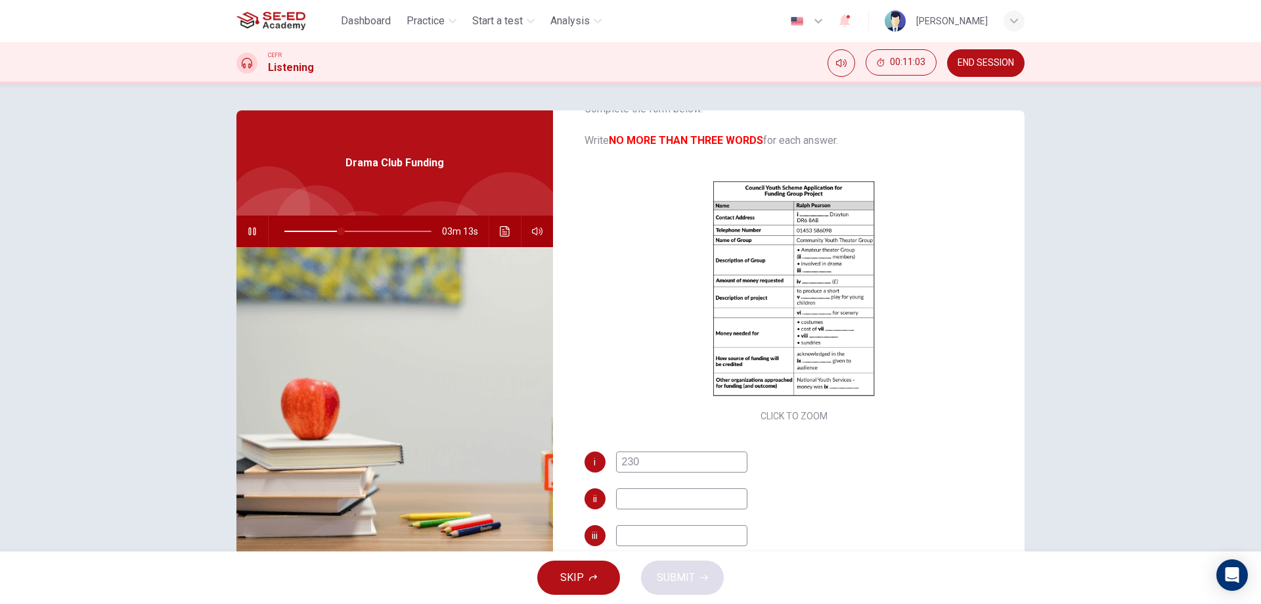
type input "39"
type input "1"
type input "39"
type input "18"
type input "40"
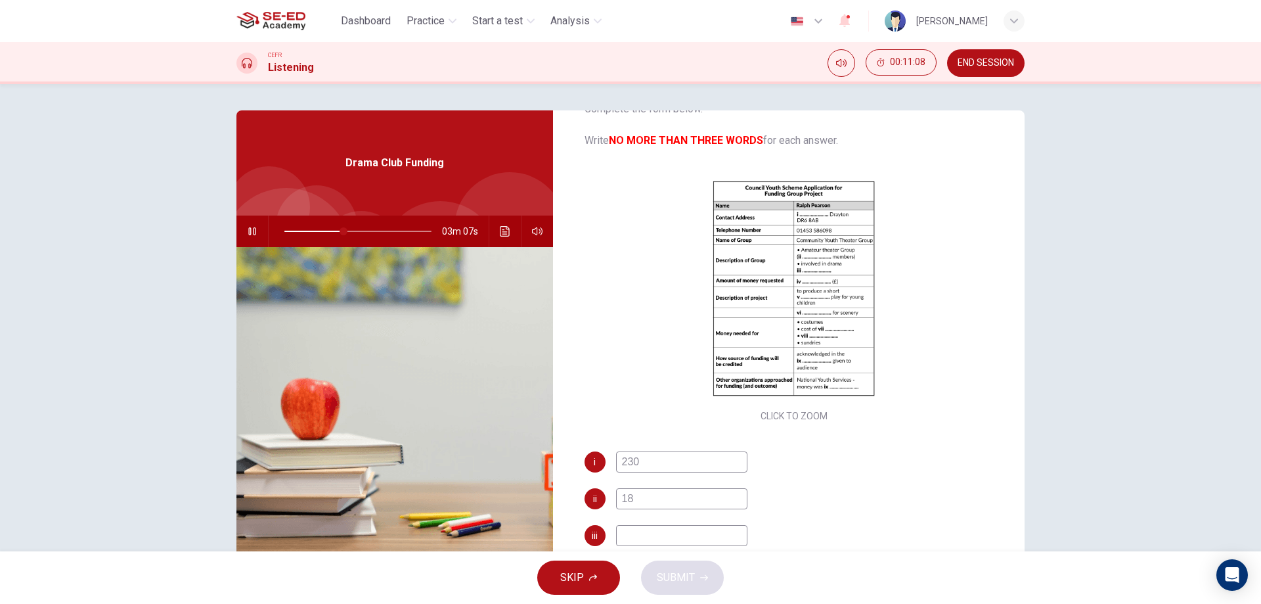
type input "18"
click at [715, 542] on input at bounding box center [681, 535] width 131 height 21
type input "43"
type input "ac"
type input "44"
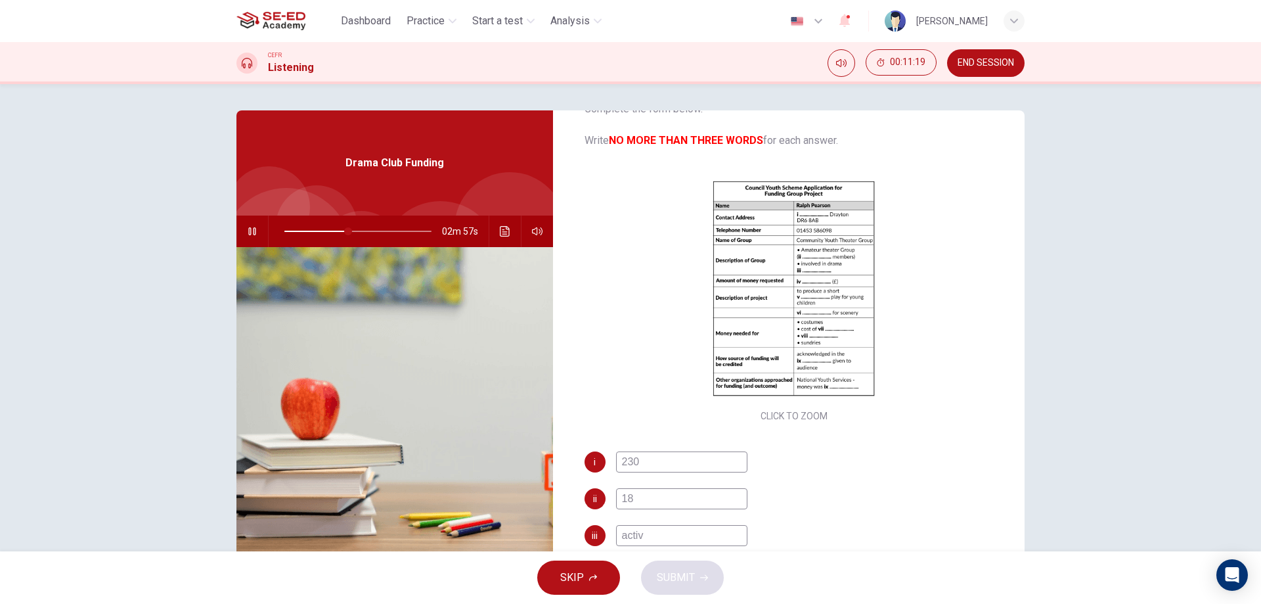
type input "activi"
type input "44"
type input "activities"
type input "45"
type input "activities"
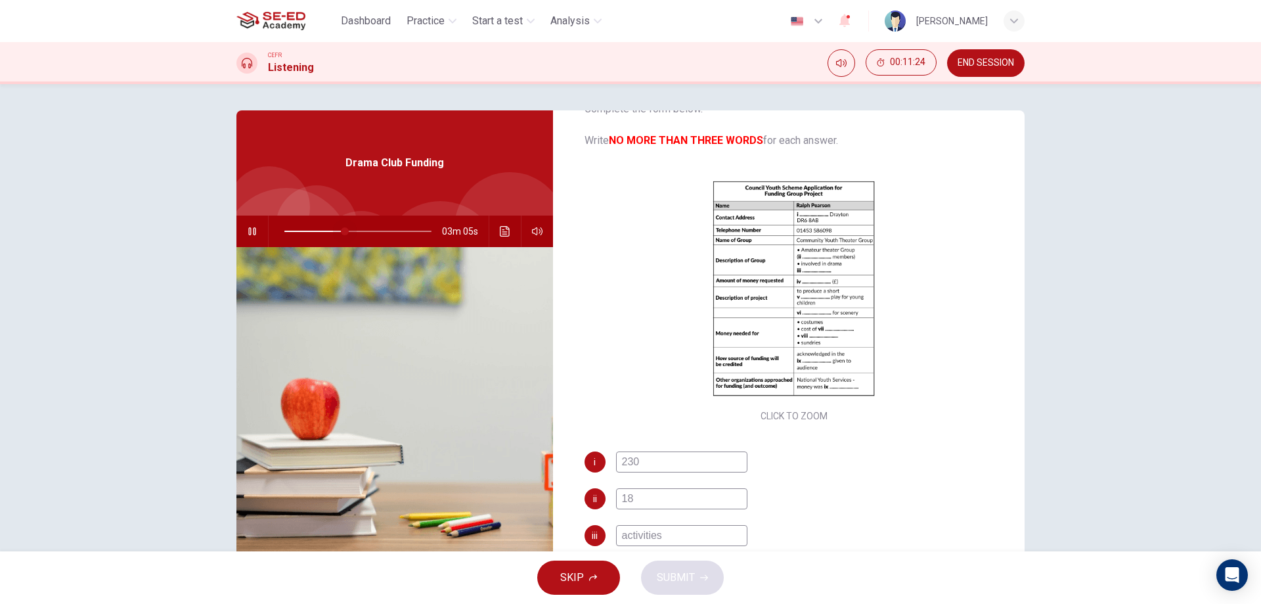
click at [341, 227] on span at bounding box center [345, 231] width 8 height 8
type input "44"
click at [681, 532] on input "activities" at bounding box center [681, 535] width 131 height 21
type input "activities a"
type input "45"
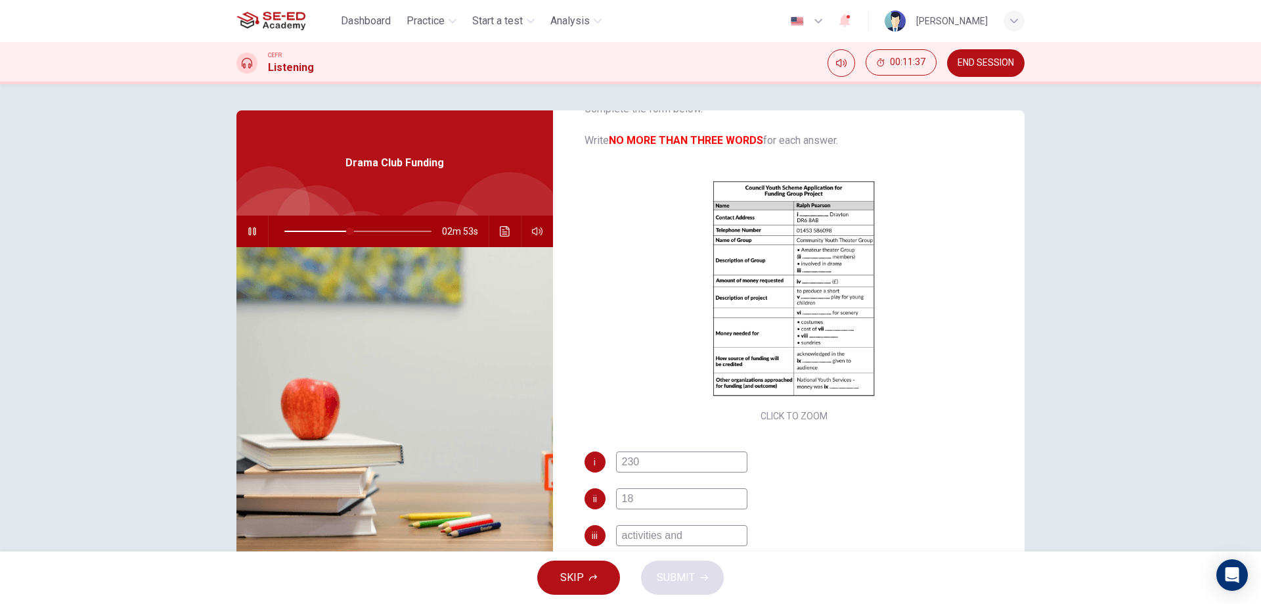
type input "activities and w"
type input "45"
type input "activities and worksh"
type input "45"
type input "activities and workshops"
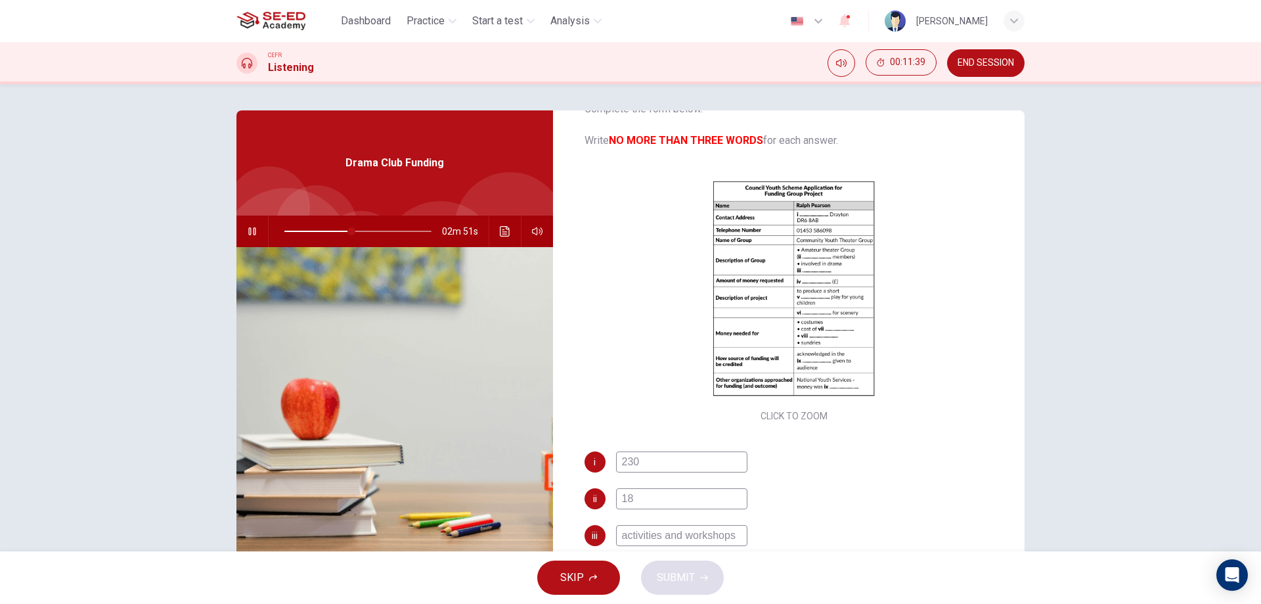
type input "46"
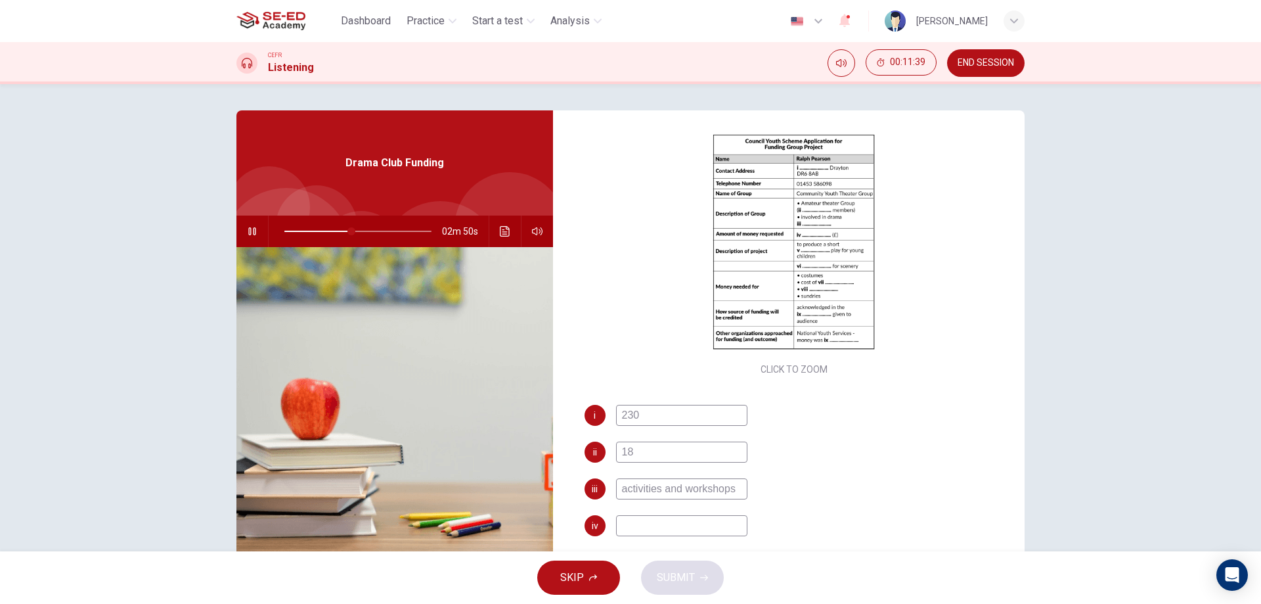
scroll to position [138, 0]
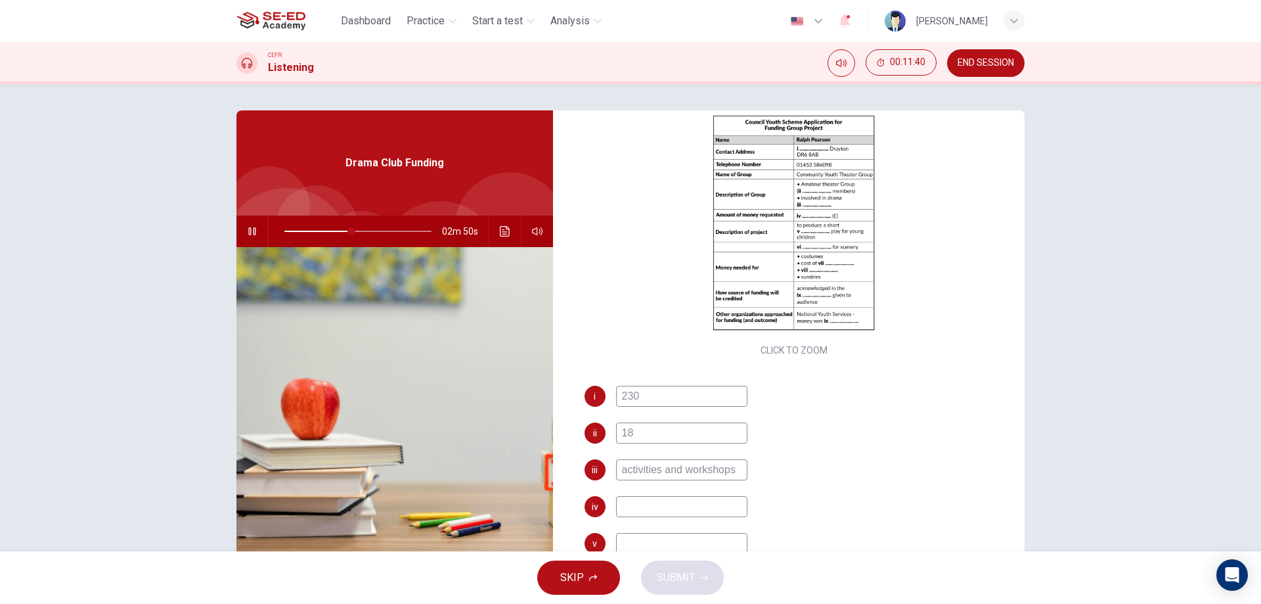
type input "activities and workshops"
click at [690, 512] on input at bounding box center [681, 506] width 131 height 21
type input "51"
type input "2"
type input "52"
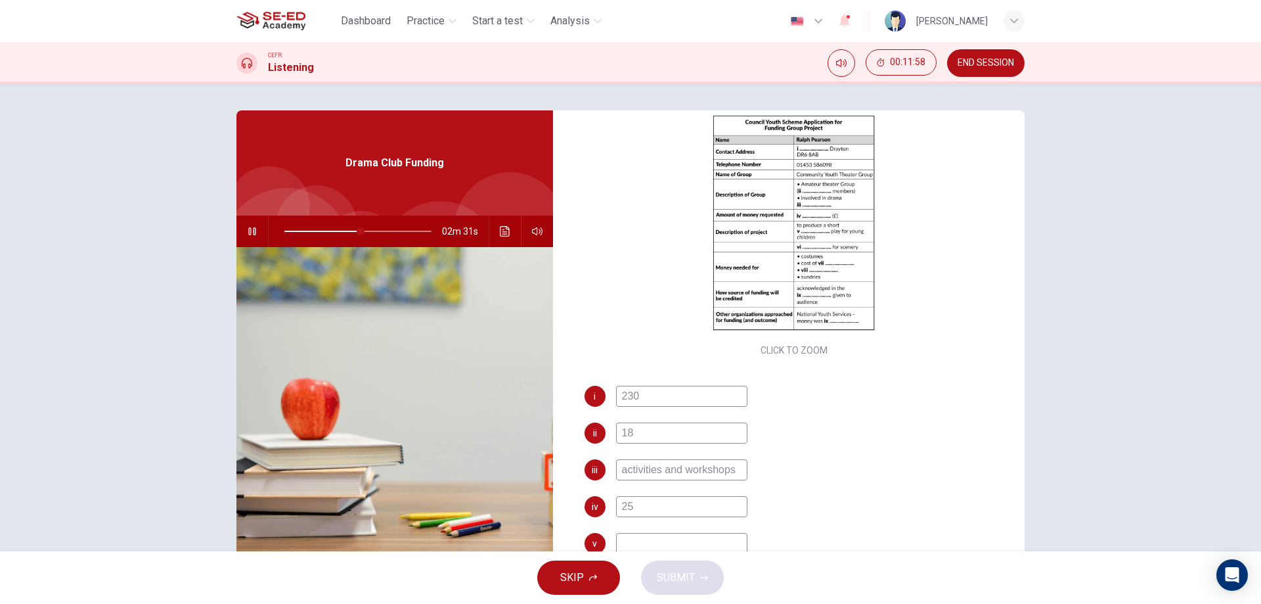
type input "250"
type input "53"
type input "250 p"
type input "53"
type input "250 poun"
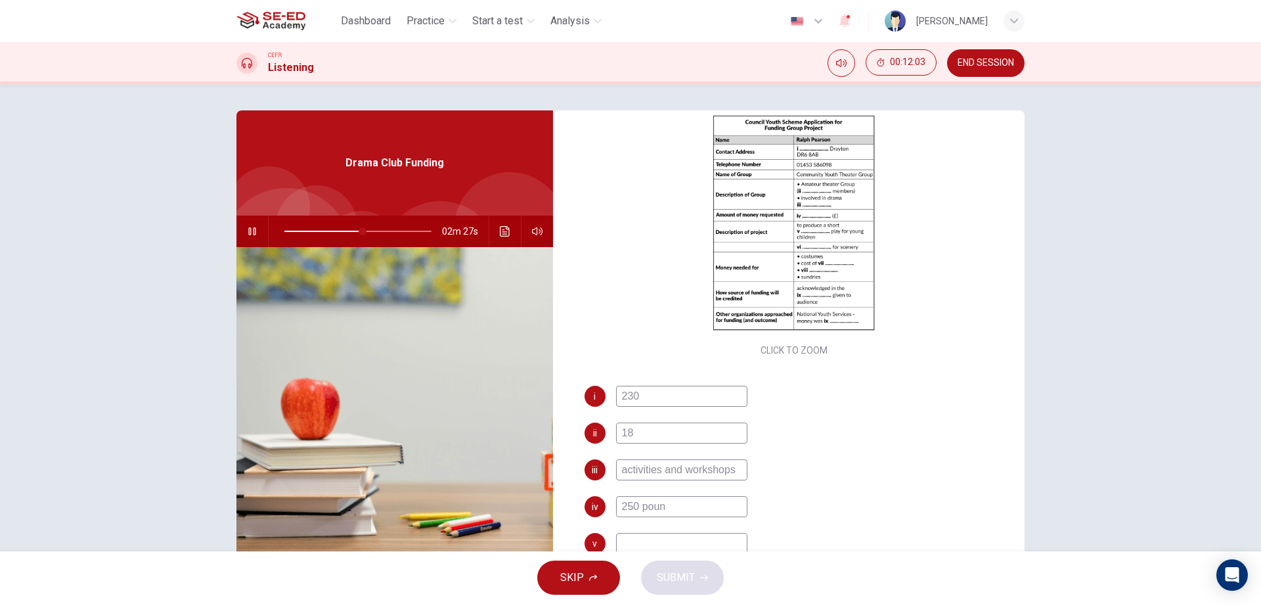
type input "53"
type input "250 pounds"
type input "54"
type input "250 pounds"
click at [722, 542] on input at bounding box center [681, 543] width 131 height 21
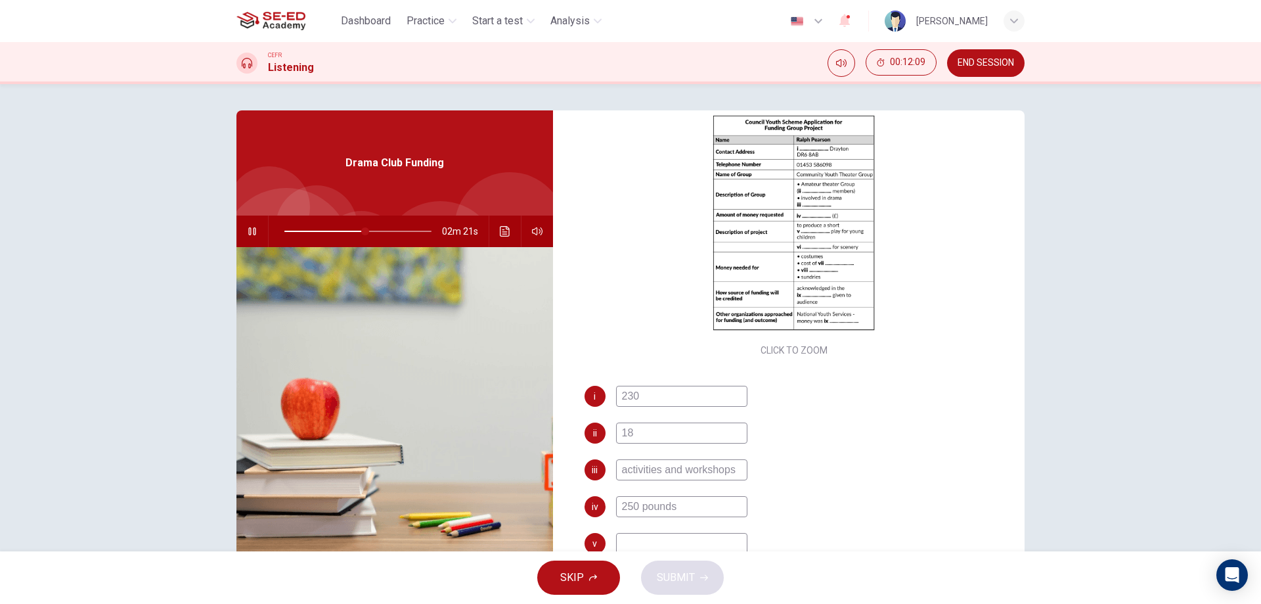
scroll to position [204, 0]
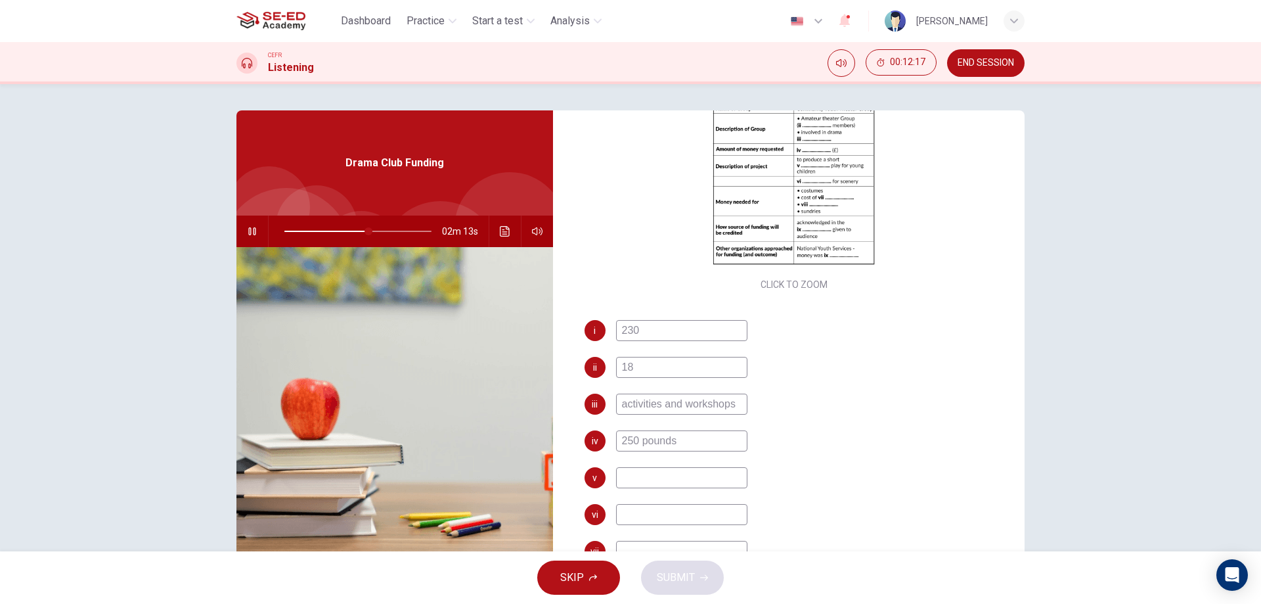
type input "58"
type input "int"
type input "58"
type input "inter"
type input "58"
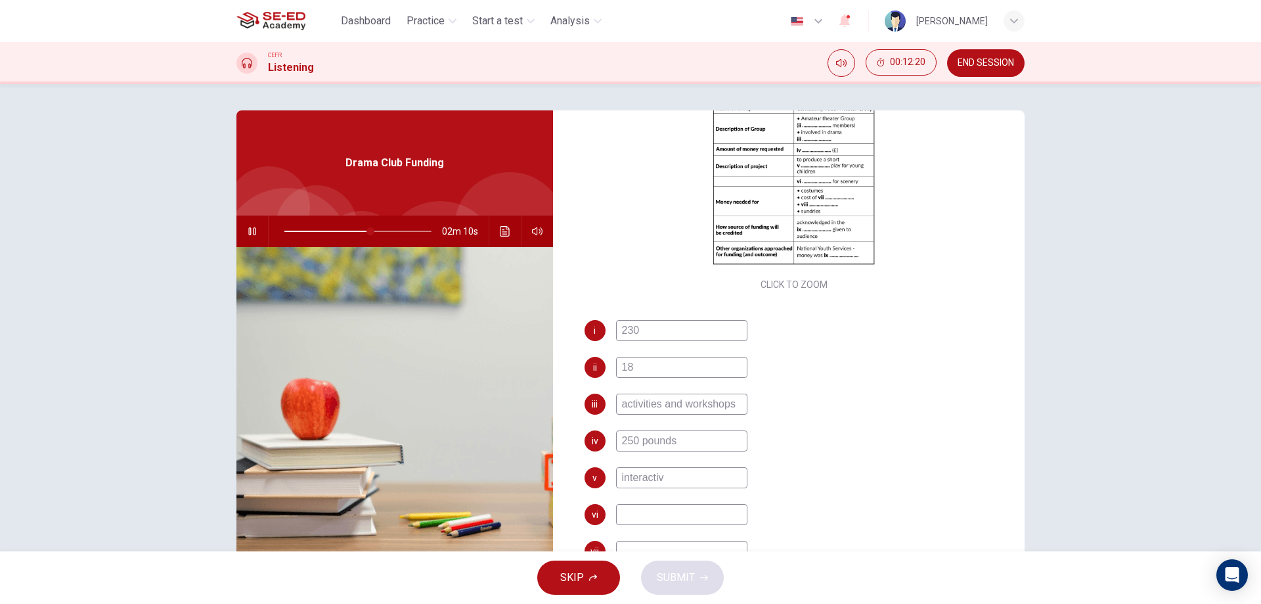
type input "interactive"
type input "59"
type input "interactive"
click at [714, 512] on input at bounding box center [681, 514] width 131 height 21
type input "64"
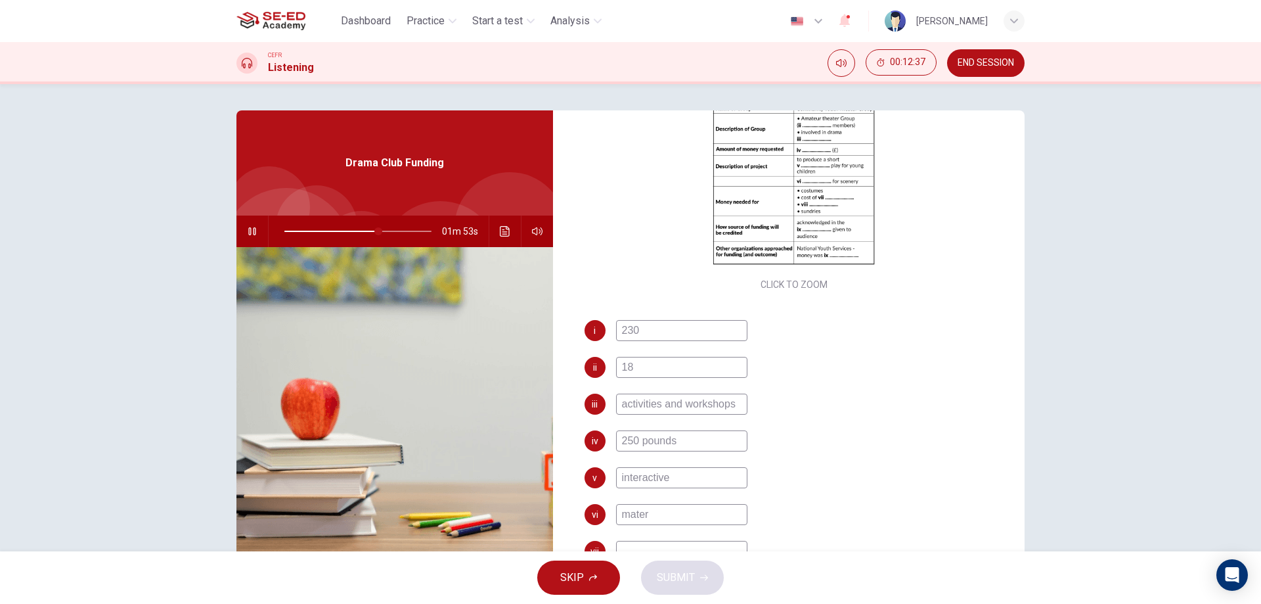
type input "materi"
type input "64"
type input "materials"
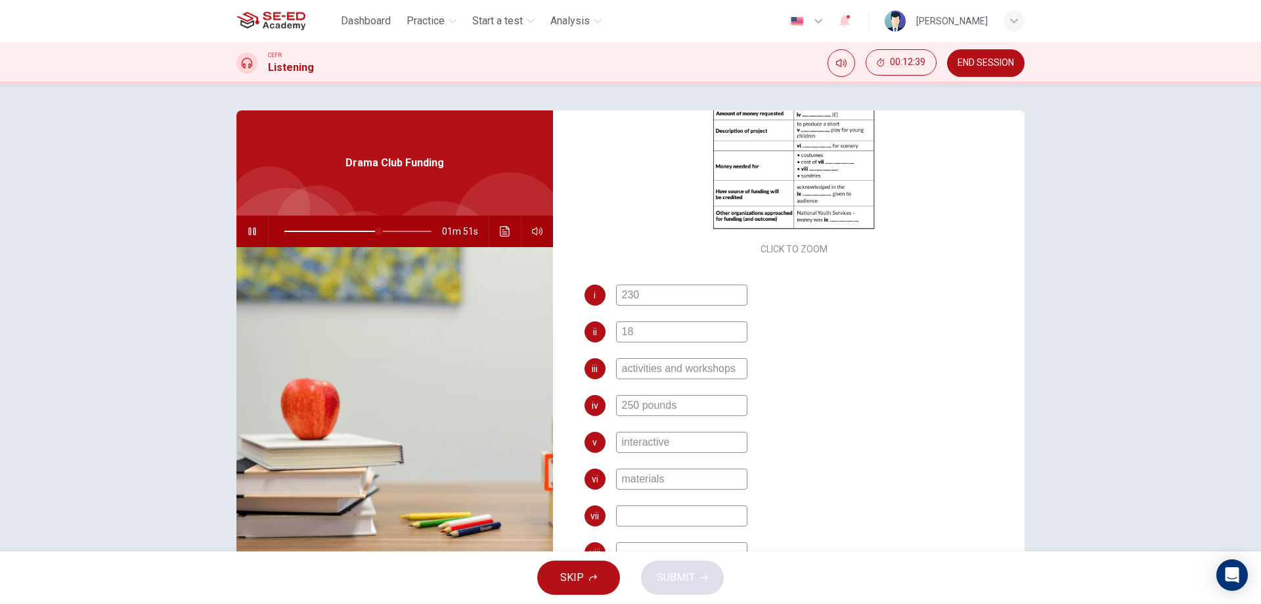
scroll to position [269, 0]
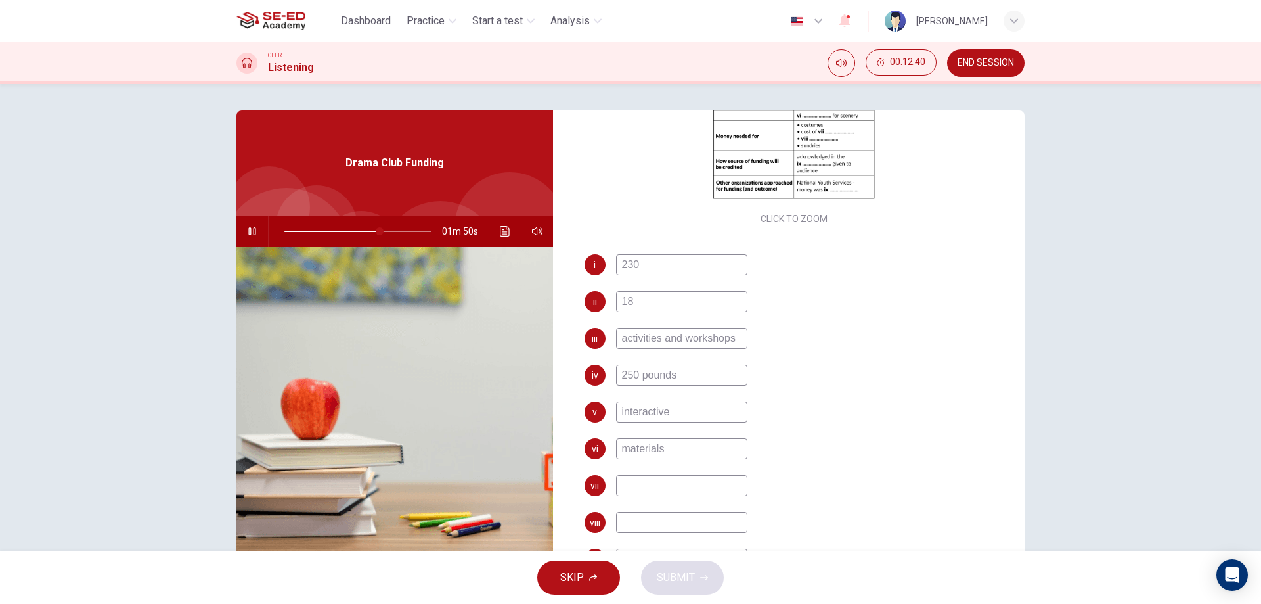
type input "65"
type input "materials"
click at [658, 487] on input at bounding box center [681, 485] width 131 height 21
type input "71"
type input "ins"
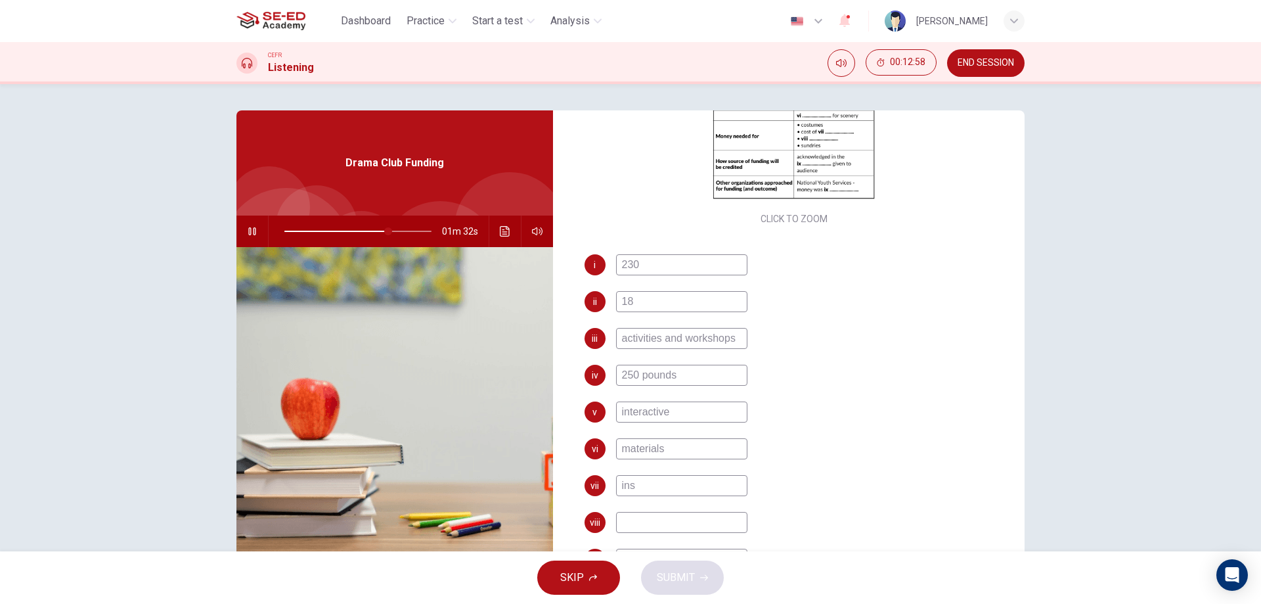
type input "71"
type input "insuranc"
type input "71"
type input "insurance"
type input "71"
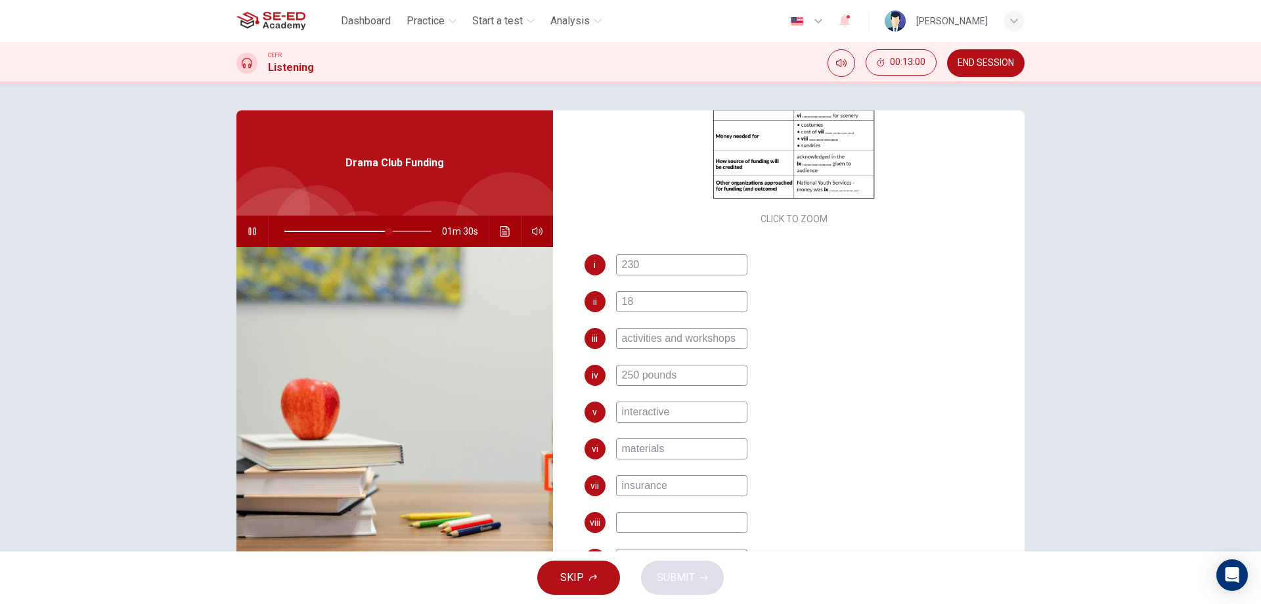
type input "insurance"
click at [685, 520] on input at bounding box center [681, 522] width 131 height 21
type input "74"
type input "pub"
type input "75"
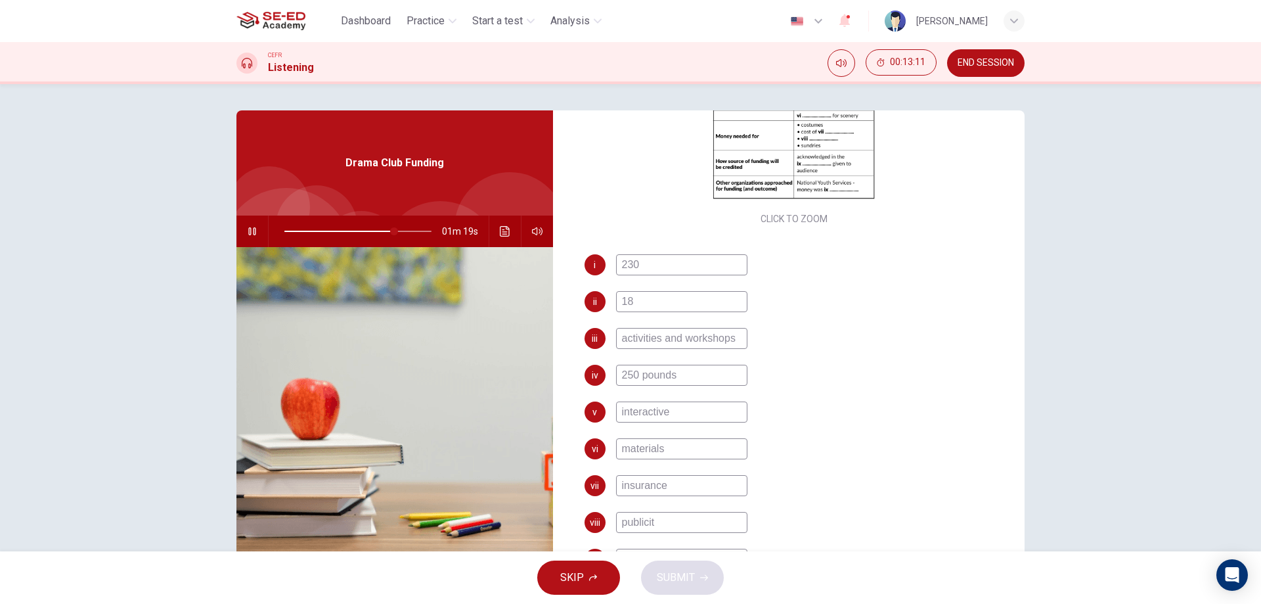
type input "publicity"
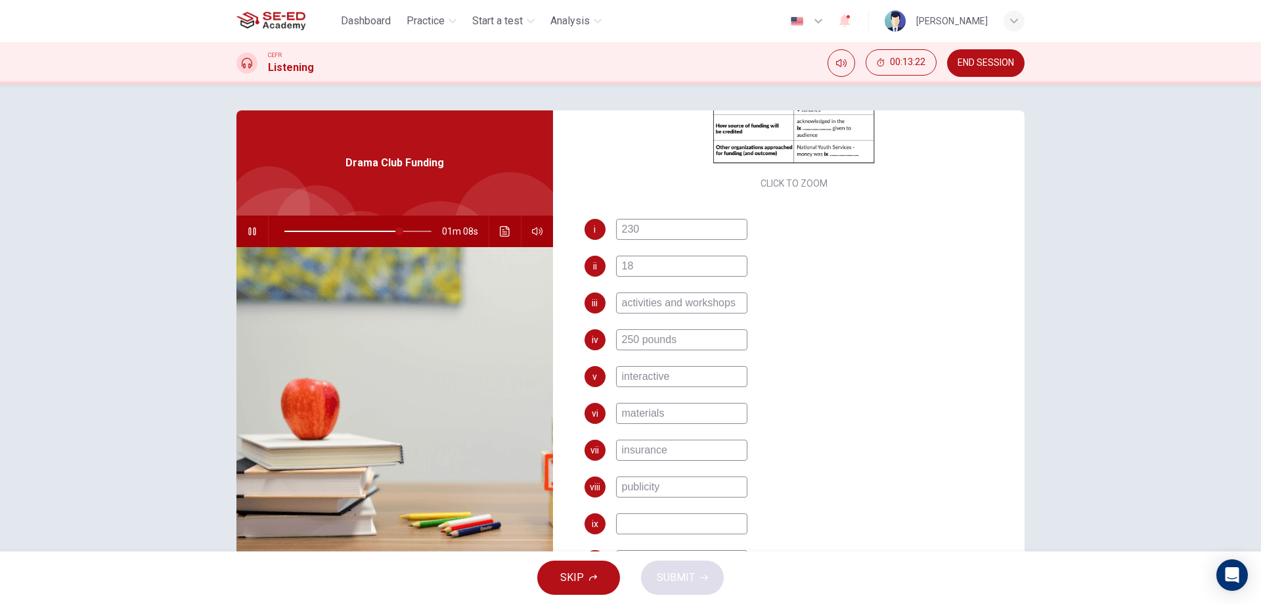
scroll to position [335, 0]
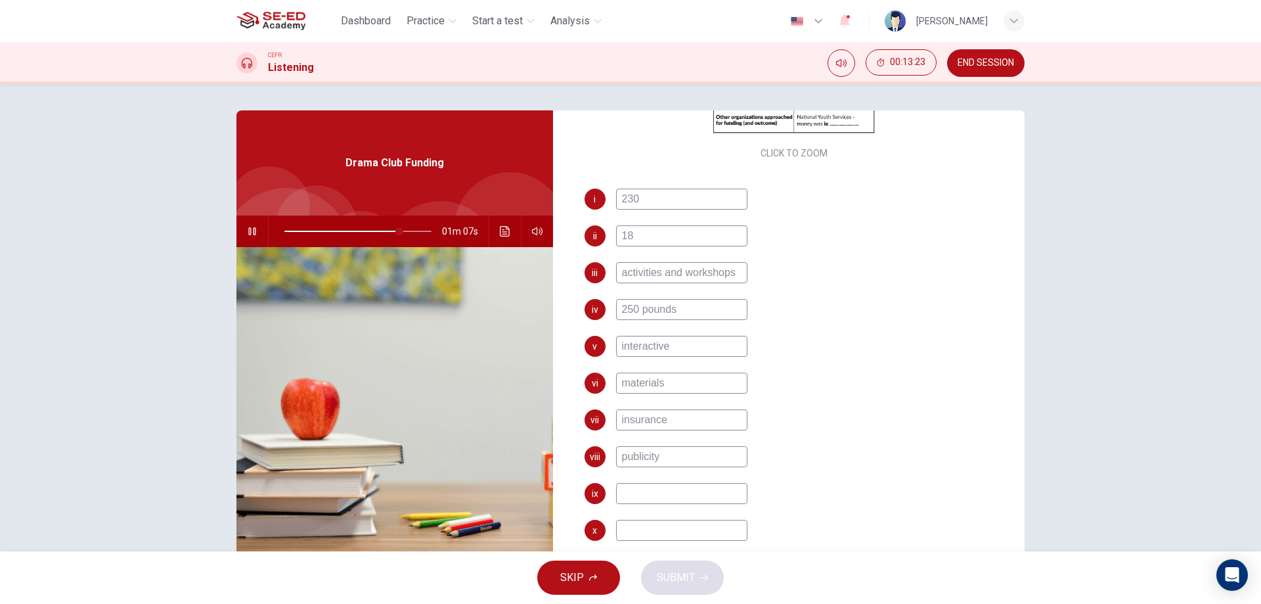
type input "79"
type input "publicity"
click at [694, 484] on input at bounding box center [681, 493] width 131 height 21
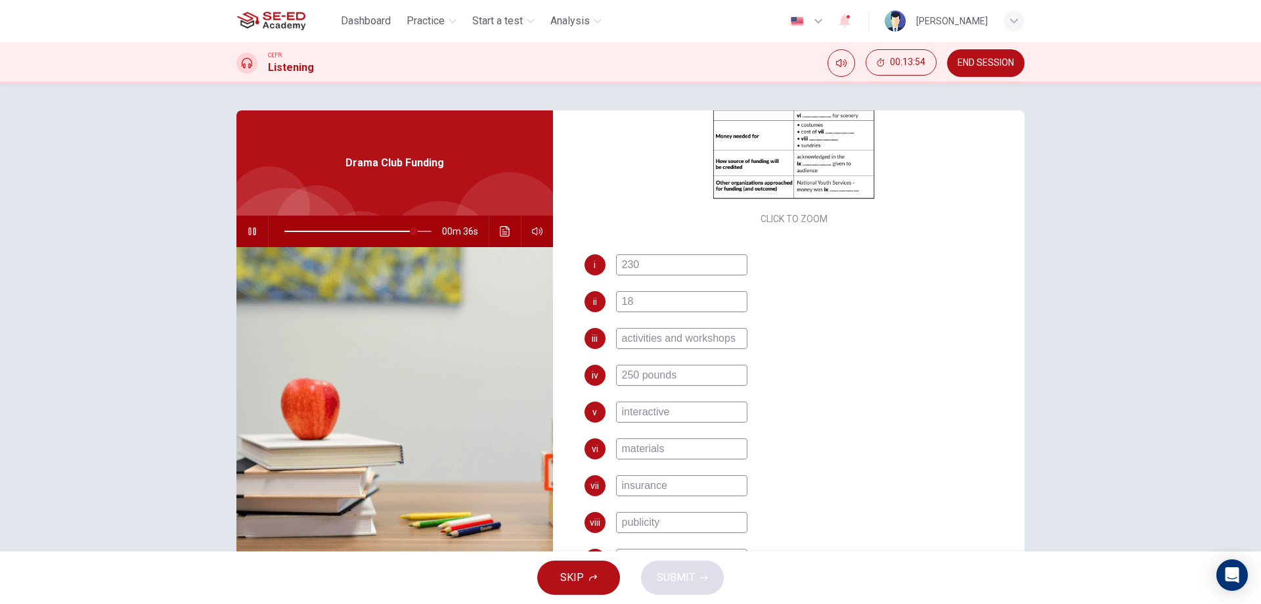
type input "89"
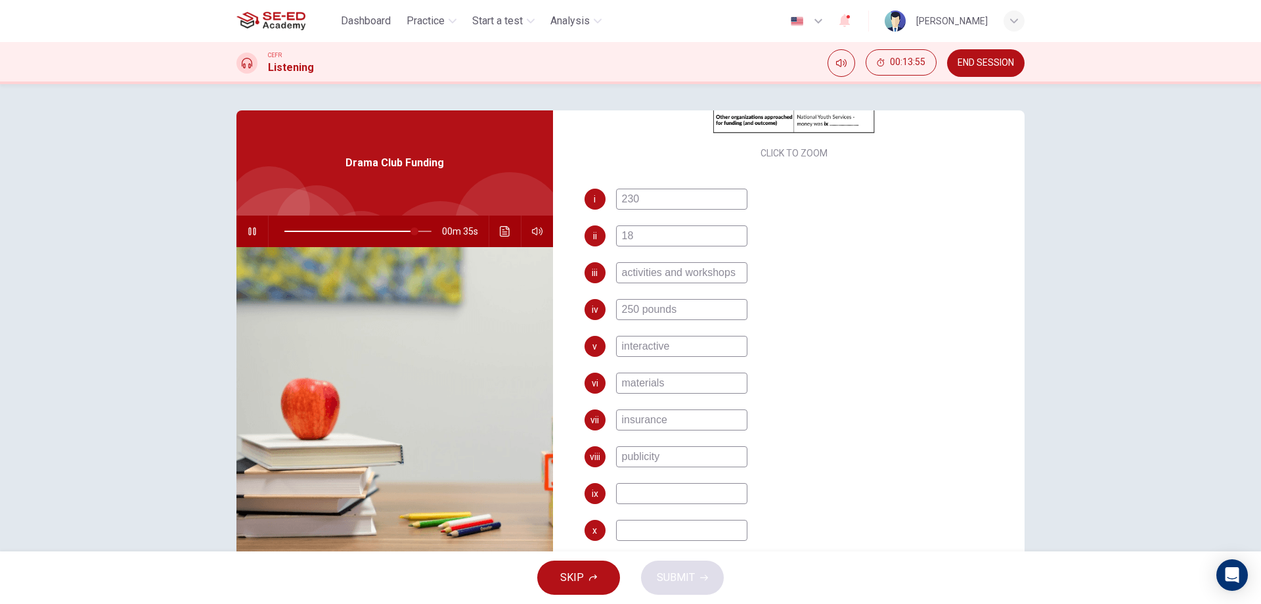
type input "p"
type input "89"
type input "progra"
type input "89"
type input "program"
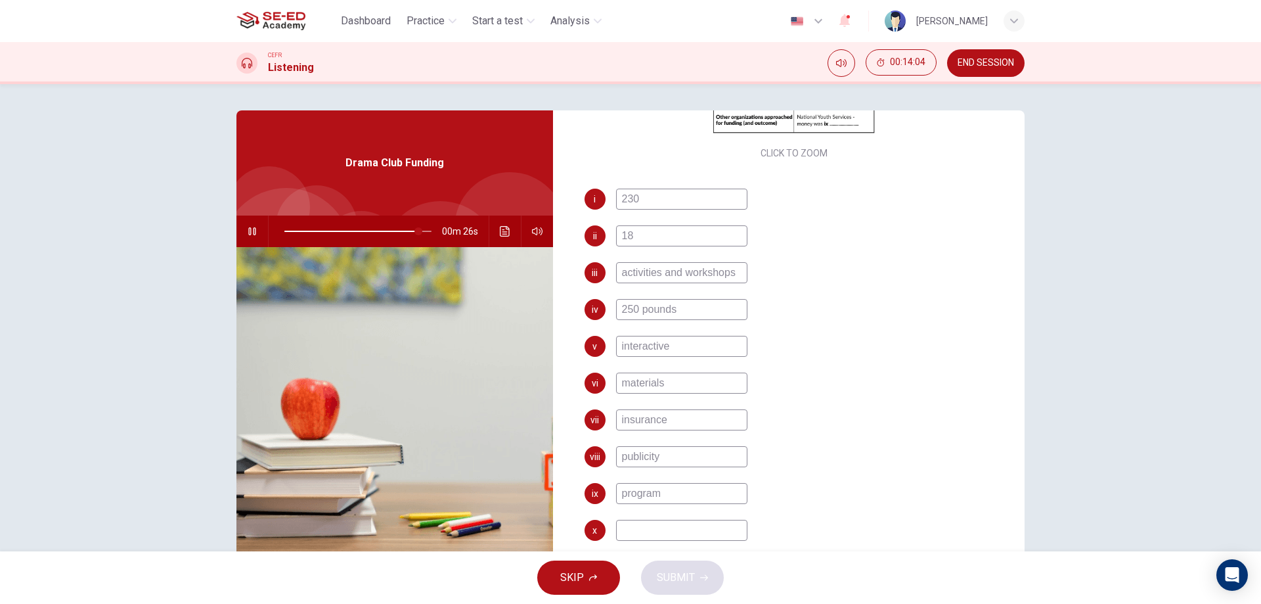
type input "92"
type input "program"
click at [664, 533] on input at bounding box center [681, 530] width 131 height 21
type input "94"
type input "u"
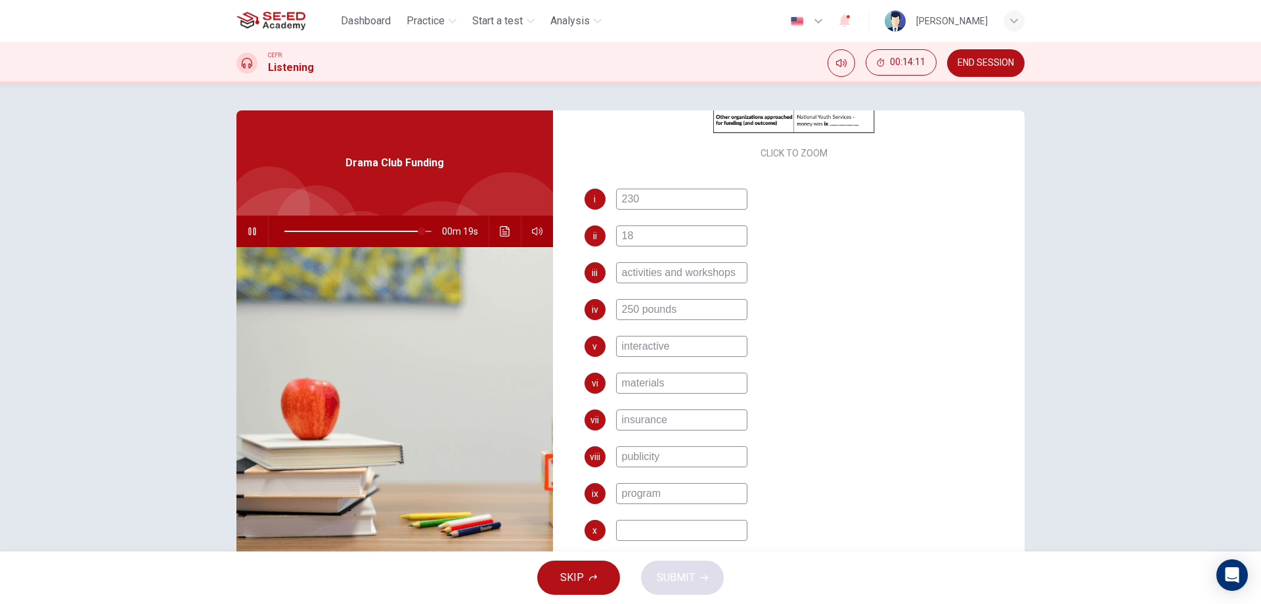
type input "94"
type input "un"
type input "94"
type input "una"
type input "94"
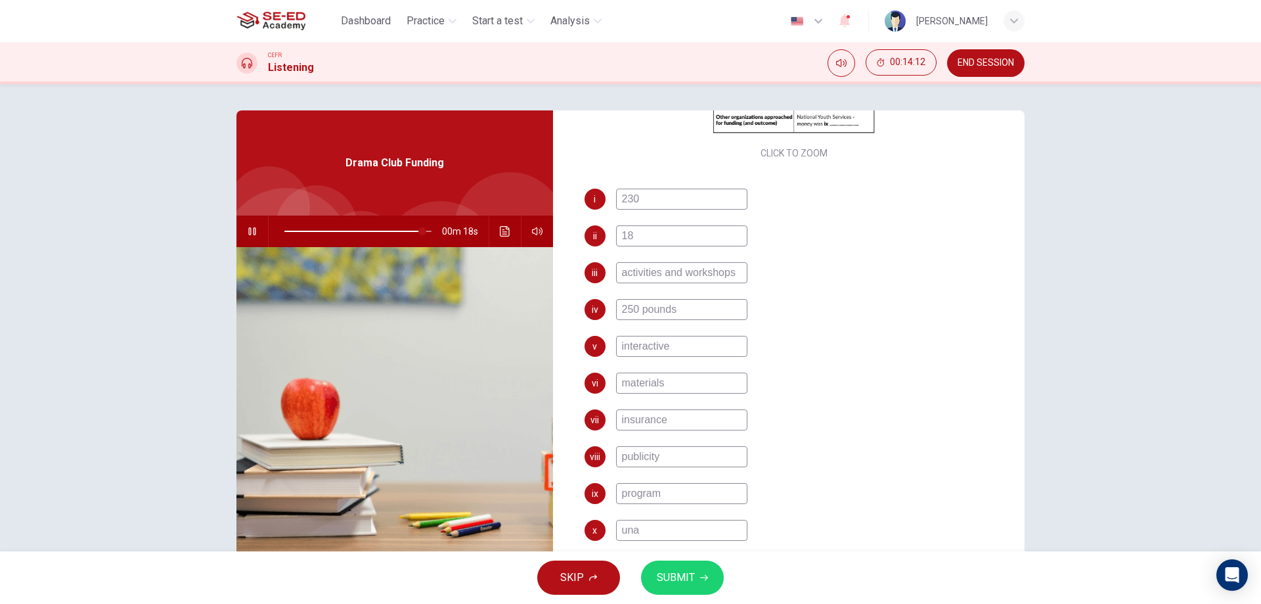
type input "unav"
type input "94"
type input "unava"
type input "94"
type input "unavai"
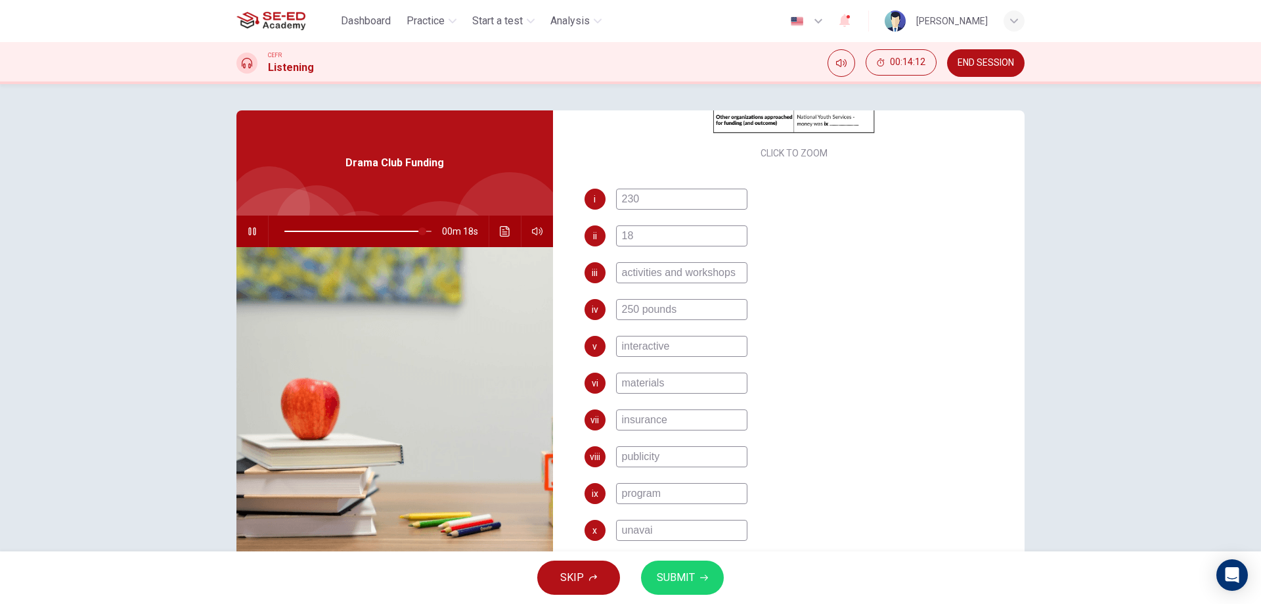
type input "94"
type input "unavail"
type input "94"
type input "unavaila"
type input "94"
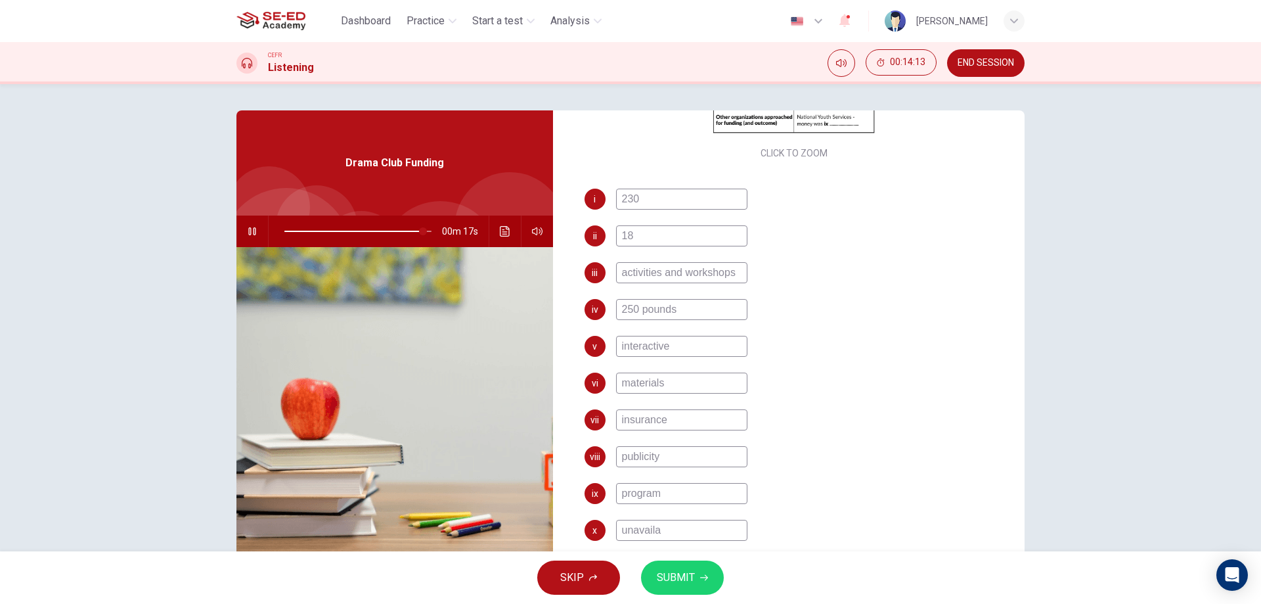
type input "unavailab"
type input "94"
type input "unavailabl"
type input "95"
type input "unavailable"
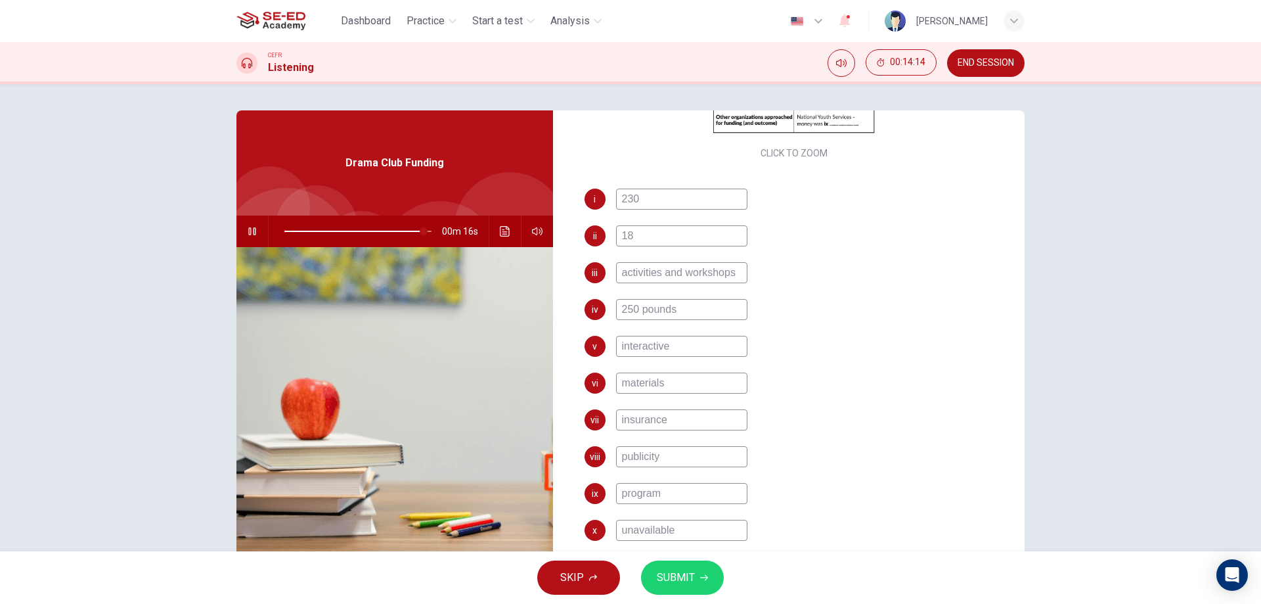
type input "95"
type input "unavailable"
click at [697, 570] on button "SUBMIT" at bounding box center [682, 577] width 83 height 34
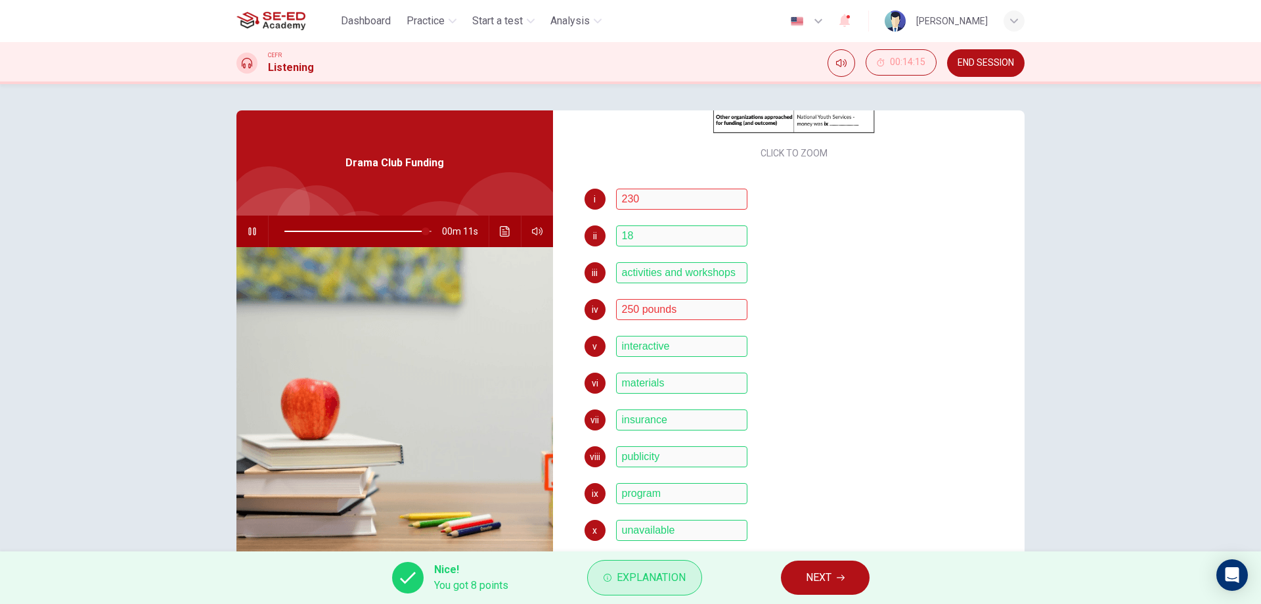
click at [641, 574] on span "Explanation" at bounding box center [651, 577] width 69 height 18
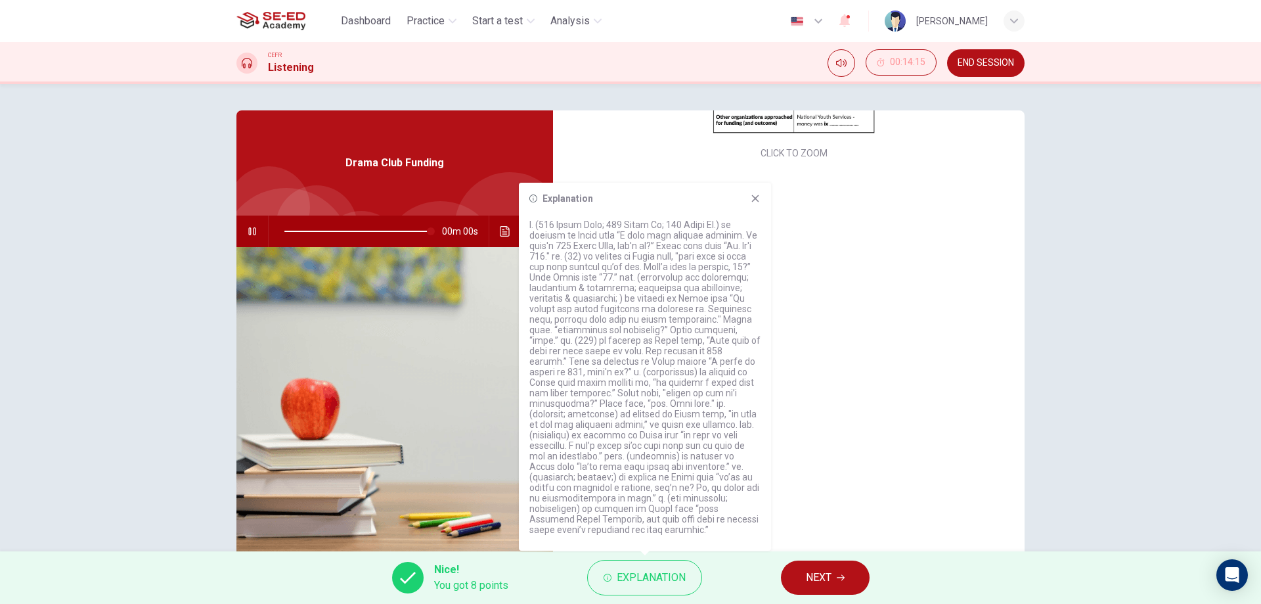
type input "0"
click at [759, 204] on div "Explanation" at bounding box center [645, 367] width 252 height 368
click at [759, 198] on icon at bounding box center [755, 198] width 11 height 11
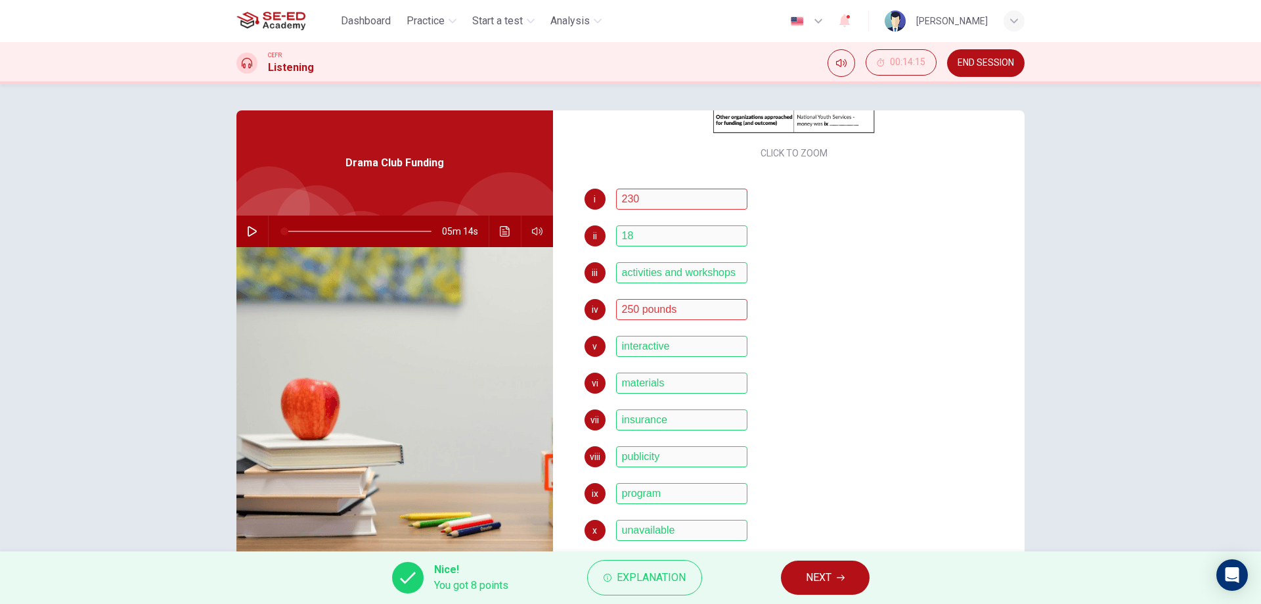
click at [823, 572] on span "NEXT" at bounding box center [819, 577] width 26 height 18
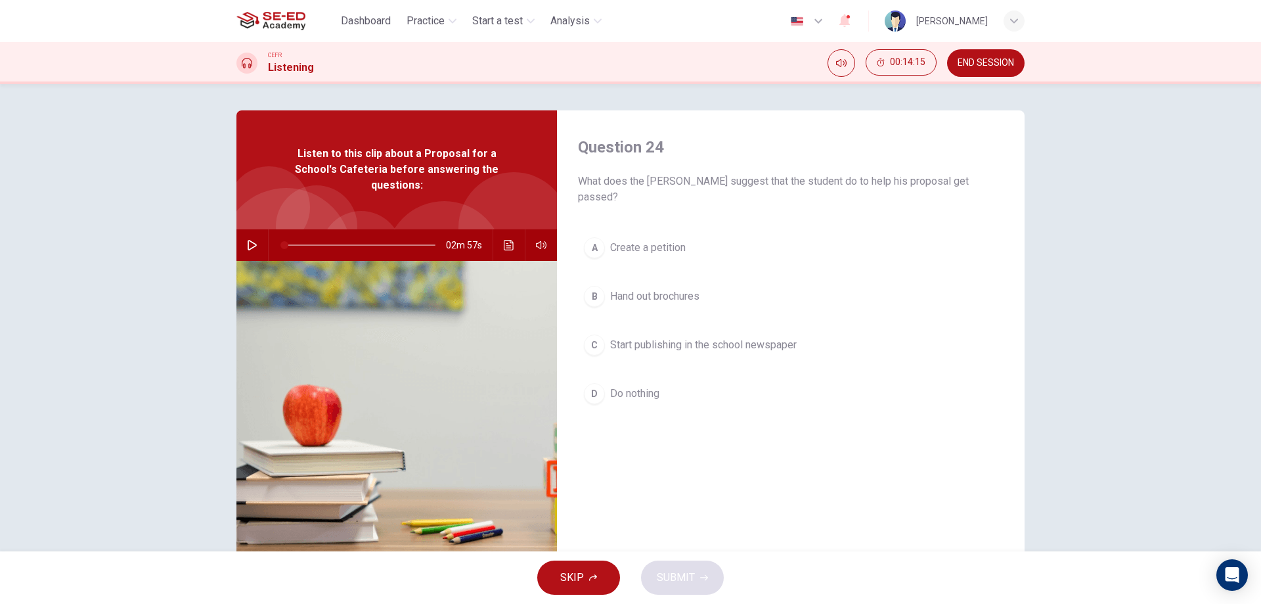
click at [248, 240] on icon "button" at bounding box center [252, 245] width 9 height 11
type input "1"
drag, startPoint x: 980, startPoint y: 60, endPoint x: 695, endPoint y: 58, distance: 285.2
click at [981, 60] on span "END SESSION" at bounding box center [986, 63] width 57 height 11
